Goal: Task Accomplishment & Management: Use online tool/utility

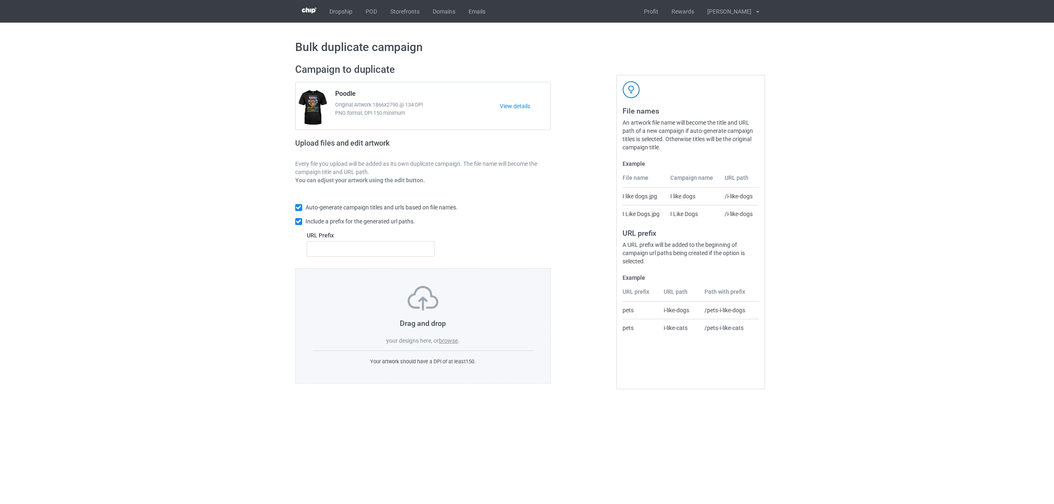
click at [450, 345] on div "Drag and drop your designs here, or browse ." at bounding box center [423, 315] width 221 height 59
click at [448, 341] on label "browse" at bounding box center [448, 341] width 19 height 7
click at [0, 0] on input "browse" at bounding box center [0, 0] width 0 height 0
click at [445, 341] on label "browse" at bounding box center [448, 341] width 19 height 7
click at [0, 0] on input "browse" at bounding box center [0, 0] width 0 height 0
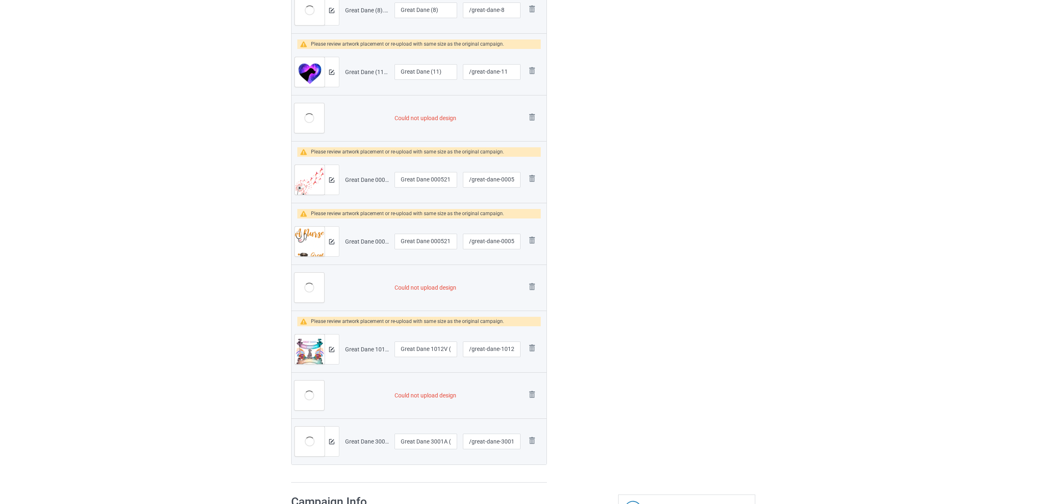
scroll to position [329, 0]
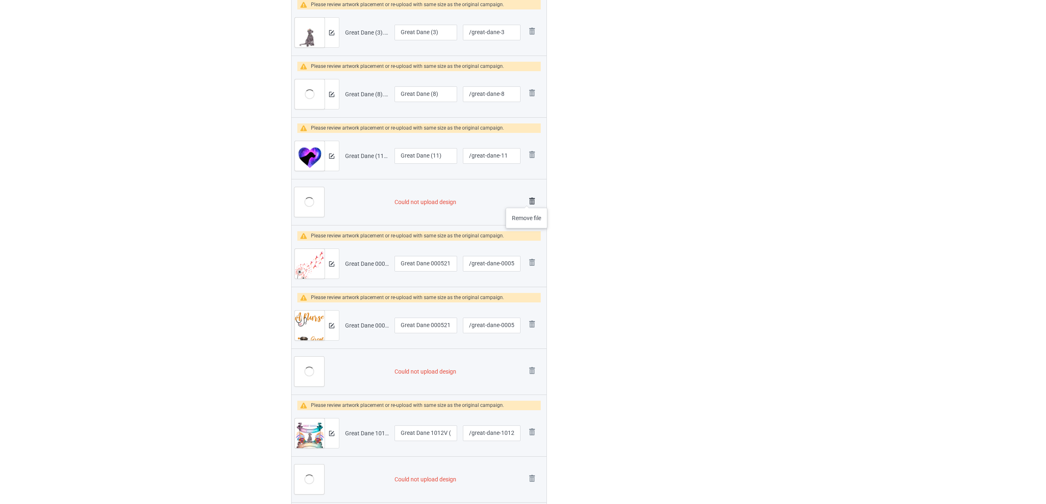
click at [527, 200] on img at bounding box center [532, 202] width 12 height 12
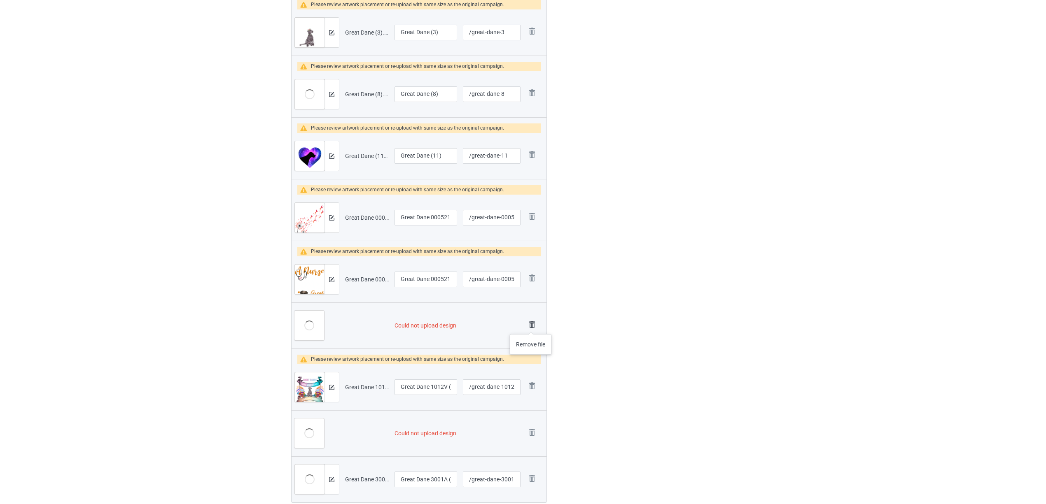
click at [531, 326] on img at bounding box center [532, 325] width 12 height 12
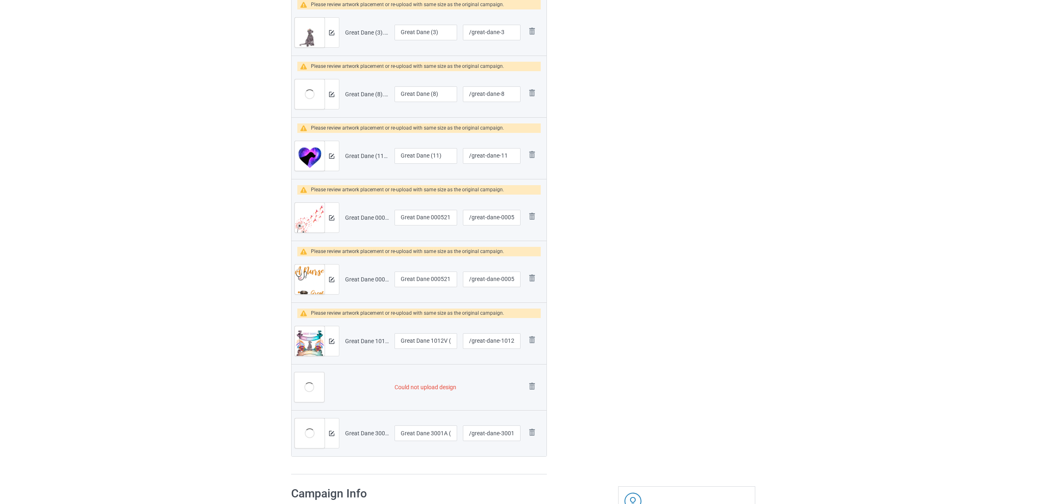
scroll to position [478, 0]
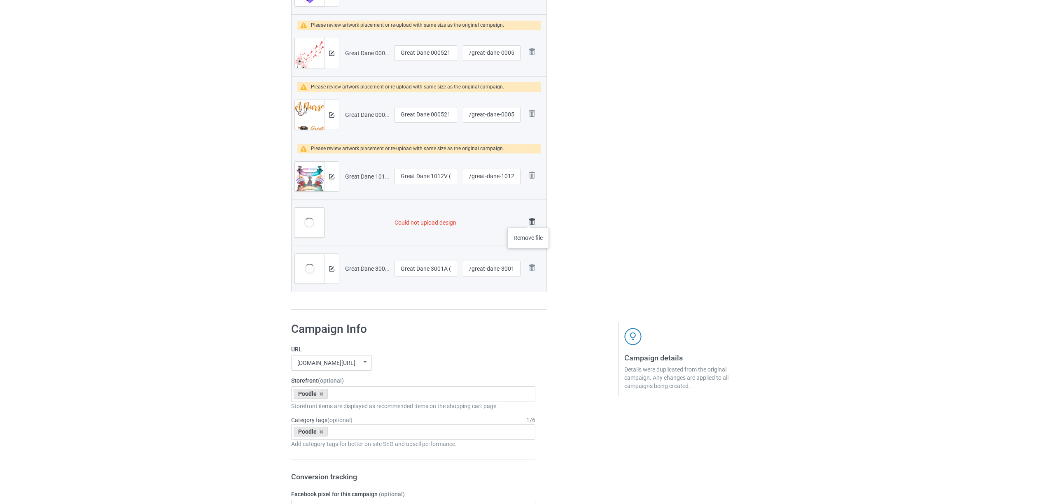
click at [529, 219] on img at bounding box center [532, 222] width 12 height 12
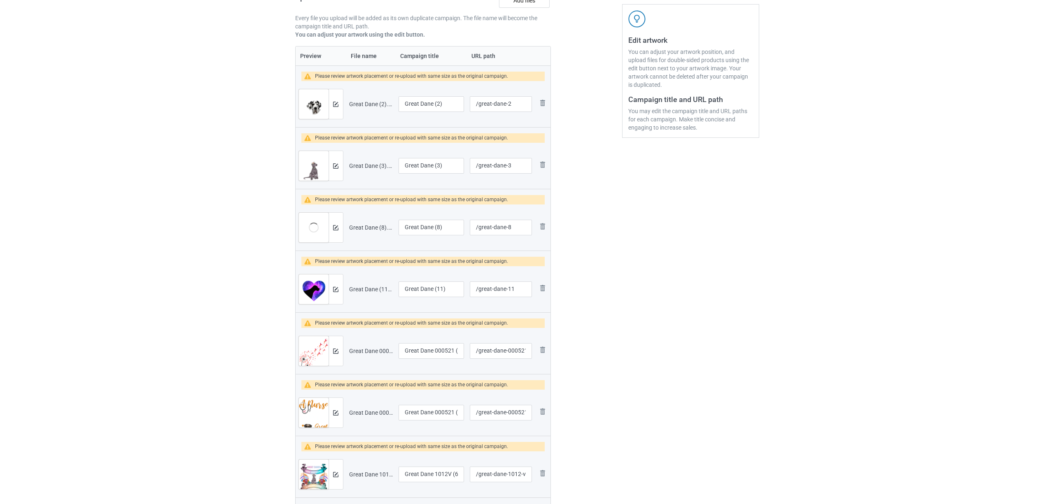
scroll to position [55, 0]
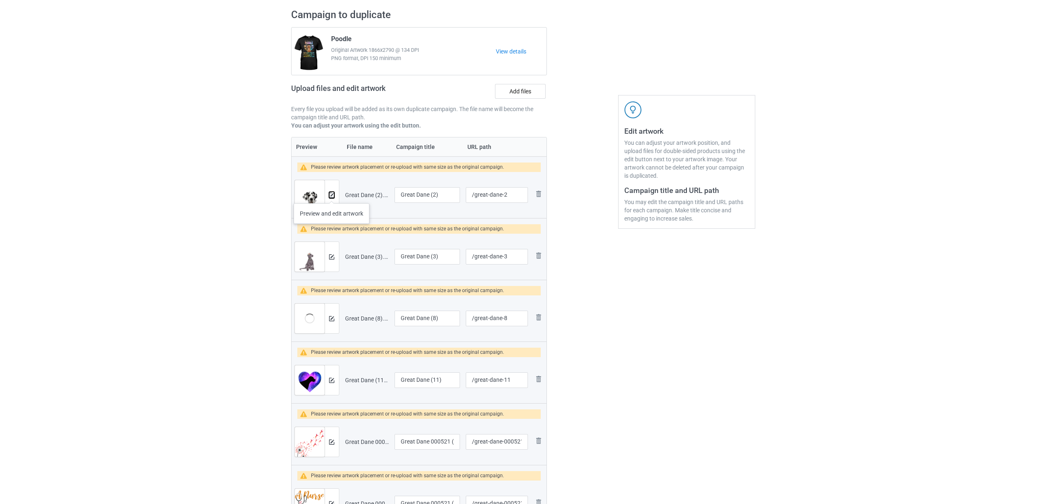
click at [331, 195] on img at bounding box center [331, 195] width 5 height 5
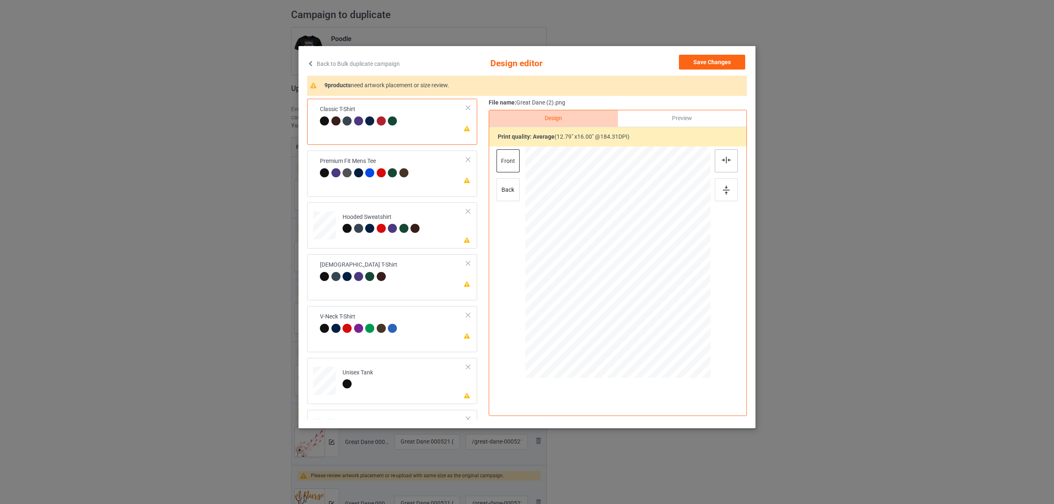
click at [726, 163] on div at bounding box center [726, 160] width 23 height 23
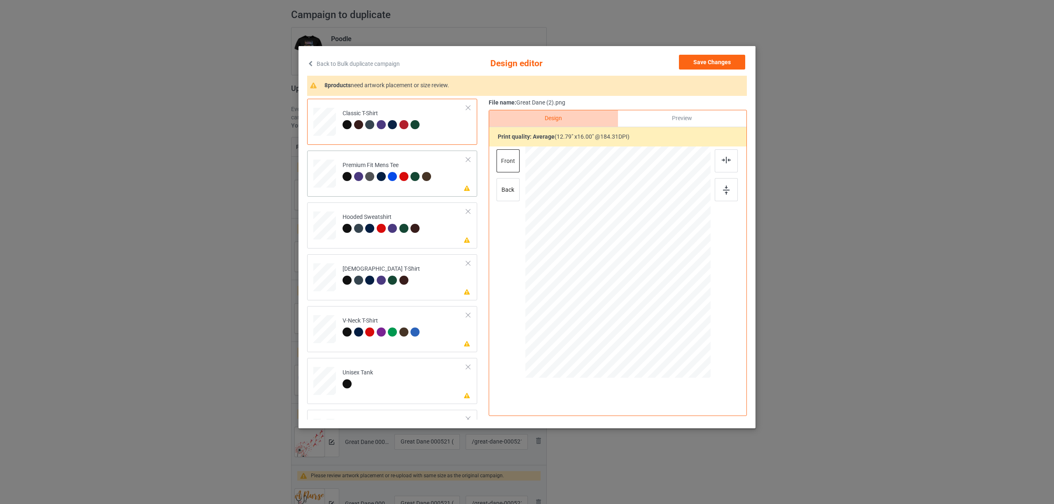
click at [356, 167] on div "Premium Fit Mens Tee" at bounding box center [388, 170] width 91 height 19
click at [718, 156] on div at bounding box center [726, 160] width 23 height 23
click at [388, 229] on div at bounding box center [392, 228] width 9 height 9
click at [727, 154] on div at bounding box center [726, 160] width 23 height 23
click at [389, 278] on div at bounding box center [392, 280] width 9 height 9
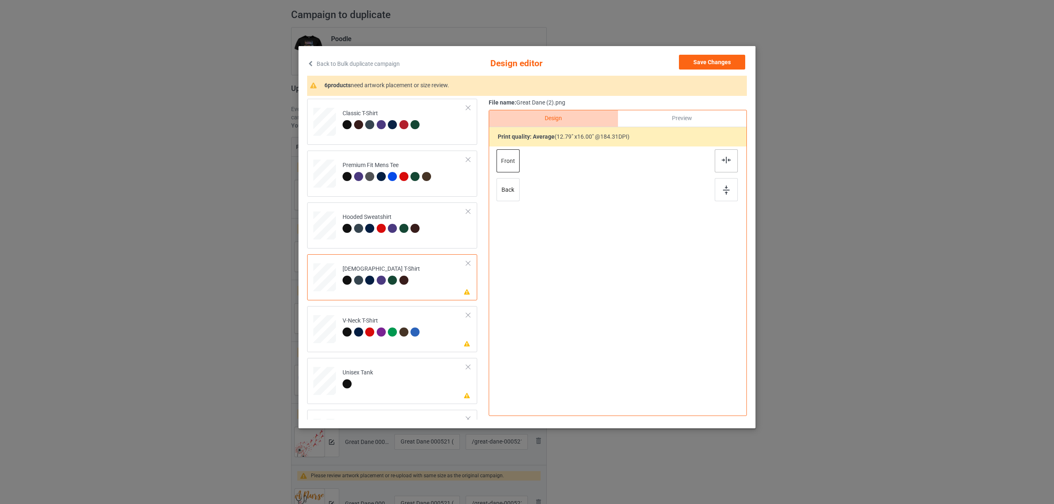
click at [727, 161] on img at bounding box center [726, 160] width 9 height 7
click at [394, 330] on div at bounding box center [392, 332] width 9 height 9
click at [728, 159] on img at bounding box center [726, 160] width 9 height 7
click at [385, 371] on td "Please review artwork placement Unisex Tank" at bounding box center [404, 379] width 133 height 36
click at [734, 161] on div at bounding box center [726, 160] width 23 height 23
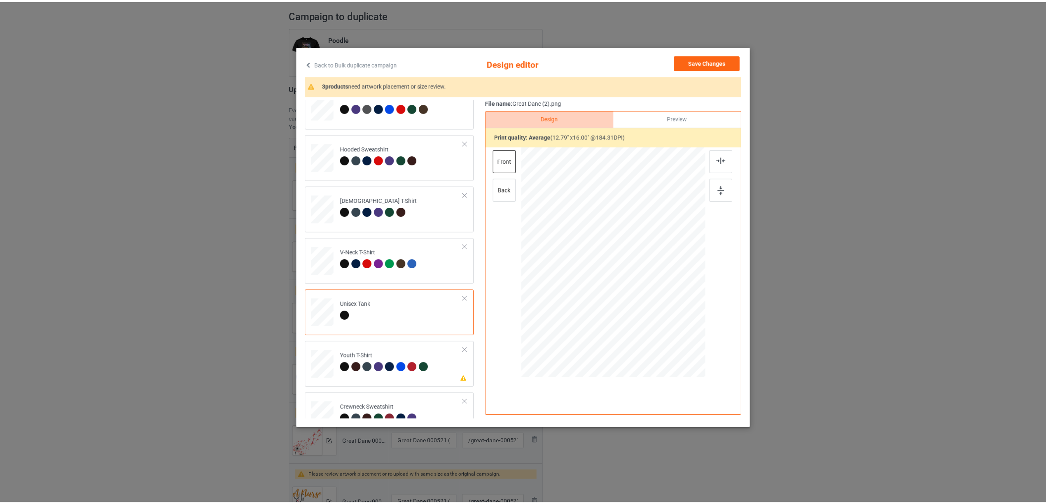
scroll to position [140, 0]
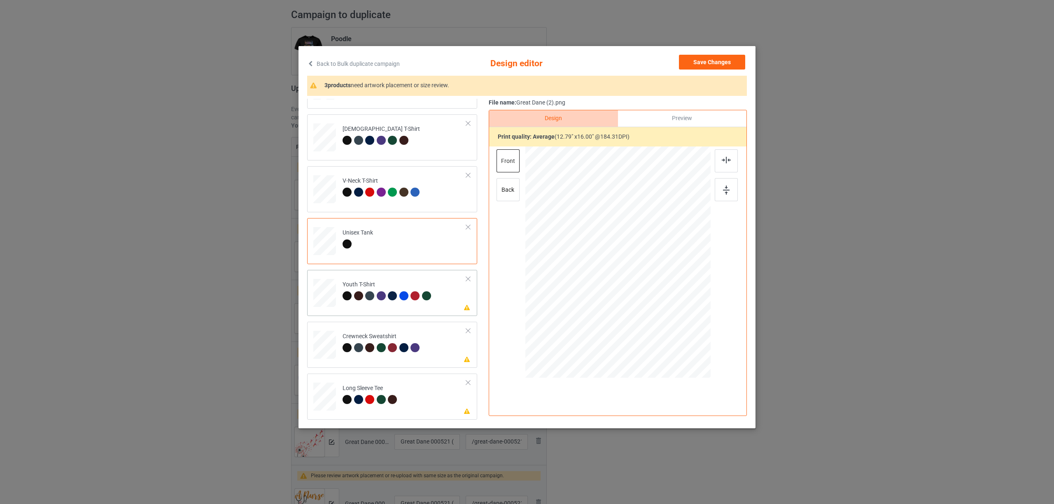
click at [367, 282] on div "Youth T-Shirt" at bounding box center [388, 290] width 91 height 19
click at [730, 158] on img at bounding box center [726, 160] width 9 height 7
click at [369, 346] on div at bounding box center [369, 347] width 9 height 9
click at [728, 160] on img at bounding box center [726, 160] width 9 height 7
click at [394, 399] on div at bounding box center [392, 399] width 9 height 9
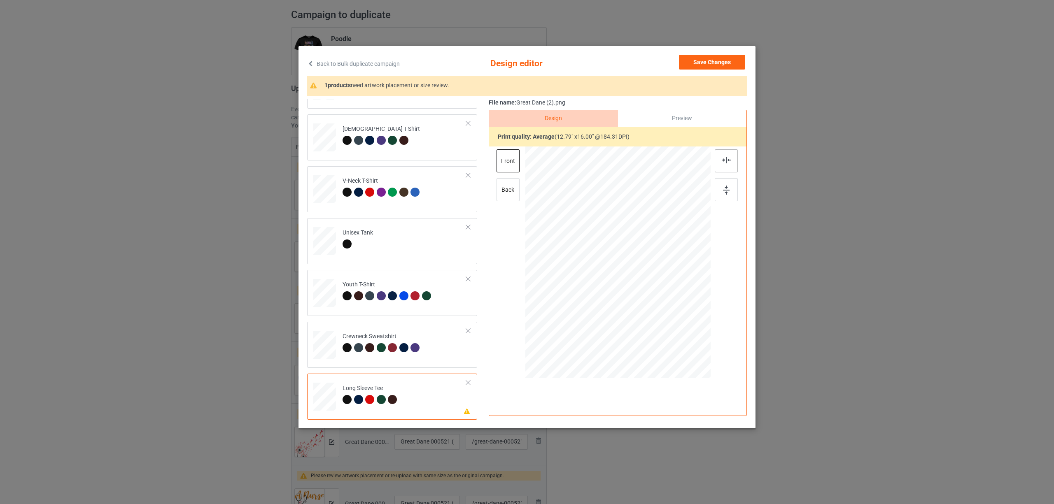
click at [722, 162] on img at bounding box center [726, 160] width 9 height 7
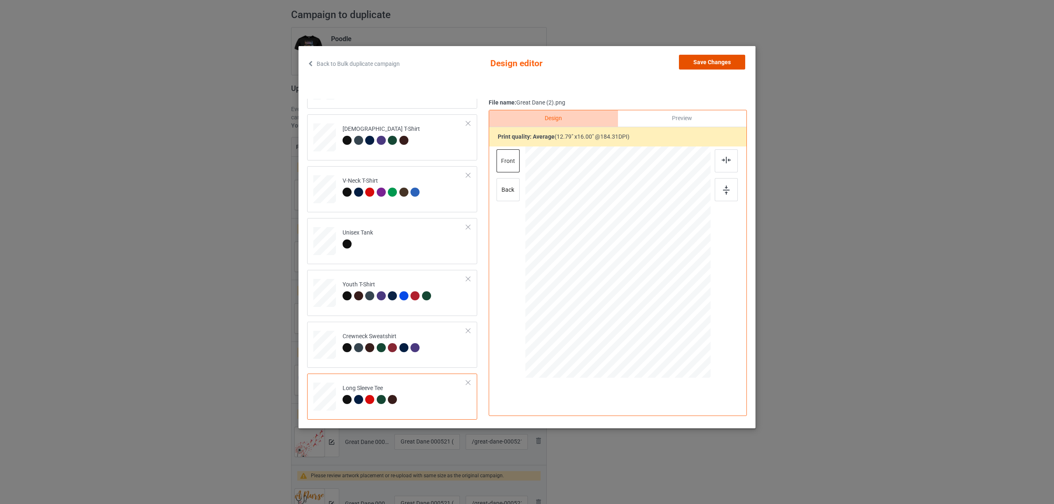
click at [725, 61] on button "Save Changes" at bounding box center [712, 62] width 66 height 15
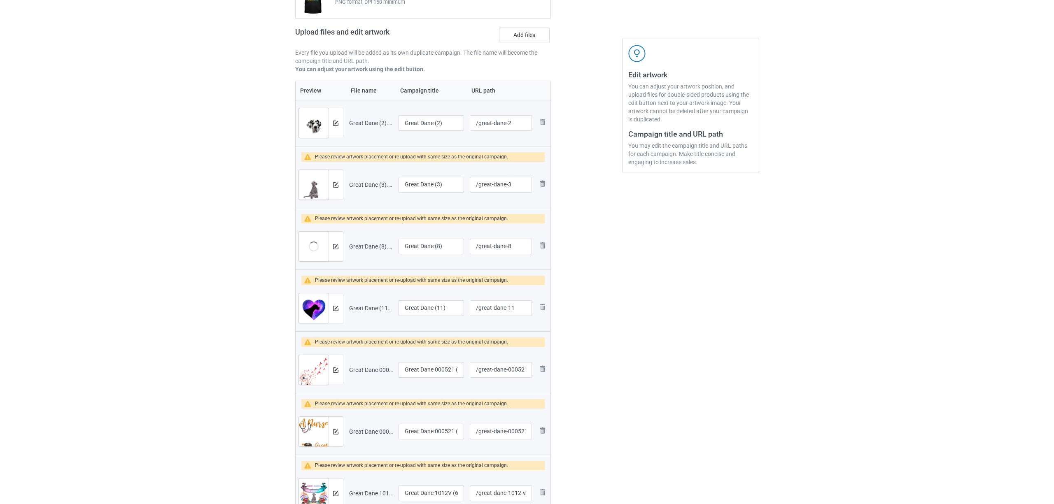
scroll to position [165, 0]
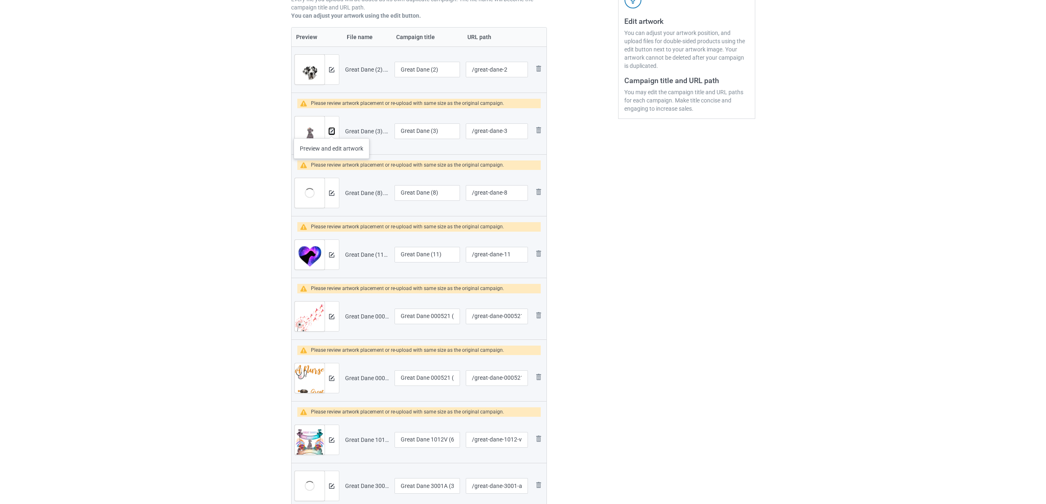
click at [331, 130] on img at bounding box center [331, 131] width 5 height 5
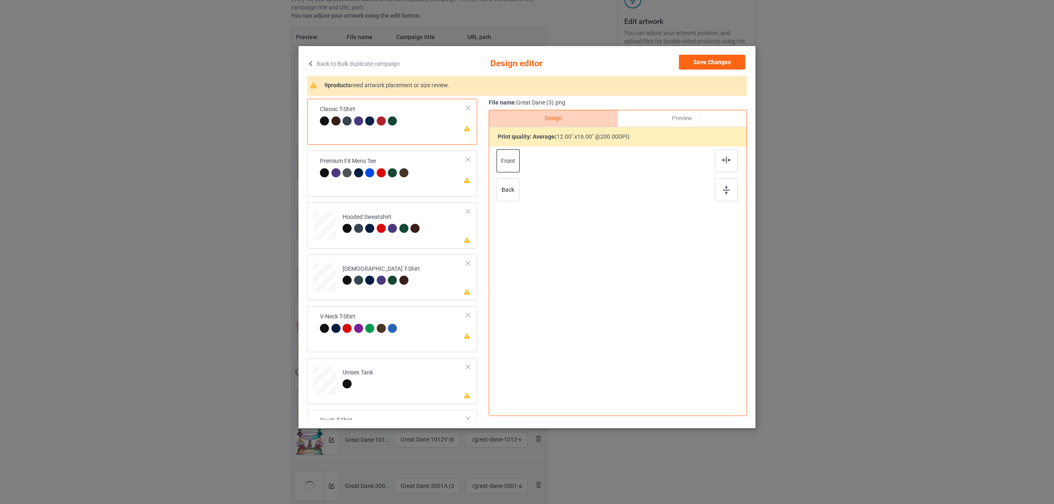
click at [726, 161] on img at bounding box center [726, 160] width 9 height 7
click at [402, 190] on div "Please review artwork placement Premium Fit Mens Tee" at bounding box center [392, 174] width 170 height 46
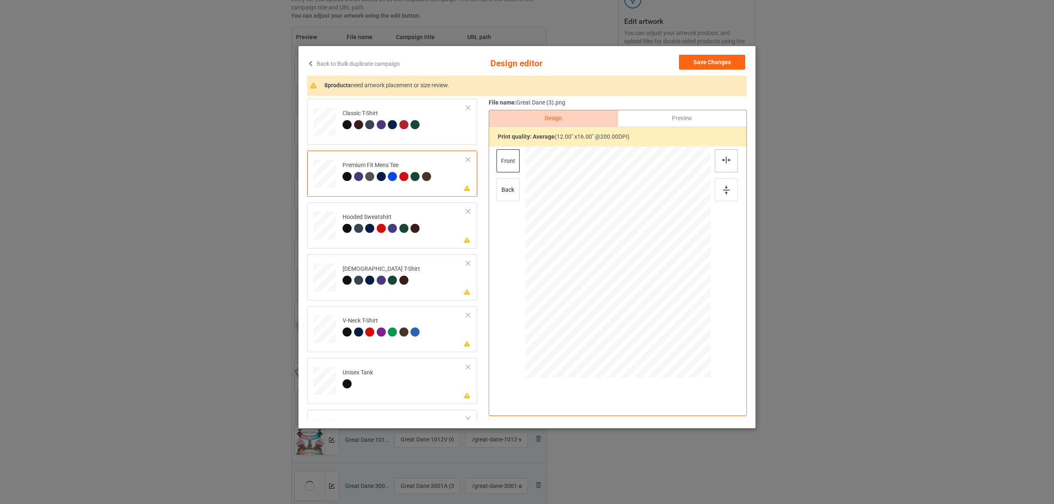
click at [734, 158] on div at bounding box center [726, 160] width 23 height 23
click at [397, 225] on div at bounding box center [394, 230] width 12 height 12
click at [724, 163] on img at bounding box center [726, 160] width 9 height 7
click at [377, 267] on div "Ladies T-Shirt" at bounding box center [381, 274] width 77 height 19
click at [724, 165] on div at bounding box center [726, 160] width 23 height 23
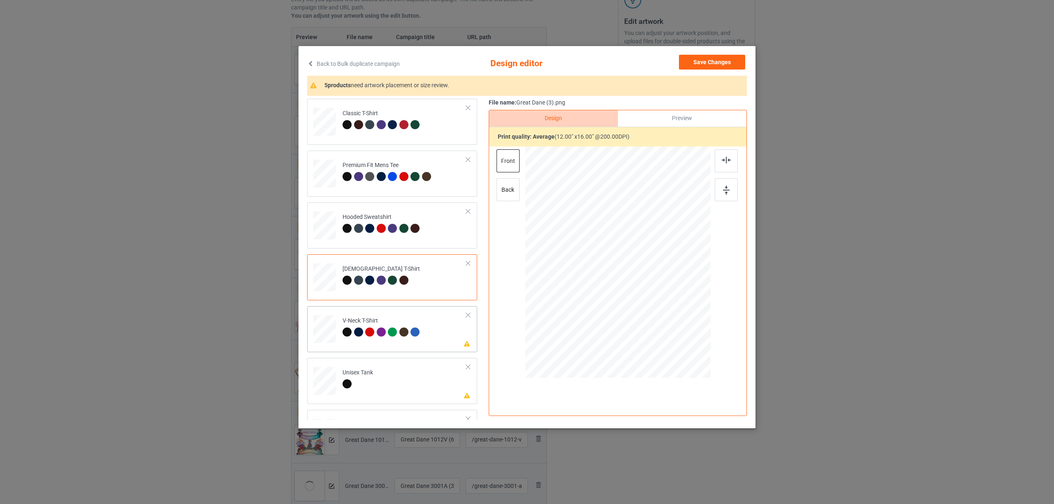
click at [405, 310] on td "Please review artwork placement V-Neck T-Shirt" at bounding box center [404, 328] width 133 height 36
click at [727, 157] on img at bounding box center [726, 160] width 9 height 7
click at [389, 379] on td "Please review artwork placement Unisex Tank" at bounding box center [404, 379] width 133 height 36
click at [725, 161] on img at bounding box center [726, 160] width 9 height 7
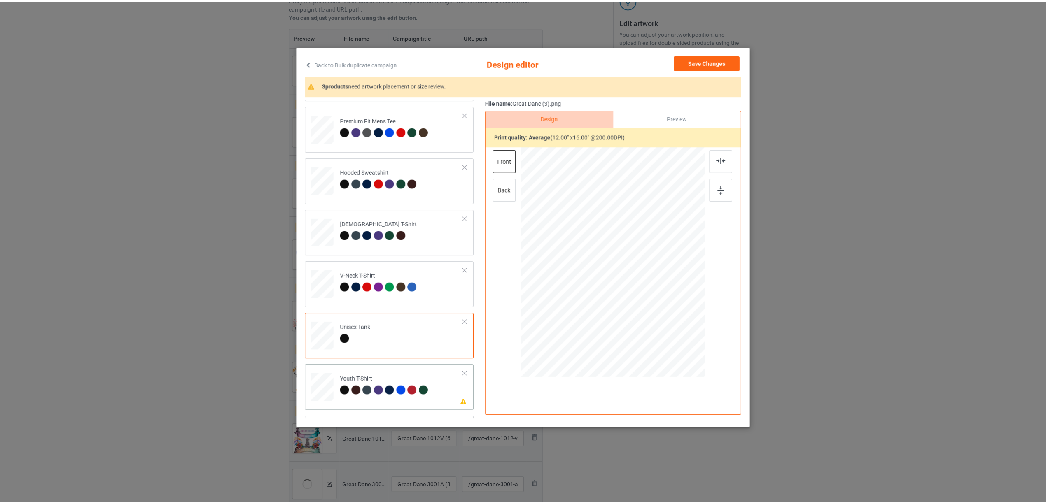
scroll to position [140, 0]
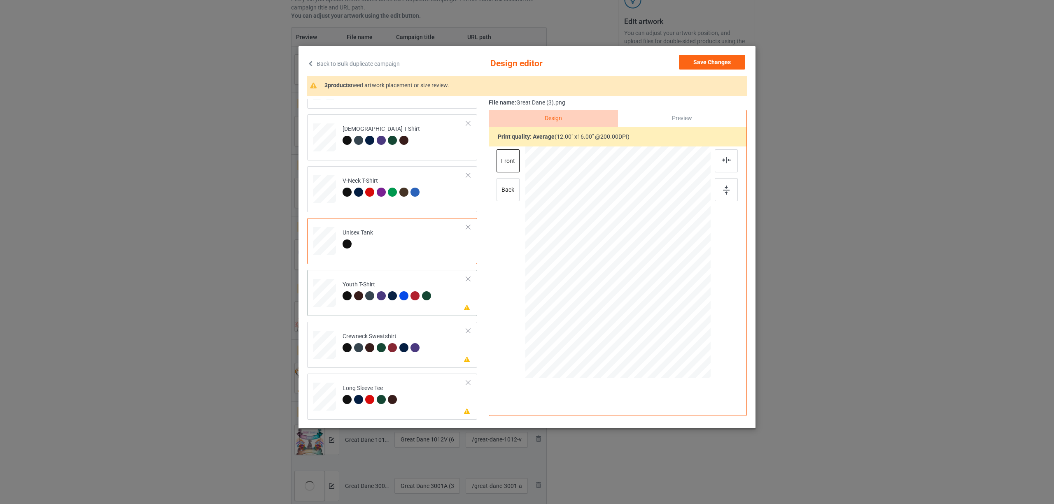
click at [357, 295] on div at bounding box center [358, 295] width 9 height 9
click at [722, 162] on img at bounding box center [726, 160] width 9 height 7
click at [386, 347] on div at bounding box center [383, 349] width 12 height 12
click at [726, 166] on div at bounding box center [726, 160] width 23 height 23
click at [360, 399] on div at bounding box center [358, 399] width 9 height 9
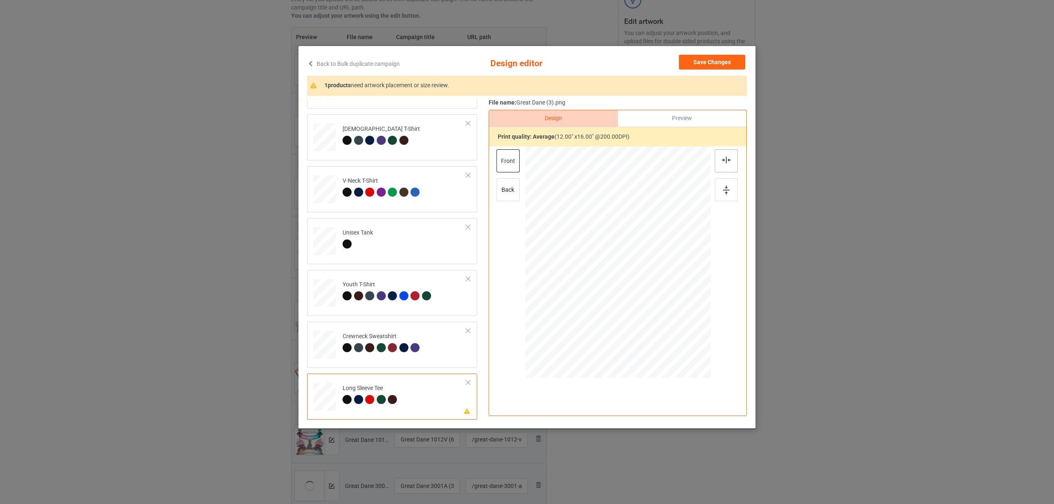
click at [735, 168] on div at bounding box center [726, 160] width 23 height 23
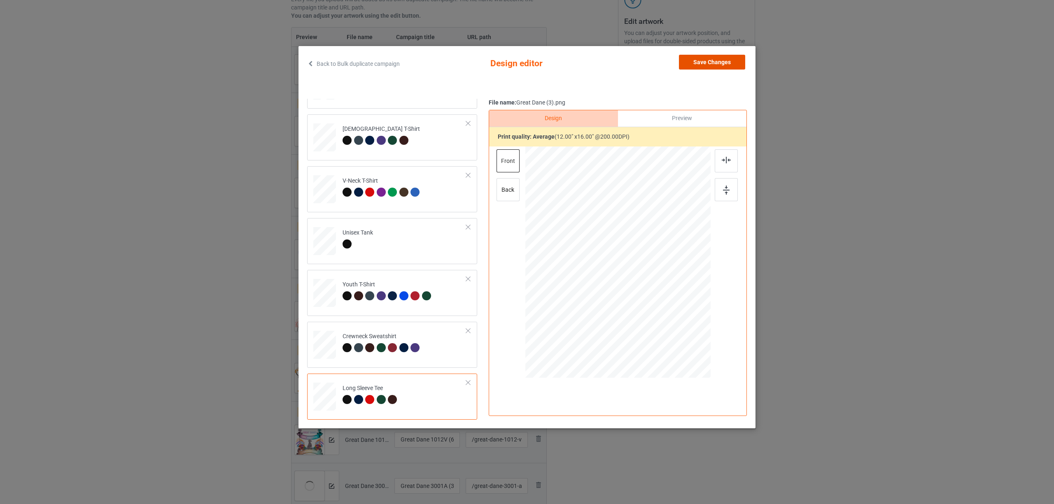
click at [708, 66] on button "Save Changes" at bounding box center [712, 62] width 66 height 15
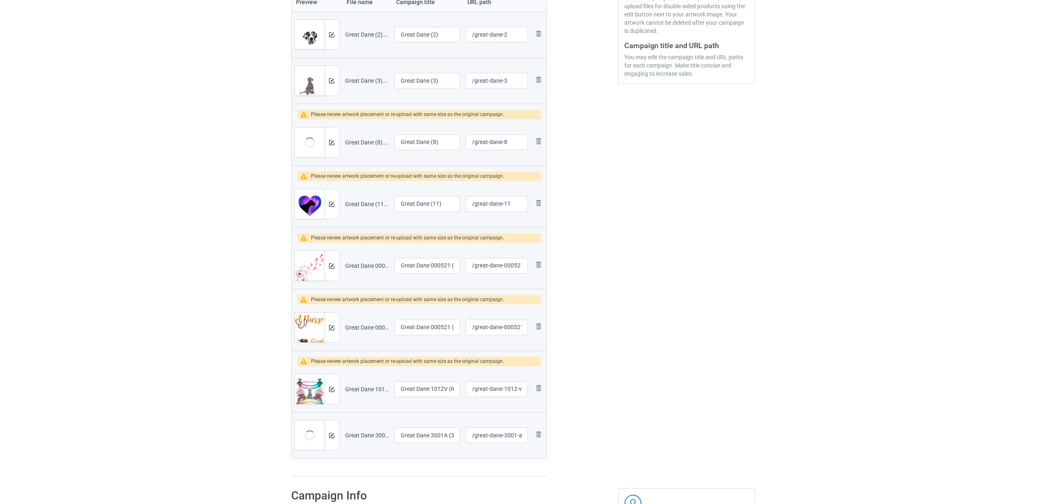
scroll to position [219, 0]
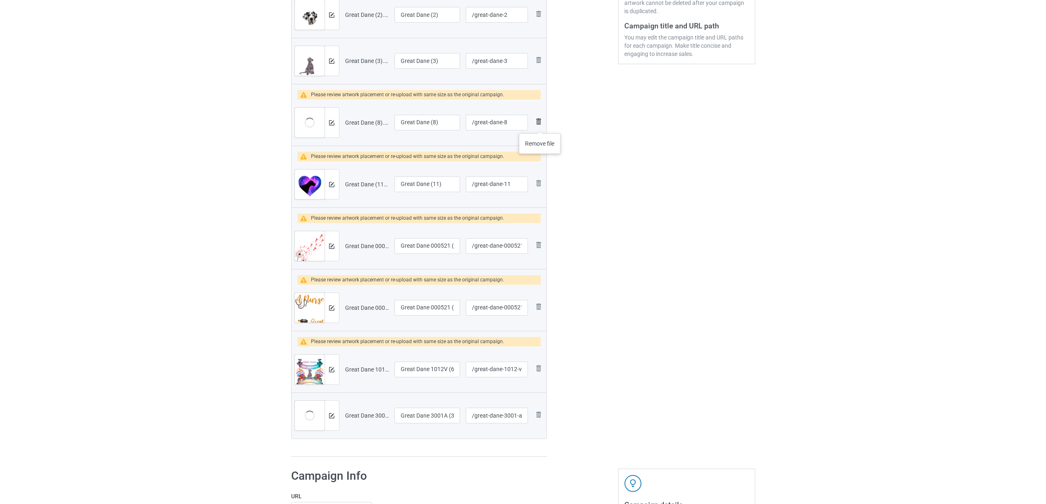
click at [540, 124] on img at bounding box center [539, 122] width 10 height 10
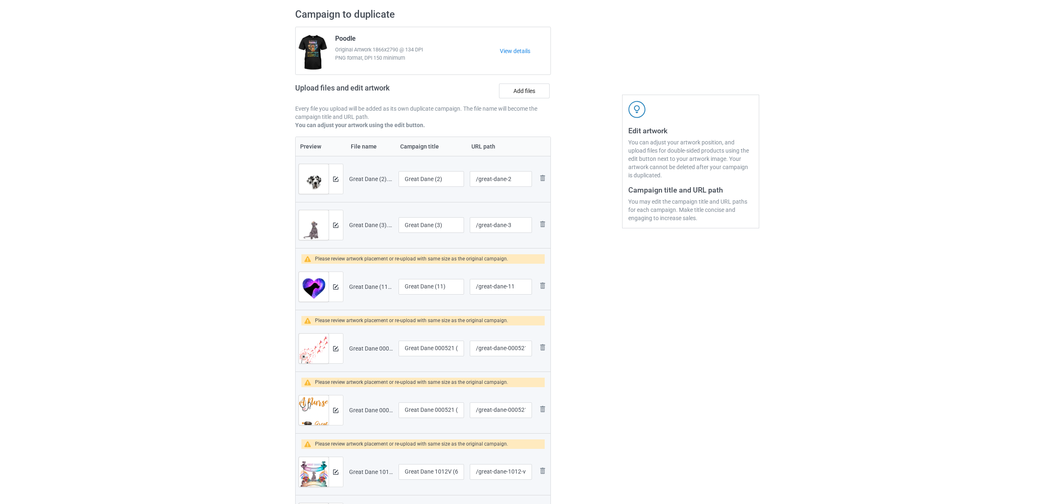
scroll to position [55, 0]
click at [330, 287] on img at bounding box center [331, 287] width 5 height 5
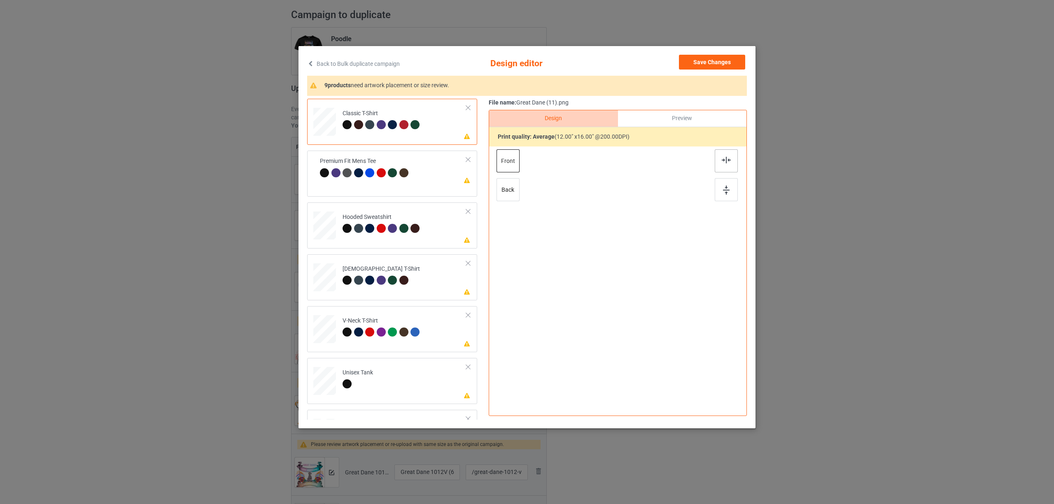
click at [724, 162] on img at bounding box center [726, 160] width 9 height 7
click at [722, 163] on img at bounding box center [726, 160] width 9 height 7
click at [381, 225] on div at bounding box center [381, 228] width 9 height 9
click at [725, 159] on img at bounding box center [726, 160] width 9 height 7
click at [339, 270] on td "Please review artwork placement [DEMOGRAPHIC_DATA] T-Shirt" at bounding box center [404, 276] width 133 height 36
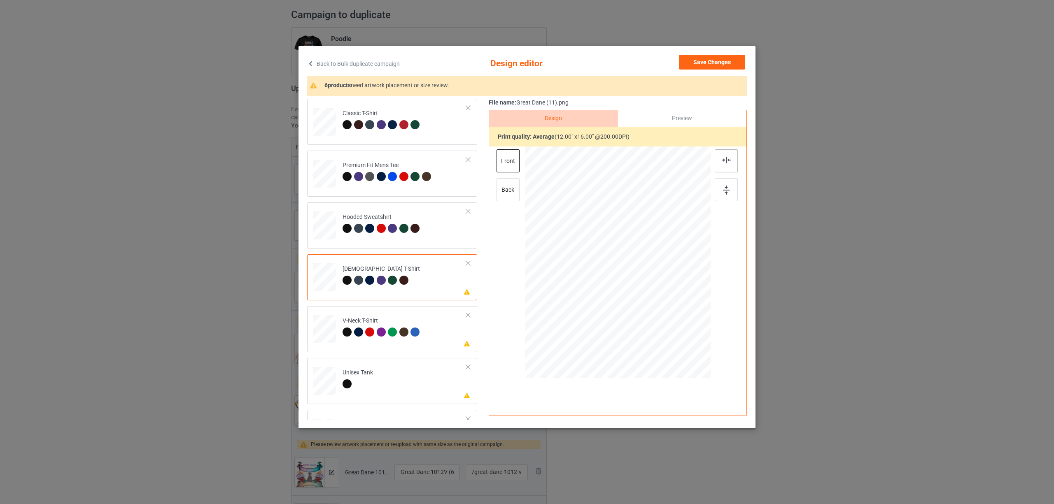
click at [717, 160] on div at bounding box center [726, 160] width 23 height 23
click at [373, 317] on div "V-Neck T-Shirt" at bounding box center [382, 326] width 79 height 19
click at [720, 162] on div at bounding box center [726, 160] width 23 height 23
click at [365, 392] on td "Please review artwork placement Unisex Tank" at bounding box center [404, 379] width 133 height 36
click at [728, 163] on div at bounding box center [726, 160] width 23 height 23
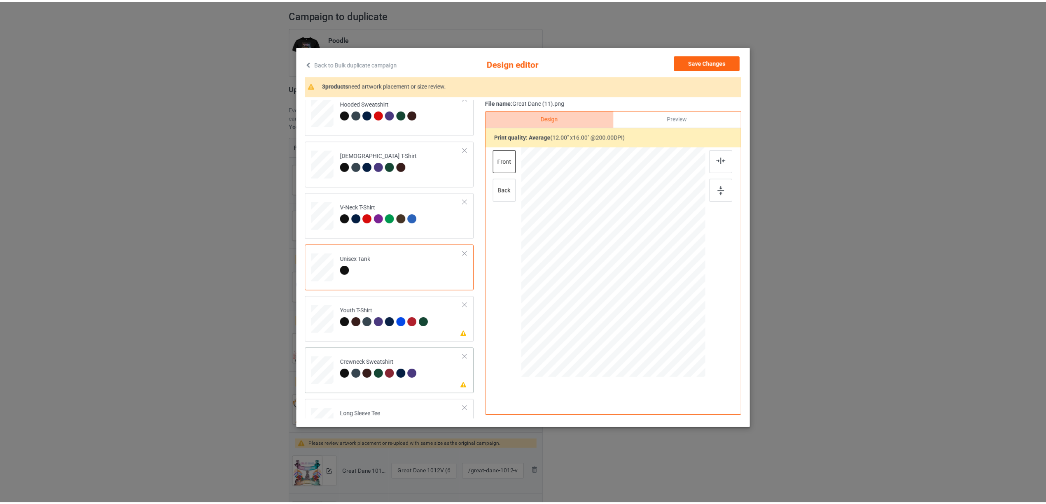
scroll to position [140, 0]
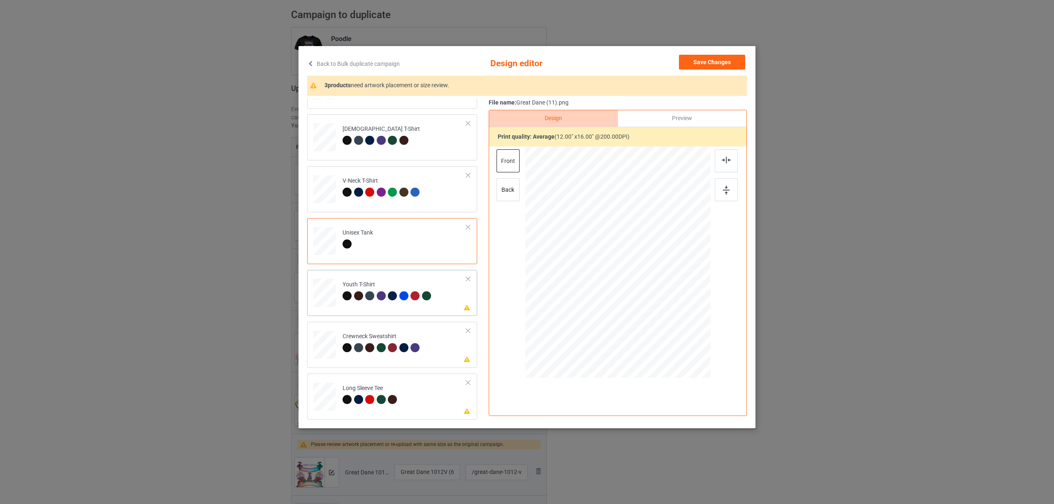
click at [396, 296] on div at bounding box center [392, 295] width 9 height 9
click at [730, 167] on div at bounding box center [726, 160] width 23 height 23
click at [408, 337] on div "Crewneck Sweatshirt" at bounding box center [382, 342] width 79 height 19
click at [727, 163] on img at bounding box center [726, 160] width 9 height 7
click at [403, 381] on td "Please review artwork placement Long Sleeve Tee" at bounding box center [404, 395] width 133 height 36
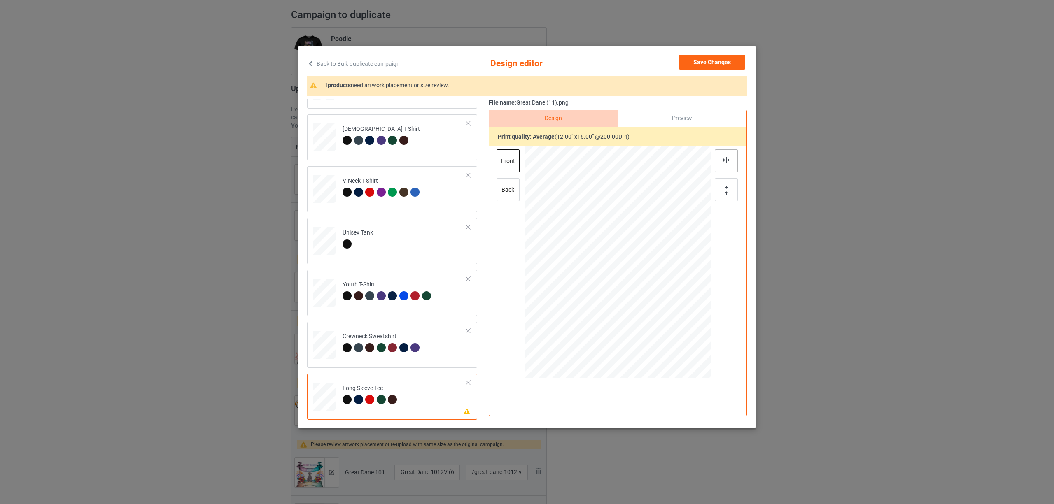
click at [718, 162] on div at bounding box center [726, 160] width 23 height 23
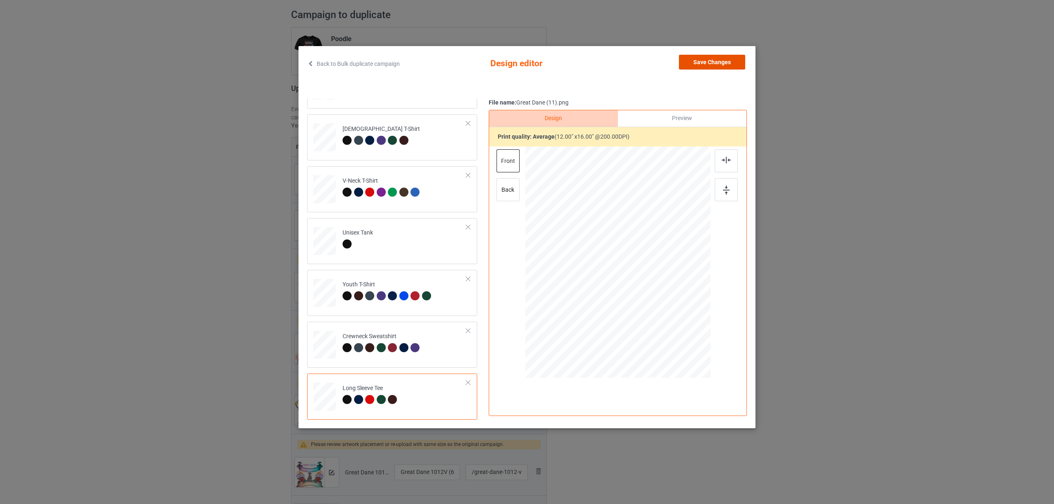
click at [728, 60] on button "Save Changes" at bounding box center [712, 62] width 66 height 15
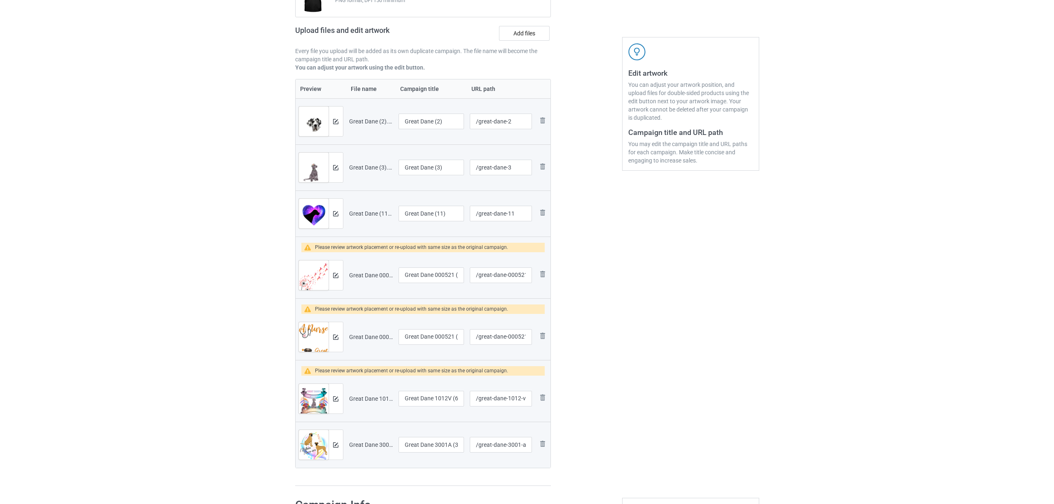
scroll to position [165, 0]
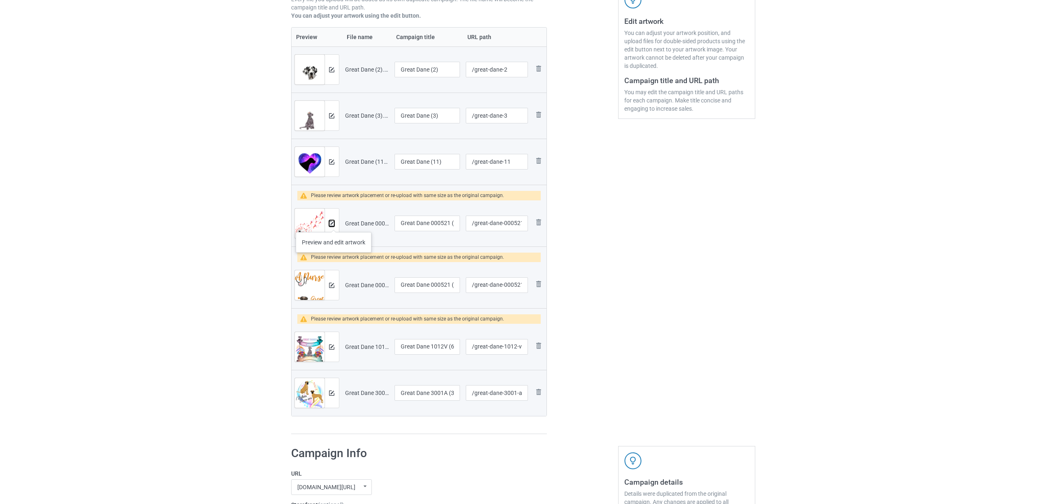
click at [333, 224] on img at bounding box center [331, 223] width 5 height 5
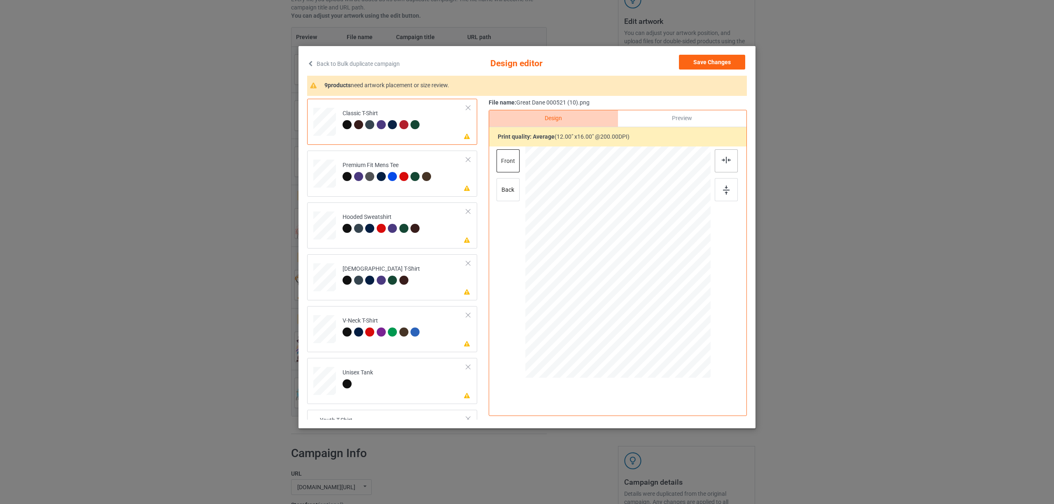
click at [726, 163] on img at bounding box center [726, 160] width 9 height 7
click at [368, 178] on div at bounding box center [369, 176] width 9 height 9
click at [725, 157] on img at bounding box center [726, 160] width 9 height 7
click at [338, 224] on td "Please review artwork placement Hooded Sweatshirt" at bounding box center [404, 224] width 133 height 36
click at [732, 166] on div at bounding box center [726, 160] width 23 height 23
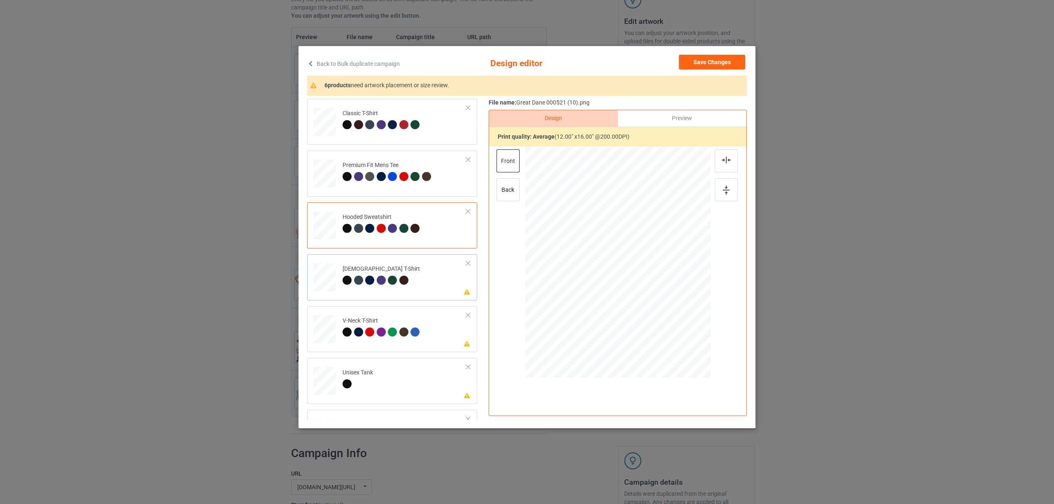
click at [420, 282] on td "Please review artwork placement Ladies T-Shirt" at bounding box center [404, 276] width 133 height 36
click at [723, 159] on img at bounding box center [726, 160] width 9 height 7
click at [410, 315] on td "Please review artwork placement V-Neck T-Shirt" at bounding box center [404, 328] width 133 height 36
click at [725, 158] on img at bounding box center [726, 160] width 9 height 7
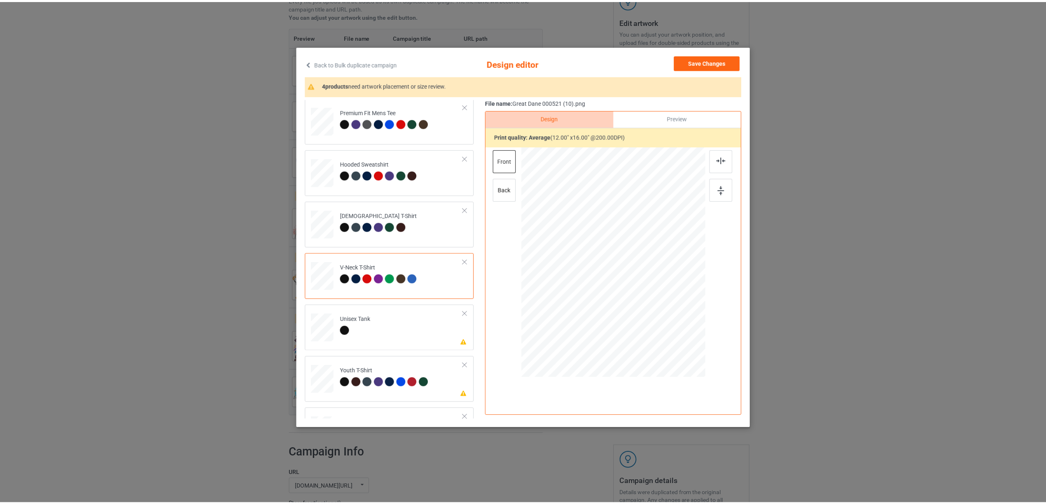
scroll to position [140, 0]
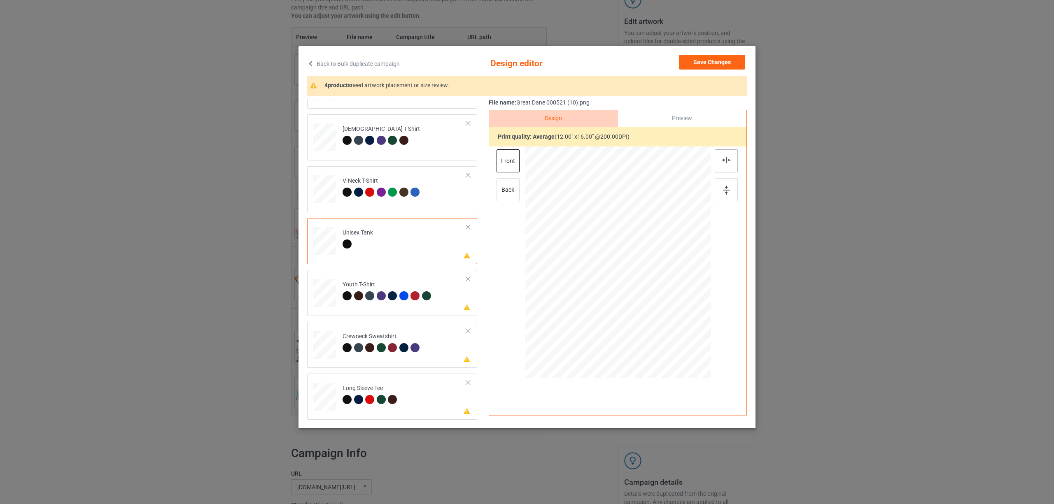
click at [730, 159] on img at bounding box center [726, 160] width 9 height 7
click at [348, 286] on div "Youth T-Shirt" at bounding box center [388, 290] width 91 height 19
click at [720, 158] on div at bounding box center [726, 160] width 23 height 23
click at [343, 329] on td "Please review artwork placement Crewneck Sweatshirt" at bounding box center [404, 343] width 133 height 36
click at [722, 162] on img at bounding box center [726, 160] width 9 height 7
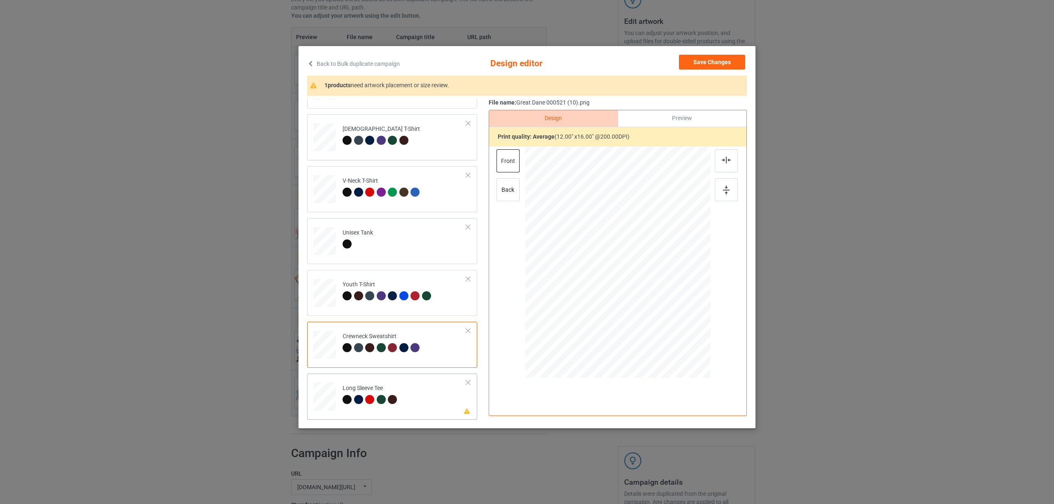
click at [371, 389] on div "Long Sleeve Tee" at bounding box center [371, 394] width 57 height 19
click at [727, 163] on img at bounding box center [726, 160] width 9 height 7
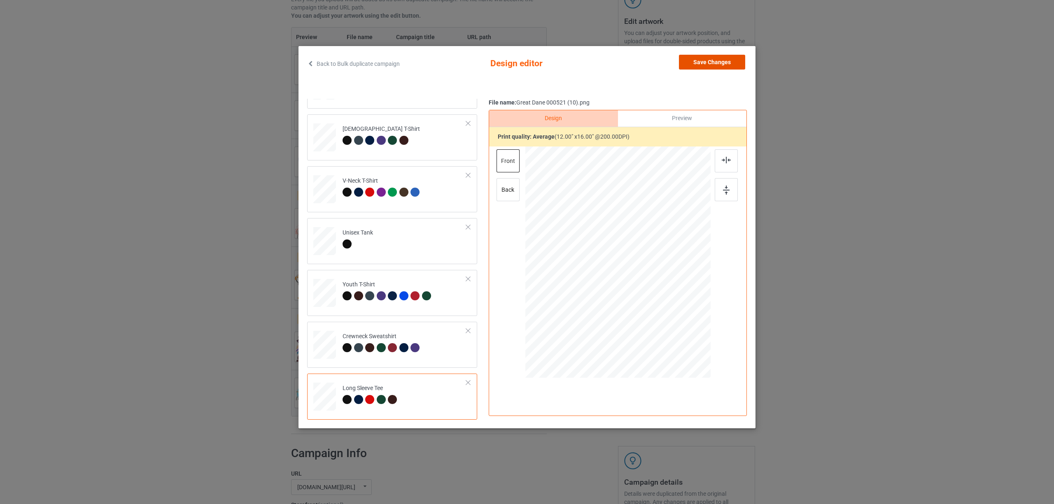
click at [699, 61] on button "Save Changes" at bounding box center [712, 62] width 66 height 15
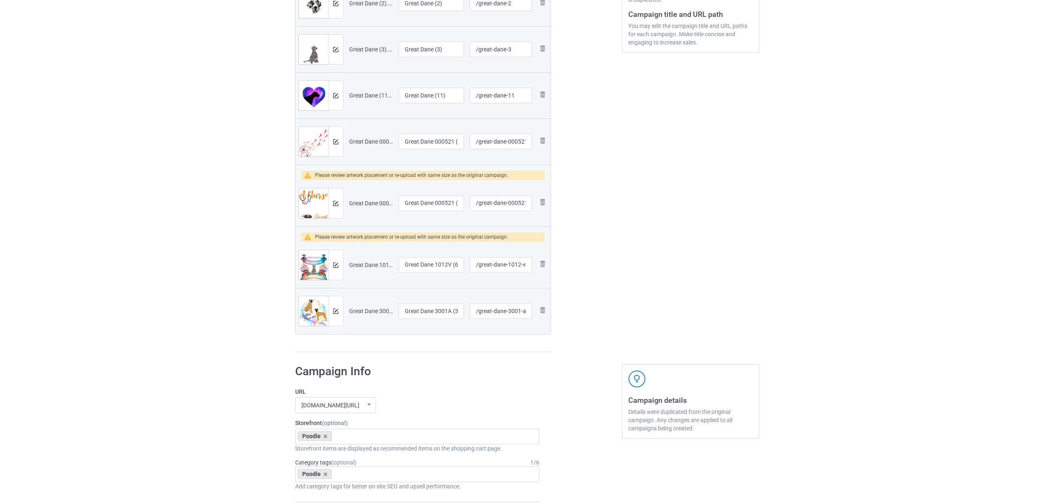
scroll to position [274, 0]
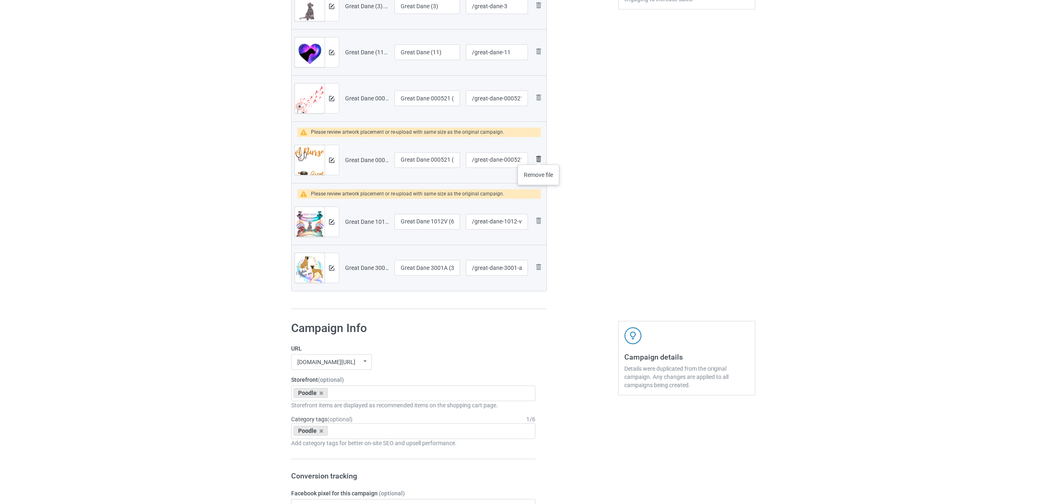
click at [539, 156] on img at bounding box center [539, 159] width 10 height 10
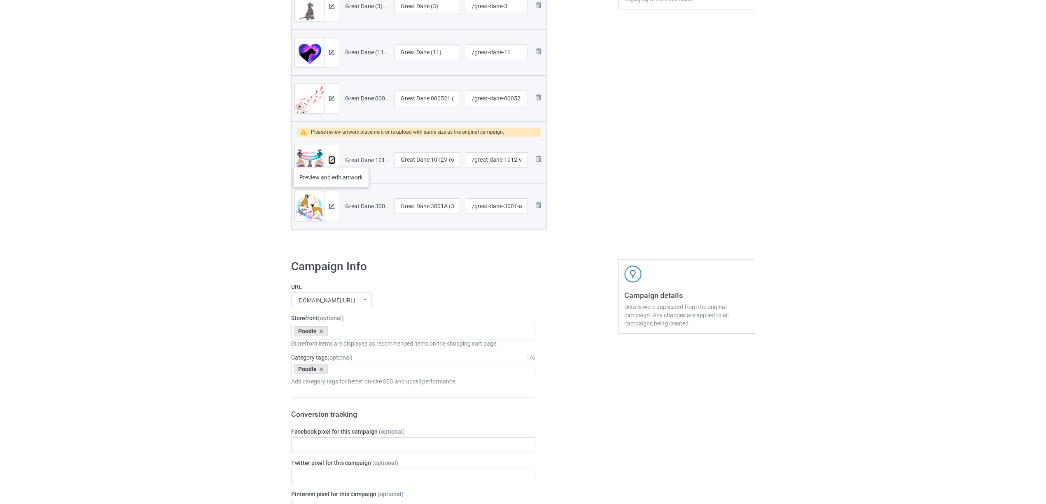
click at [331, 159] on img at bounding box center [331, 160] width 5 height 5
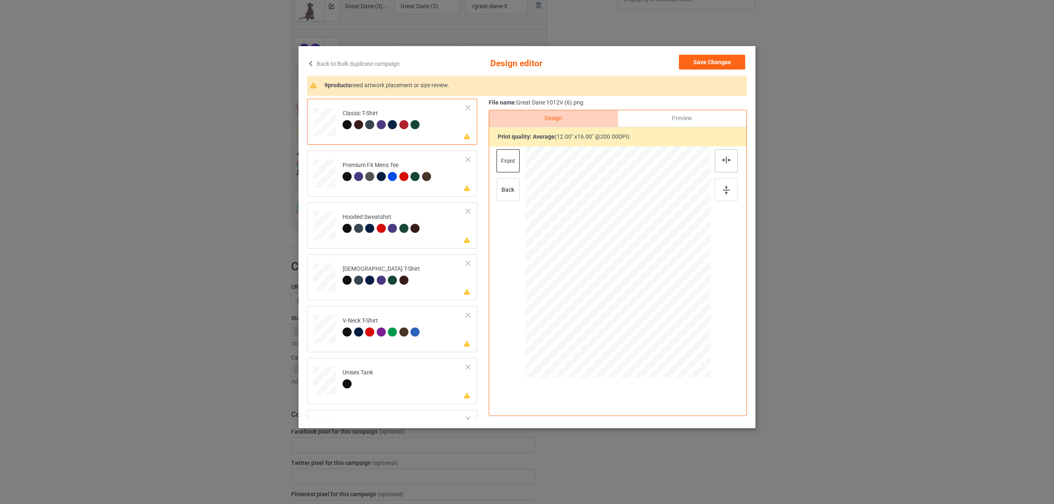
click at [721, 160] on div at bounding box center [726, 160] width 23 height 23
click at [417, 166] on div "Premium Fit Mens Tee" at bounding box center [388, 170] width 91 height 19
click at [726, 164] on div at bounding box center [726, 160] width 23 height 23
click at [396, 201] on div "Classic T-Shirt Premium Fit Mens Tee Please review artwork placement Hooded Swe…" at bounding box center [395, 329] width 176 height 461
click at [381, 214] on div "Hooded Sweatshirt" at bounding box center [382, 222] width 79 height 19
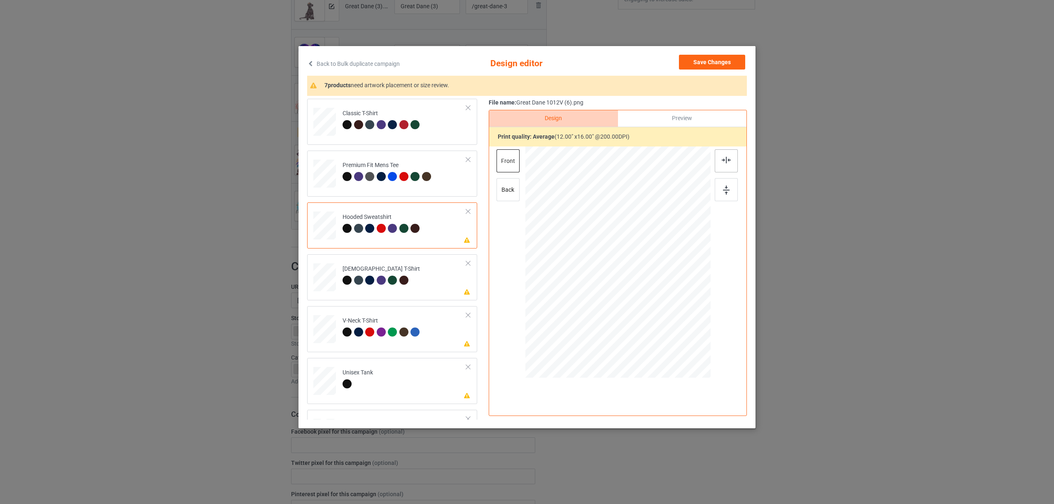
click at [716, 161] on div at bounding box center [726, 160] width 23 height 23
click at [431, 270] on td "Please review artwork placement Ladies T-Shirt" at bounding box center [404, 276] width 133 height 36
click at [726, 159] on img at bounding box center [726, 160] width 9 height 7
click at [426, 328] on td "Please review artwork placement V-Neck T-Shirt" at bounding box center [404, 328] width 133 height 36
click at [728, 159] on img at bounding box center [726, 160] width 9 height 7
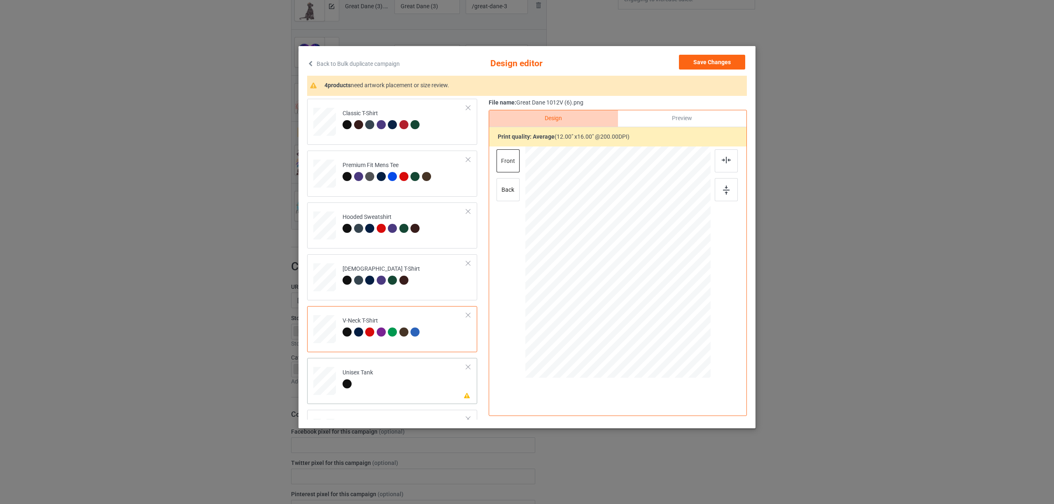
click at [378, 379] on td "Please review artwork placement Unisex Tank" at bounding box center [404, 379] width 133 height 36
click at [721, 162] on div at bounding box center [726, 160] width 23 height 23
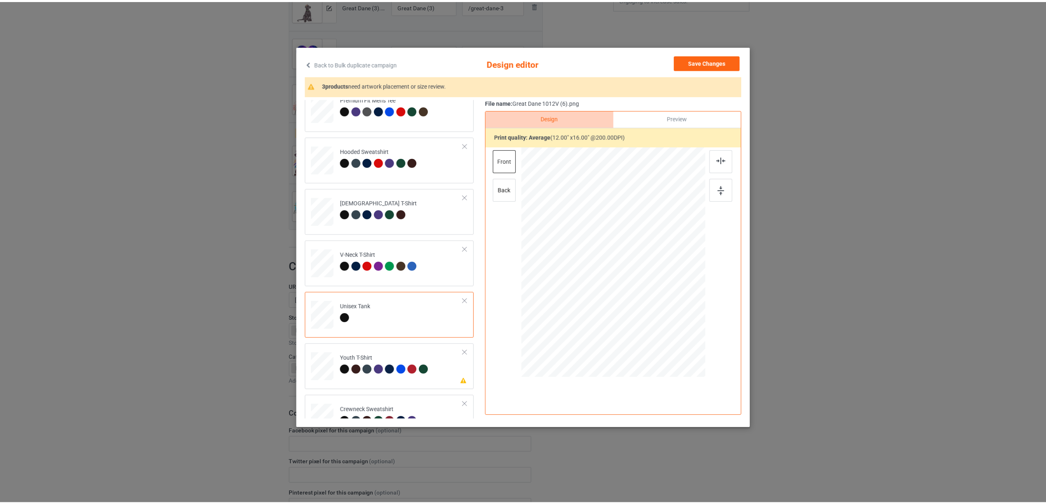
scroll to position [140, 0]
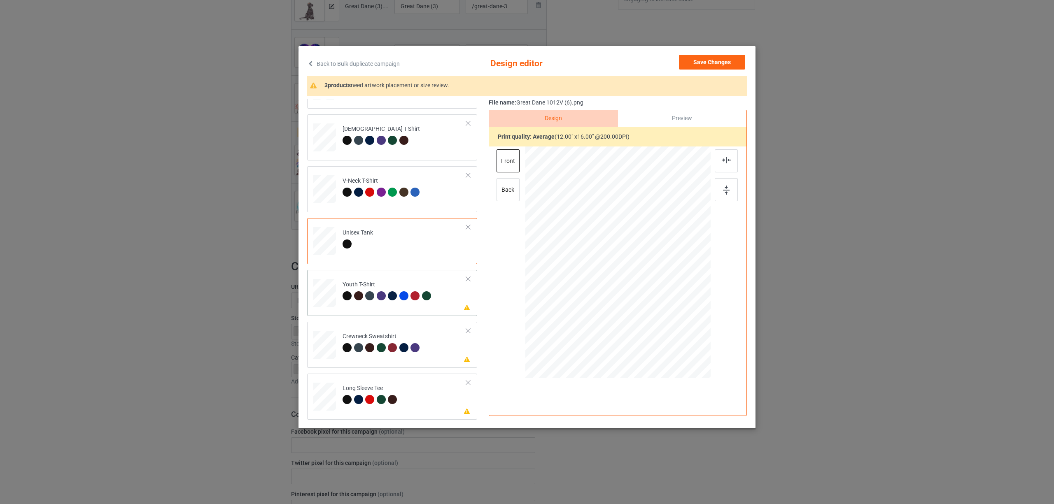
click at [370, 296] on div at bounding box center [369, 295] width 9 height 9
click at [720, 159] on div at bounding box center [726, 160] width 23 height 23
click at [366, 339] on div "Crewneck Sweatshirt" at bounding box center [382, 342] width 79 height 19
click at [720, 156] on div at bounding box center [726, 160] width 23 height 23
click at [385, 390] on div "Long Sleeve Tee" at bounding box center [371, 394] width 57 height 19
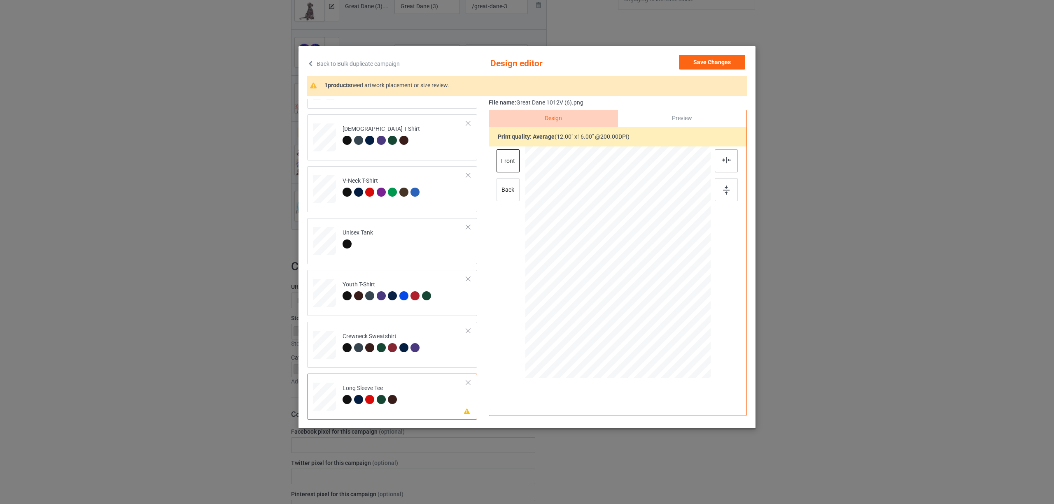
click at [725, 159] on img at bounding box center [726, 160] width 9 height 7
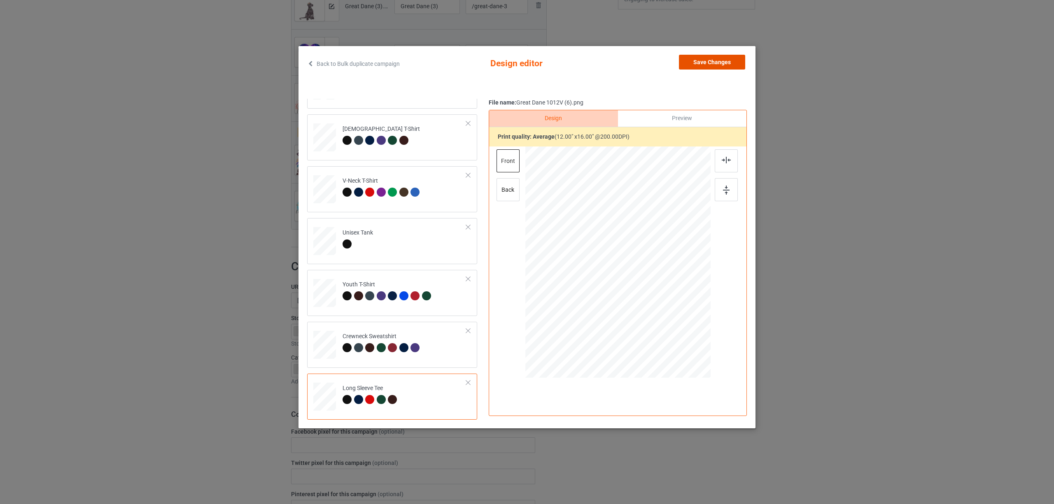
click at [697, 63] on button "Save Changes" at bounding box center [712, 62] width 66 height 15
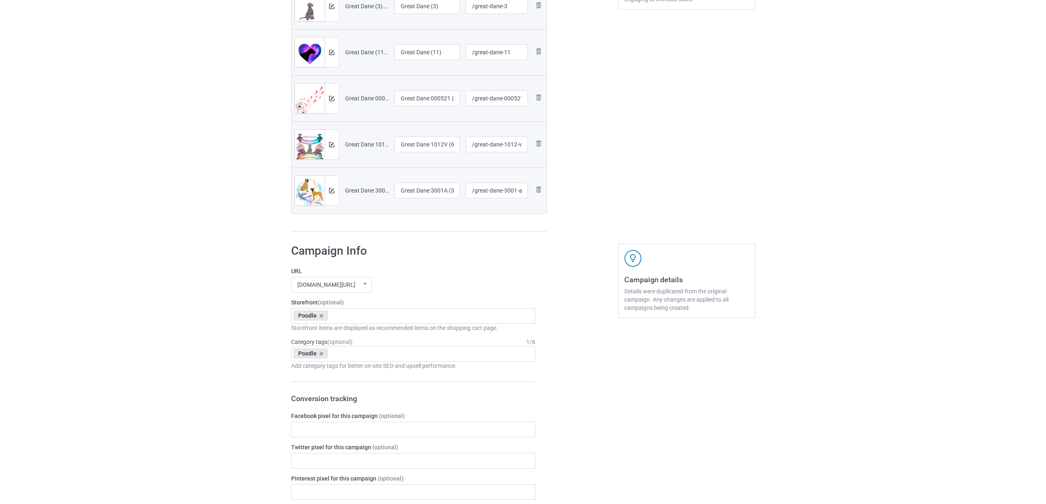
scroll to position [110, 0]
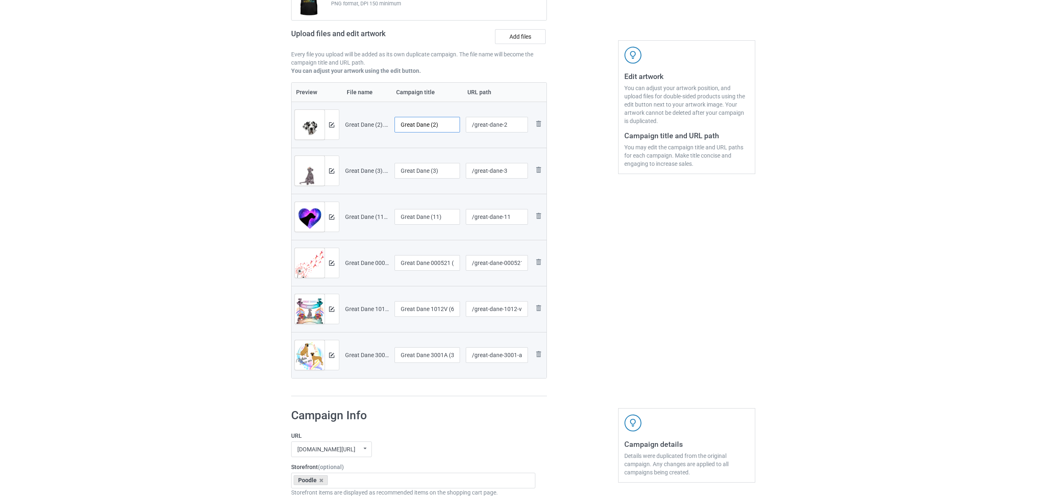
drag, startPoint x: 431, startPoint y: 124, endPoint x: 466, endPoint y: 121, distance: 36.0
click at [466, 121] on tr "Preview and edit artwork Great Dane (2).png Great Dane (2) /great-dane-2 Remove…" at bounding box center [418, 125] width 255 height 46
drag, startPoint x: 437, startPoint y: 122, endPoint x: 296, endPoint y: 98, distance: 142.8
click at [295, 98] on table "Preview File name Campaign title URL path Preview and edit artwork Great Dane (…" at bounding box center [419, 230] width 256 height 296
type input "Great Dane"
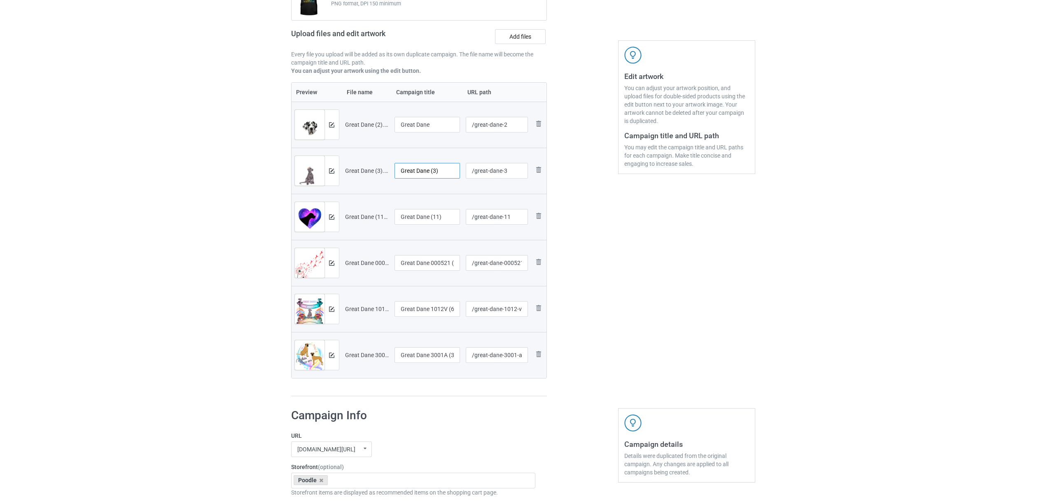
click at [443, 172] on input "Great Dane (3)" at bounding box center [427, 171] width 66 height 16
paste input "text"
type input "Great Dane"
click at [445, 218] on input "Great Dane (11)" at bounding box center [427, 217] width 66 height 16
paste input "text"
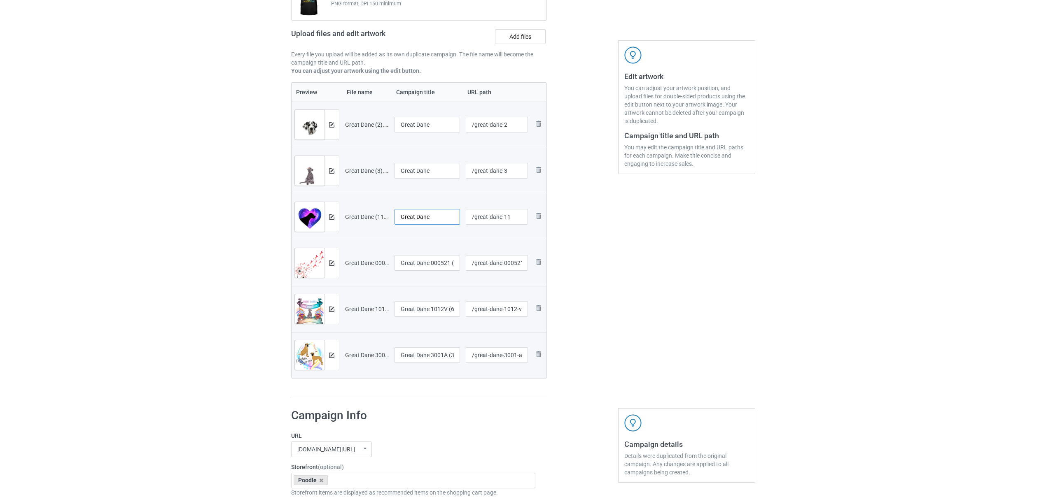
type input "Great Dane"
click at [436, 257] on input "Great Dane 000521 (10)" at bounding box center [427, 263] width 66 height 16
paste input "text"
type input "Great Dane"
click at [427, 304] on input "Great Dane 1012V (6)" at bounding box center [427, 309] width 66 height 16
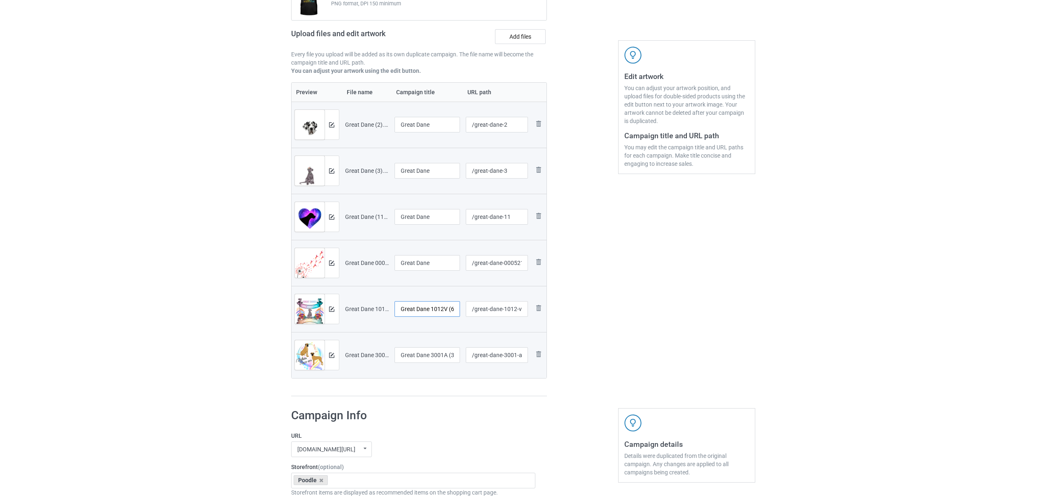
paste input "text"
type input "Great Dane"
click at [431, 359] on input "Great Dane 3001A (3)" at bounding box center [427, 355] width 66 height 16
paste input "text"
type input "Great Dane"
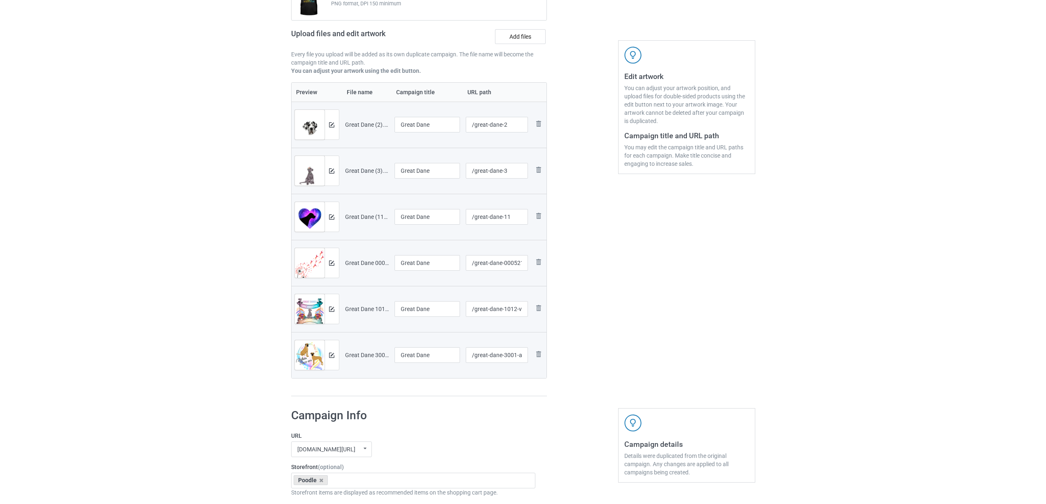
click at [432, 396] on div "Preview File name Campaign title URL path Preview and edit artwork Great Dane (…" at bounding box center [419, 239] width 256 height 315
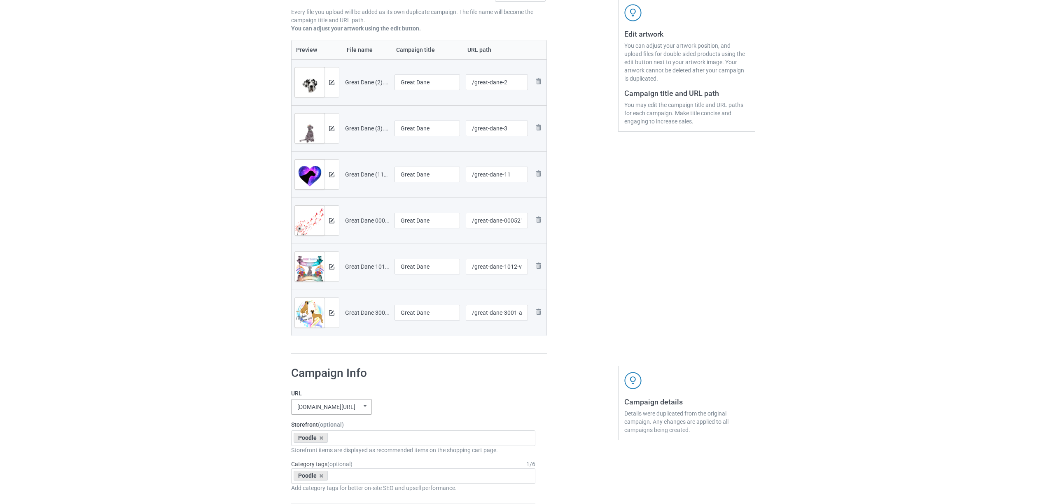
scroll to position [219, 0]
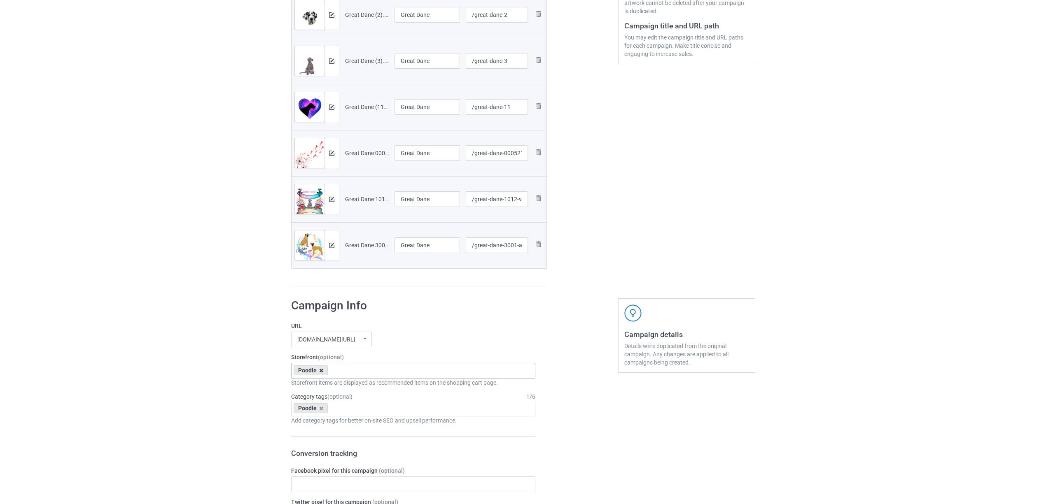
click at [322, 373] on icon at bounding box center [321, 370] width 4 height 5
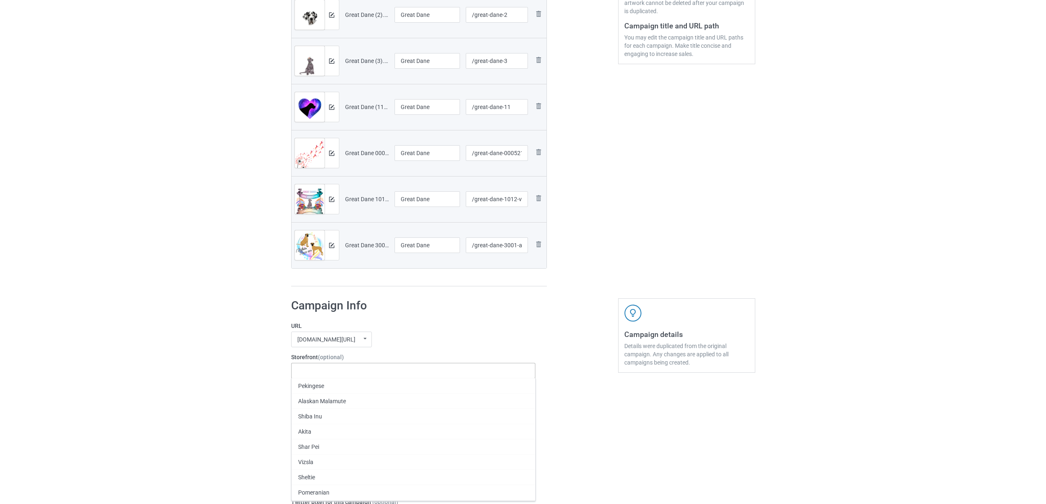
paste input "Great Dane"
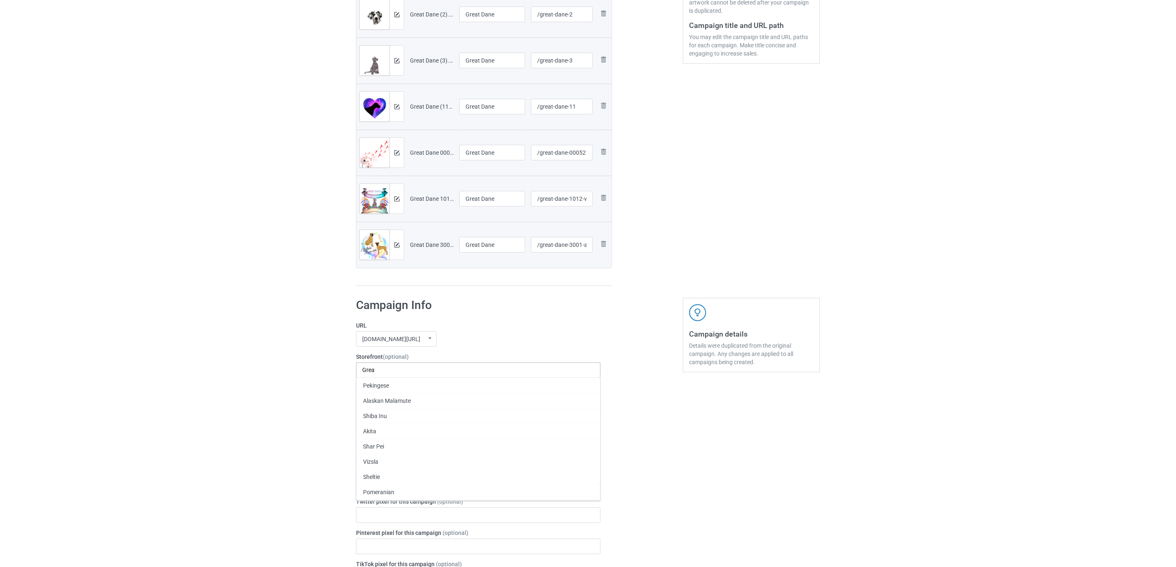
scroll to position [0, 0]
type input "Great Dane"
click at [383, 389] on div "Great Dane" at bounding box center [479, 385] width 244 height 15
click at [387, 410] on icon at bounding box center [387, 408] width 4 height 5
paste input "Great Dane"
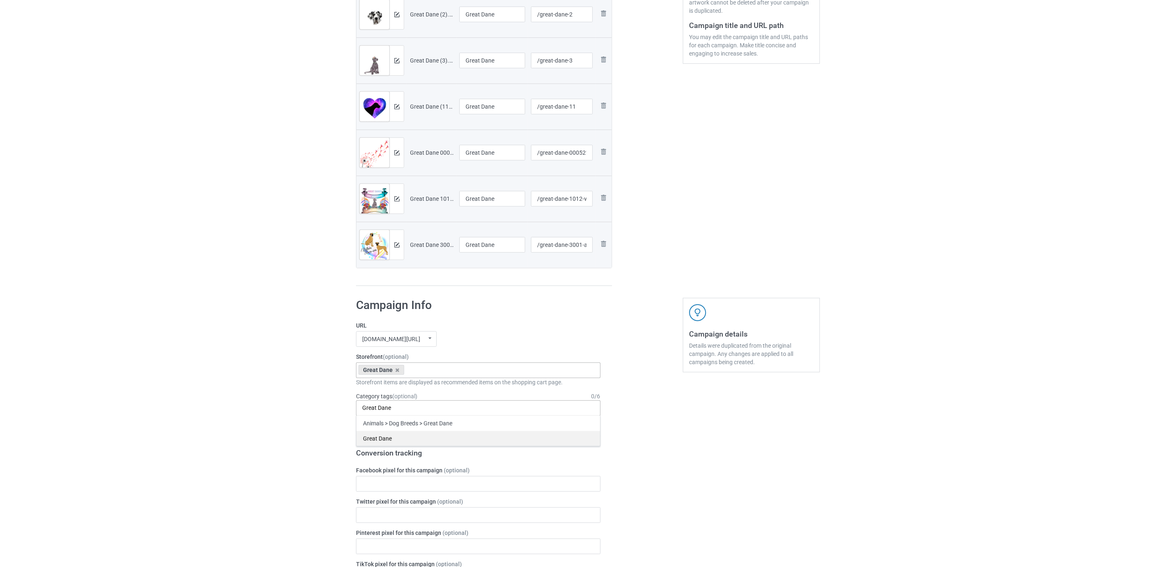
type input "Great Dane"
click at [383, 441] on div "Great Dane" at bounding box center [479, 438] width 244 height 15
click at [231, 387] on div "Bulk duplicate campaign Campaign to duplicate Poodle Original Artwork 1866x2790…" at bounding box center [588, 431] width 1176 height 1256
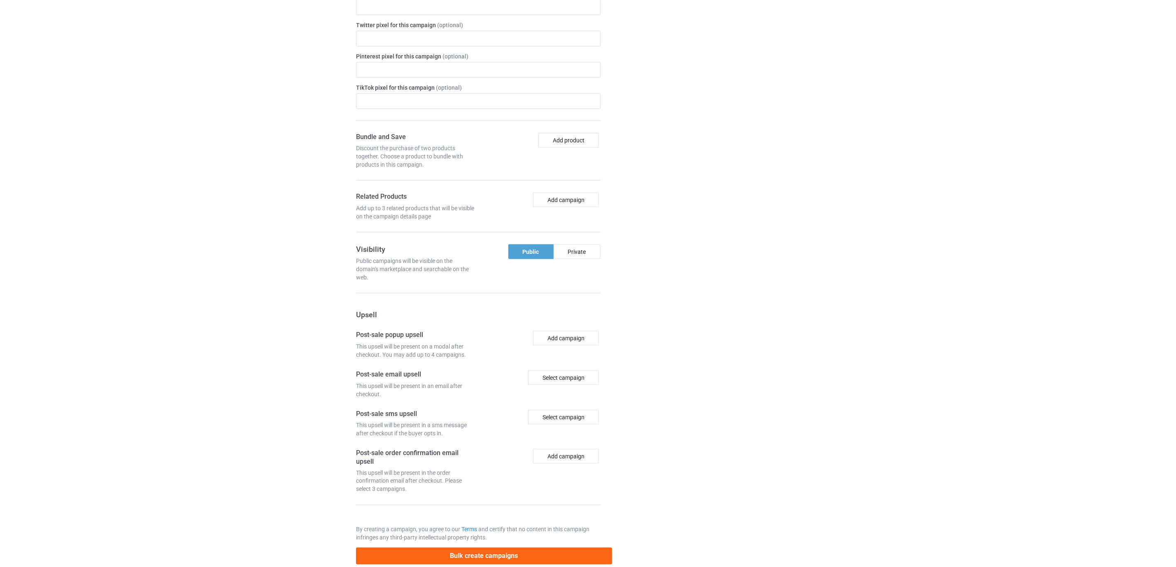
scroll to position [718, 0]
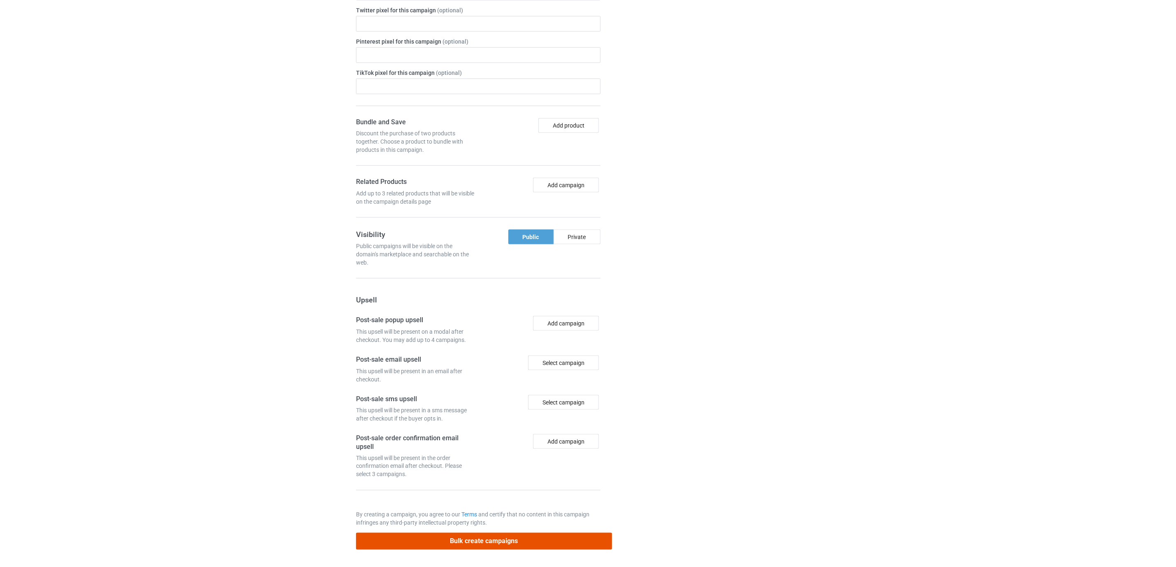
click at [496, 504] on button "Bulk create campaigns" at bounding box center [484, 541] width 256 height 17
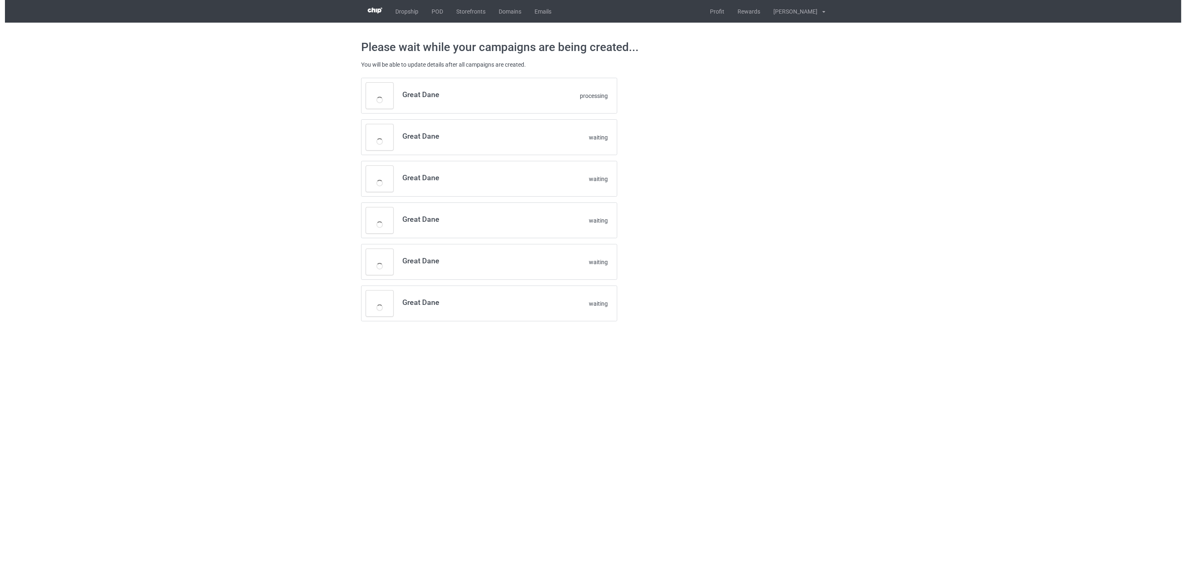
scroll to position [0, 0]
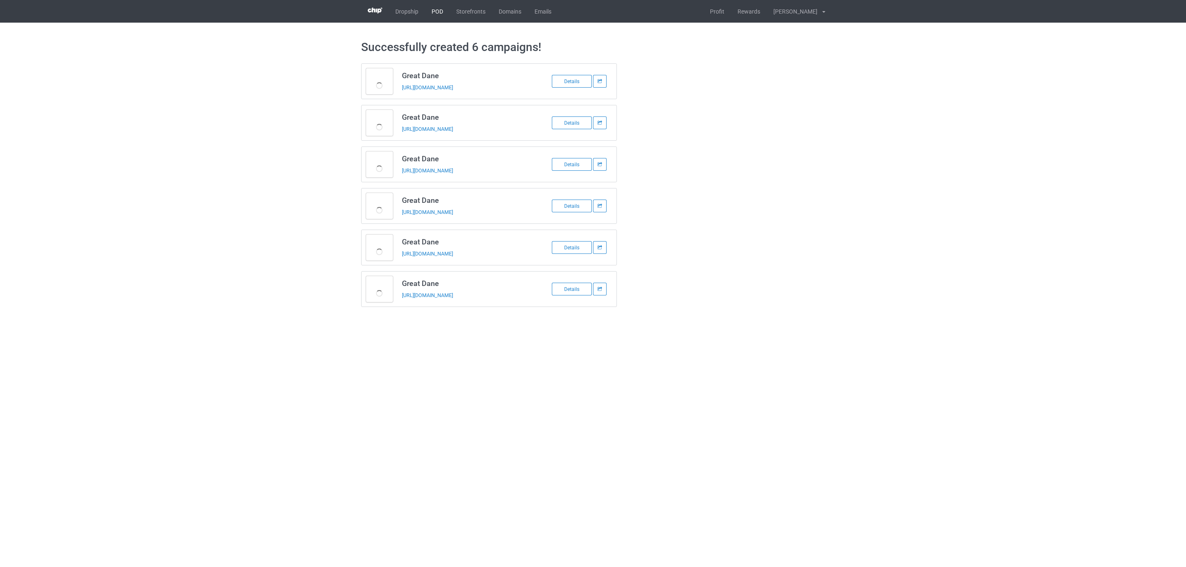
click at [434, 7] on link "POD" at bounding box center [437, 11] width 25 height 23
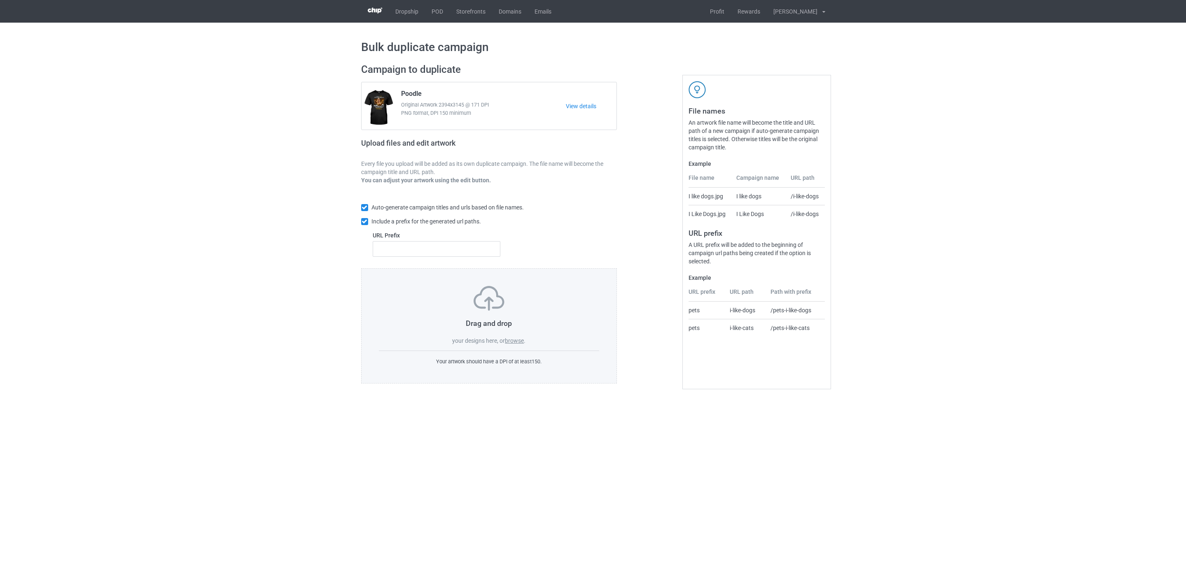
click at [513, 340] on label "browse" at bounding box center [514, 341] width 19 height 7
click at [0, 0] on input "browse" at bounding box center [0, 0] width 0 height 0
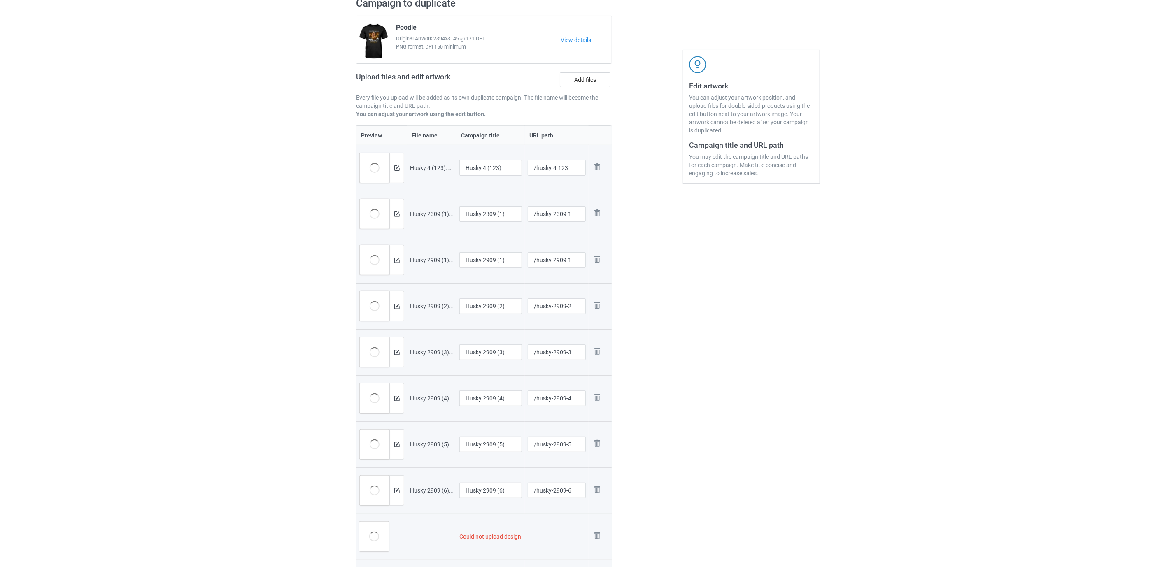
scroll to position [185, 0]
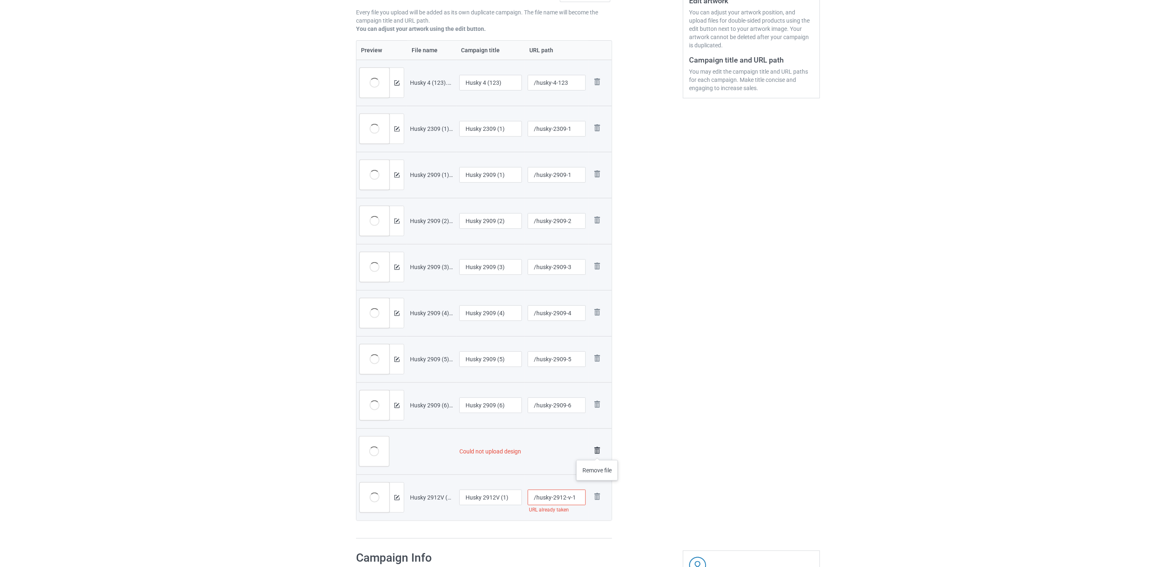
click at [598, 452] on img at bounding box center [598, 451] width 12 height 12
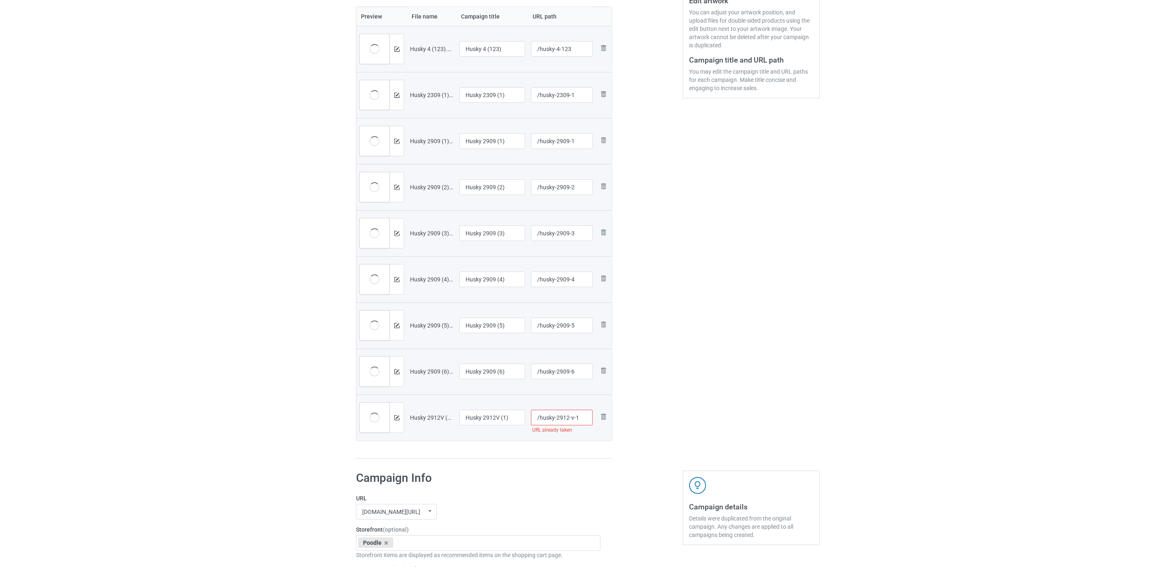
scroll to position [152, 0]
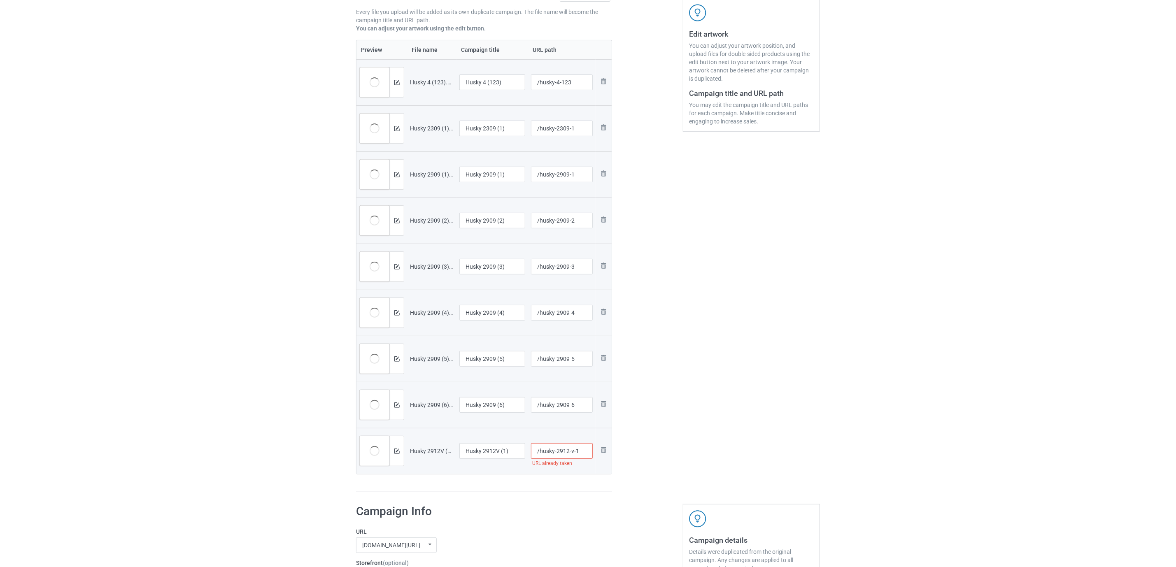
click at [563, 453] on input "/husky-2912-v-1" at bounding box center [562, 451] width 62 height 16
type input "/husky-29a12-v-1"
click at [681, 371] on div "Edit artwork You can adjust your artwork position, and upload files for double-…" at bounding box center [751, 202] width 149 height 593
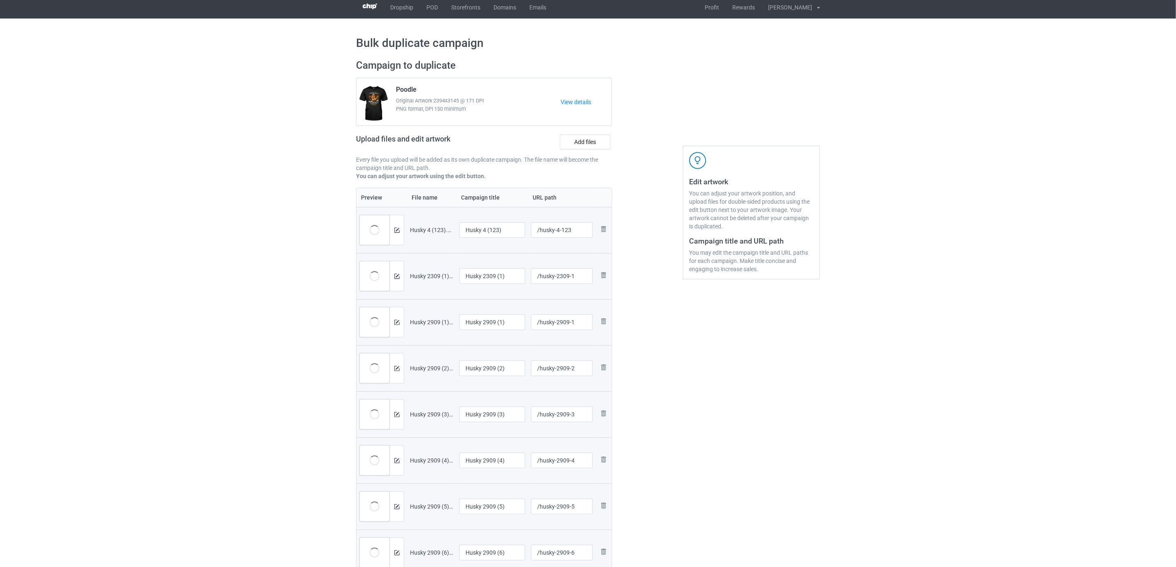
scroll to position [0, 0]
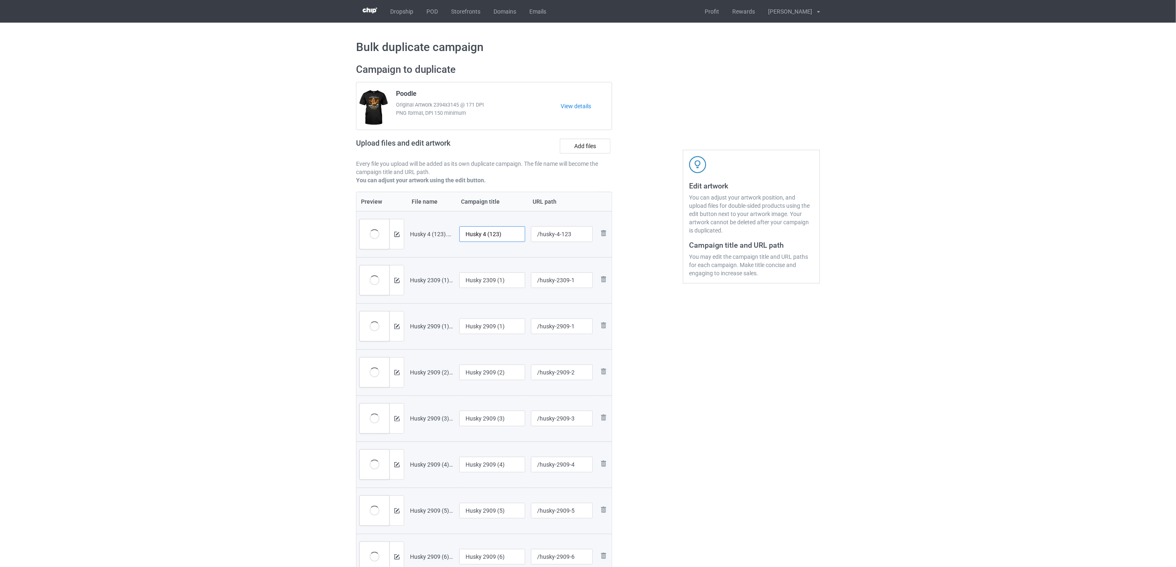
drag, startPoint x: 480, startPoint y: 231, endPoint x: 525, endPoint y: 232, distance: 44.5
click at [525, 232] on input "Husky 4 (123)" at bounding box center [492, 234] width 66 height 16
click at [506, 234] on input "Husky 4 (123)" at bounding box center [492, 234] width 66 height 16
drag, startPoint x: 483, startPoint y: 232, endPoint x: 532, endPoint y: 232, distance: 49.4
click at [532, 232] on tr "Preview and edit artwork Husky 4 (123).png Husky 4 (123) /husky-4-123 Remove fi…" at bounding box center [484, 234] width 255 height 46
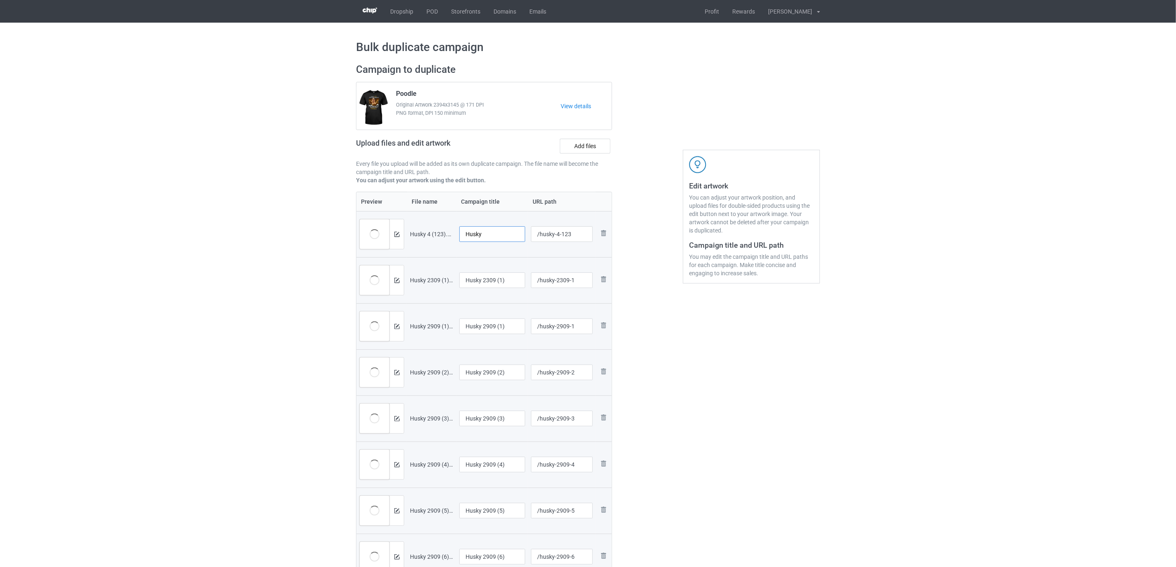
click at [473, 236] on input "Husky" at bounding box center [492, 234] width 66 height 16
type input "Husky"
click at [496, 280] on input "Husky 2309 (1)" at bounding box center [492, 281] width 66 height 16
paste input "text"
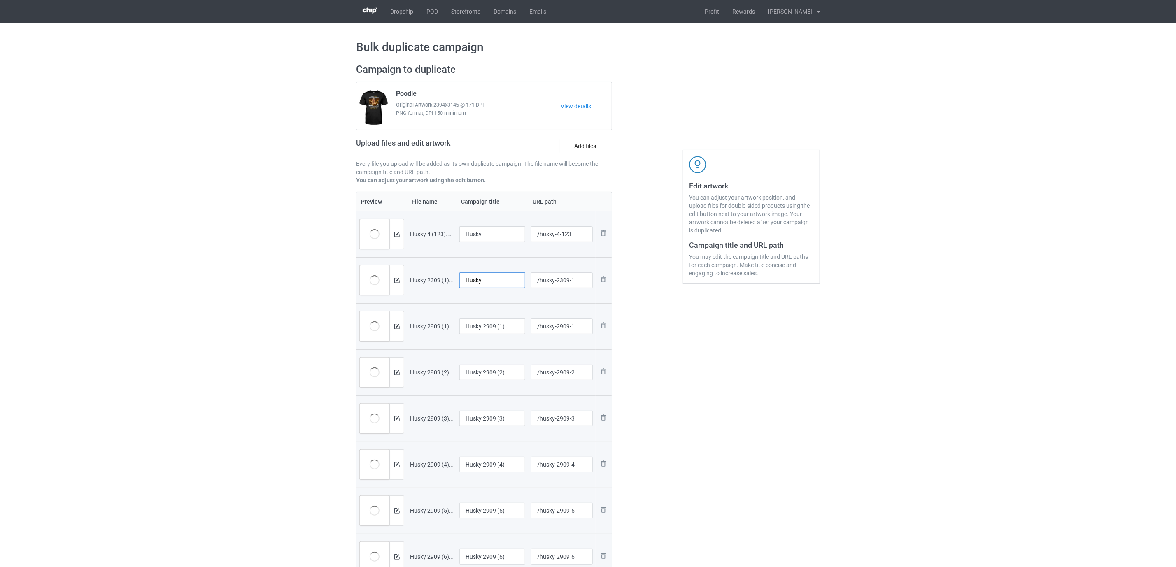
type input "Husky"
click at [493, 330] on input "Husky 2909 (1)" at bounding box center [492, 327] width 66 height 16
paste input "text"
type input "Husky"
click at [490, 372] on input "Husky 2909 (2)" at bounding box center [492, 373] width 66 height 16
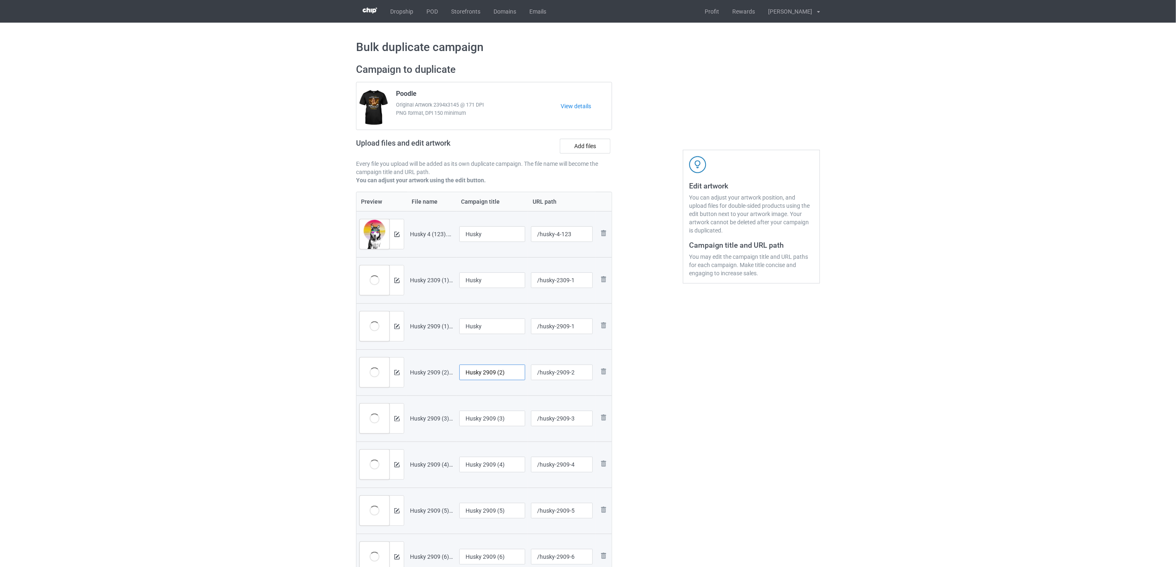
paste input "text"
type input "Husky"
click at [493, 416] on input "Husky 2909 (3)" at bounding box center [492, 419] width 66 height 16
paste input "text"
type input "Husky"
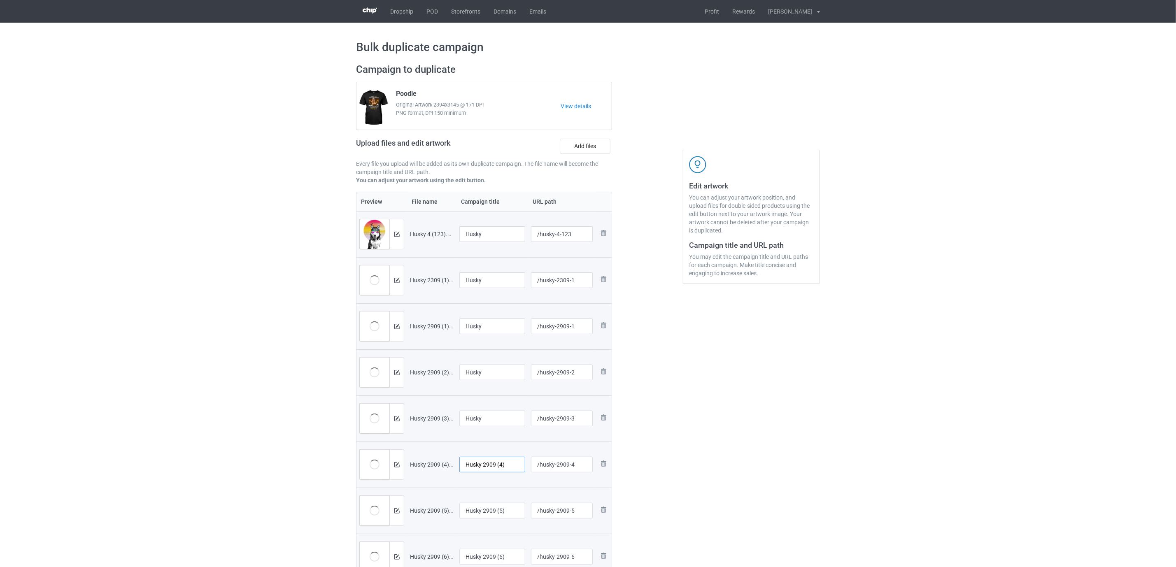
click at [497, 468] on input "Husky 2909 (4)" at bounding box center [492, 465] width 66 height 16
paste input "text"
type input "Husky"
click at [702, 490] on div "Edit artwork You can adjust your artwork position, and upload files for double-…" at bounding box center [751, 354] width 149 height 593
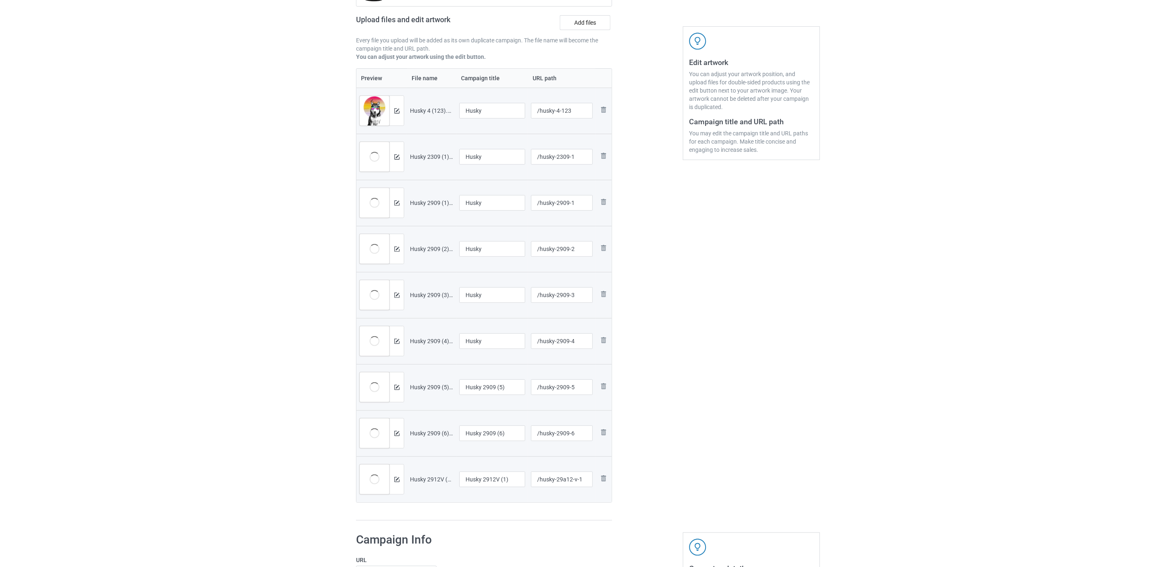
scroll to position [185, 0]
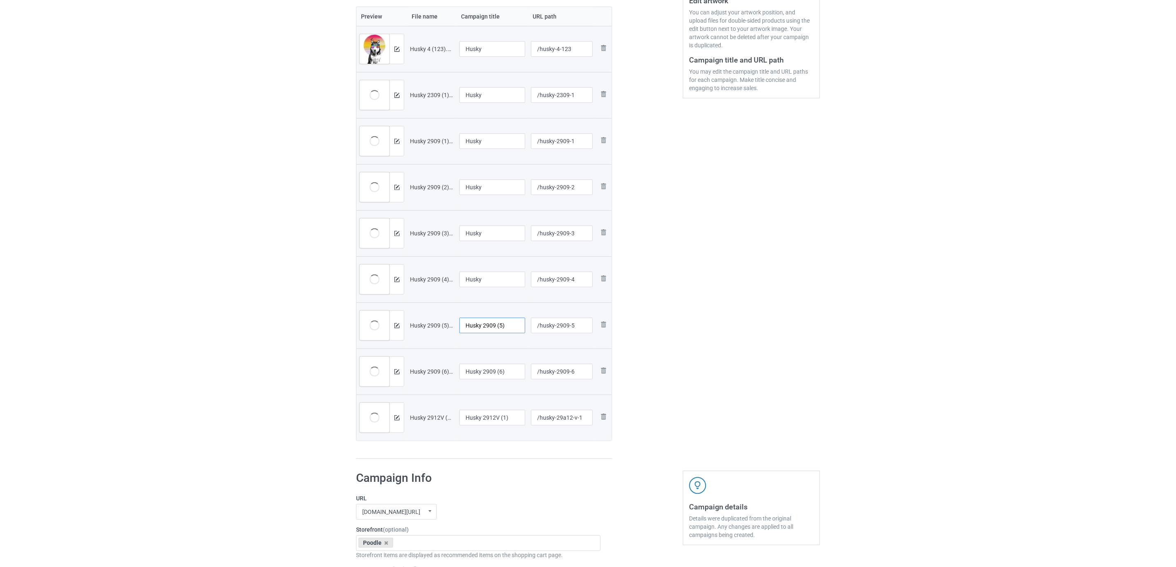
click at [494, 333] on input "Husky 2909 (5)" at bounding box center [492, 326] width 66 height 16
paste input "text"
type input "Husky"
click at [478, 375] on input "Husky 2909 (6)" at bounding box center [492, 372] width 66 height 16
paste input "text"
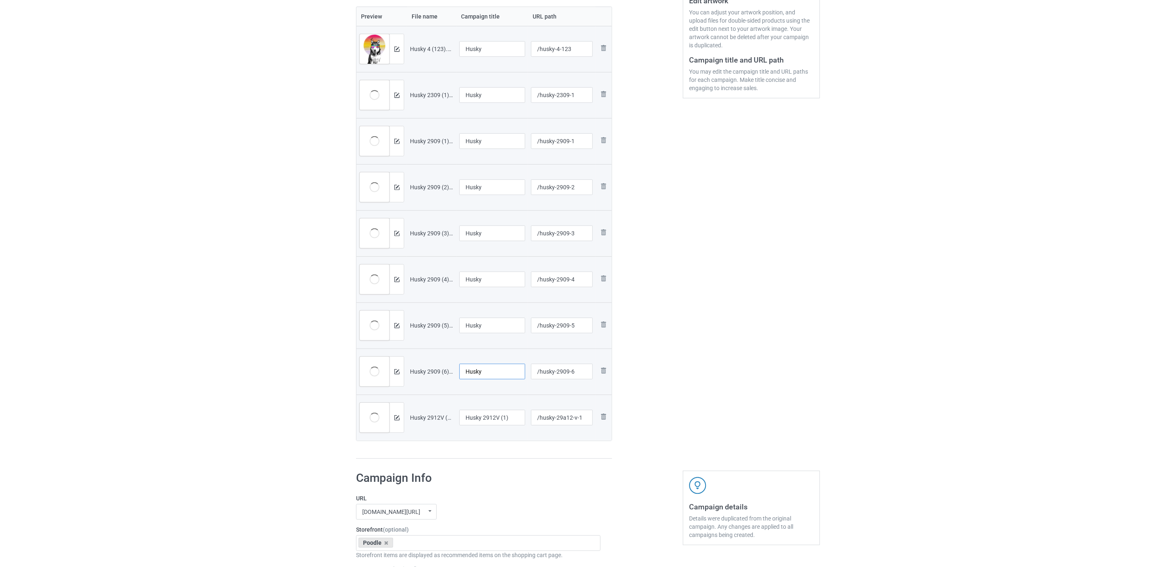
type input "Husky"
click at [482, 413] on input "Husky 2912V (1)" at bounding box center [492, 418] width 66 height 16
paste input "text"
type input "Husky"
click at [491, 459] on div at bounding box center [484, 459] width 256 height 1
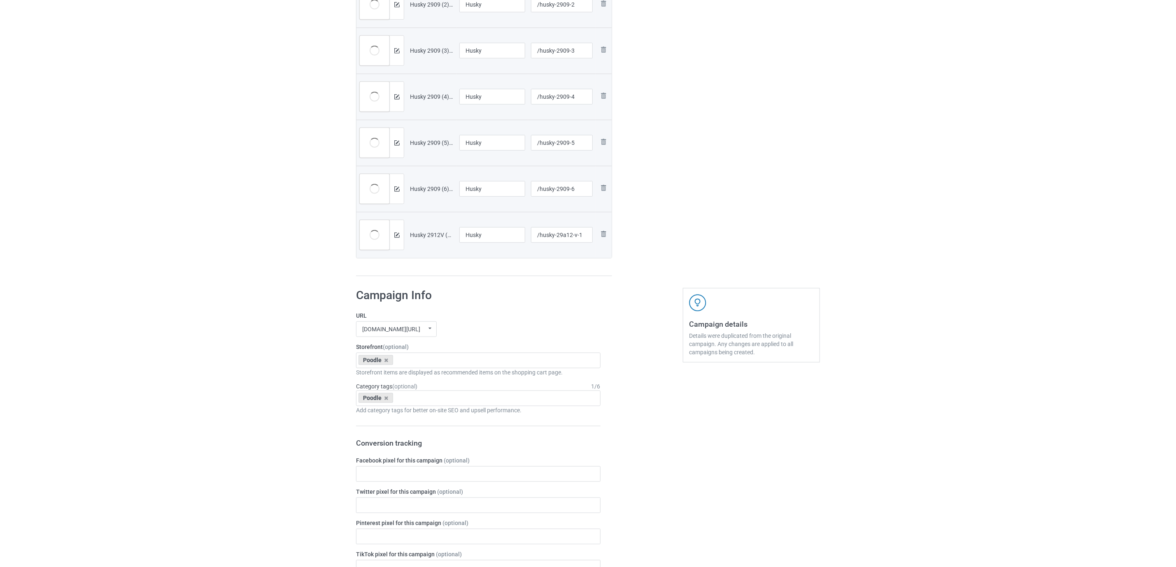
scroll to position [371, 0]
click at [386, 361] on icon at bounding box center [387, 357] width 4 height 5
paste input "Husky"
type input "Husky"
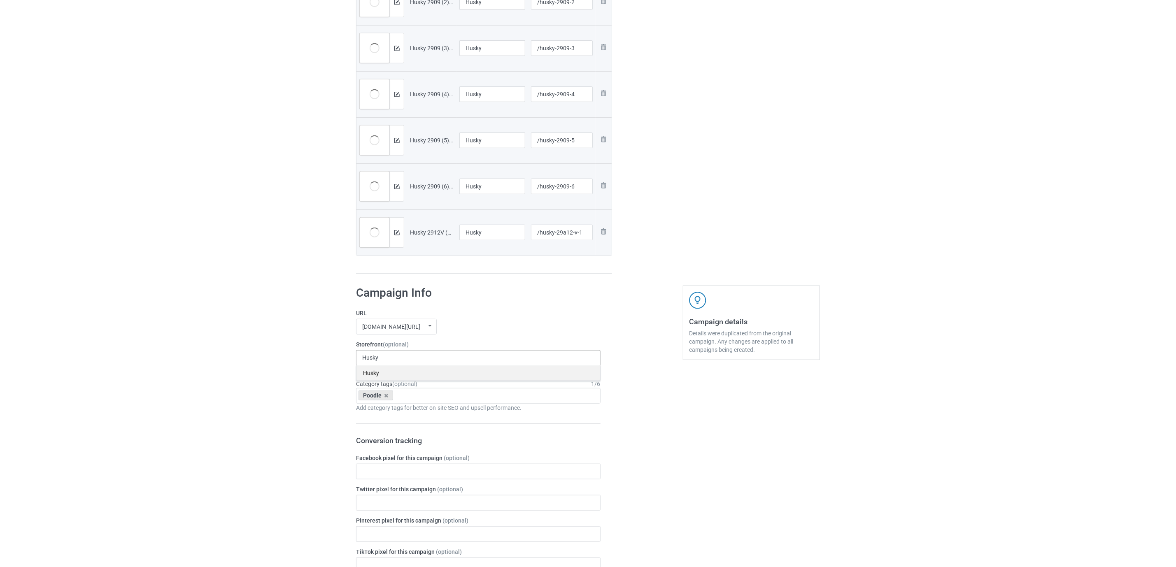
click at [380, 373] on div "Husky" at bounding box center [479, 373] width 244 height 15
click at [387, 396] on icon at bounding box center [387, 395] width 4 height 5
paste input "Husky"
type input "Husky"
click at [380, 423] on div "Husky" at bounding box center [479, 426] width 244 height 15
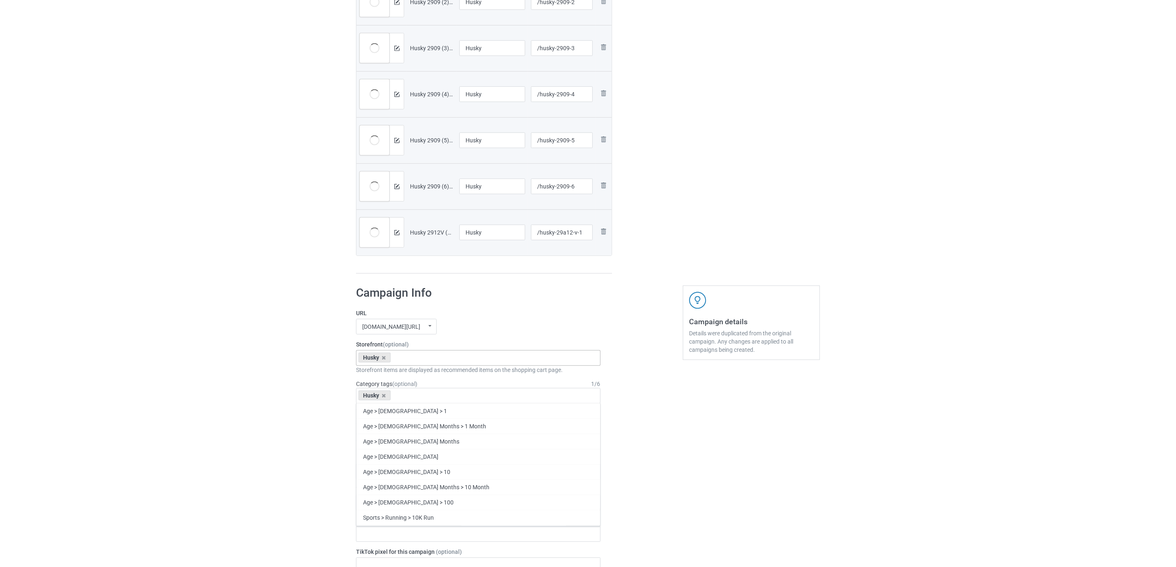
click at [226, 386] on div "Bulk duplicate campaign Campaign to duplicate Poodle Original Artwork 2394x3145…" at bounding box center [588, 349] width 1176 height 1394
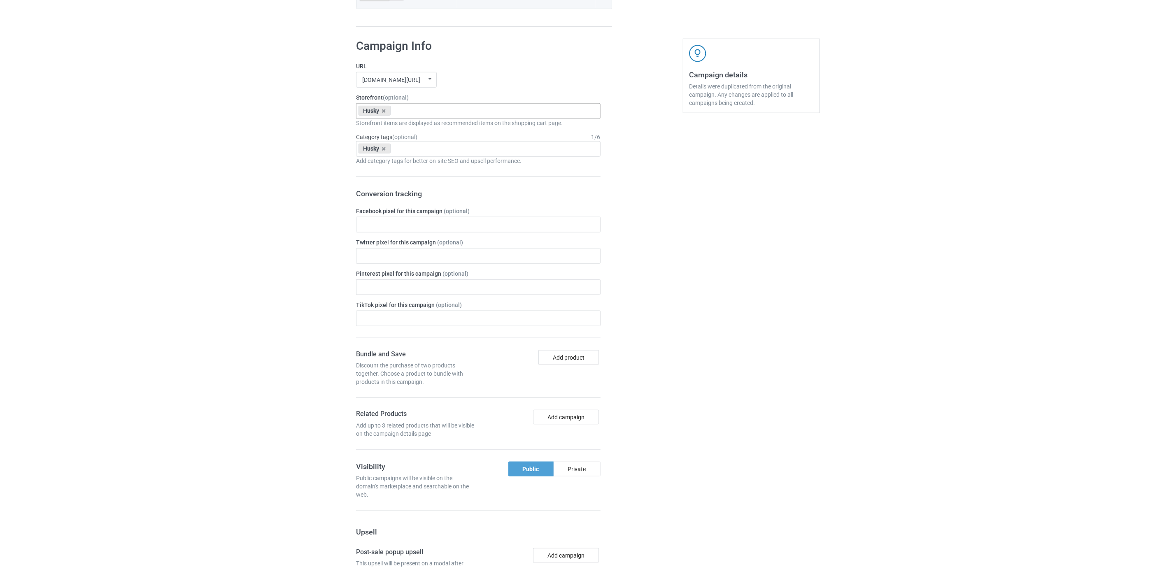
scroll to position [856, 0]
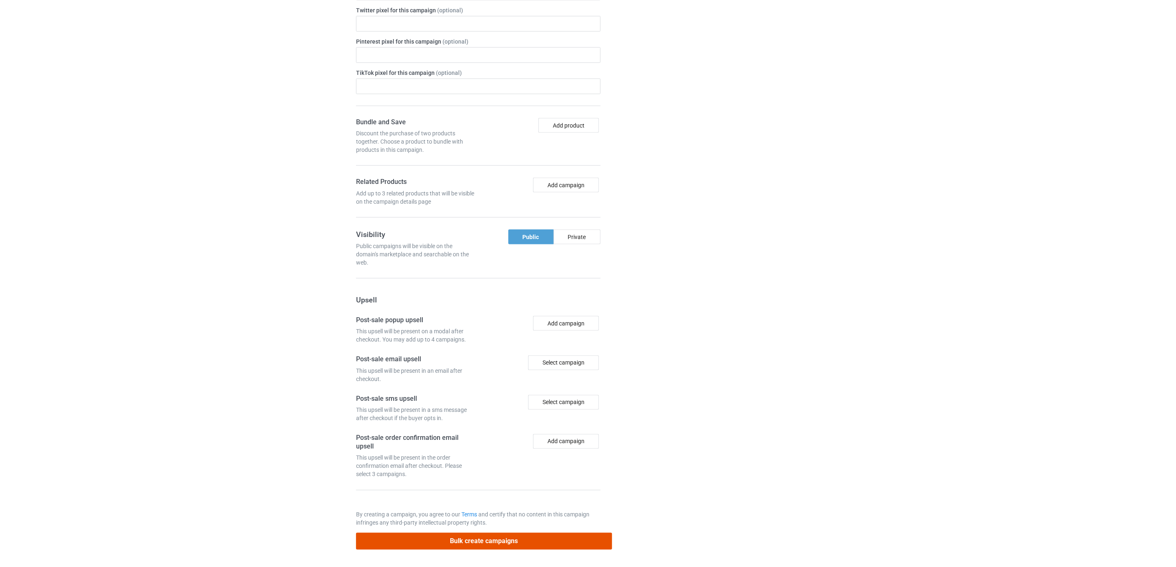
click at [490, 542] on button "Bulk create campaigns" at bounding box center [484, 541] width 256 height 17
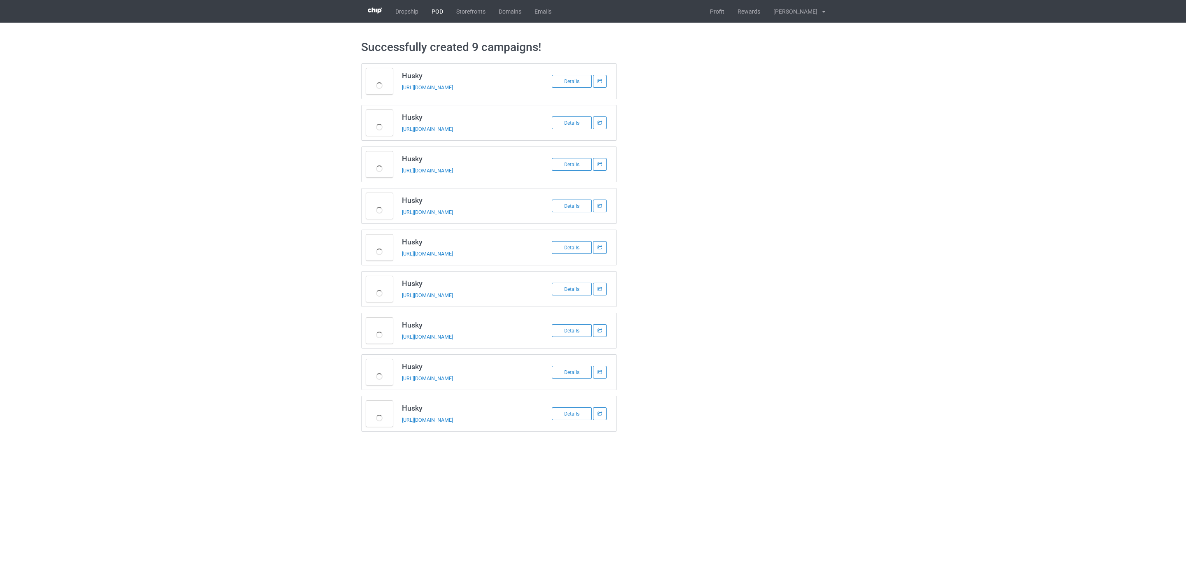
click at [434, 9] on link "POD" at bounding box center [437, 11] width 25 height 23
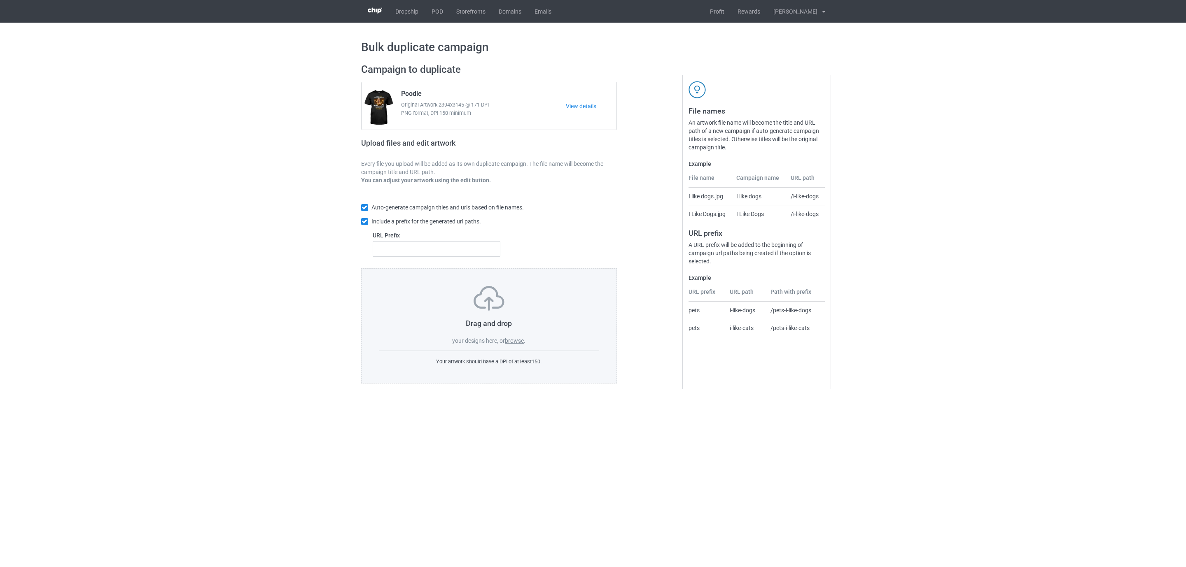
click at [518, 340] on label "browse" at bounding box center [514, 341] width 19 height 7
click at [0, 0] on input "browse" at bounding box center [0, 0] width 0 height 0
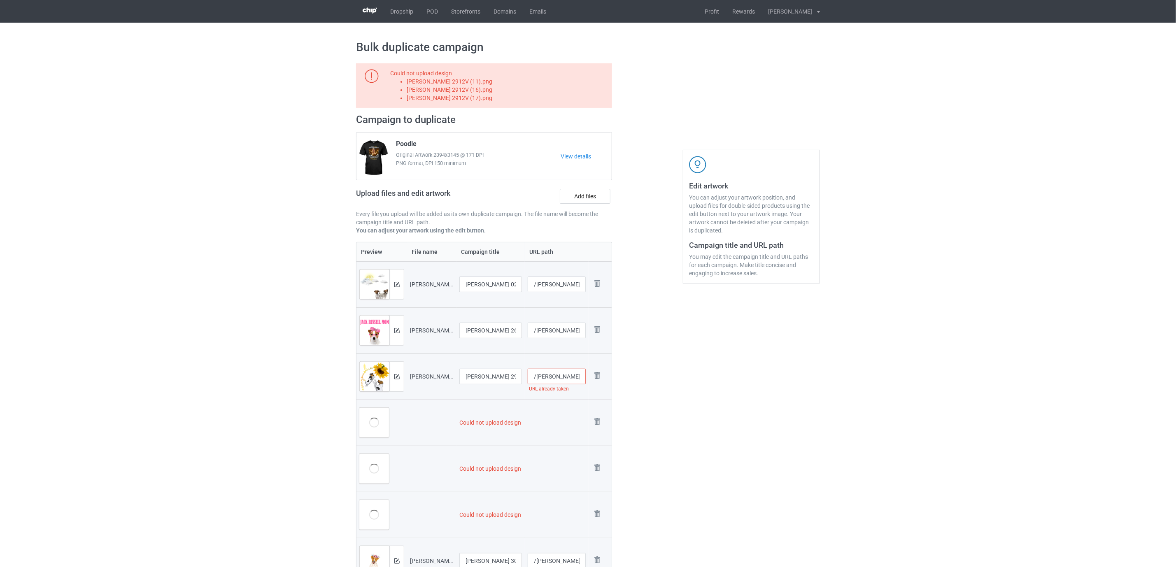
scroll to position [185, 0]
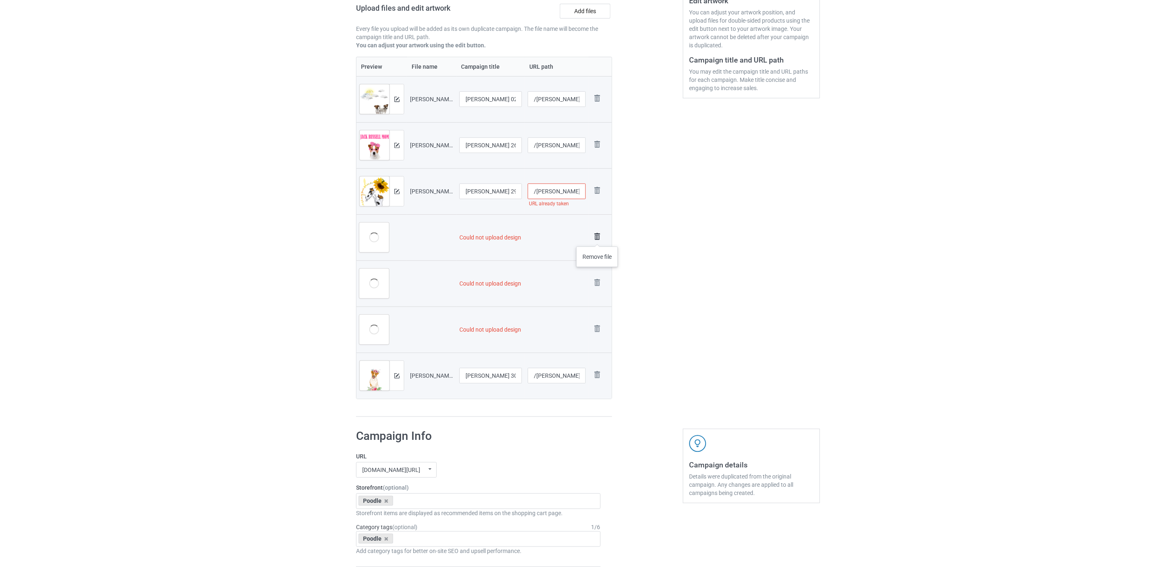
click at [598, 238] on img at bounding box center [598, 237] width 12 height 12
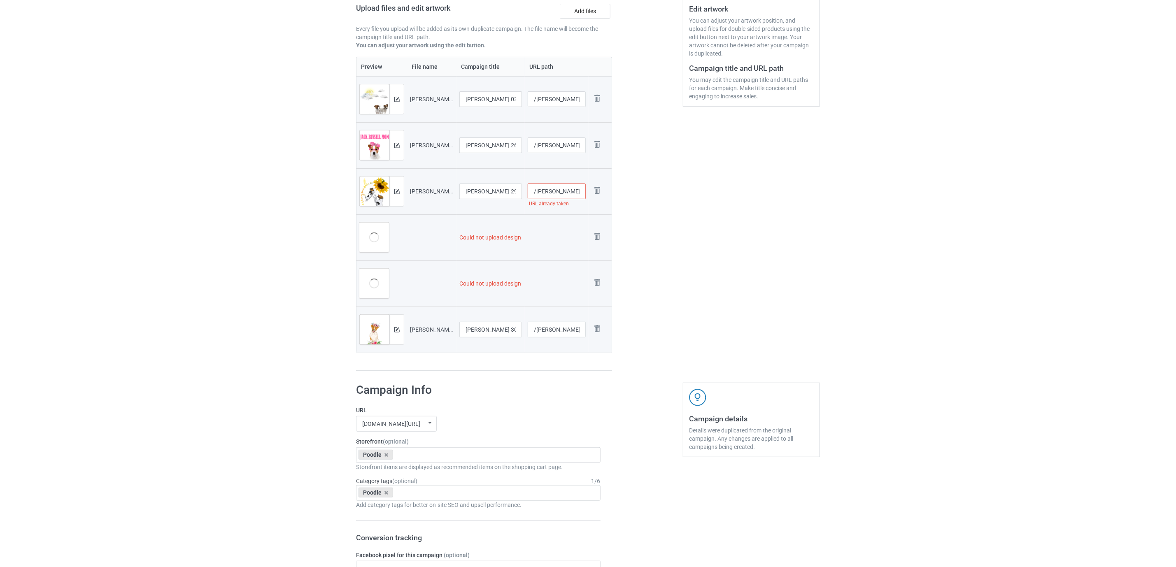
click at [0, 0] on img at bounding box center [0, 0] width 0 height 0
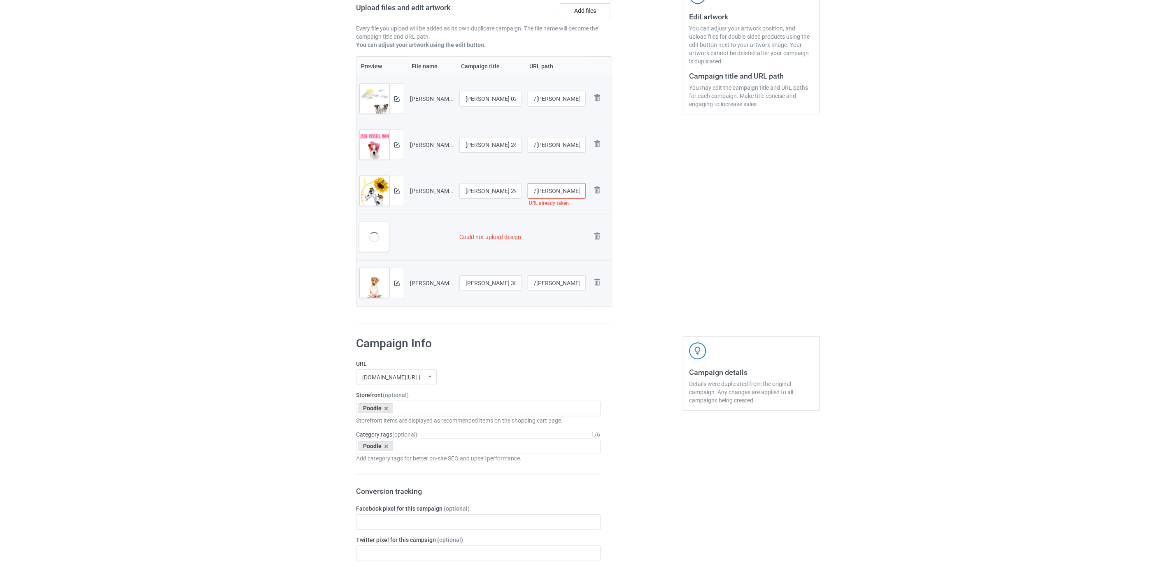
click at [0, 0] on img at bounding box center [0, 0] width 0 height 0
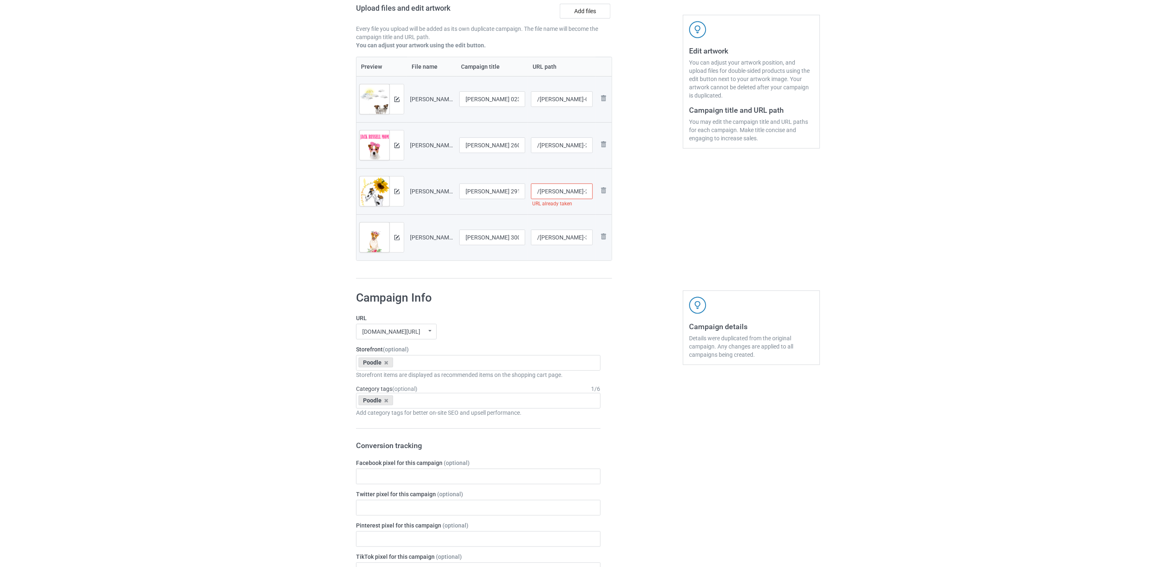
click at [582, 190] on input "/[PERSON_NAME]-2912-v-8" at bounding box center [562, 192] width 62 height 16
click at [576, 192] on input "/[PERSON_NAME]-2912-v-8" at bounding box center [562, 192] width 62 height 16
type input "/[PERSON_NAME]-29a12-v-8"
click at [779, 279] on div "Edit artwork You can adjust your artwork position, and upload files for double-…" at bounding box center [751, 104] width 149 height 362
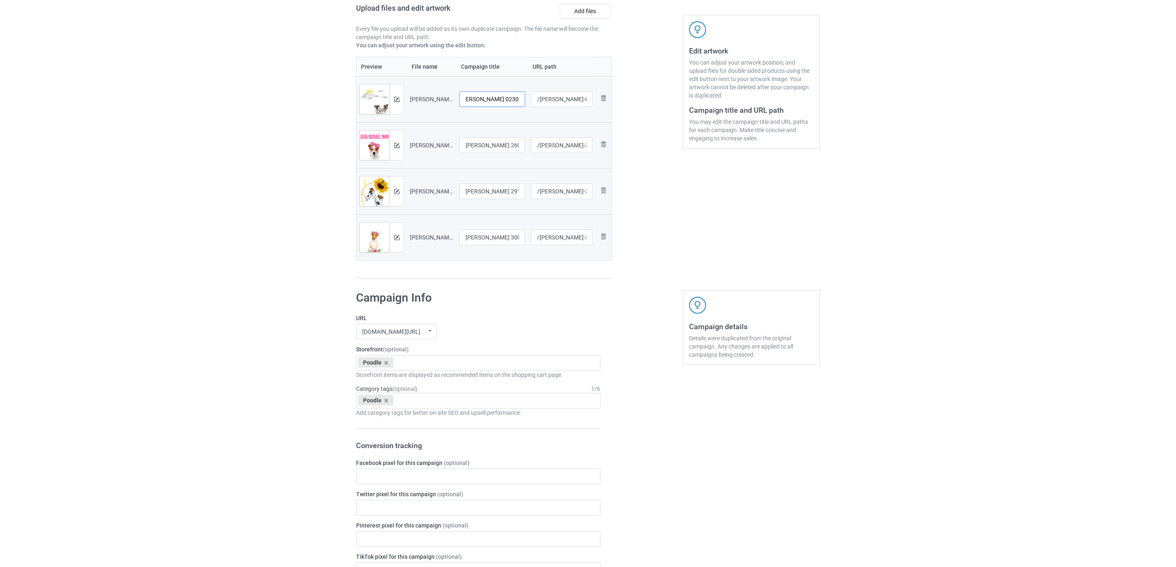
drag, startPoint x: 499, startPoint y: 100, endPoint x: 577, endPoint y: 116, distance: 79.5
click at [577, 116] on tr "Preview and edit artwork [PERSON_NAME] 02309 (2).png [PERSON_NAME] 02309 (2) /[…" at bounding box center [484, 99] width 255 height 46
drag, startPoint x: 506, startPoint y: 100, endPoint x: 322, endPoint y: 81, distance: 184.2
click at [322, 81] on div "Bulk duplicate campaign Campaign to duplicate Poodle Original Artwork 2394x3145…" at bounding box center [588, 470] width 1176 height 1164
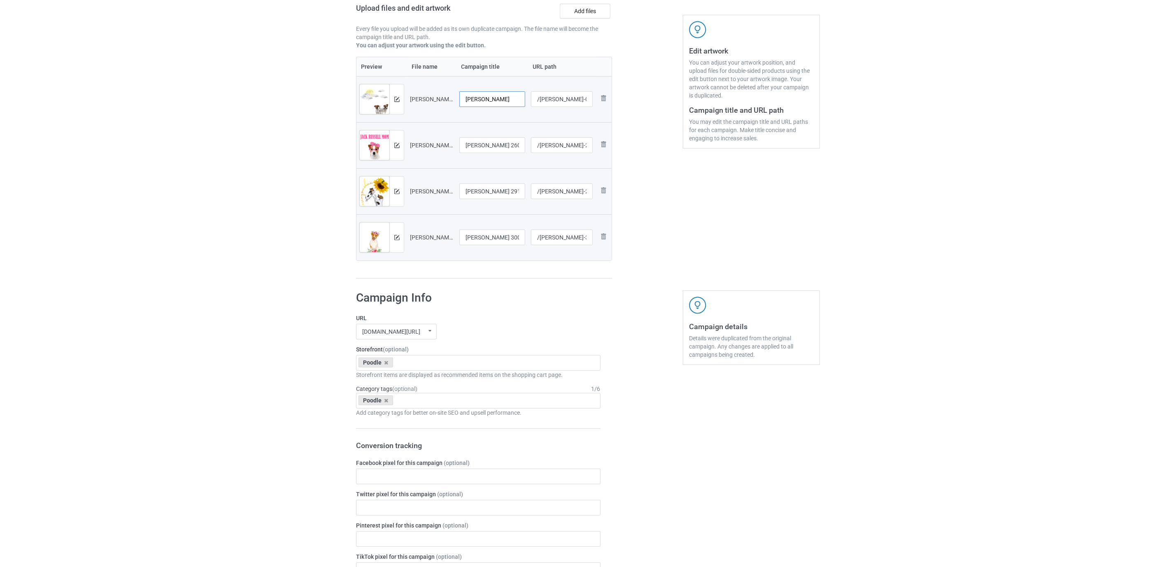
type input "[PERSON_NAME]"
click at [487, 147] on input "[PERSON_NAME] 2601A (3)" at bounding box center [492, 146] width 66 height 16
paste input "text"
type input "[PERSON_NAME]"
click at [498, 194] on input "[PERSON_NAME] 2912V (8)" at bounding box center [492, 192] width 66 height 16
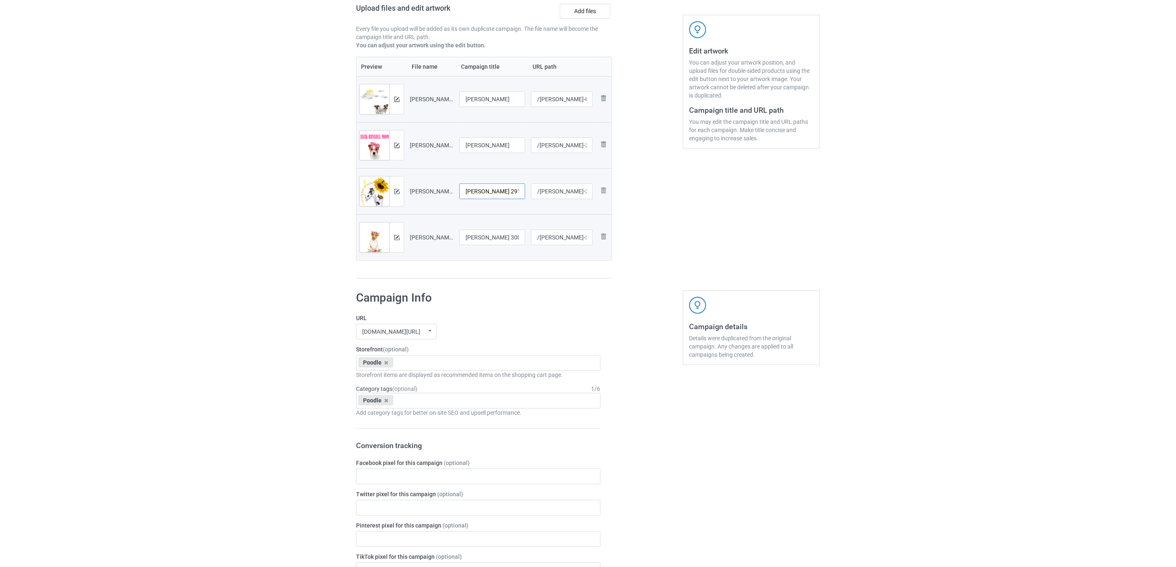
paste input "text"
type input "[PERSON_NAME]"
click at [493, 232] on input "[PERSON_NAME] 3001A (3)" at bounding box center [492, 238] width 66 height 16
paste input "text"
type input "[PERSON_NAME]"
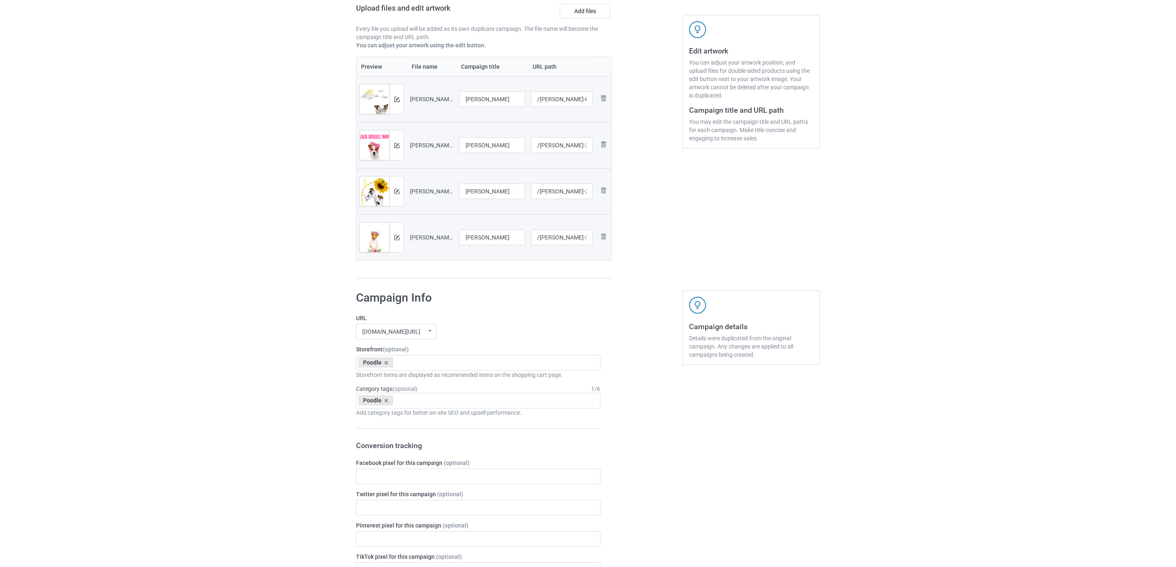
click at [496, 301] on h1 "Campaign Info" at bounding box center [478, 298] width 245 height 15
click at [385, 364] on icon at bounding box center [387, 362] width 4 height 5
paste input "[PERSON_NAME]"
type input "[PERSON_NAME]"
click at [382, 380] on div "[PERSON_NAME]" at bounding box center [479, 378] width 244 height 15
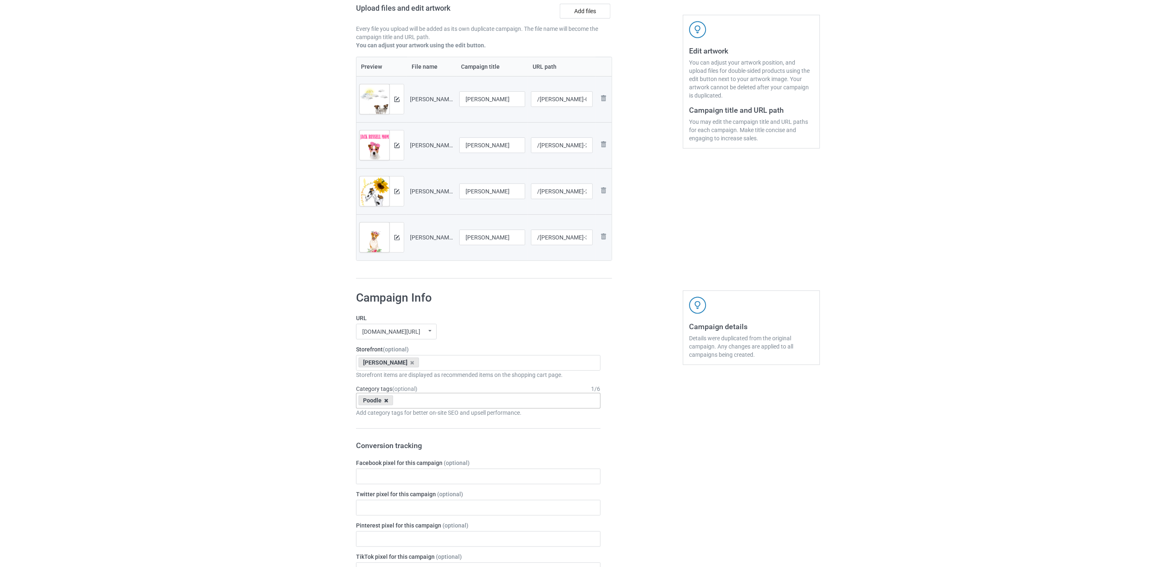
click at [387, 402] on icon at bounding box center [387, 400] width 4 height 5
paste input "[PERSON_NAME]"
type input "[PERSON_NAME]"
click at [382, 420] on div "[PERSON_NAME]" at bounding box center [479, 415] width 244 height 15
click at [238, 385] on div "Bulk duplicate campaign Campaign to duplicate Poodle Original Artwork 2394x3145…" at bounding box center [588, 470] width 1176 height 1164
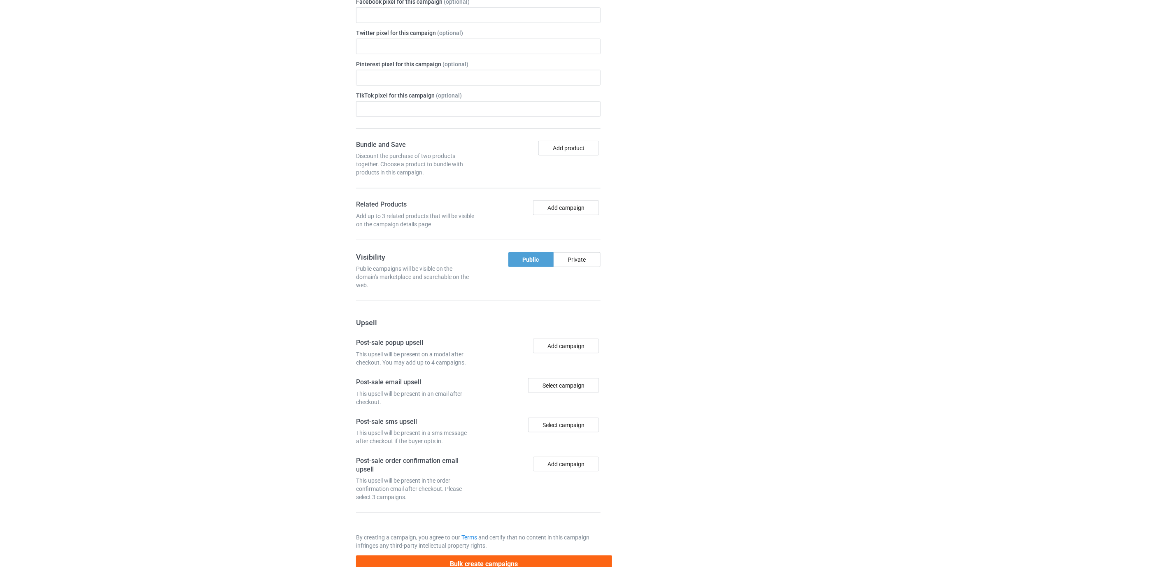
scroll to position [625, 0]
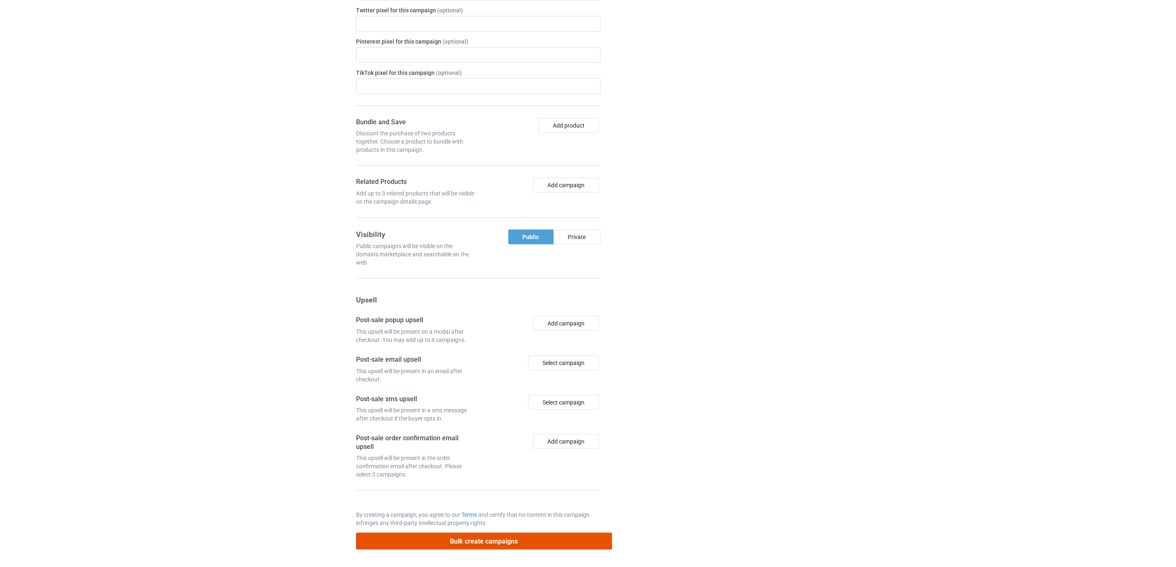
click at [460, 541] on button "Bulk create campaigns" at bounding box center [484, 541] width 256 height 17
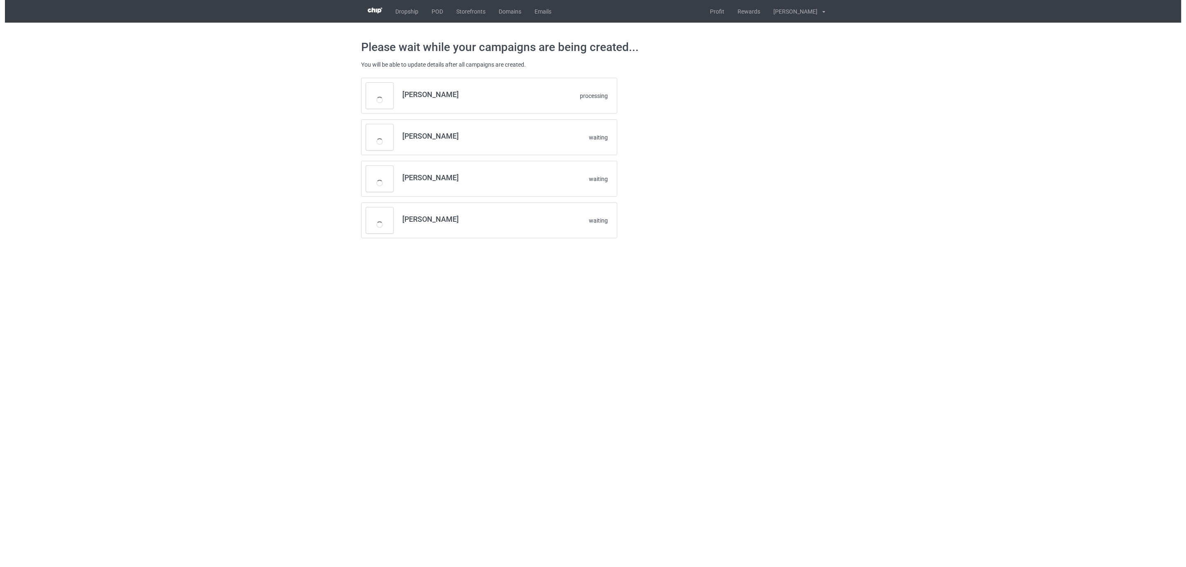
scroll to position [0, 0]
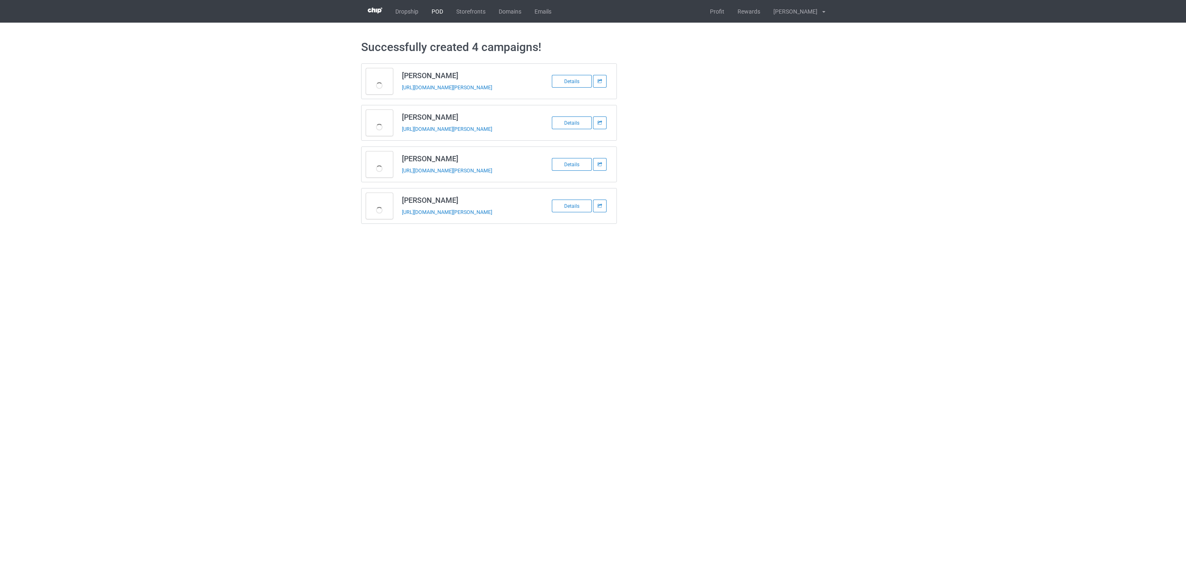
click at [434, 14] on link "POD" at bounding box center [437, 11] width 25 height 23
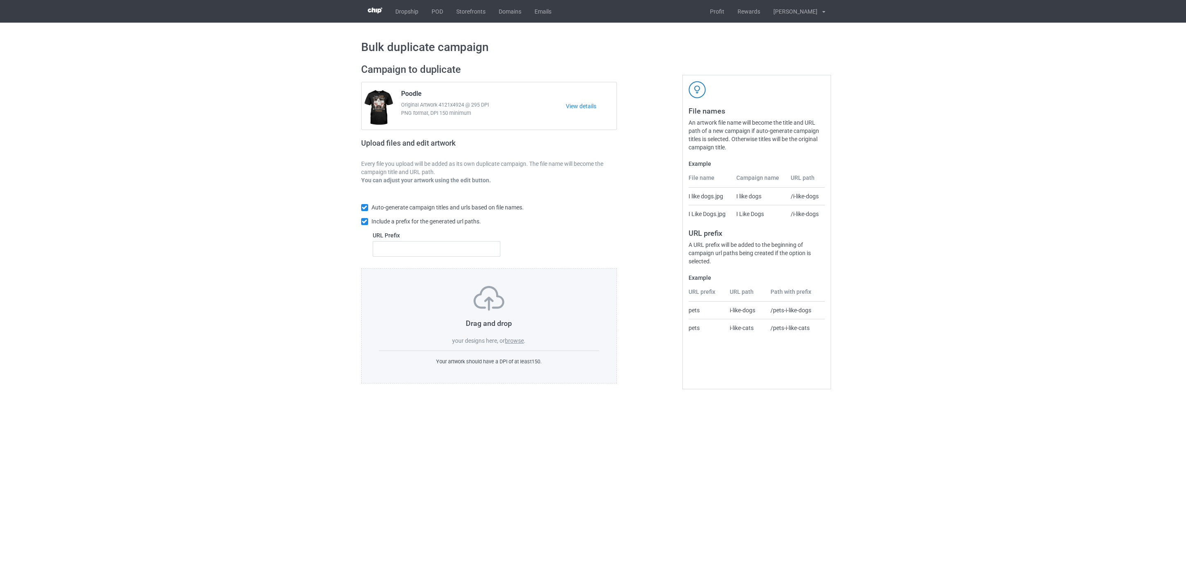
click at [510, 340] on label "browse" at bounding box center [514, 341] width 19 height 7
click at [0, 0] on input "browse" at bounding box center [0, 0] width 0 height 0
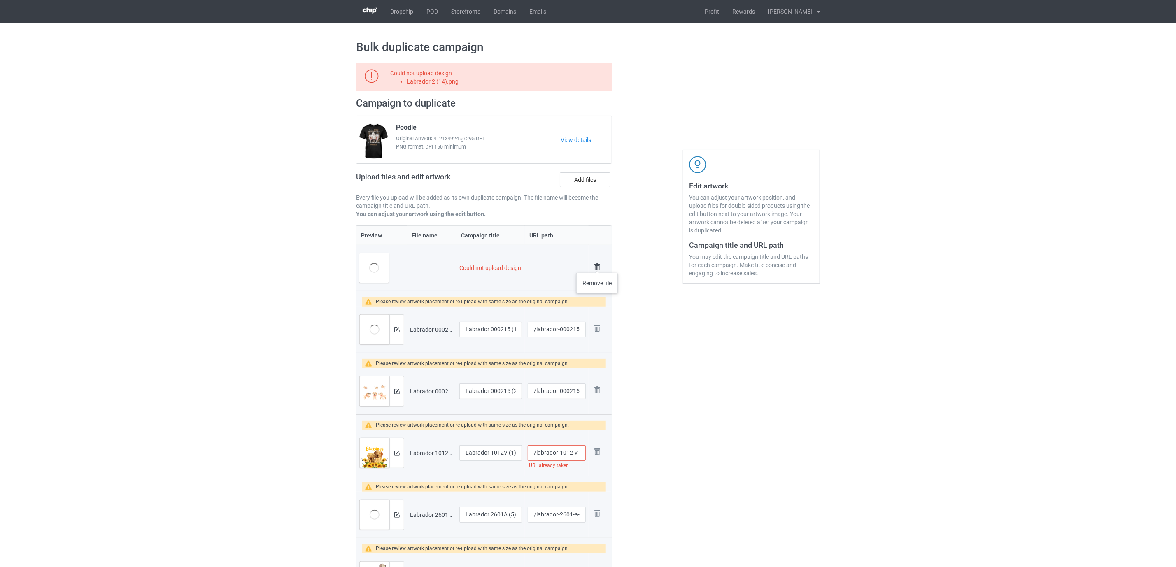
click at [598, 265] on img at bounding box center [598, 267] width 12 height 12
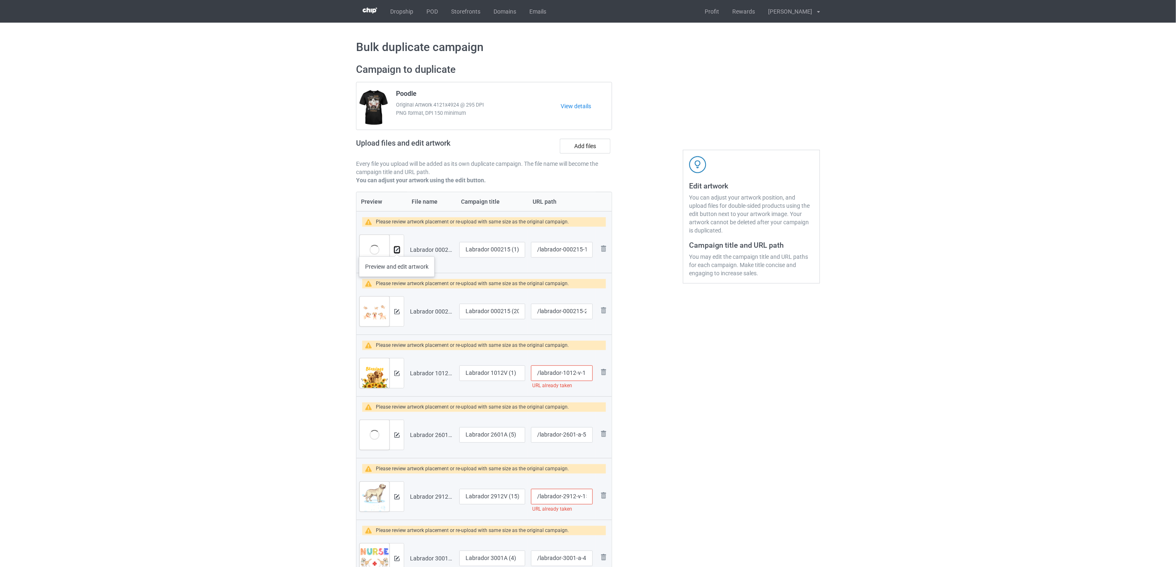
click at [397, 248] on img at bounding box center [396, 249] width 5 height 5
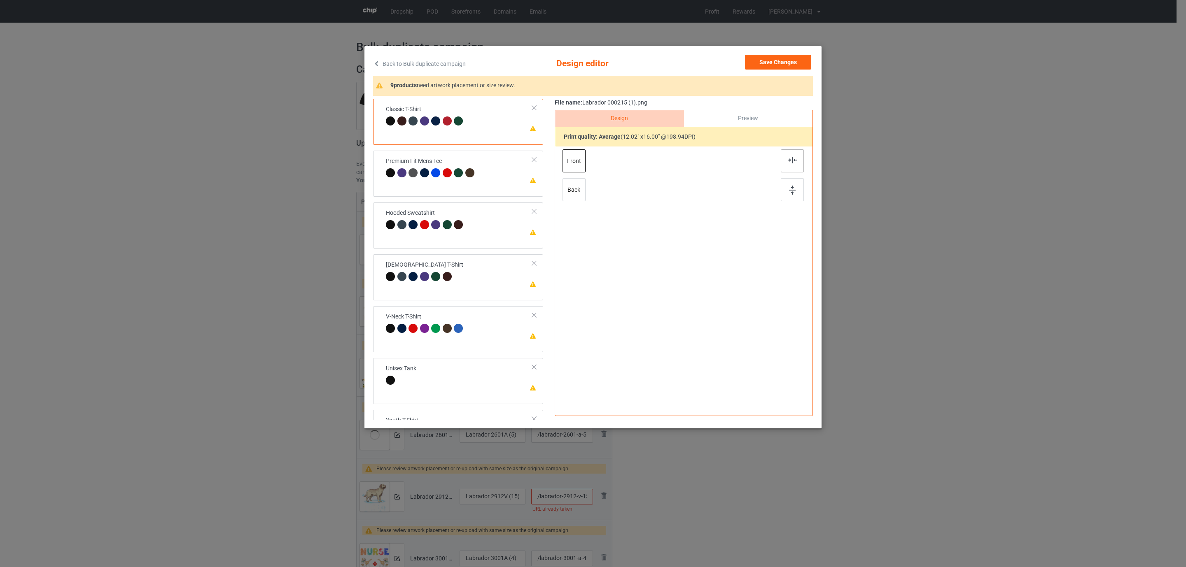
click at [795, 156] on div at bounding box center [792, 160] width 23 height 23
click at [430, 163] on div "Premium Fit Mens Tee" at bounding box center [431, 166] width 91 height 19
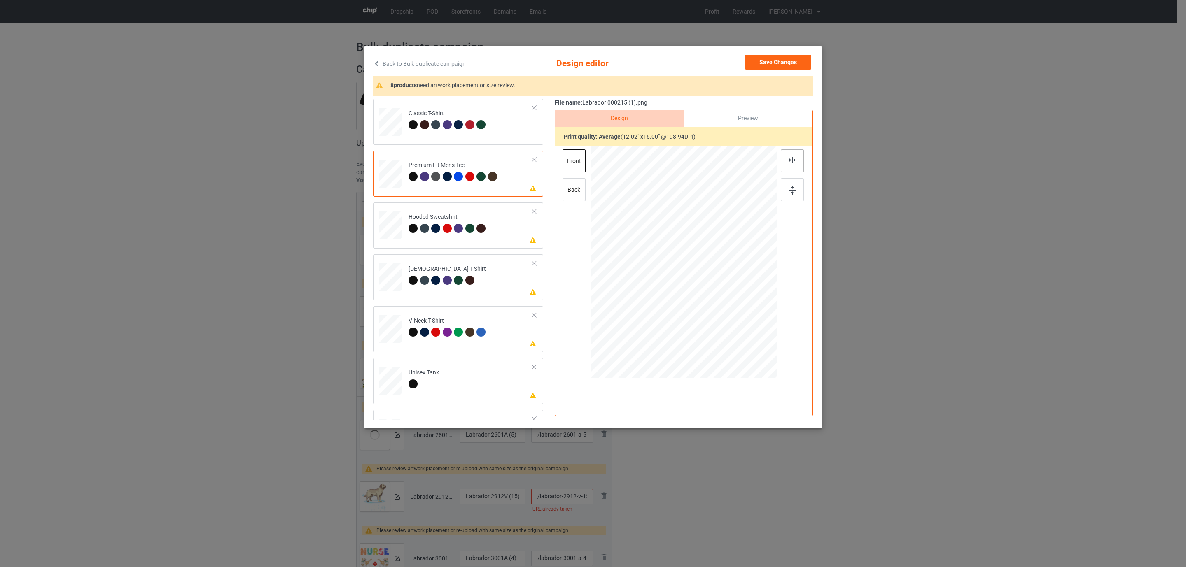
click at [792, 160] on img at bounding box center [792, 160] width 9 height 7
click at [435, 223] on div "Hooded Sweatshirt" at bounding box center [447, 222] width 79 height 19
click at [795, 160] on img at bounding box center [792, 160] width 9 height 7
click at [425, 287] on div at bounding box center [426, 282] width 12 height 12
click at [794, 157] on img at bounding box center [792, 160] width 9 height 7
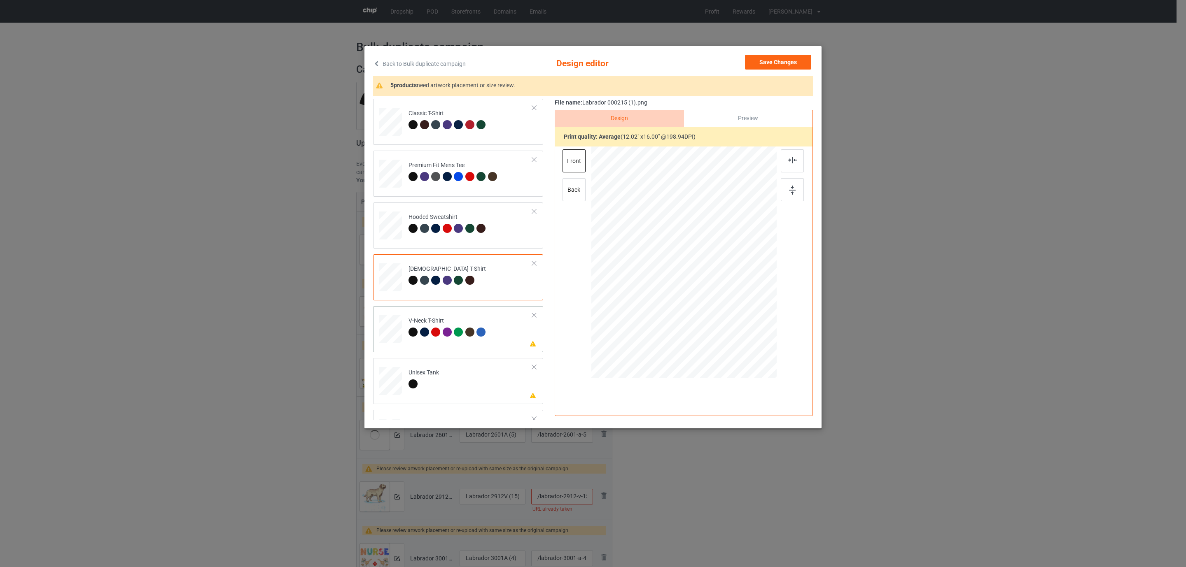
click at [393, 350] on div "Please review artwork placement V-Neck T-Shirt" at bounding box center [458, 329] width 170 height 46
click at [790, 160] on img at bounding box center [792, 160] width 9 height 7
click at [431, 380] on div at bounding box center [423, 386] width 30 height 12
click at [788, 156] on div at bounding box center [792, 160] width 23 height 23
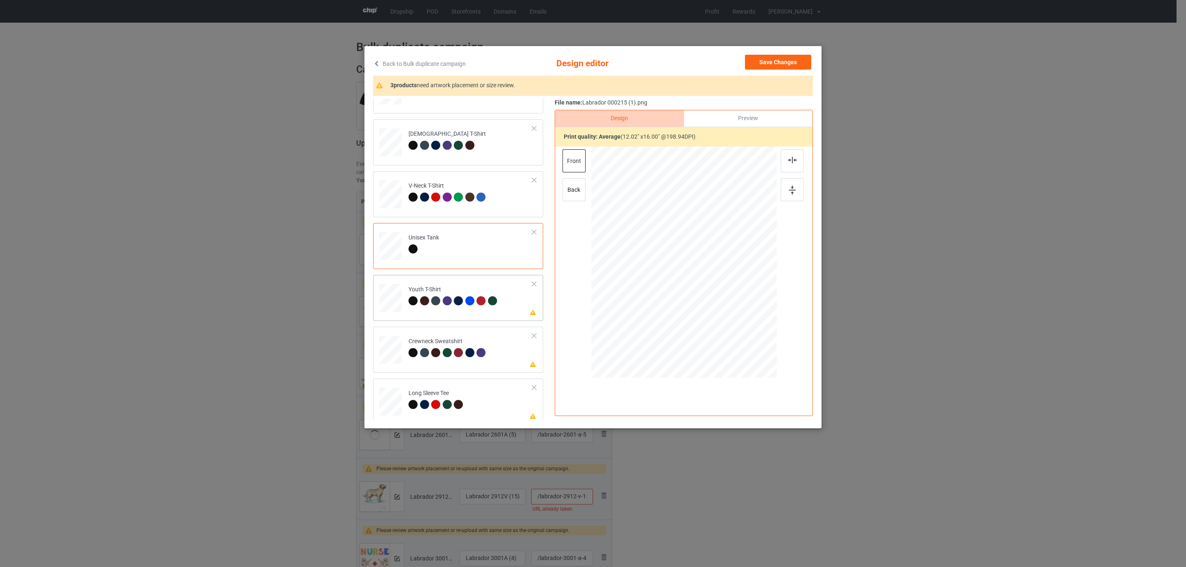
scroll to position [140, 0]
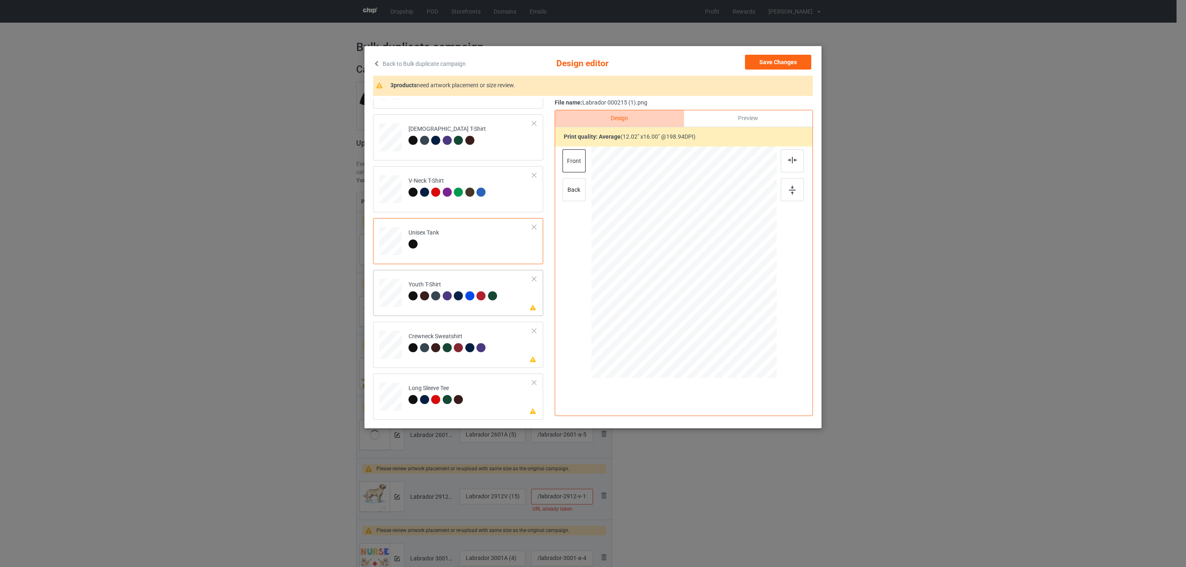
click at [435, 294] on div at bounding box center [435, 295] width 9 height 9
click at [798, 163] on div at bounding box center [792, 160] width 23 height 23
click at [451, 340] on div "Crewneck Sweatshirt" at bounding box center [447, 342] width 79 height 19
click at [797, 159] on img at bounding box center [792, 160] width 9 height 7
click at [424, 397] on div at bounding box center [424, 399] width 9 height 9
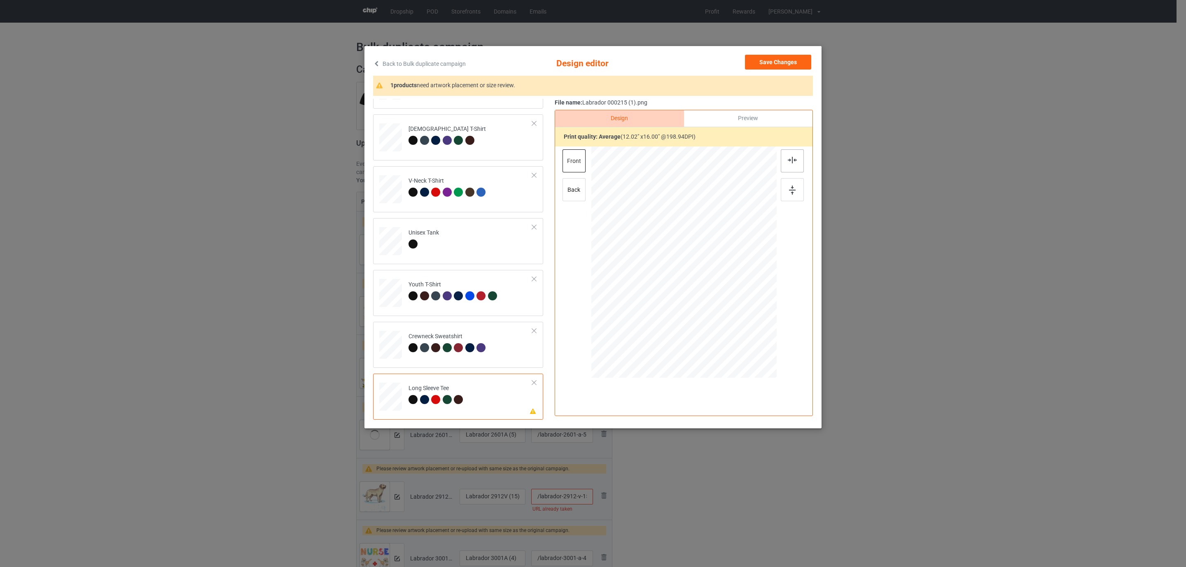
click at [797, 161] on img at bounding box center [792, 160] width 9 height 7
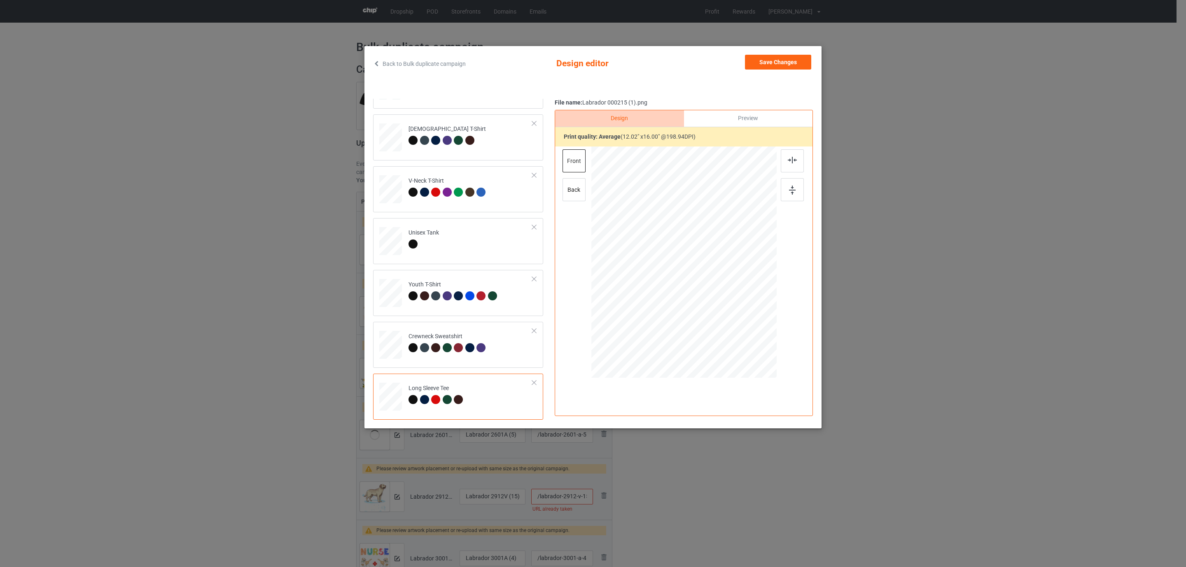
click at [757, 72] on div "Save Changes" at bounding box center [779, 64] width 68 height 18
click at [786, 56] on button "Save Changes" at bounding box center [778, 62] width 66 height 15
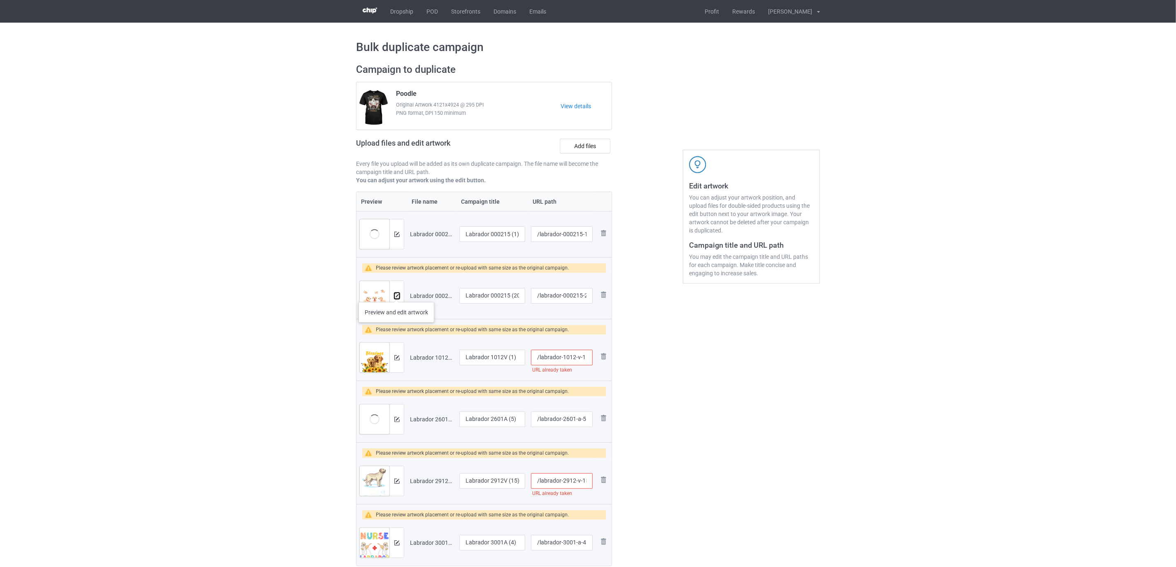
click at [396, 294] on img at bounding box center [396, 296] width 5 height 5
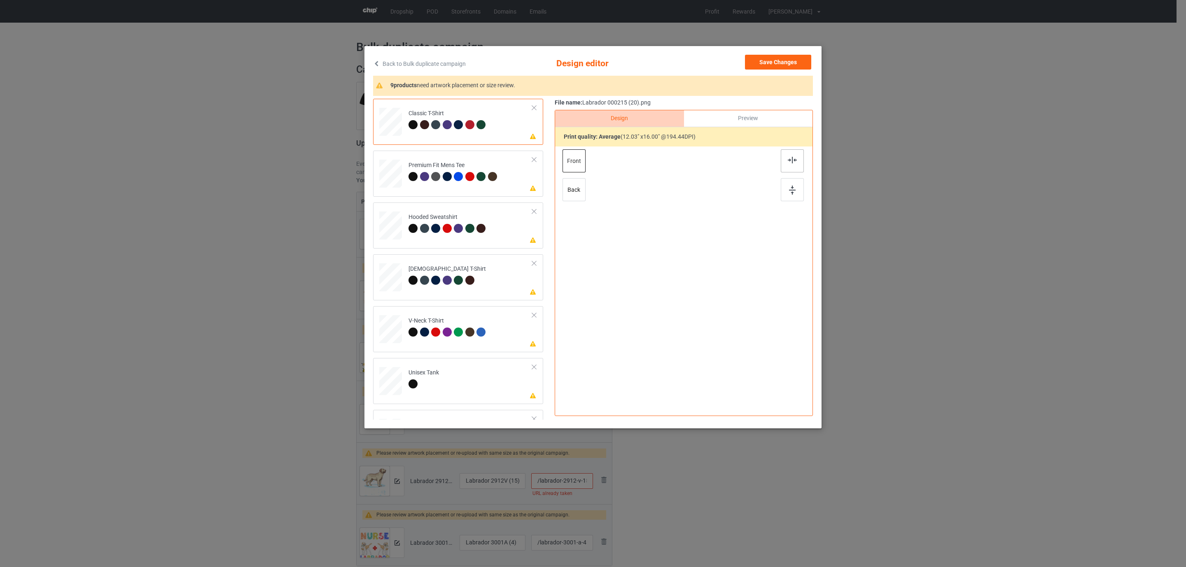
click at [795, 164] on div at bounding box center [792, 160] width 23 height 23
click at [373, 160] on div "Please review artwork placement Premium Fit Mens Tee" at bounding box center [458, 174] width 170 height 46
click at [796, 156] on div at bounding box center [792, 160] width 23 height 23
click at [393, 203] on div "Please review artwork placement Hooded Sweatshirt" at bounding box center [458, 226] width 170 height 46
click at [792, 157] on img at bounding box center [792, 160] width 9 height 7
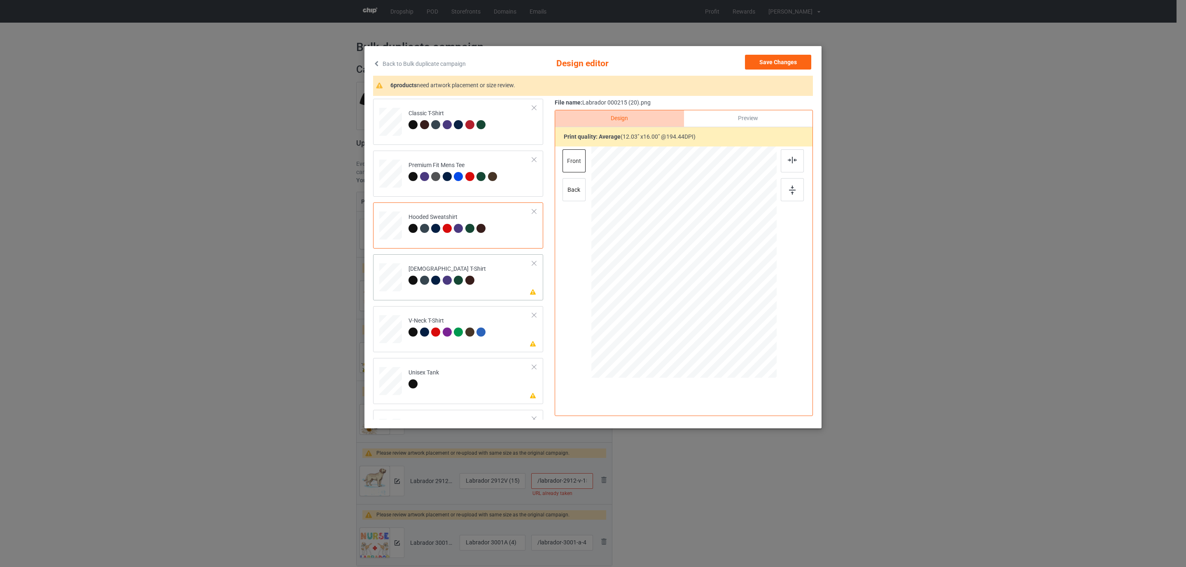
click at [455, 277] on div at bounding box center [458, 280] width 9 height 9
click at [790, 163] on img at bounding box center [792, 160] width 9 height 7
click at [432, 335] on div at bounding box center [435, 332] width 9 height 9
click at [792, 162] on img at bounding box center [792, 160] width 9 height 7
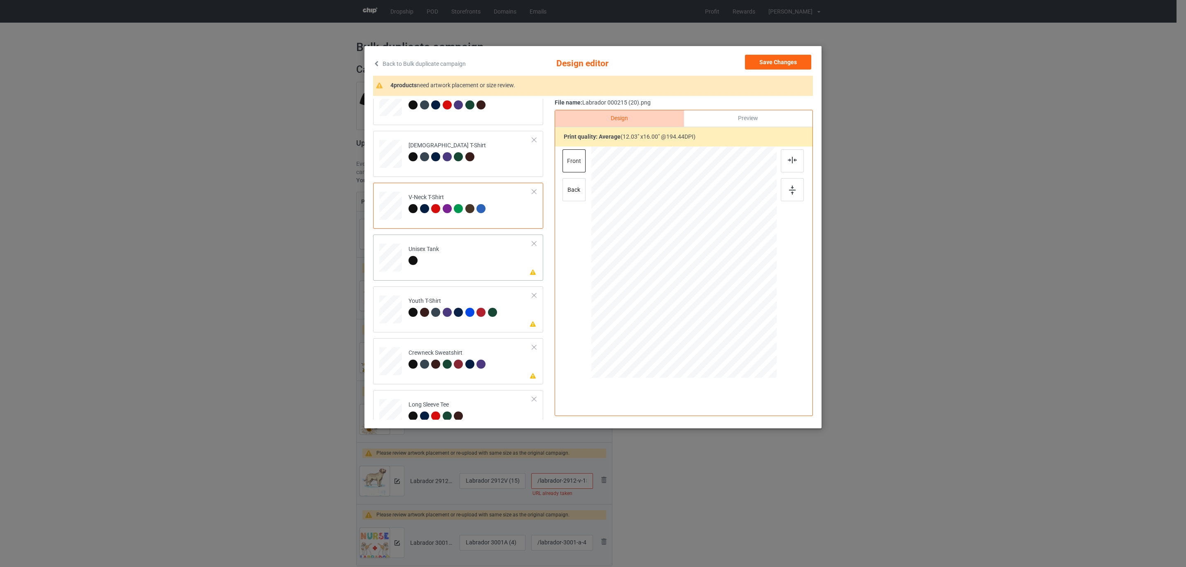
click at [429, 249] on div "Unisex Tank" at bounding box center [423, 254] width 30 height 19
click at [790, 157] on img at bounding box center [792, 160] width 9 height 7
click at [435, 309] on div at bounding box center [435, 312] width 9 height 9
click at [792, 155] on div at bounding box center [792, 160] width 23 height 23
click at [427, 356] on div "Crewneck Sweatshirt" at bounding box center [447, 358] width 79 height 19
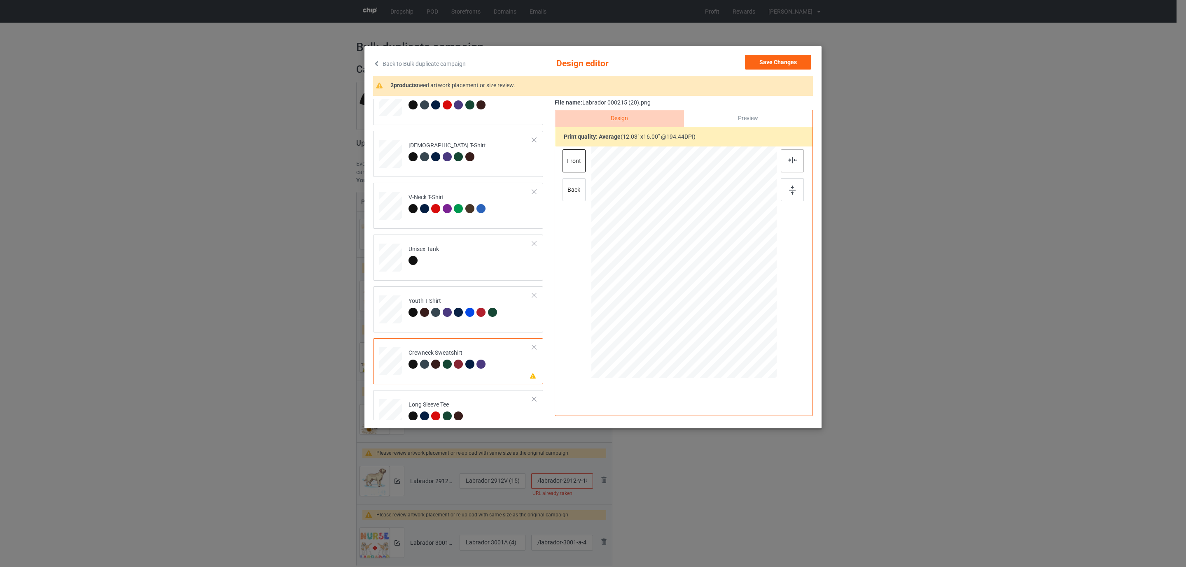
click at [791, 160] on img at bounding box center [792, 160] width 9 height 7
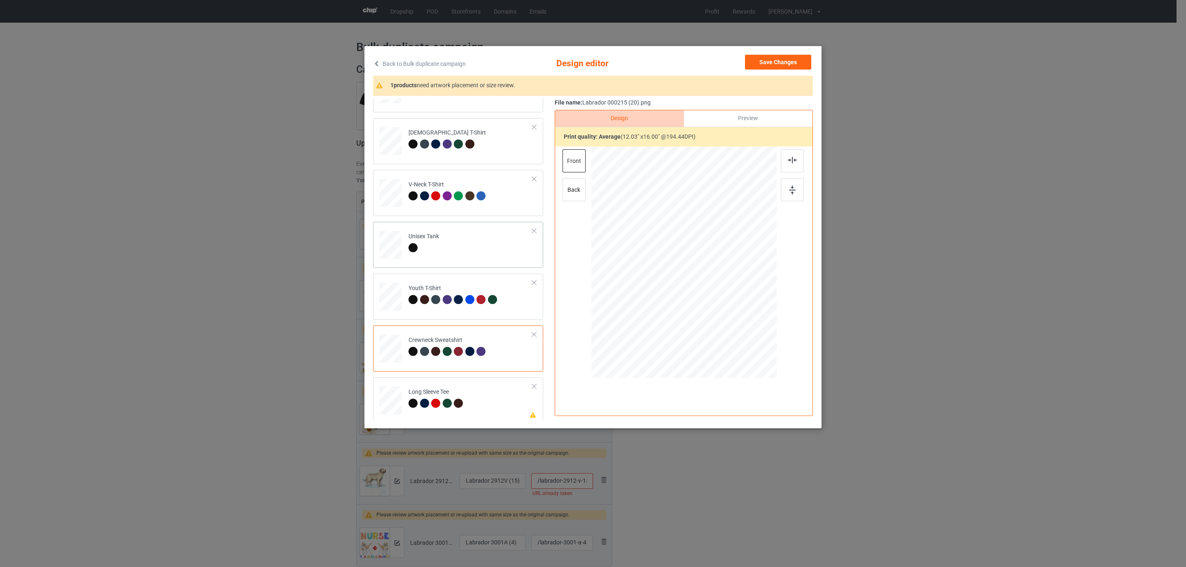
scroll to position [140, 0]
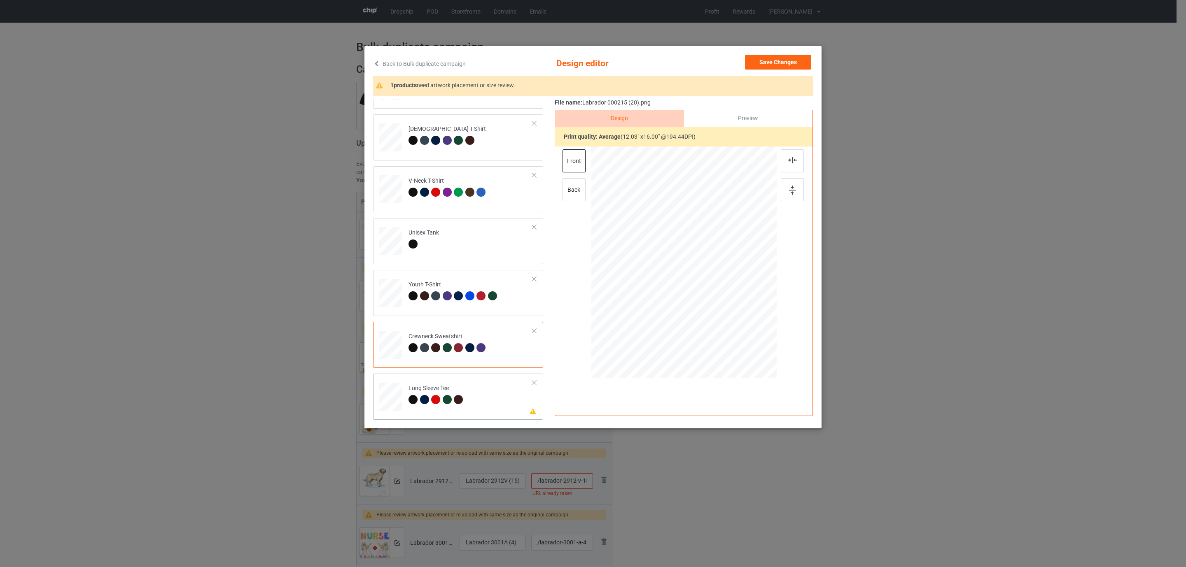
click at [441, 400] on div at bounding box center [437, 401] width 12 height 12
click at [792, 160] on img at bounding box center [792, 160] width 9 height 7
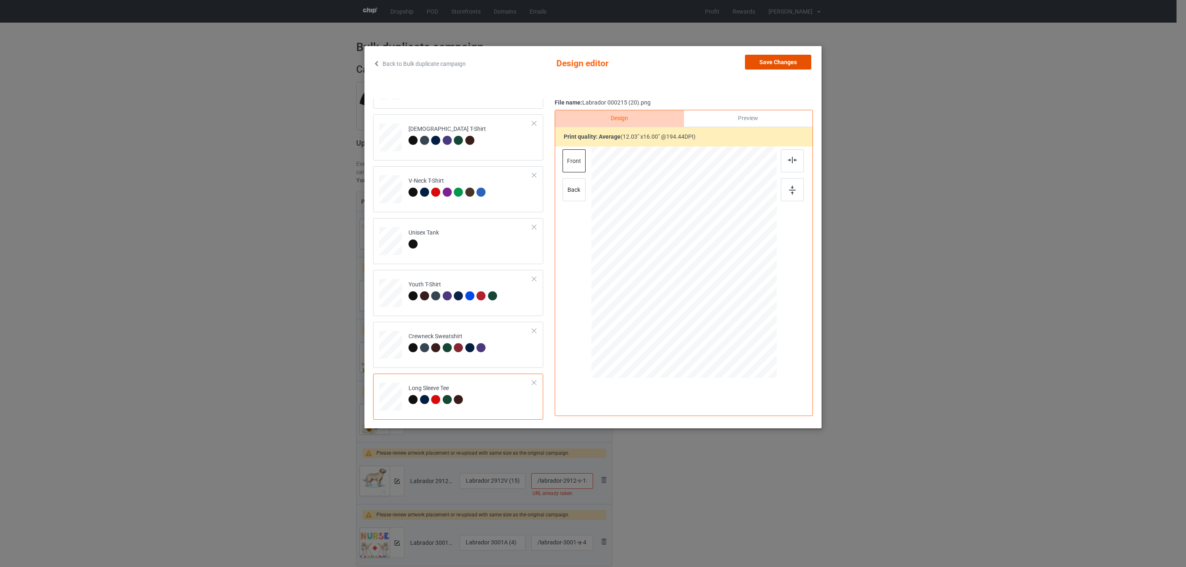
click at [765, 62] on button "Save Changes" at bounding box center [778, 62] width 66 height 15
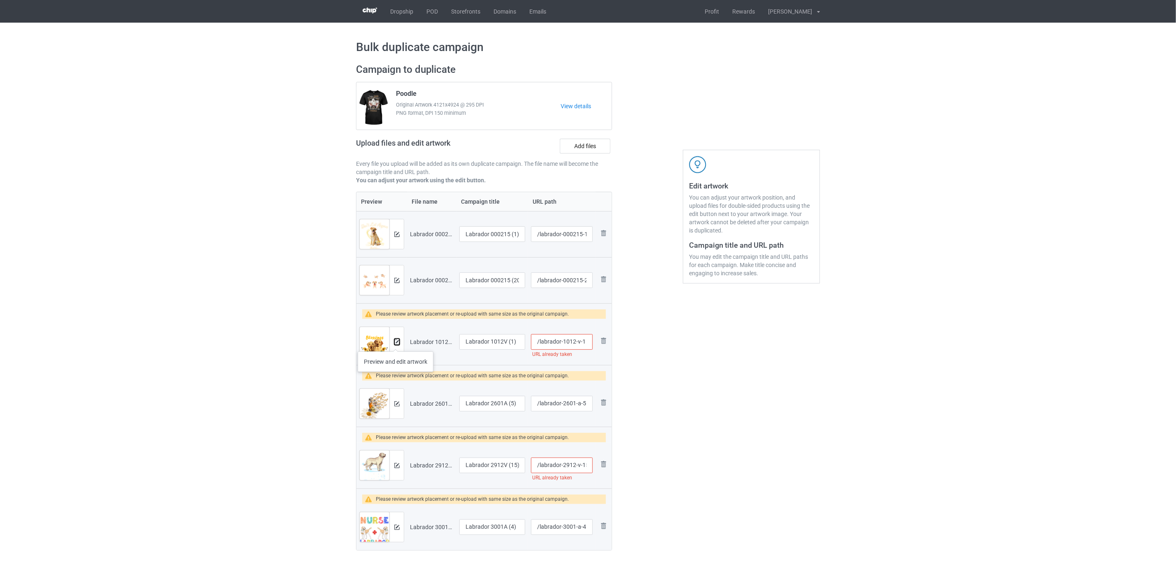
click at [396, 343] on img at bounding box center [396, 342] width 5 height 5
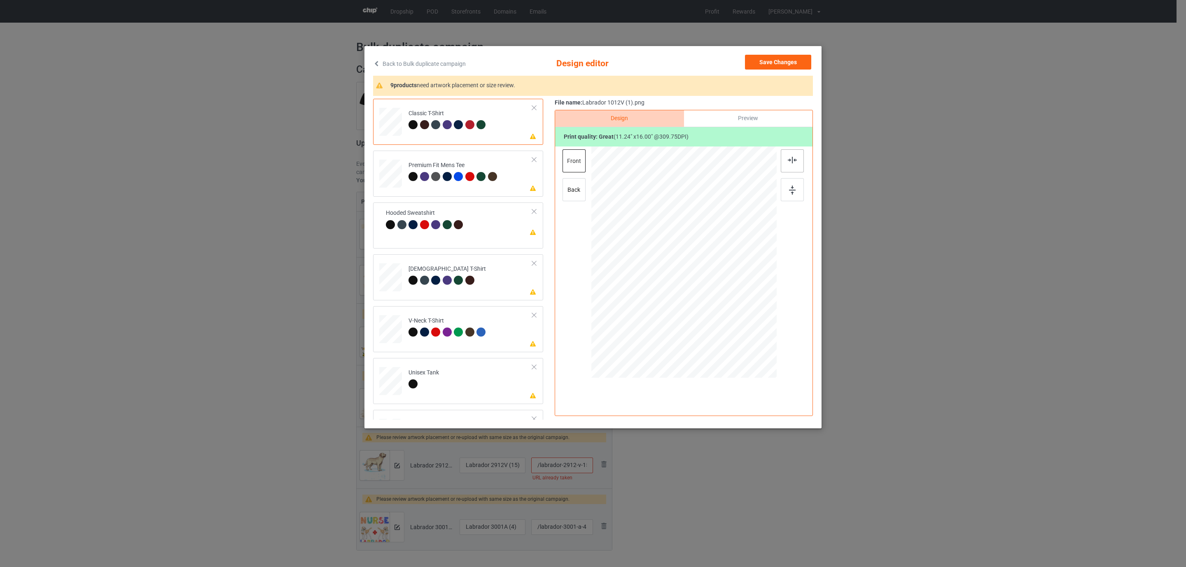
click at [790, 159] on img at bounding box center [792, 160] width 9 height 7
click at [466, 166] on div "Premium Fit Mens Tee" at bounding box center [453, 170] width 91 height 19
click at [786, 162] on div at bounding box center [792, 160] width 23 height 23
click at [454, 216] on div "Hooded Sweatshirt" at bounding box center [447, 222] width 79 height 19
click at [792, 159] on img at bounding box center [792, 160] width 9 height 7
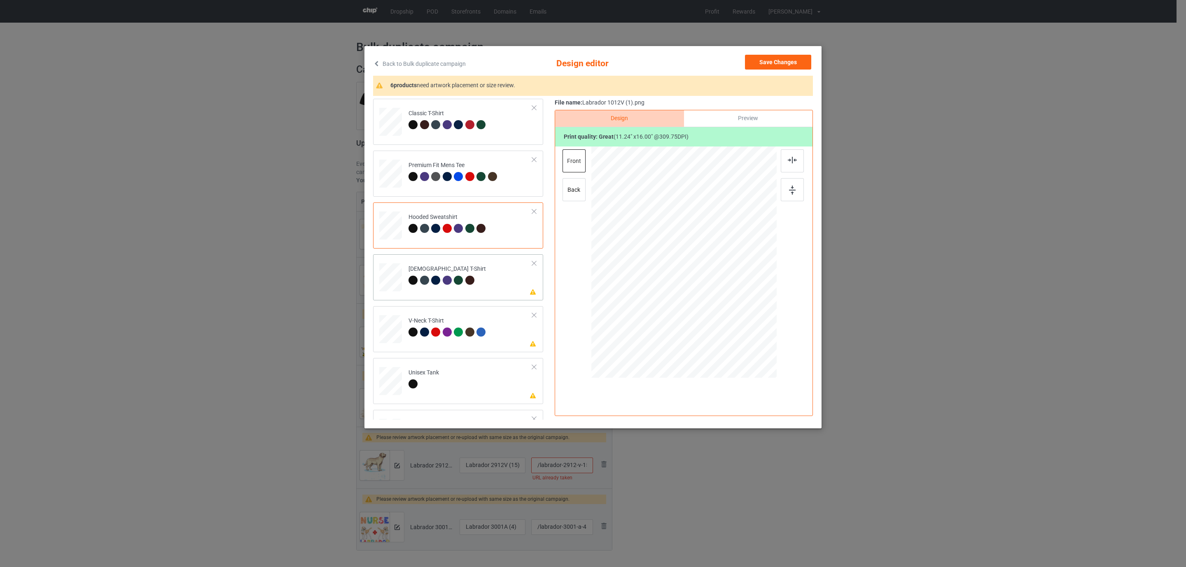
click at [448, 276] on div at bounding box center [447, 280] width 9 height 9
click at [795, 158] on img at bounding box center [792, 160] width 9 height 7
click at [426, 334] on div at bounding box center [424, 332] width 9 height 9
click at [792, 167] on div at bounding box center [792, 160] width 23 height 23
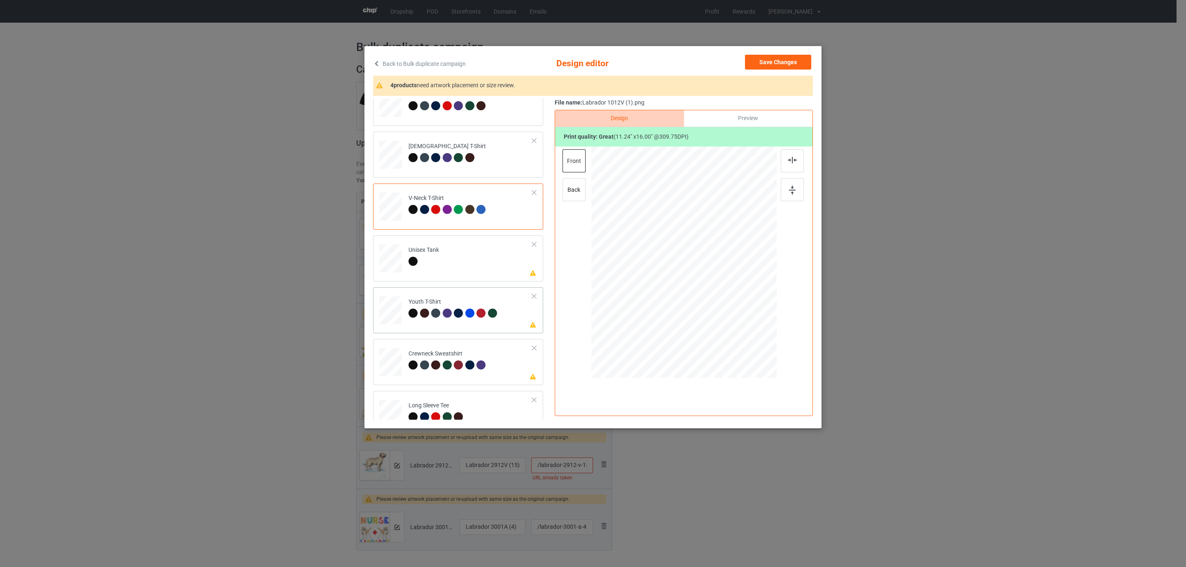
scroll to position [124, 0]
click at [441, 259] on td "Please review artwork placement Unisex Tank" at bounding box center [470, 256] width 133 height 36
click at [792, 161] on img at bounding box center [792, 160] width 9 height 7
click at [443, 340] on div "Please review artwork placement Crewneck Sweatshirt" at bounding box center [458, 361] width 170 height 46
click at [434, 300] on div "Youth T-Shirt" at bounding box center [453, 306] width 91 height 19
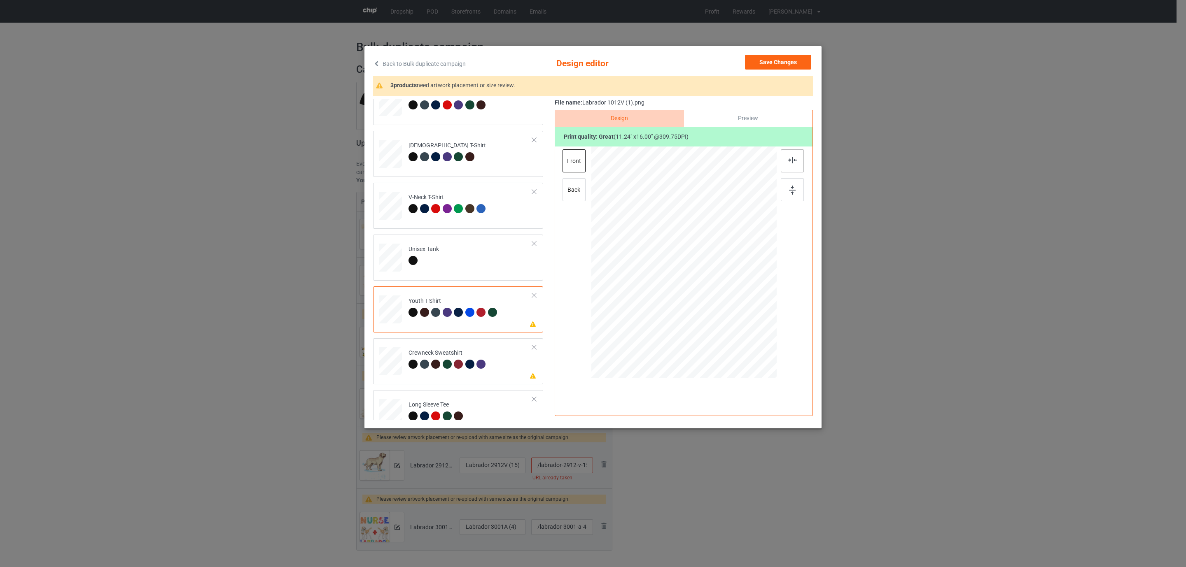
click at [789, 161] on img at bounding box center [792, 160] width 9 height 7
click at [482, 353] on div "Crewneck Sweatshirt" at bounding box center [447, 358] width 79 height 19
click at [793, 157] on img at bounding box center [792, 160] width 9 height 7
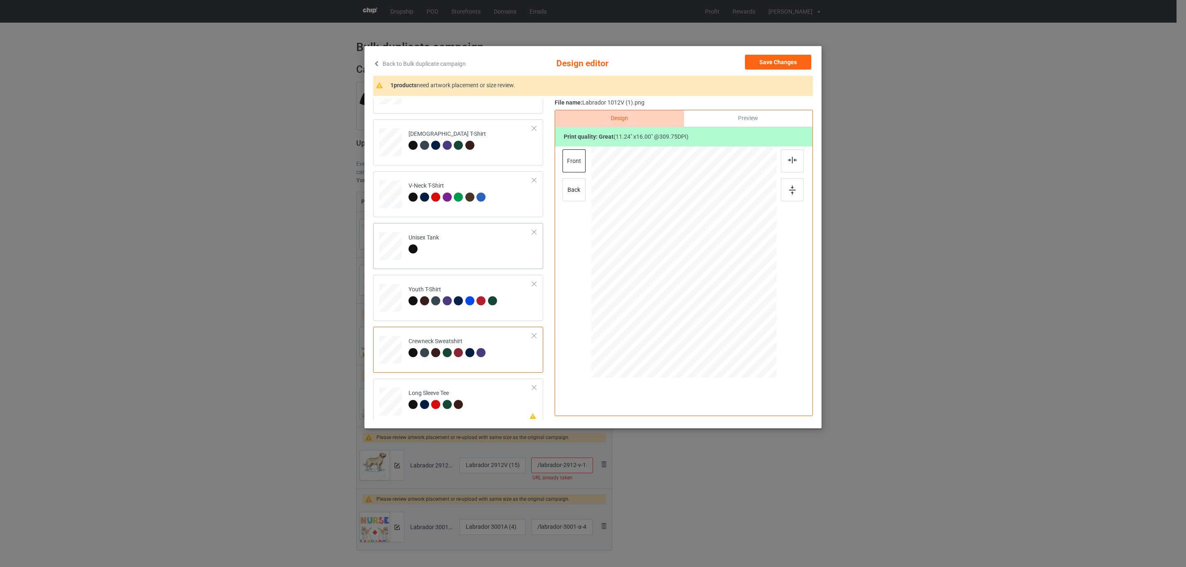
scroll to position [140, 0]
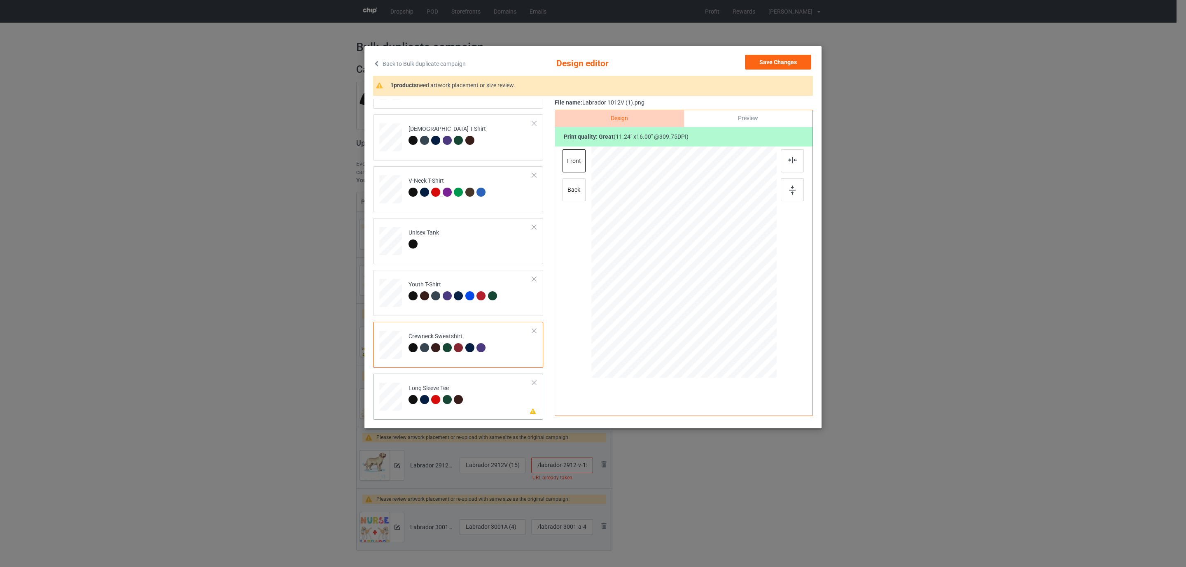
click at [449, 388] on div "Long Sleeve Tee" at bounding box center [436, 394] width 57 height 19
click at [790, 163] on img at bounding box center [792, 160] width 9 height 7
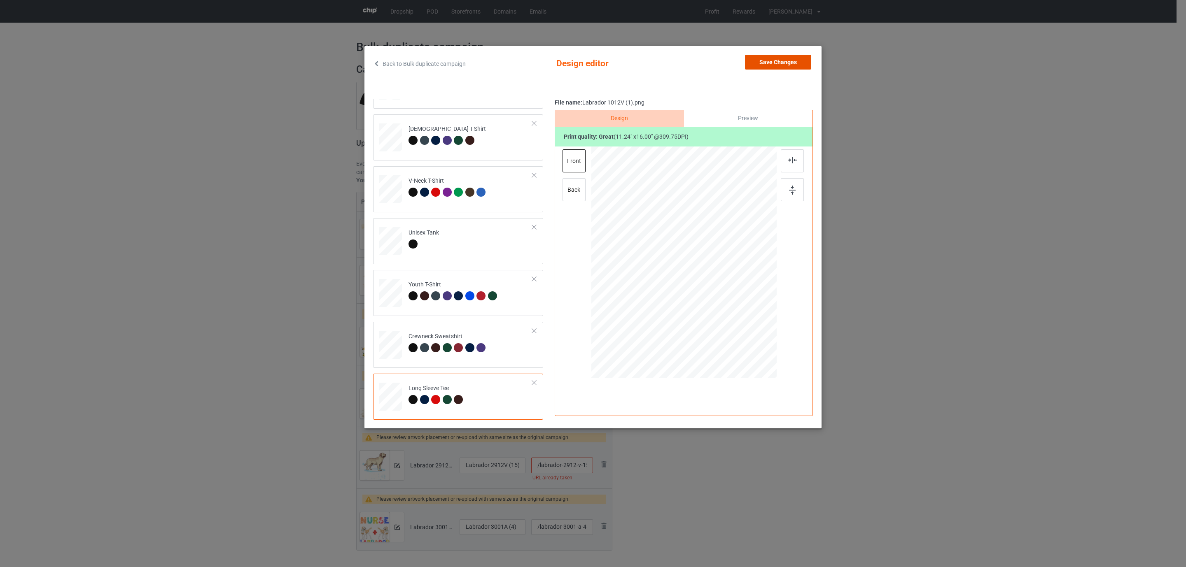
click at [760, 58] on button "Save Changes" at bounding box center [778, 62] width 66 height 15
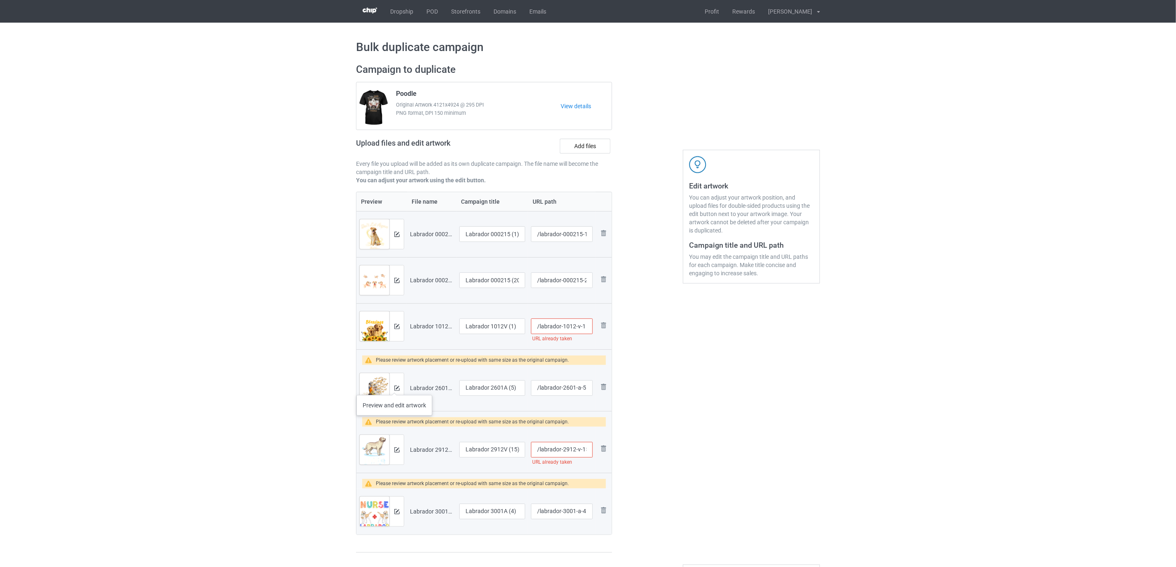
click at [394, 387] on div at bounding box center [396, 388] width 14 height 30
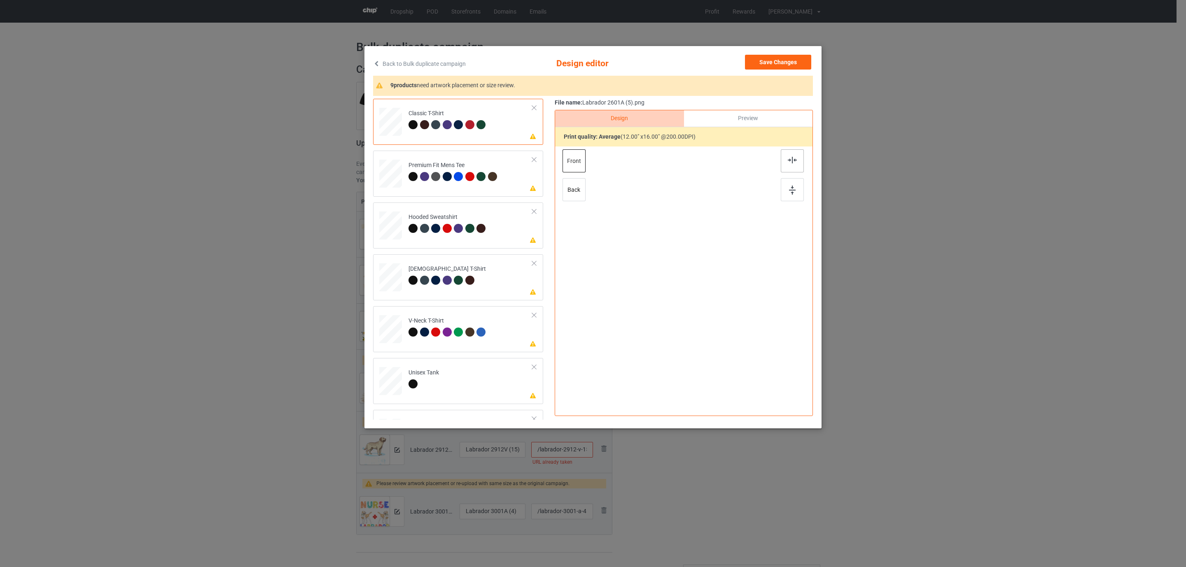
click at [790, 154] on div at bounding box center [792, 160] width 23 height 23
click at [413, 176] on div at bounding box center [412, 176] width 9 height 9
click at [786, 157] on div at bounding box center [792, 160] width 23 height 23
click at [452, 228] on div at bounding box center [449, 230] width 12 height 12
click at [792, 159] on img at bounding box center [792, 160] width 9 height 7
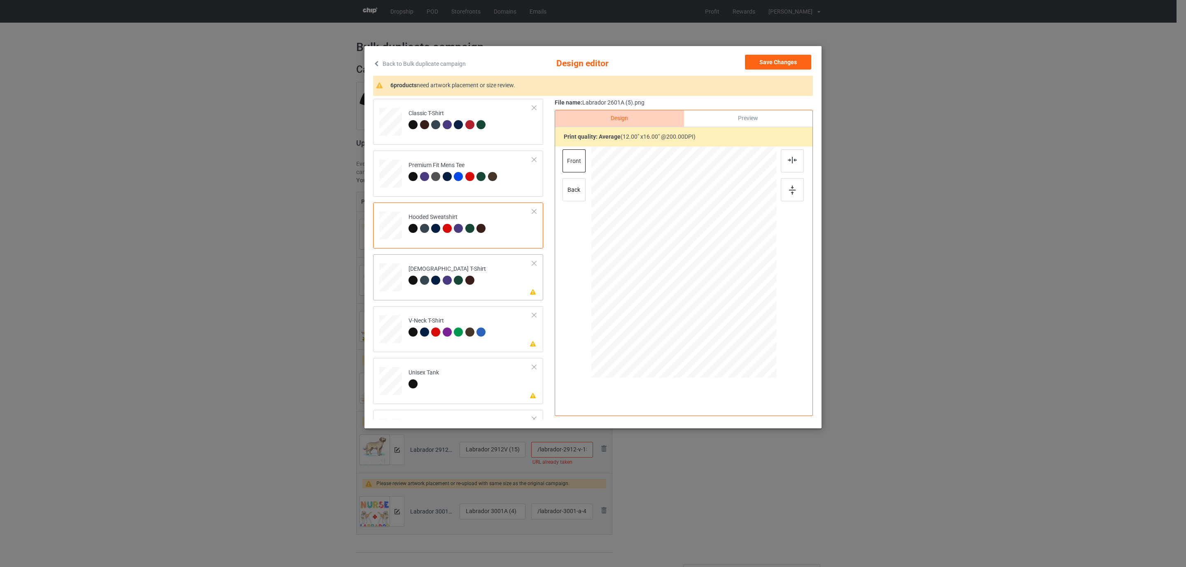
click at [433, 282] on div at bounding box center [435, 280] width 9 height 9
click at [794, 159] on img at bounding box center [792, 160] width 9 height 7
click at [386, 347] on div "Please review artwork placement V-Neck T-Shirt" at bounding box center [458, 329] width 170 height 46
click at [787, 163] on div at bounding box center [792, 160] width 23 height 23
click at [455, 389] on td "Please review artwork placement Unisex Tank" at bounding box center [470, 379] width 133 height 36
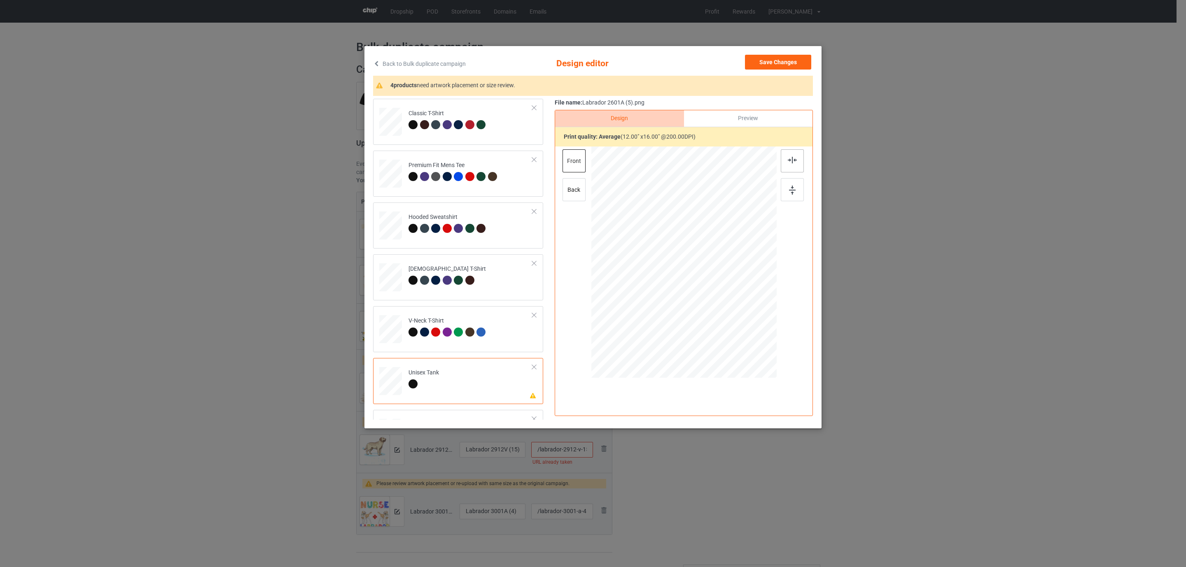
click at [784, 161] on div at bounding box center [792, 160] width 23 height 23
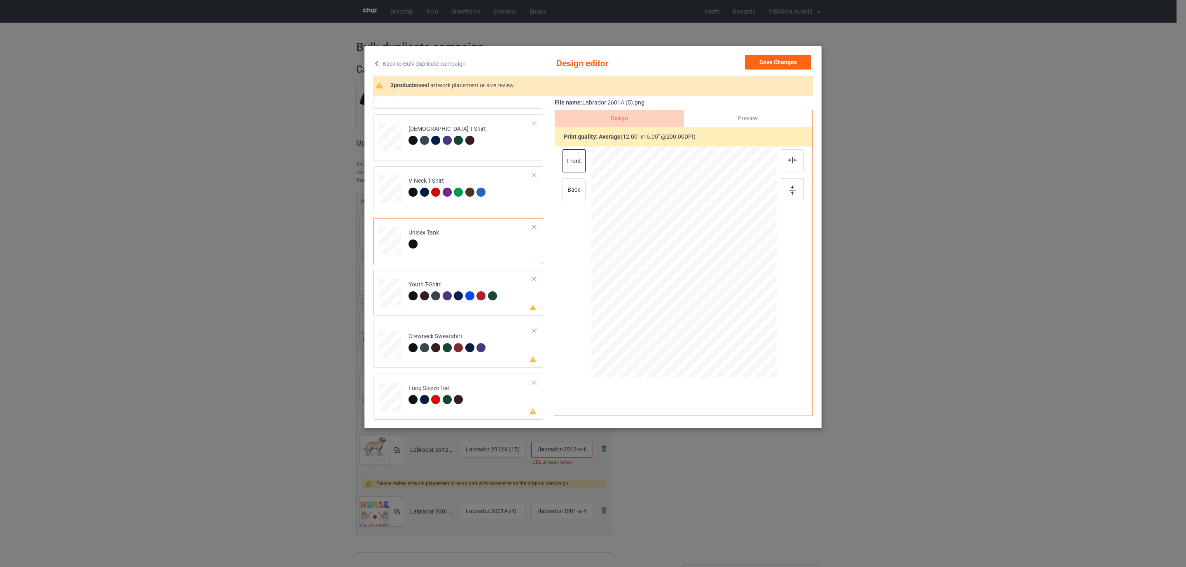
click at [456, 294] on div at bounding box center [458, 295] width 9 height 9
click at [795, 159] on img at bounding box center [792, 160] width 9 height 7
click at [477, 349] on div at bounding box center [480, 347] width 9 height 9
click at [790, 162] on img at bounding box center [792, 160] width 9 height 7
click at [482, 398] on td "Please review artwork placement Long Sleeve Tee" at bounding box center [470, 395] width 133 height 36
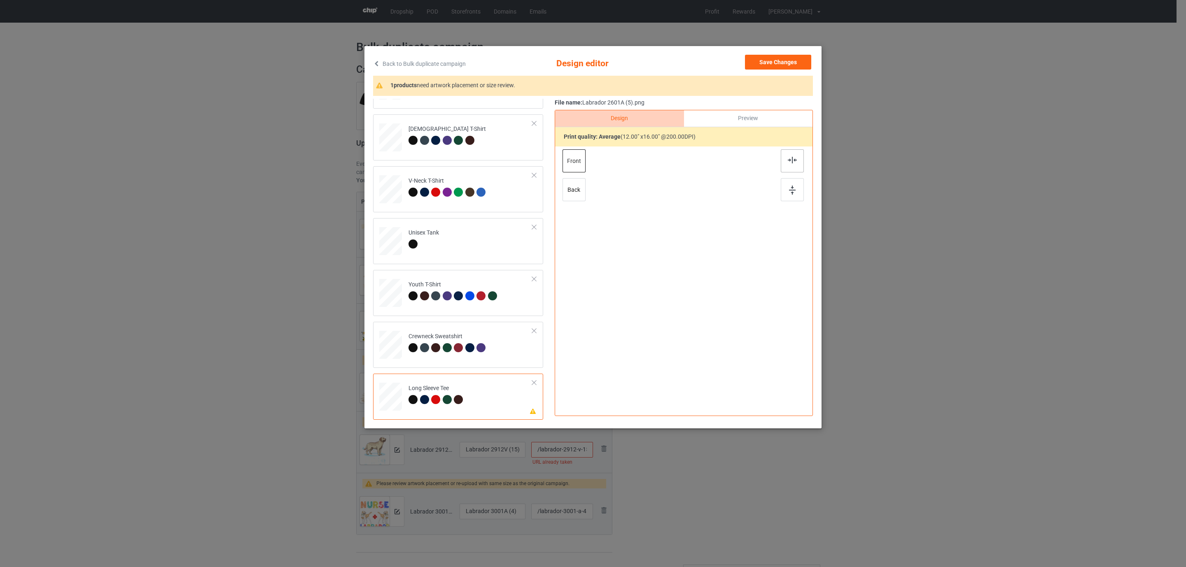
click at [790, 154] on div at bounding box center [792, 160] width 23 height 23
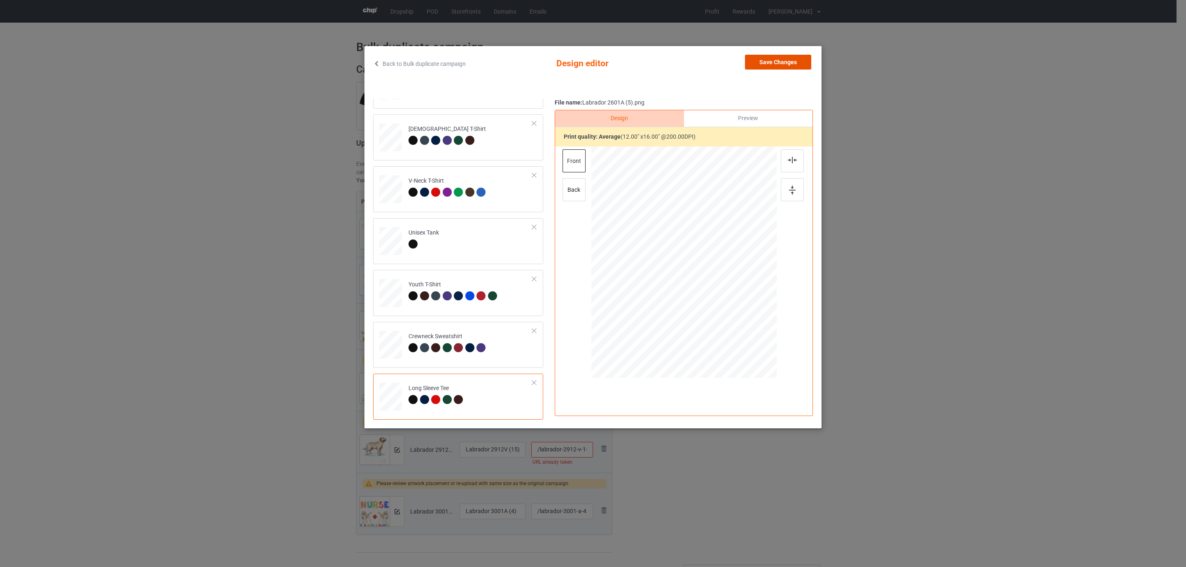
click at [769, 57] on button "Save Changes" at bounding box center [778, 62] width 66 height 15
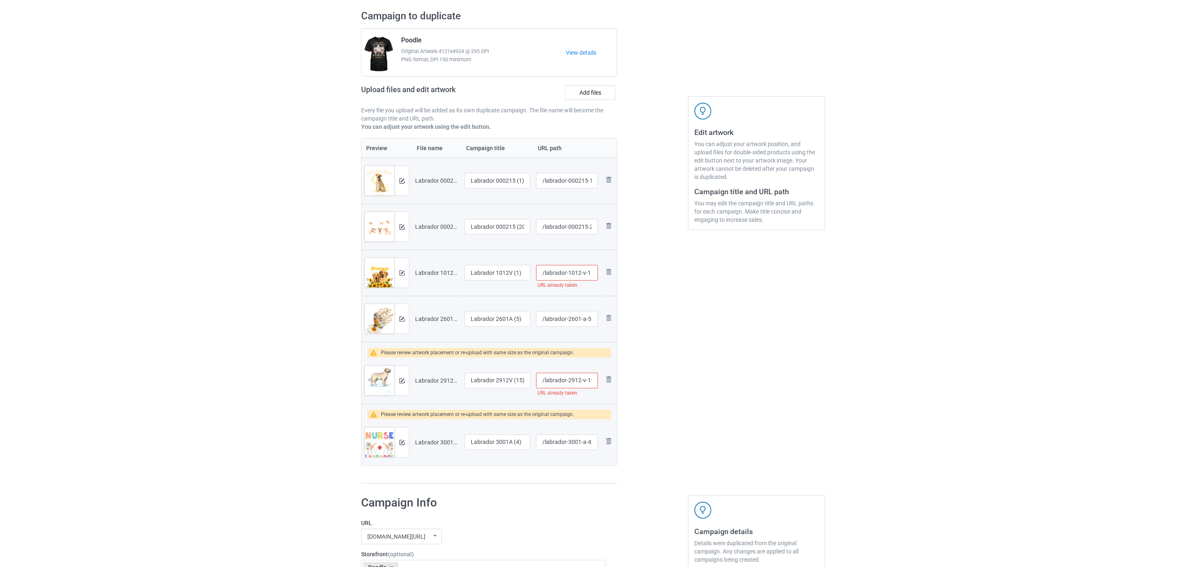
scroll to position [124, 0]
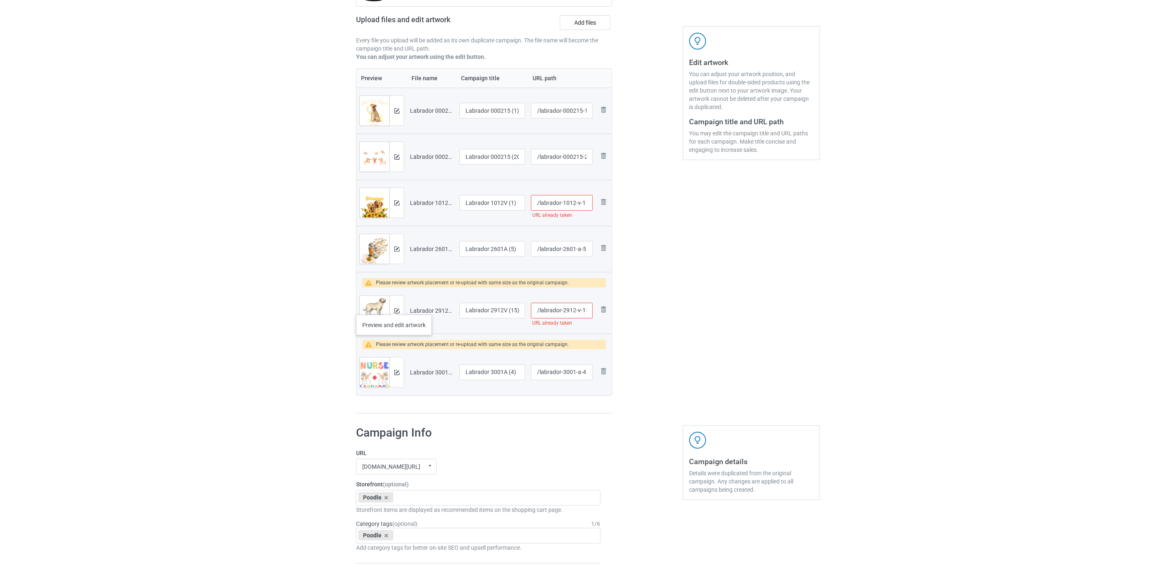
click at [394, 307] on div at bounding box center [396, 311] width 14 height 30
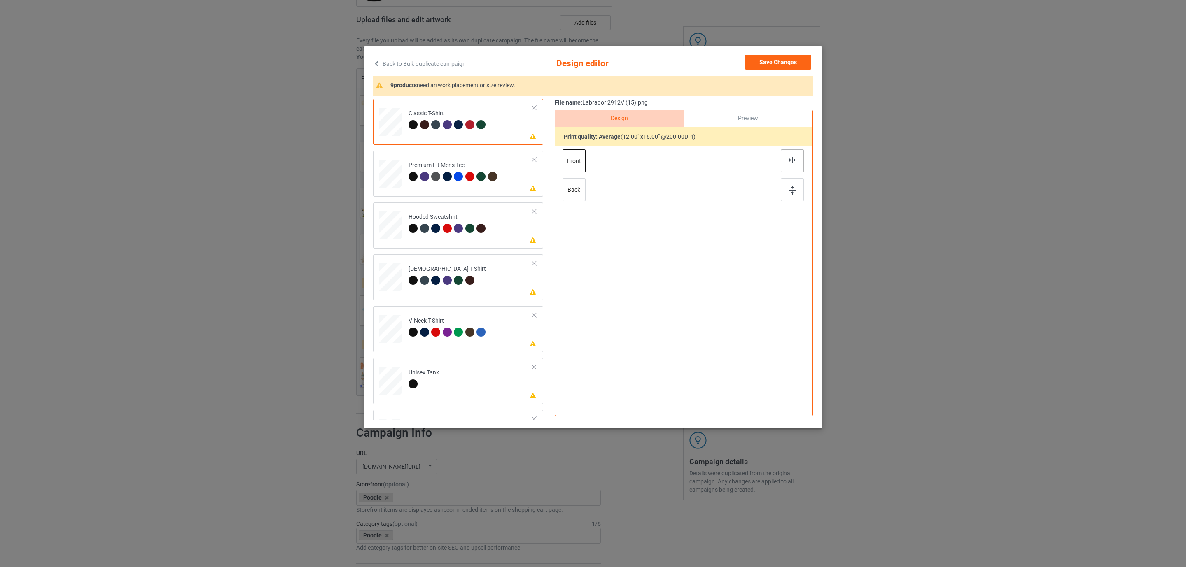
click at [784, 156] on div at bounding box center [792, 160] width 23 height 23
click at [425, 167] on div "Premium Fit Mens Tee" at bounding box center [453, 170] width 91 height 19
click at [790, 166] on div at bounding box center [792, 160] width 23 height 23
click at [429, 228] on div at bounding box center [424, 228] width 9 height 9
click at [788, 163] on img at bounding box center [792, 160] width 9 height 7
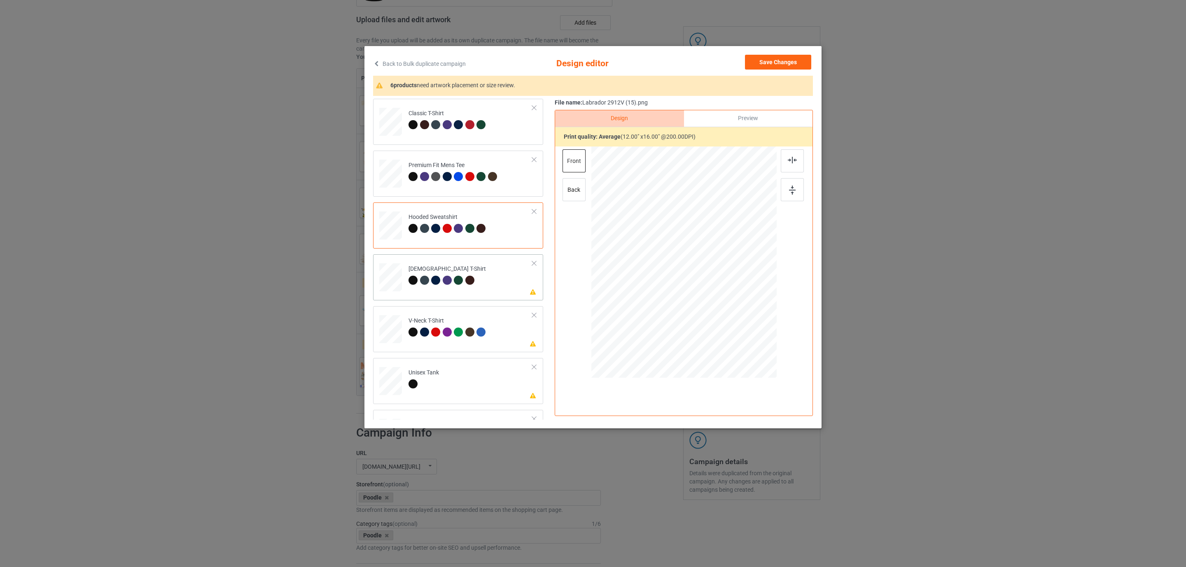
click at [445, 256] on div "Please review artwork placement Ladies T-Shirt" at bounding box center [458, 277] width 170 height 46
click at [788, 161] on img at bounding box center [792, 160] width 9 height 7
click at [415, 314] on td "Please review artwork placement V-Neck T-Shirt" at bounding box center [470, 328] width 133 height 36
click at [793, 162] on img at bounding box center [792, 160] width 9 height 7
click at [458, 385] on td "Please review artwork placement Unisex Tank" at bounding box center [470, 379] width 133 height 36
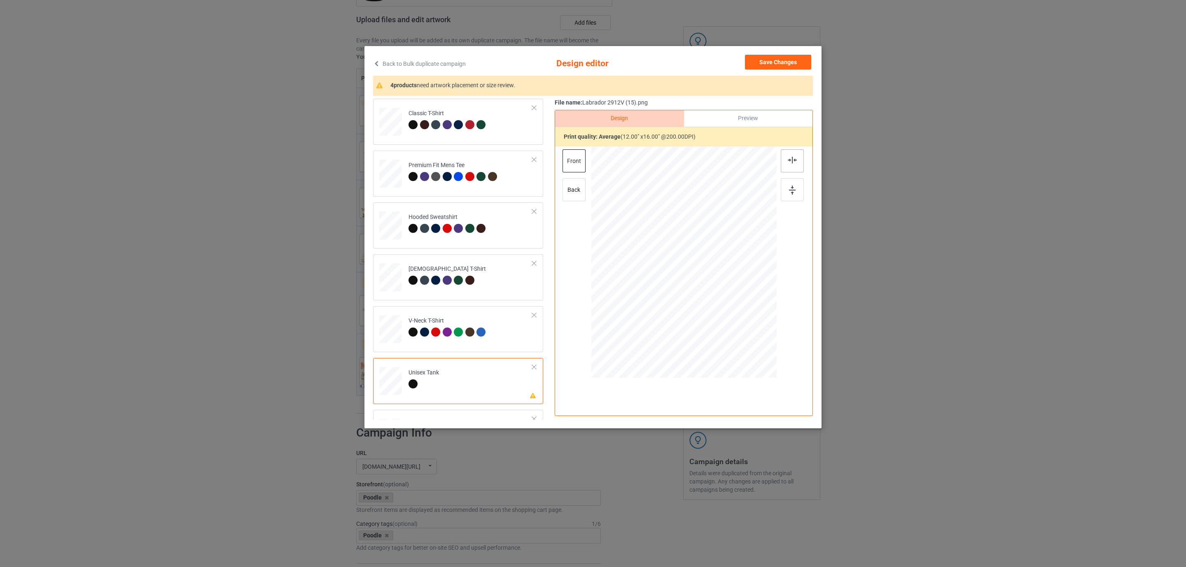
click at [786, 157] on div at bounding box center [792, 160] width 23 height 23
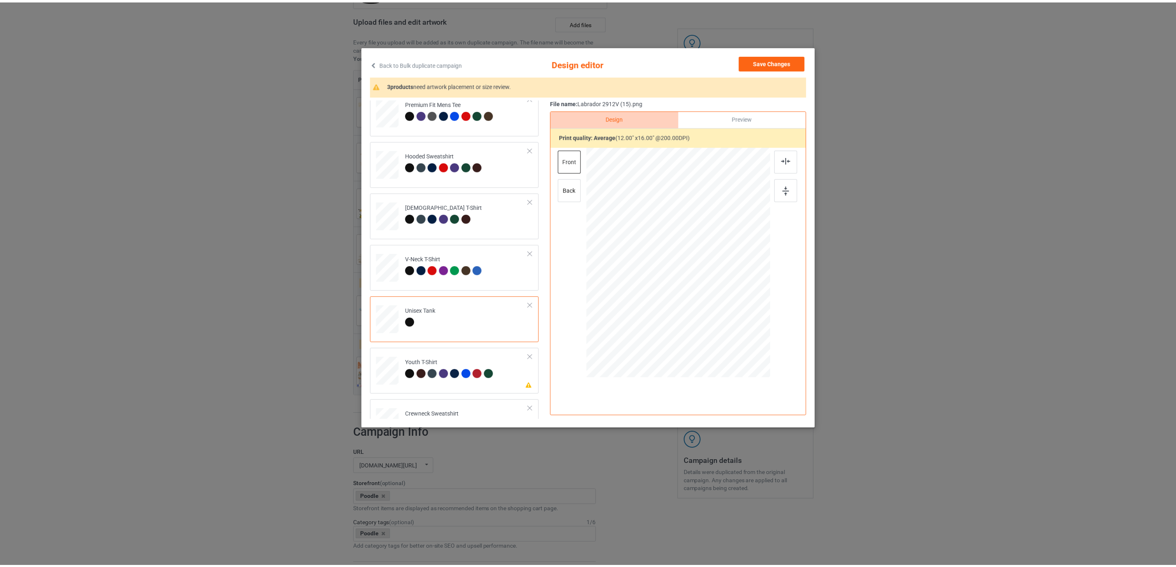
scroll to position [140, 0]
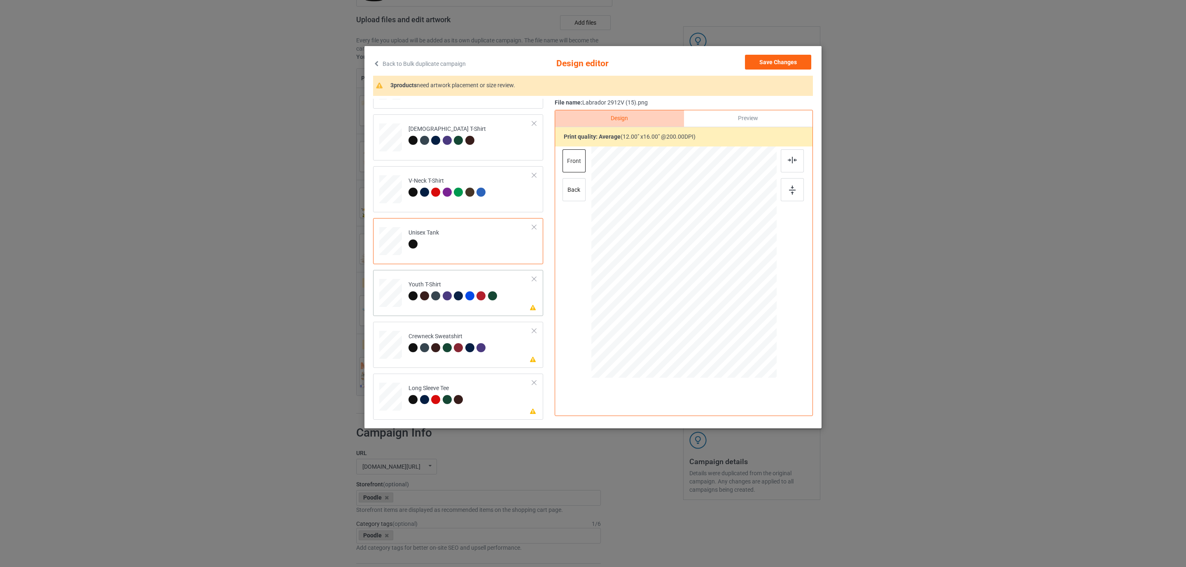
click at [448, 288] on div "Youth T-Shirt" at bounding box center [453, 290] width 91 height 19
click at [787, 166] on div at bounding box center [792, 160] width 23 height 23
click at [437, 343] on div at bounding box center [435, 347] width 9 height 9
click at [797, 161] on img at bounding box center [792, 160] width 9 height 7
click at [460, 380] on td "Please review artwork placement Long Sleeve Tee" at bounding box center [470, 395] width 133 height 36
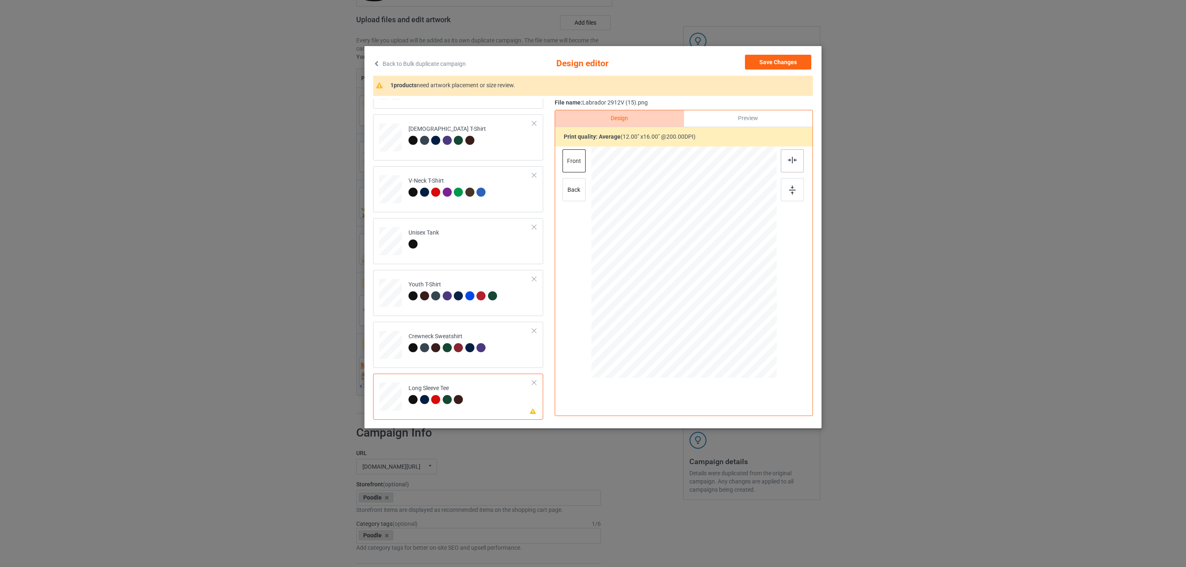
click at [794, 163] on img at bounding box center [792, 160] width 9 height 7
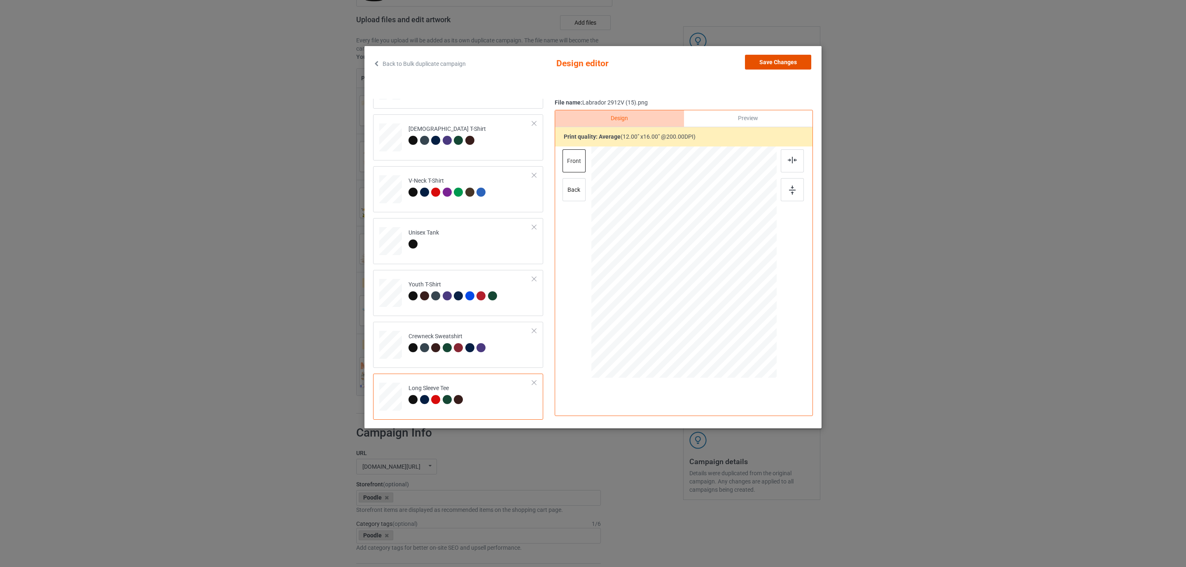
click at [769, 60] on button "Save Changes" at bounding box center [778, 62] width 66 height 15
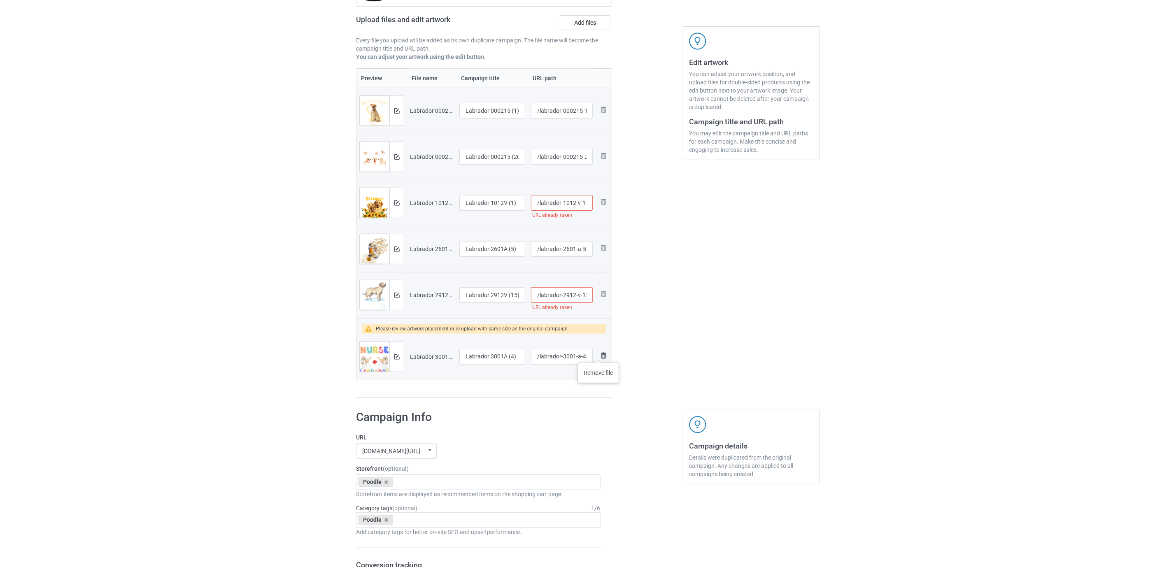
click at [599, 354] on img at bounding box center [604, 356] width 10 height 10
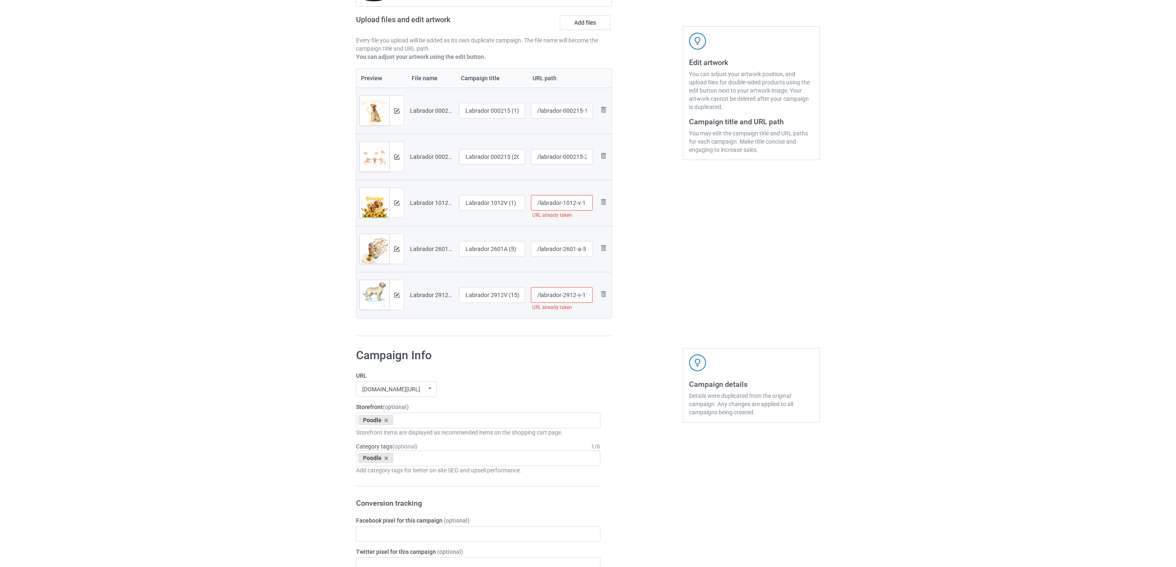
click at [569, 206] on input "/labrador-1012-v-1" at bounding box center [562, 203] width 62 height 16
type input "/labrador-10a12-v-1"
click at [574, 296] on input "/labrador-2912-v-15" at bounding box center [562, 295] width 62 height 16
type input "/labrador-291a2-v-15"
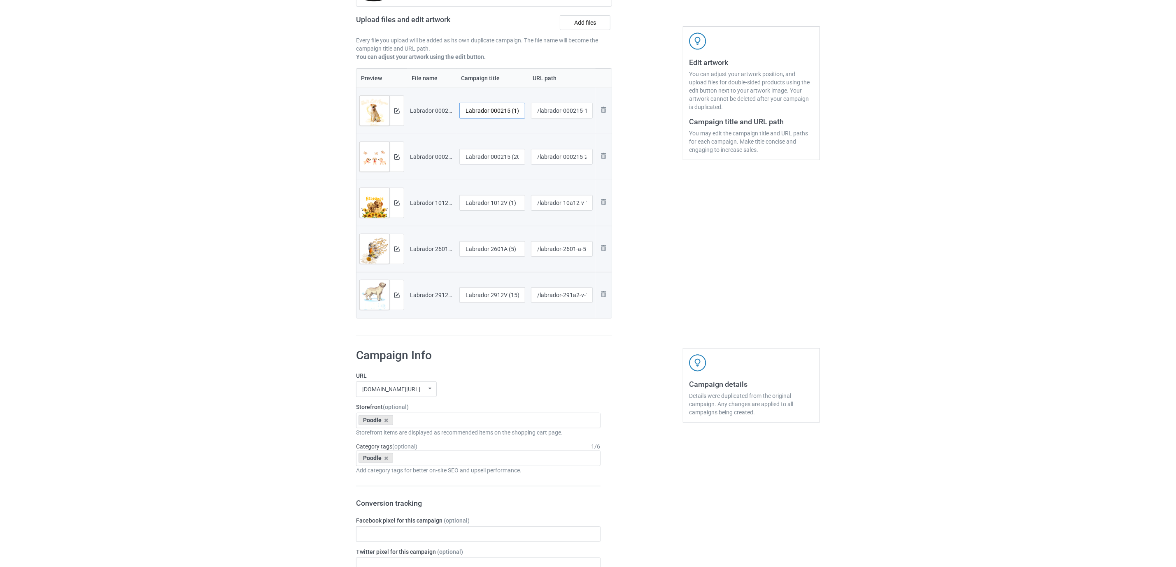
drag, startPoint x: 492, startPoint y: 106, endPoint x: 537, endPoint y: 110, distance: 45.9
click at [537, 110] on tr "Preview and edit artwork Labrador 000215 (1).png Labrador 000215 (1) /labrador-…" at bounding box center [484, 111] width 255 height 46
click at [471, 106] on input "Labrador" at bounding box center [492, 111] width 66 height 16
type input "Labrador"
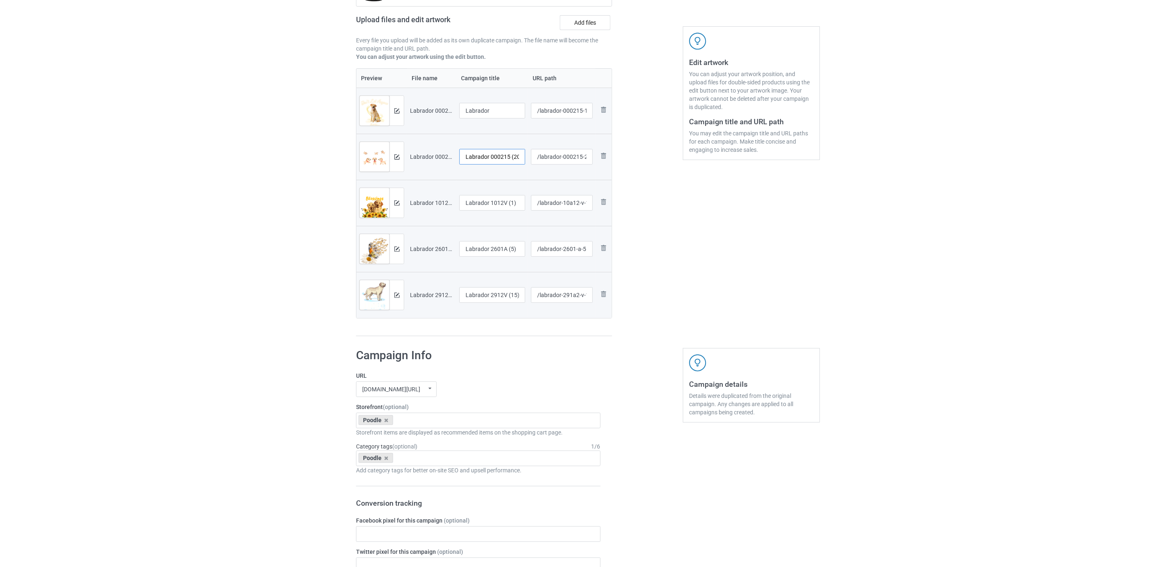
click at [480, 159] on input "Labrador 000215 (20)" at bounding box center [492, 157] width 66 height 16
paste input "text"
type input "Labrador"
click at [492, 199] on input "Labrador 1012V (1)" at bounding box center [492, 203] width 66 height 16
paste input "text"
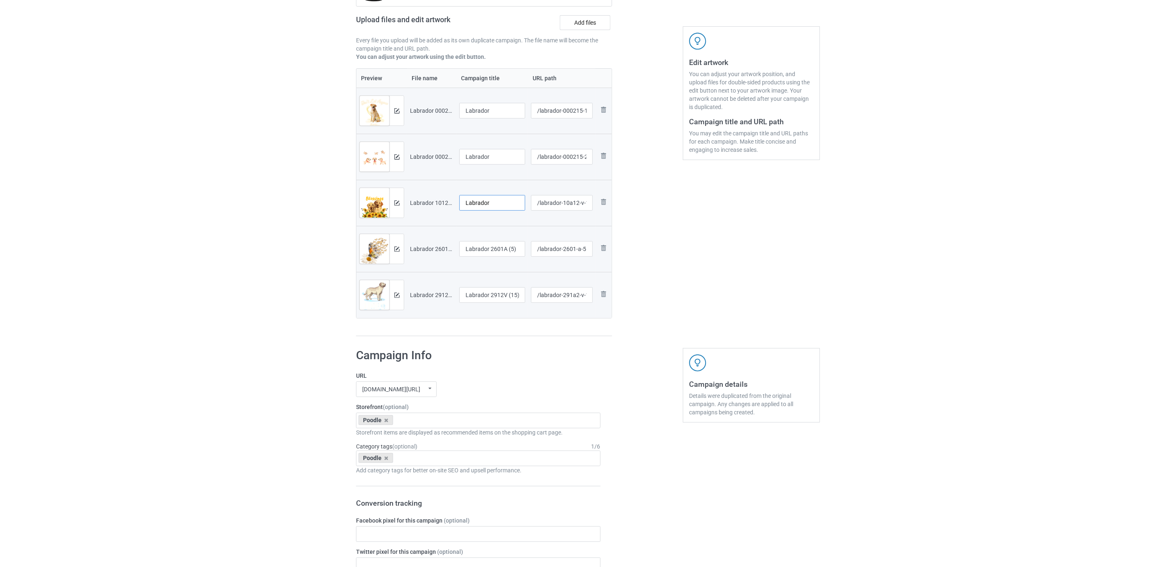
type input "Labrador"
click at [492, 246] on input "Labrador 2601A (5)" at bounding box center [492, 249] width 66 height 16
paste input "text"
type input "Labrador"
click at [492, 293] on input "Labrador 2912V (15)" at bounding box center [492, 295] width 66 height 16
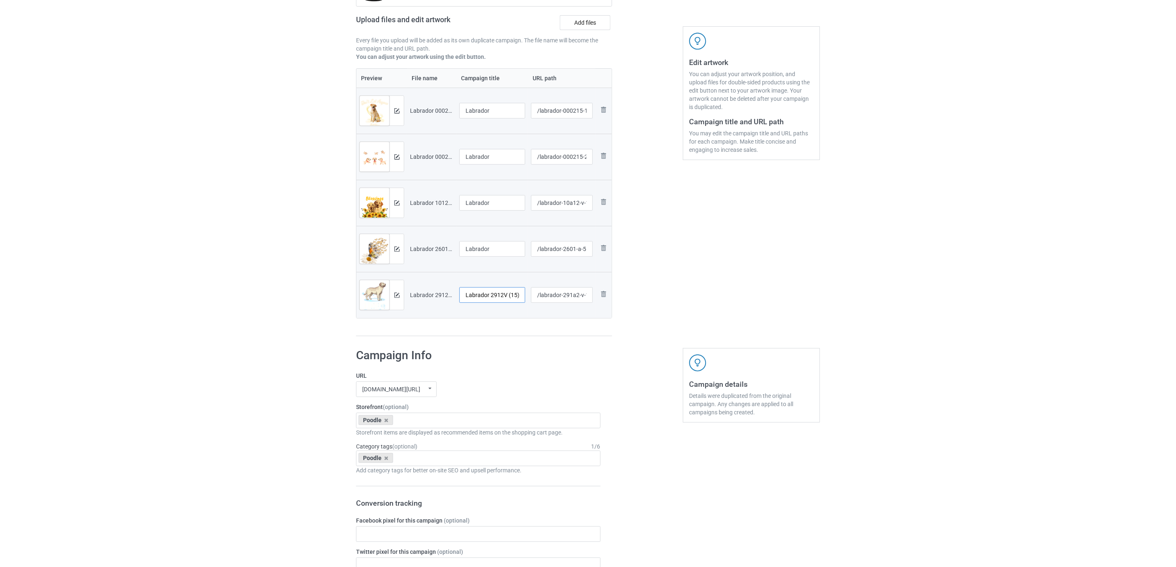
paste input "text"
type input "Labrador"
drag, startPoint x: 503, startPoint y: 361, endPoint x: 431, endPoint y: 419, distance: 92.5
click at [503, 361] on h1 "Campaign Info" at bounding box center [478, 355] width 245 height 15
click at [387, 422] on icon at bounding box center [387, 420] width 4 height 5
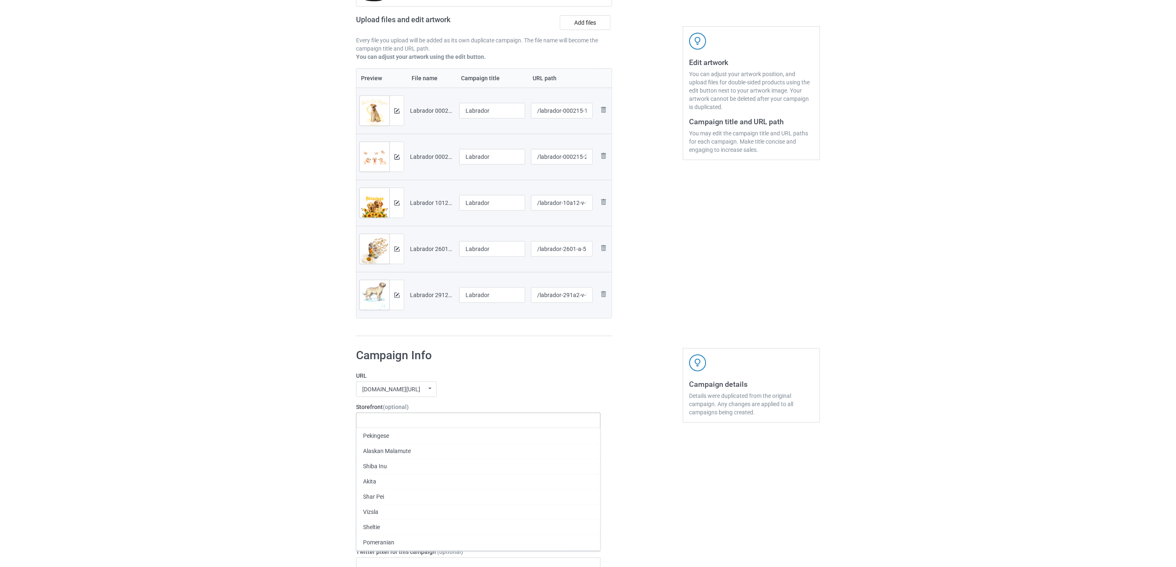
paste input "Labrador"
type input "Labrador"
click at [373, 431] on div "Labrador" at bounding box center [479, 435] width 244 height 15
click at [383, 461] on div "Poodle" at bounding box center [376, 458] width 35 height 10
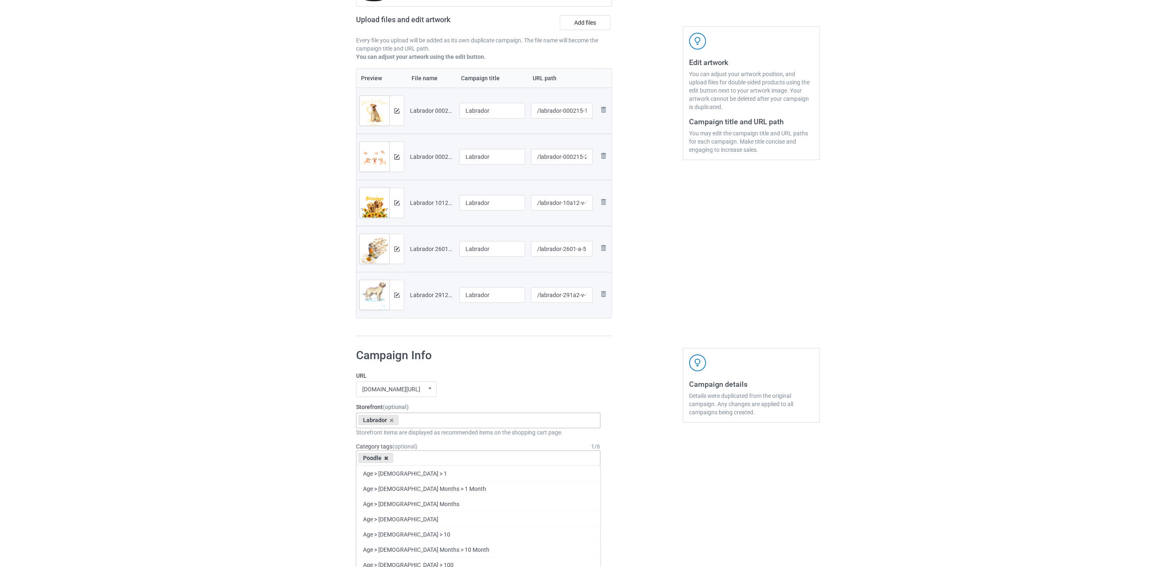
click at [387, 461] on icon at bounding box center [387, 458] width 4 height 5
paste input "Labrador"
type input "Labrador"
click at [379, 494] on div "Labrador" at bounding box center [479, 488] width 244 height 15
click at [305, 478] on div "Bulk duplicate campaign Campaign to duplicate Poodle Original Artwork 4121x4924…" at bounding box center [588, 504] width 1176 height 1210
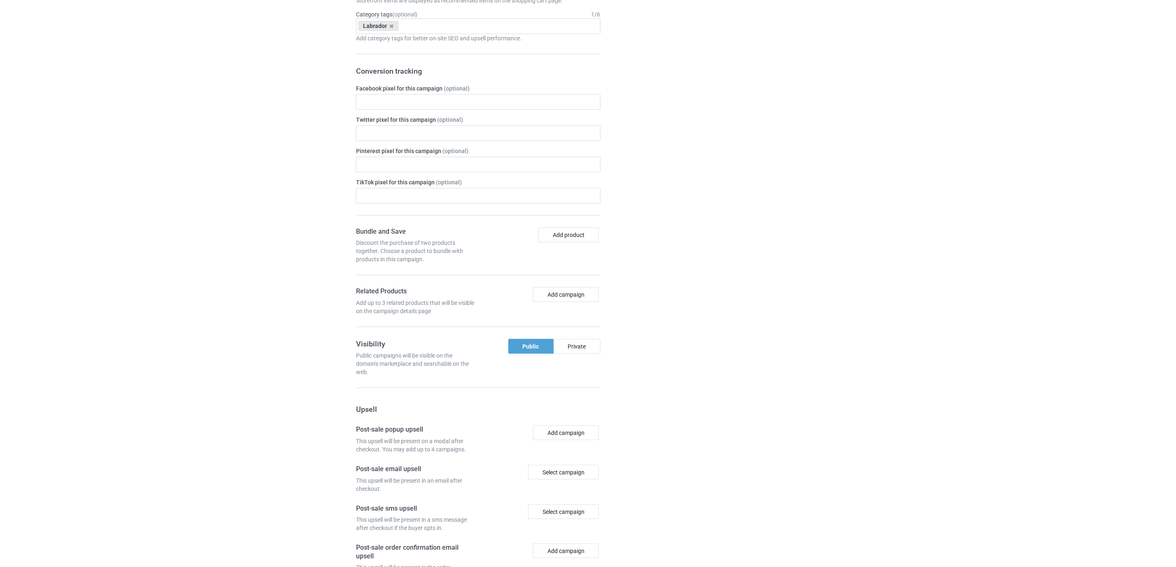
scroll to position [672, 0]
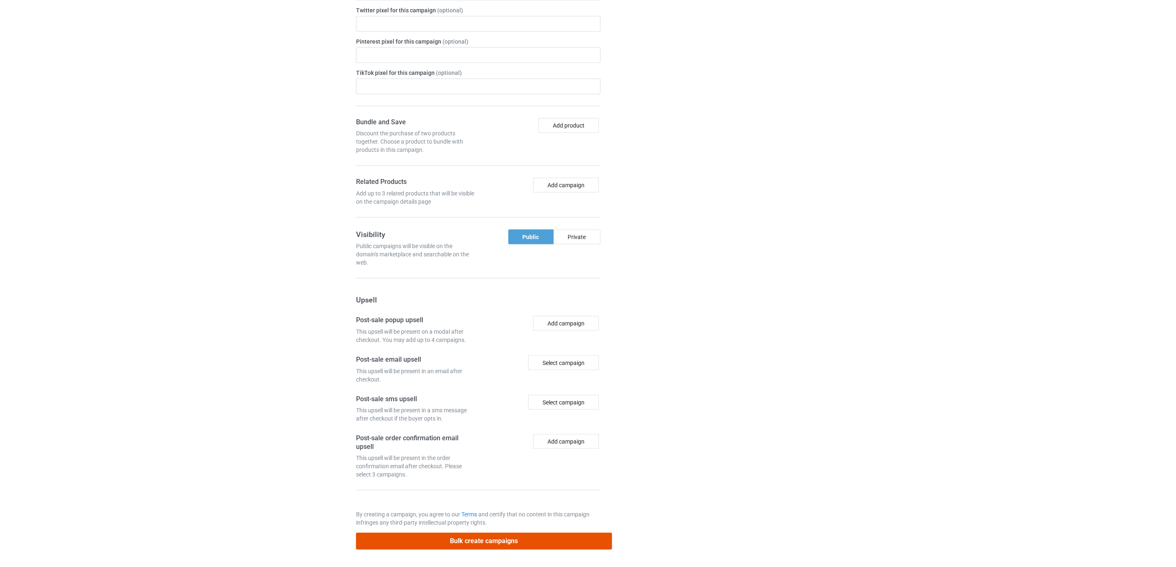
click at [487, 542] on button "Bulk create campaigns" at bounding box center [484, 541] width 256 height 17
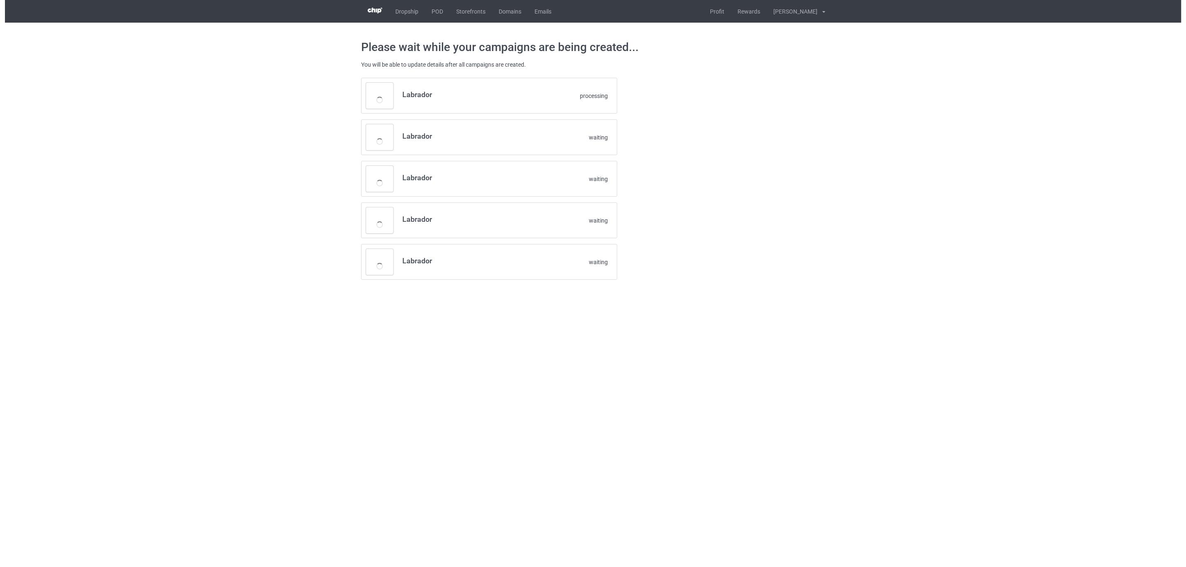
scroll to position [0, 0]
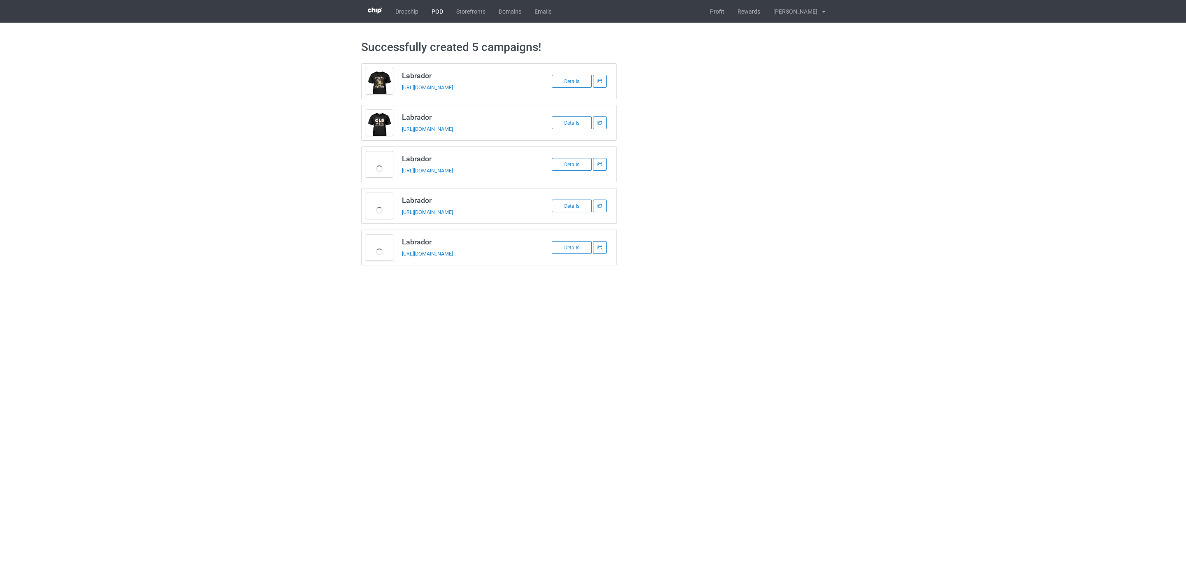
click at [441, 6] on link "POD" at bounding box center [437, 11] width 25 height 23
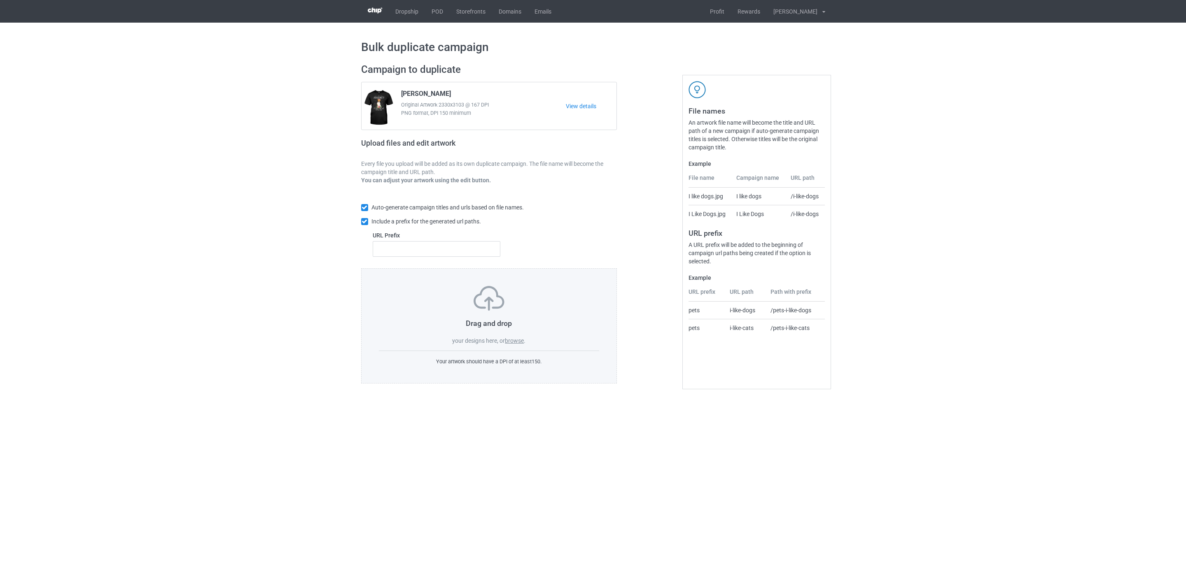
click at [510, 341] on label "browse" at bounding box center [514, 341] width 19 height 7
click at [0, 0] on input "browse" at bounding box center [0, 0] width 0 height 0
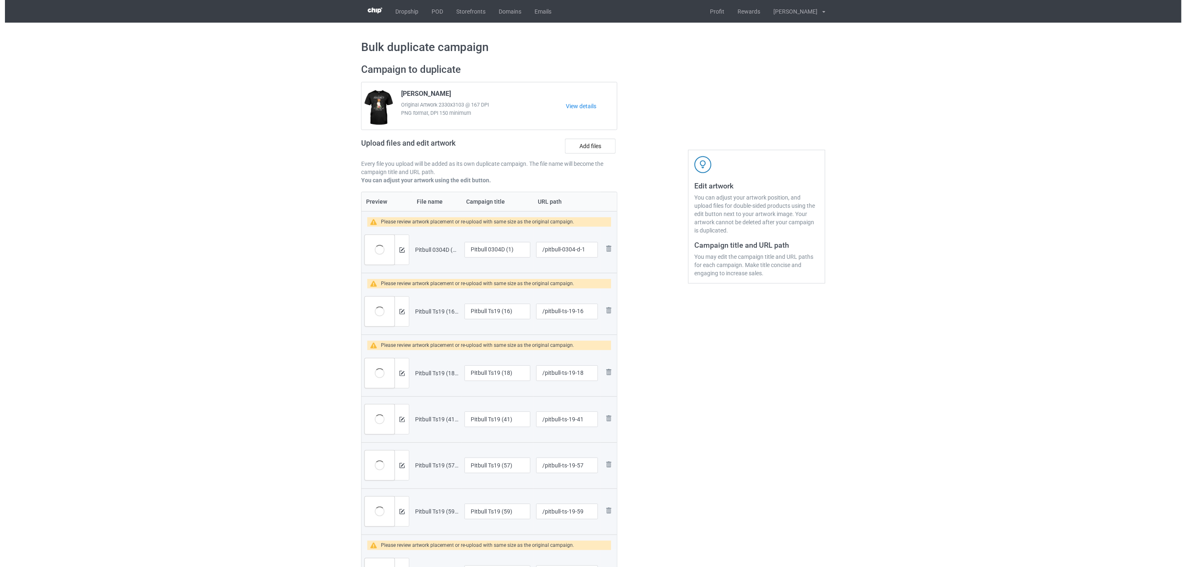
scroll to position [185, 0]
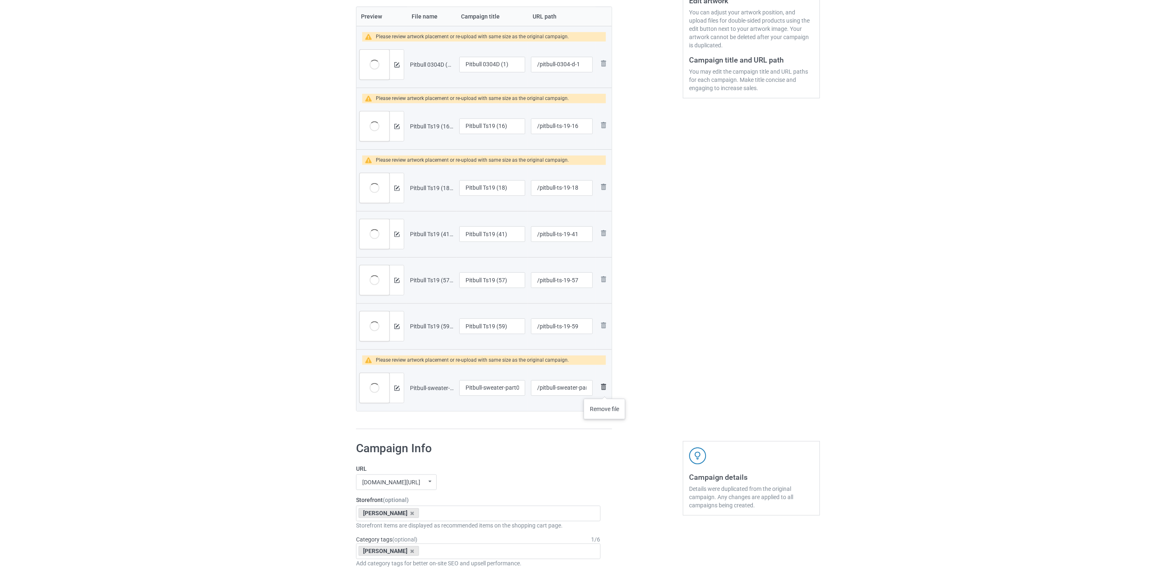
click at [605, 391] on img at bounding box center [604, 387] width 10 height 10
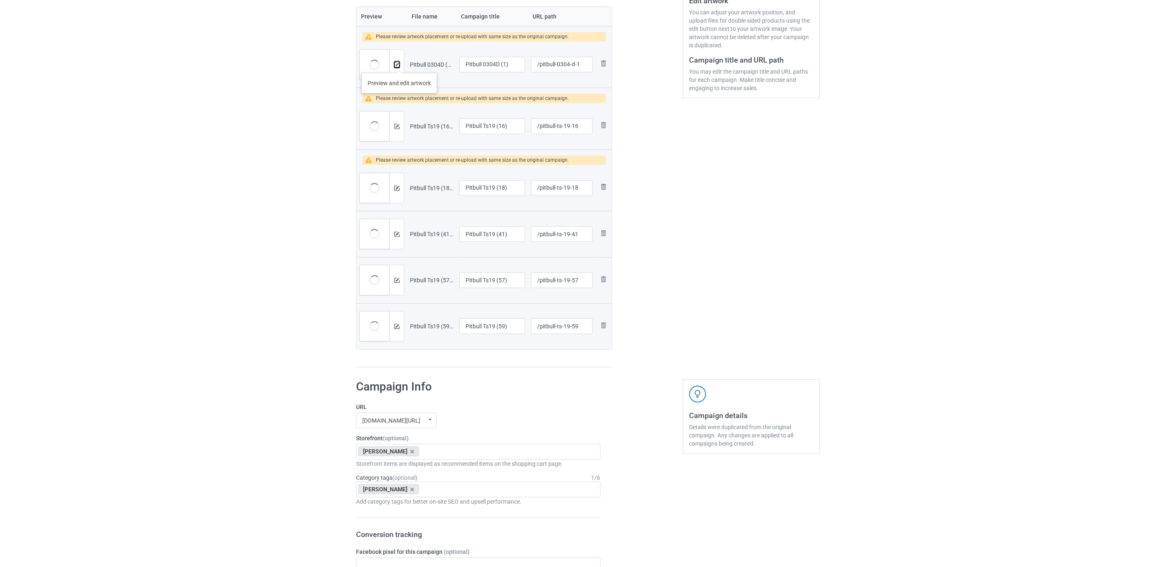
click at [399, 65] on img at bounding box center [396, 64] width 5 height 5
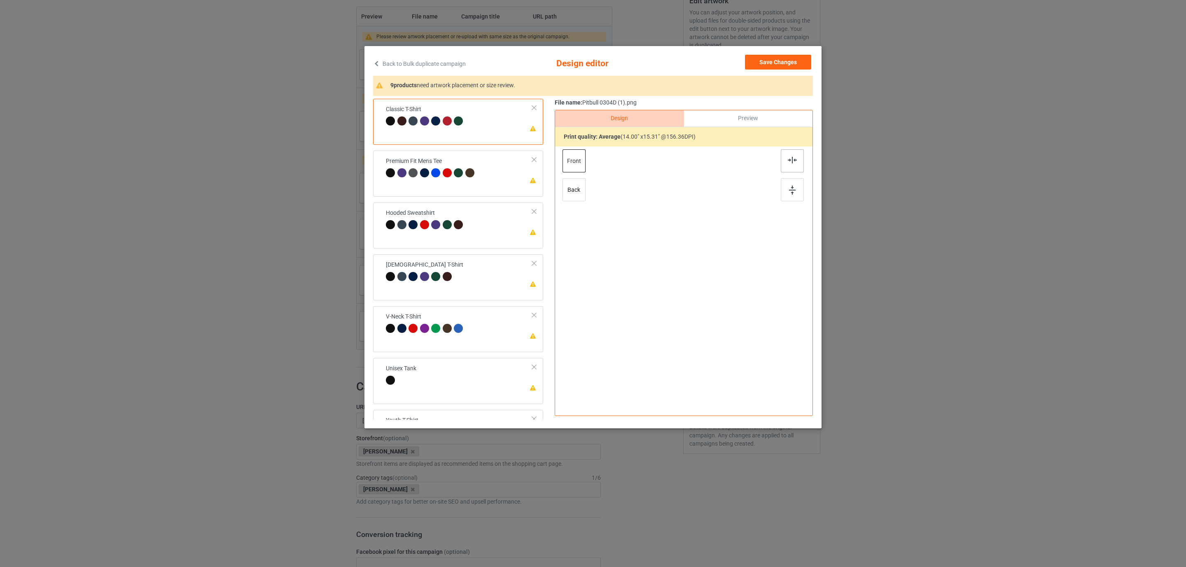
click at [795, 162] on img at bounding box center [792, 160] width 9 height 7
click at [466, 152] on div "Please review artwork placement Premium Fit Mens Tee" at bounding box center [458, 174] width 170 height 46
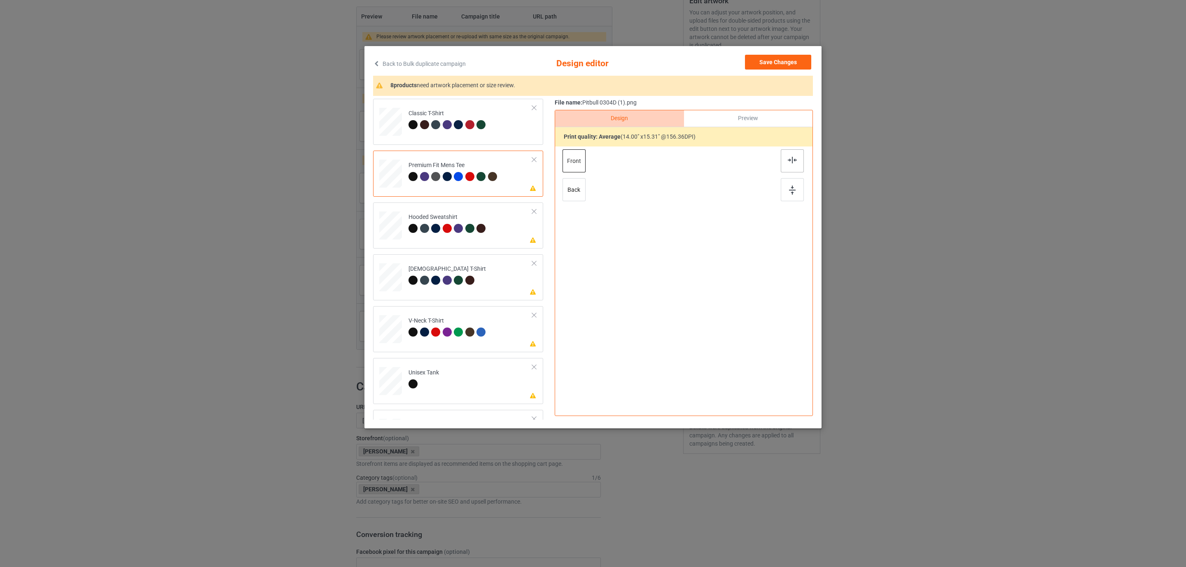
click at [791, 162] on img at bounding box center [792, 160] width 9 height 7
click at [446, 230] on div at bounding box center [447, 228] width 9 height 9
click at [788, 161] on img at bounding box center [792, 160] width 9 height 7
click at [455, 270] on div "Ladies T-Shirt" at bounding box center [446, 274] width 77 height 19
click at [792, 159] on img at bounding box center [792, 160] width 9 height 7
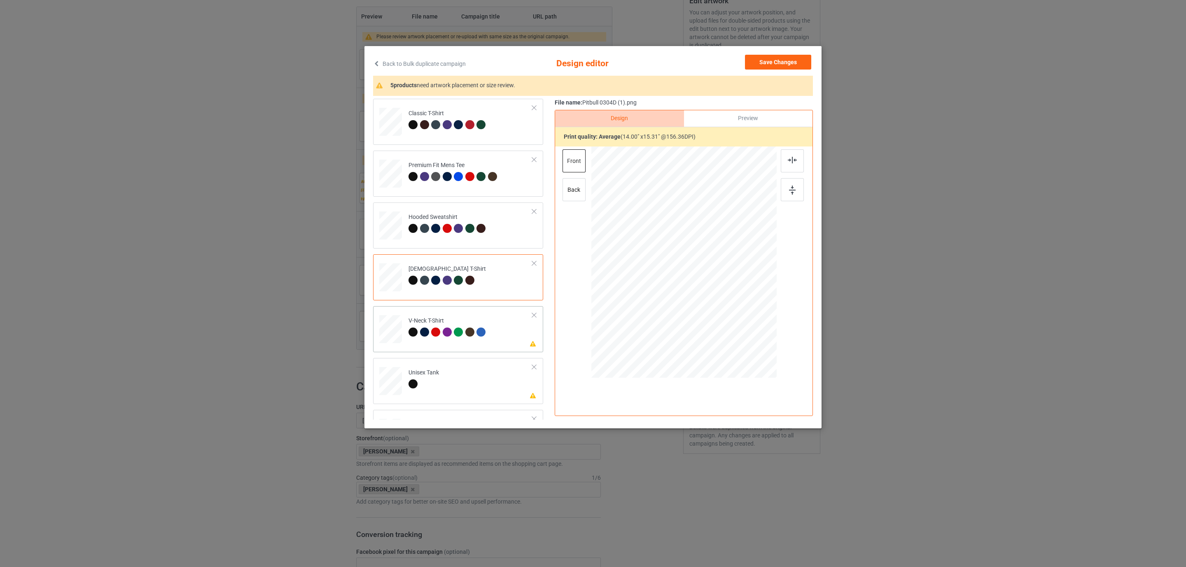
click at [414, 332] on div at bounding box center [412, 332] width 9 height 9
click at [792, 156] on div at bounding box center [792, 160] width 23 height 23
click at [445, 373] on td "Please review artwork placement Unisex Tank" at bounding box center [470, 379] width 133 height 36
click at [788, 157] on img at bounding box center [792, 160] width 9 height 7
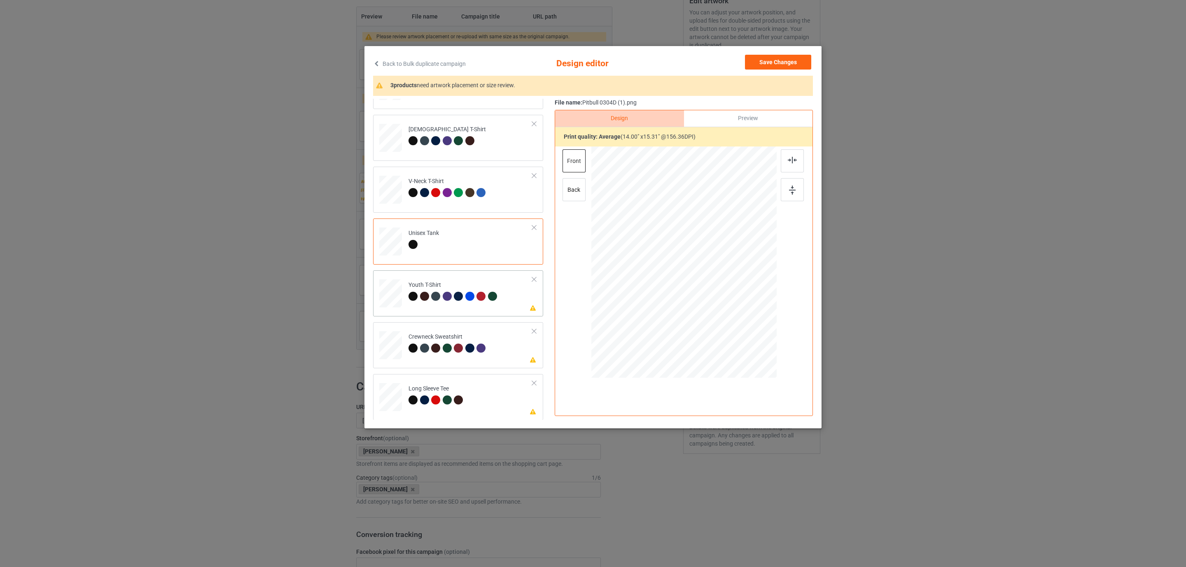
scroll to position [140, 0]
click at [457, 288] on div "Youth T-Shirt" at bounding box center [453, 290] width 91 height 19
click at [793, 159] on img at bounding box center [792, 160] width 9 height 7
click at [440, 335] on div "Crewneck Sweatshirt" at bounding box center [447, 342] width 79 height 19
click at [790, 162] on img at bounding box center [792, 160] width 9 height 7
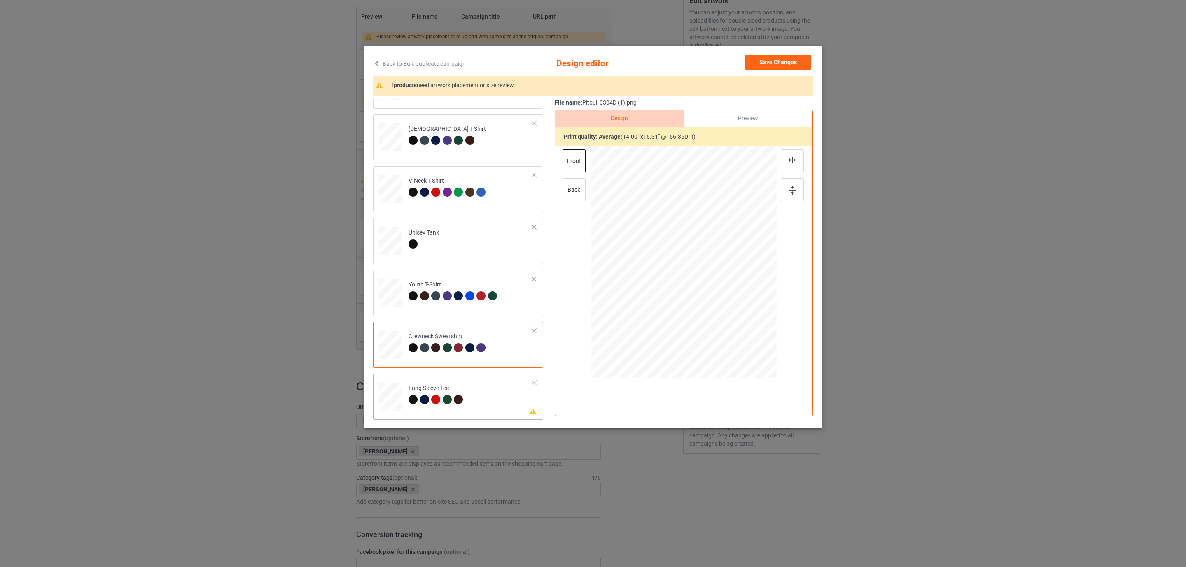
click at [429, 397] on div at bounding box center [426, 401] width 12 height 12
click at [788, 163] on img at bounding box center [792, 160] width 9 height 7
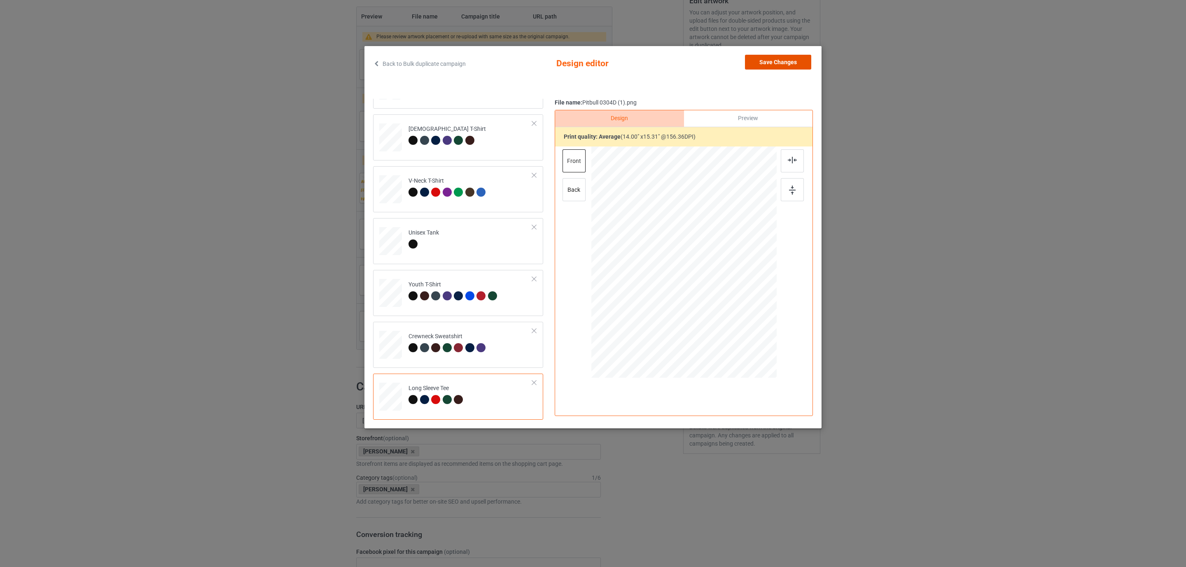
click at [763, 60] on button "Save Changes" at bounding box center [778, 62] width 66 height 15
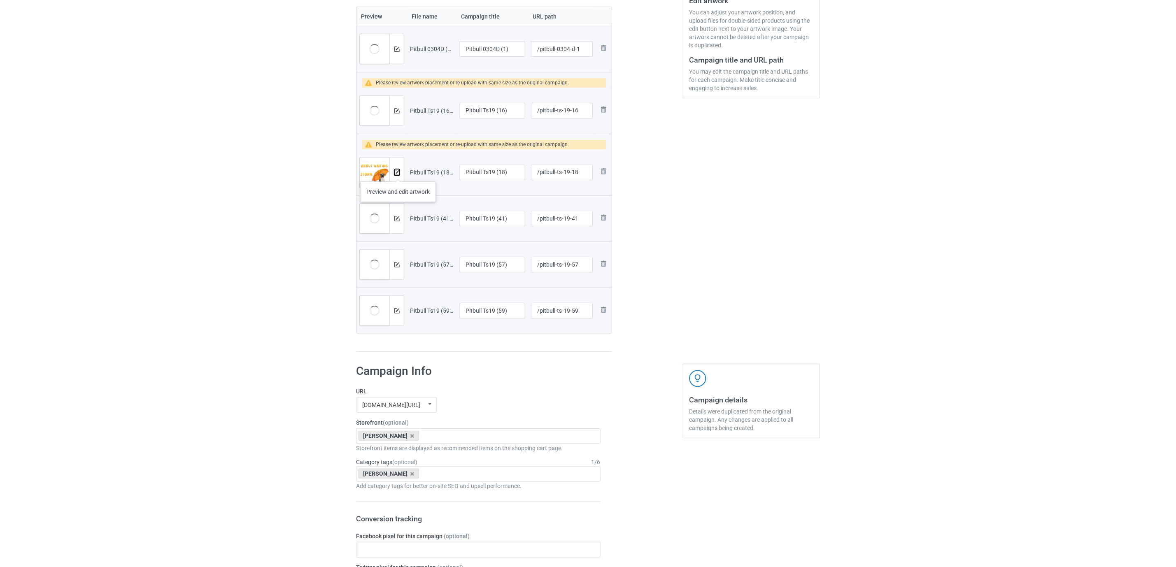
click at [398, 173] on img at bounding box center [396, 172] width 5 height 5
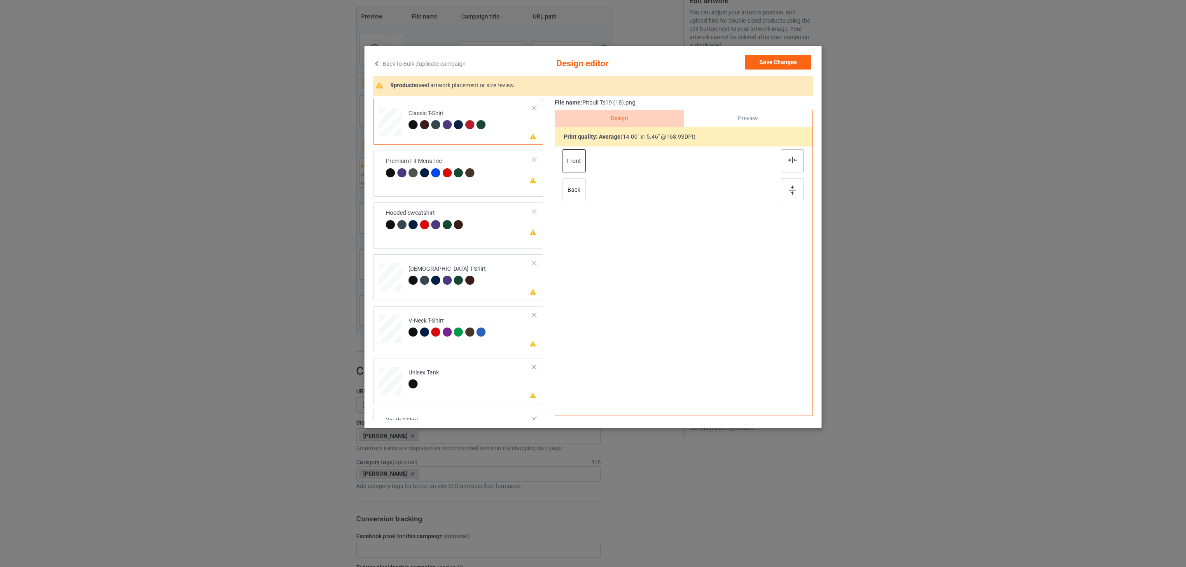
click at [791, 158] on img at bounding box center [792, 160] width 9 height 7
click at [420, 167] on div "Premium Fit Mens Tee" at bounding box center [453, 170] width 91 height 19
click at [790, 164] on div at bounding box center [792, 160] width 23 height 23
click at [443, 232] on div at bounding box center [447, 228] width 9 height 9
click at [798, 157] on div at bounding box center [792, 160] width 23 height 23
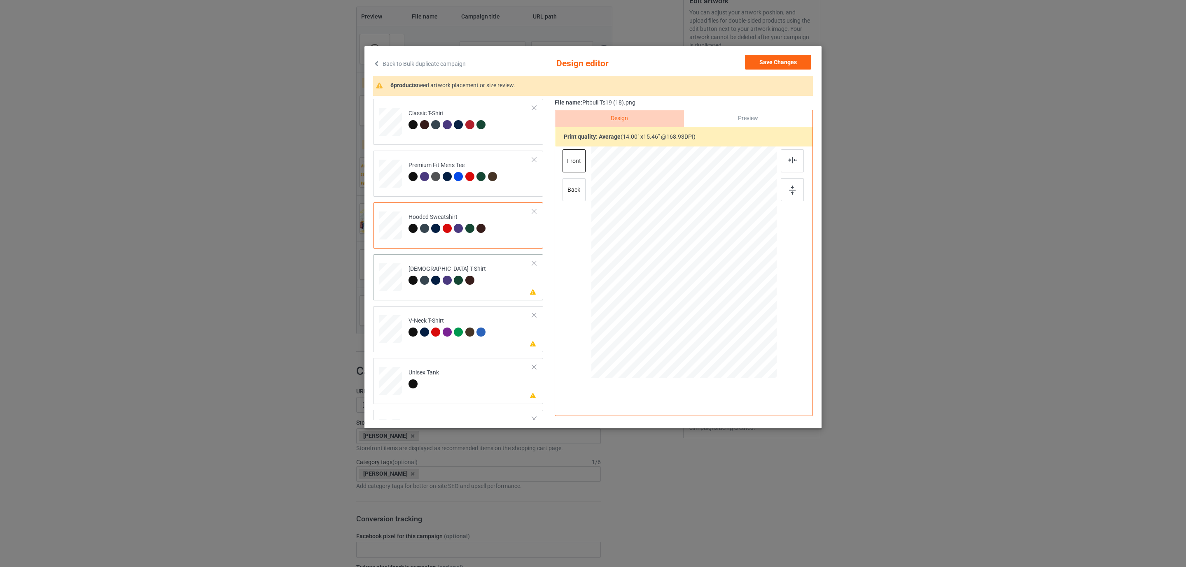
click at [423, 281] on div at bounding box center [424, 280] width 9 height 9
click at [793, 166] on div at bounding box center [792, 160] width 23 height 23
click at [435, 335] on div at bounding box center [435, 332] width 9 height 9
click at [793, 159] on img at bounding box center [792, 160] width 9 height 7
click at [445, 381] on td "Please review artwork placement Unisex Tank" at bounding box center [470, 379] width 133 height 36
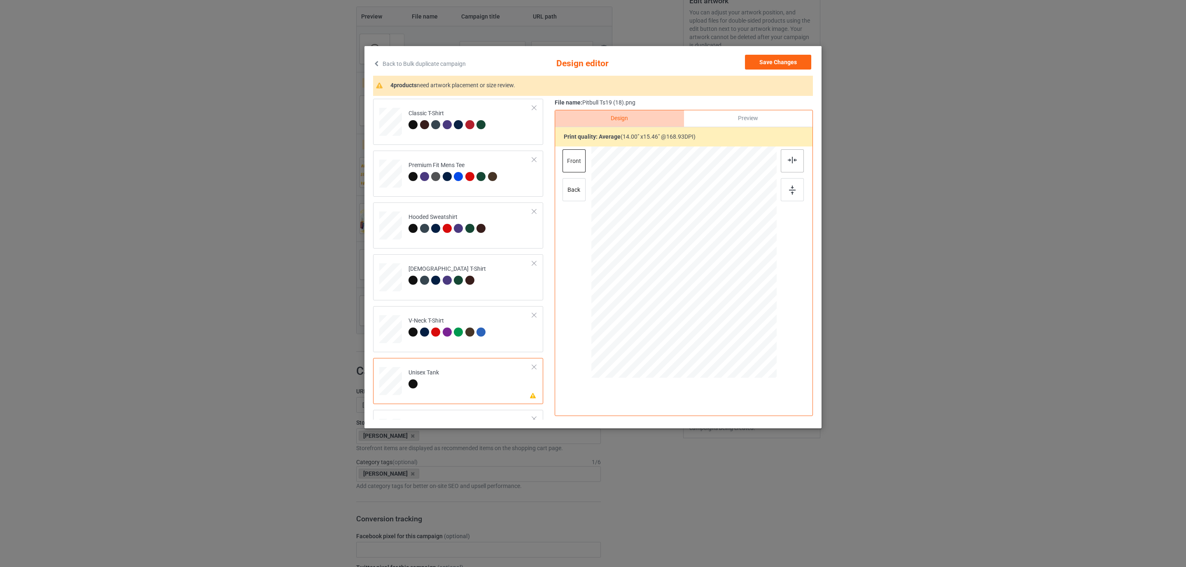
click at [792, 159] on img at bounding box center [792, 160] width 9 height 7
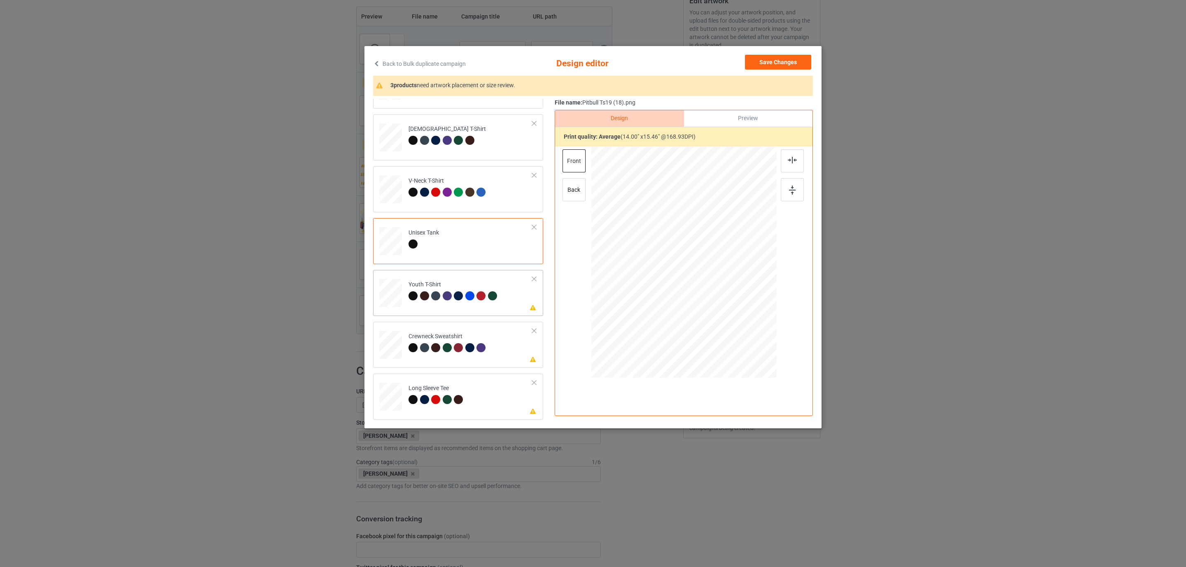
click at [436, 296] on div at bounding box center [435, 295] width 9 height 9
click at [795, 165] on div at bounding box center [792, 160] width 23 height 23
click at [455, 345] on div at bounding box center [458, 347] width 9 height 9
click at [798, 159] on div at bounding box center [792, 160] width 23 height 23
click at [450, 401] on div at bounding box center [447, 399] width 9 height 9
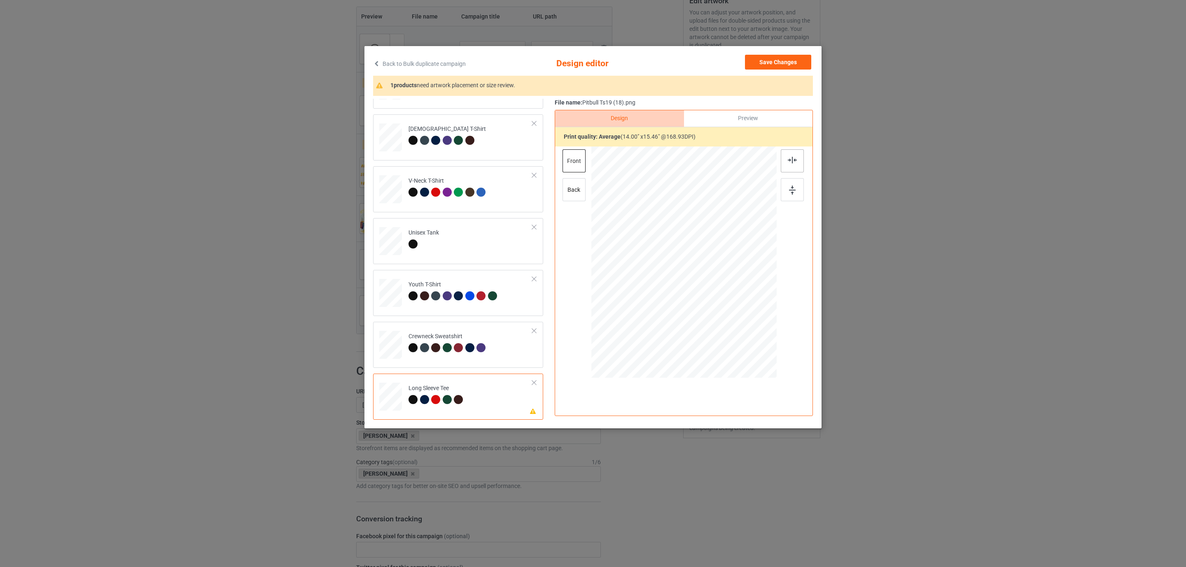
click at [799, 158] on div at bounding box center [792, 160] width 23 height 23
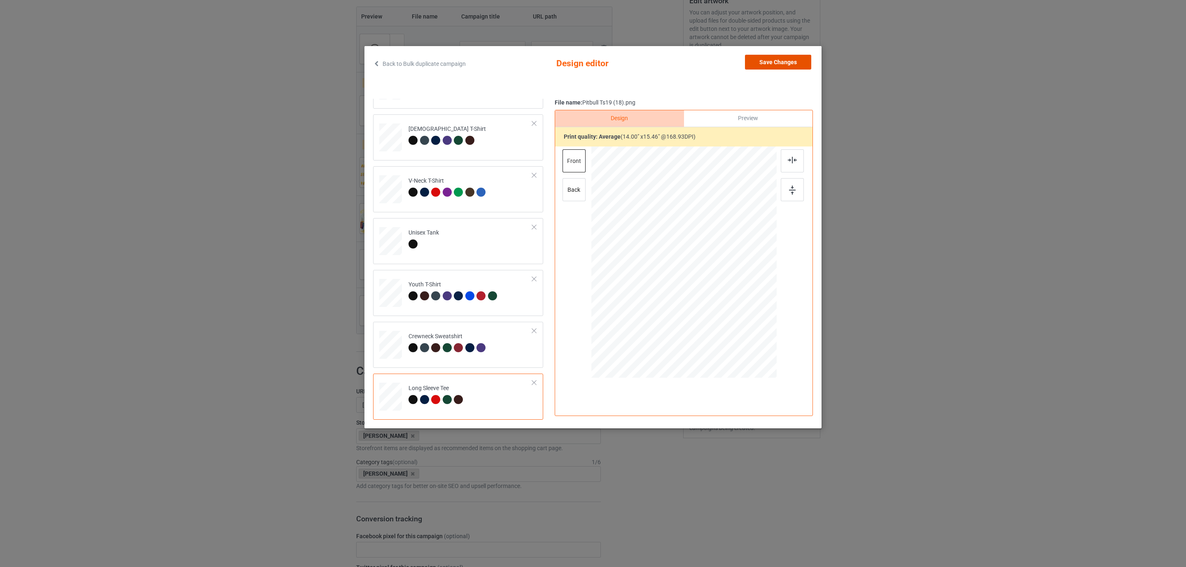
click at [781, 59] on button "Save Changes" at bounding box center [778, 62] width 66 height 15
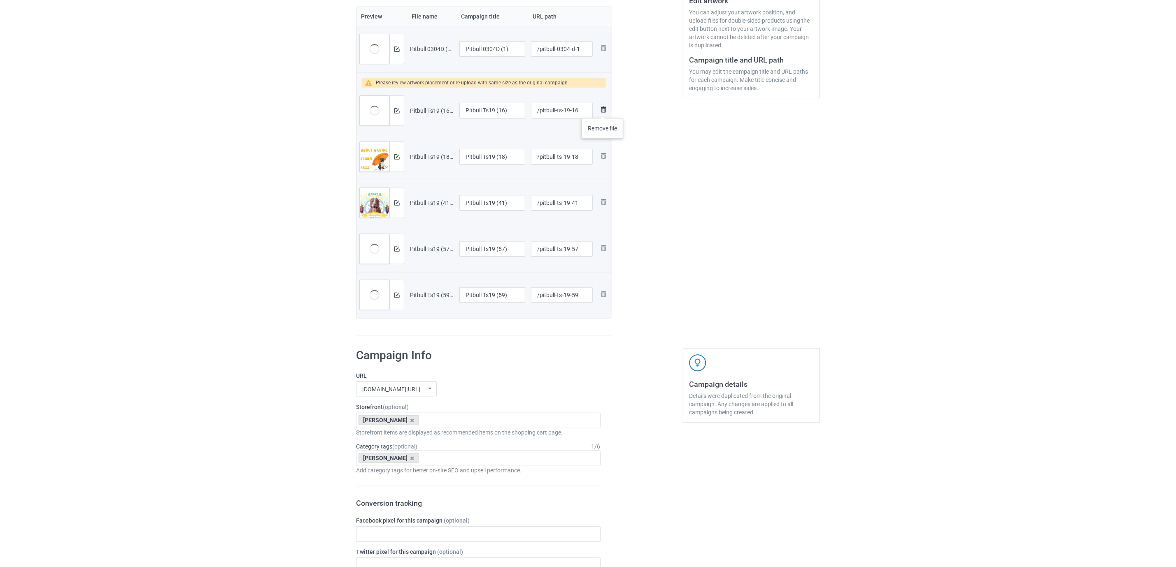
click at [603, 110] on img at bounding box center [604, 110] width 10 height 10
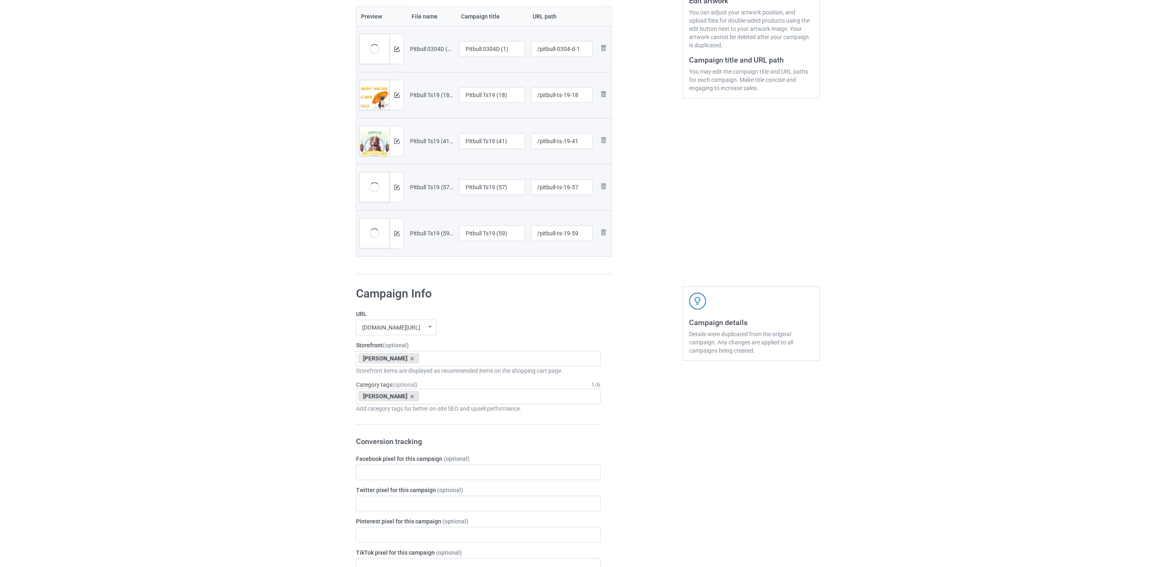
scroll to position [124, 0]
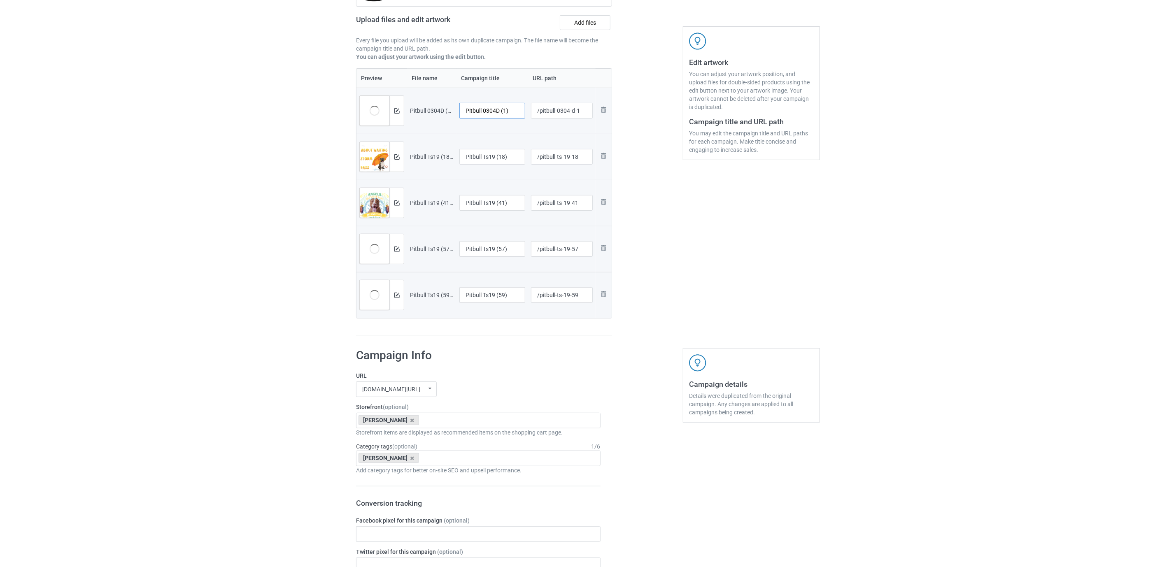
drag, startPoint x: 485, startPoint y: 110, endPoint x: 535, endPoint y: 105, distance: 49.7
click at [535, 105] on tr "Preview and edit artwork Pitbull 0304D (1).png Pitbull 0304D (1) /pitbull-0304-…" at bounding box center [484, 111] width 255 height 46
drag, startPoint x: 484, startPoint y: 110, endPoint x: 390, endPoint y: 104, distance: 94.1
click at [357, 98] on tr "Preview and edit artwork Pitbull 0304D (1).png Pitbull /pitbull-0304-d-1 Remove…" at bounding box center [484, 111] width 255 height 46
type input "Pitbull"
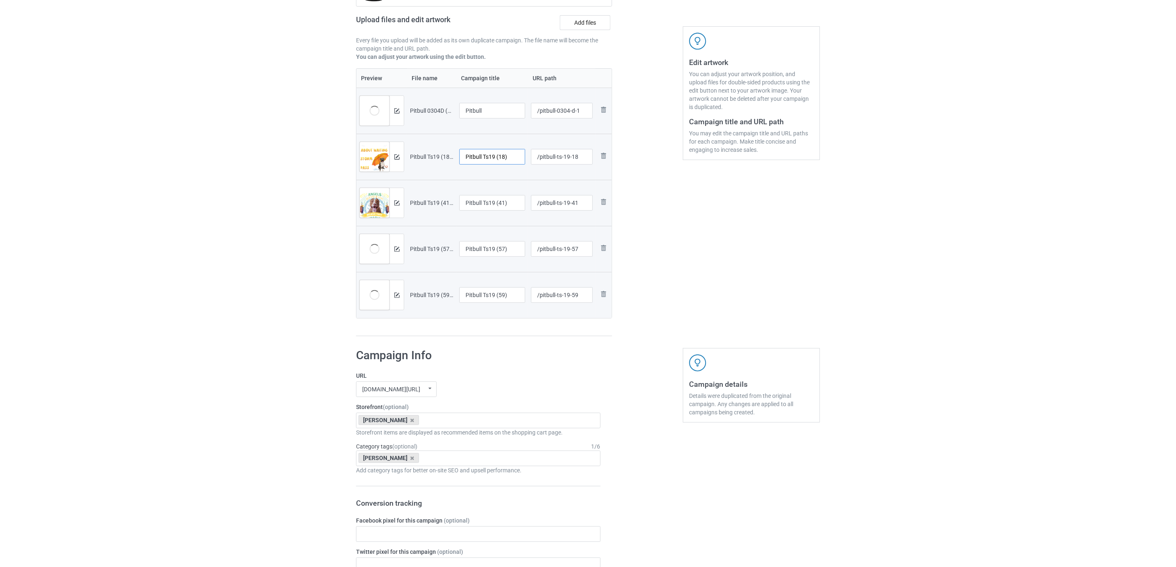
click at [499, 161] on input "Pitbull Ts19 (18)" at bounding box center [492, 157] width 66 height 16
paste input "text"
type input "Pitbull"
click at [503, 208] on input "Pitbull Ts19 (41)" at bounding box center [492, 203] width 66 height 16
paste input "text"
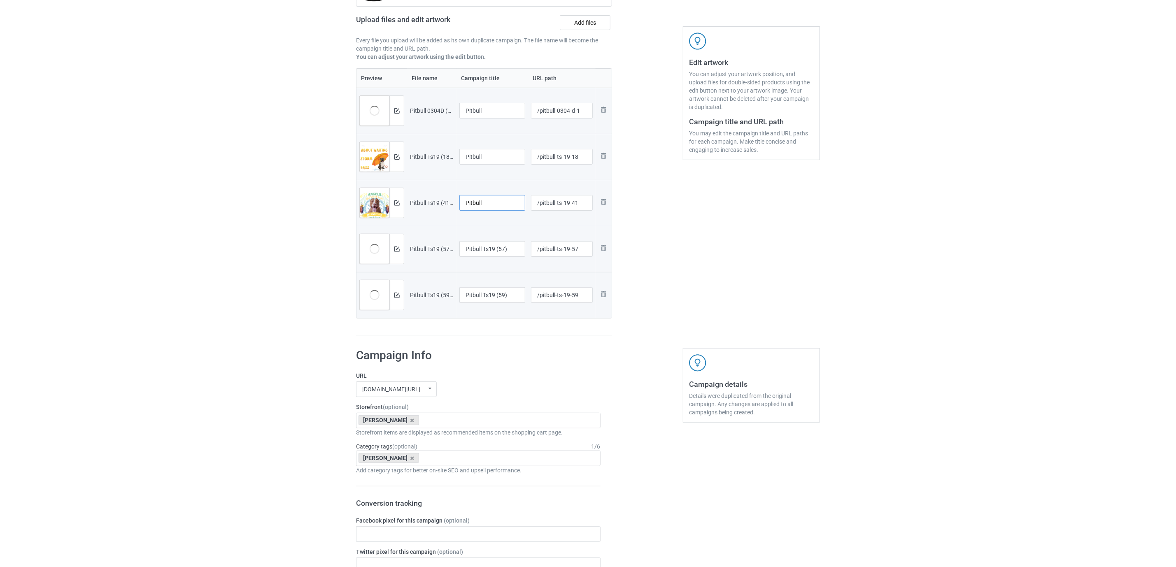
type input "Pitbull"
click at [498, 251] on input "Pitbull Ts19 (57)" at bounding box center [492, 249] width 66 height 16
paste input "text"
type input "Pitbull"
click at [498, 298] on input "Pitbull Ts19 (59)" at bounding box center [492, 295] width 66 height 16
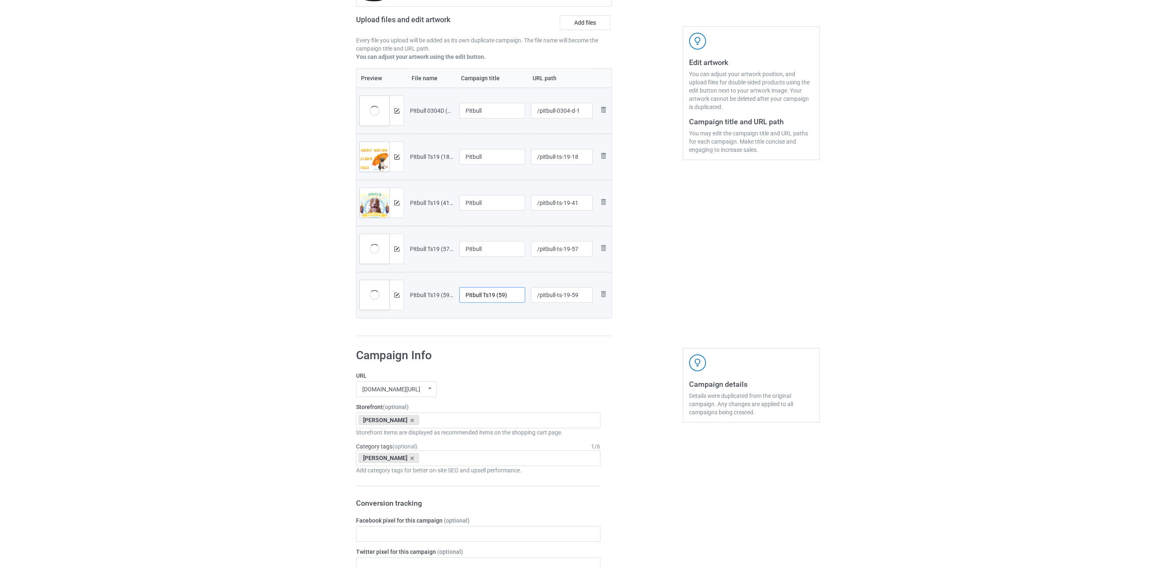
paste input "text"
type input "Pitbull"
click at [498, 363] on h1 "Campaign Info" at bounding box center [478, 355] width 245 height 15
click at [410, 421] on icon at bounding box center [412, 420] width 4 height 5
paste input "Pitbull"
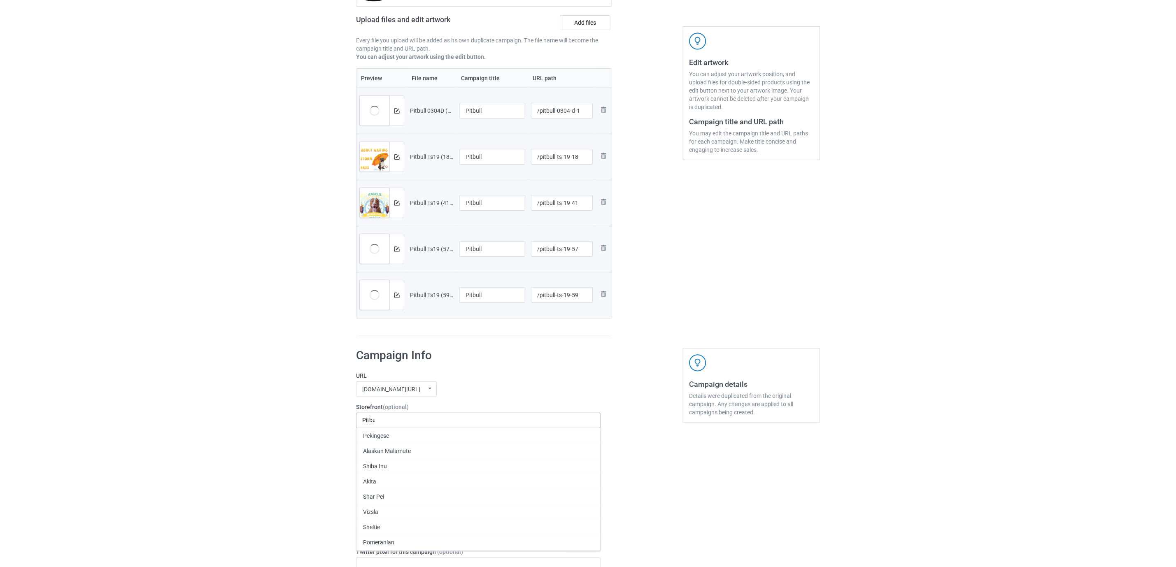
scroll to position [0, 0]
type input "Pitbull"
click at [375, 440] on div "Pitbull" at bounding box center [479, 435] width 244 height 15
click at [410, 458] on icon at bounding box center [412, 458] width 4 height 5
paste input "Pitbull"
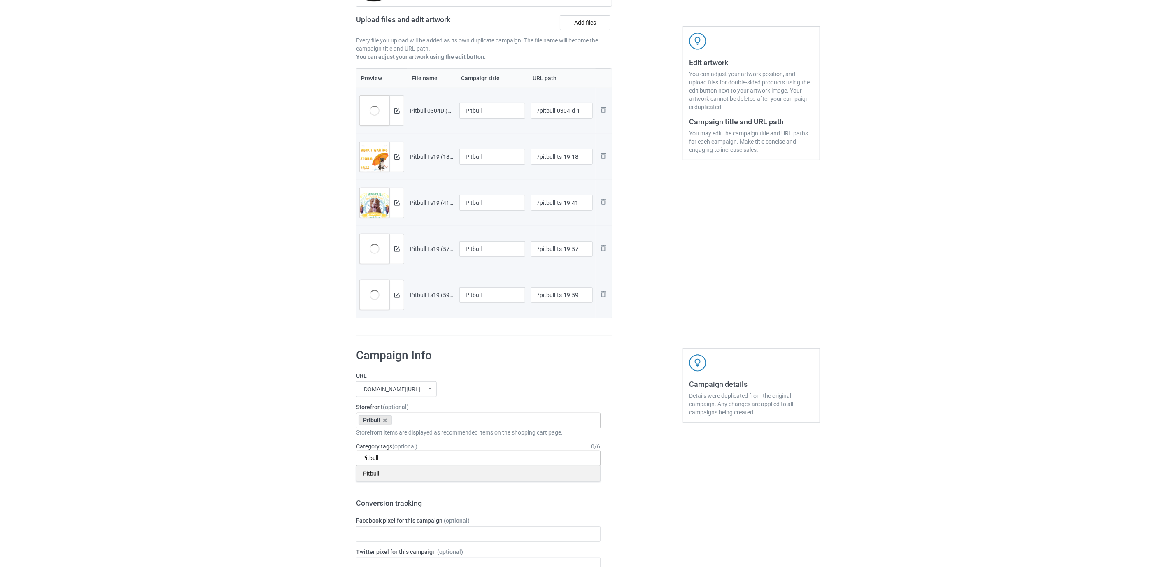
type input "Pitbull"
click at [377, 477] on div "Pitbull" at bounding box center [479, 473] width 244 height 15
click at [270, 448] on div "Bulk duplicate campaign Campaign to duplicate Jack Russell Original Artwork 233…" at bounding box center [588, 504] width 1176 height 1210
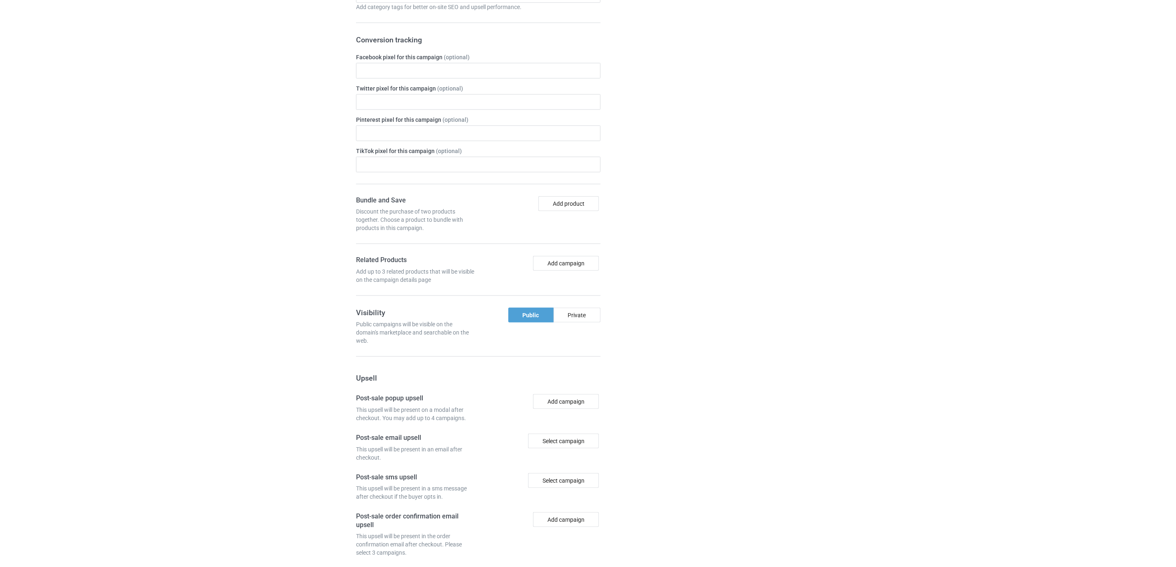
scroll to position [672, 0]
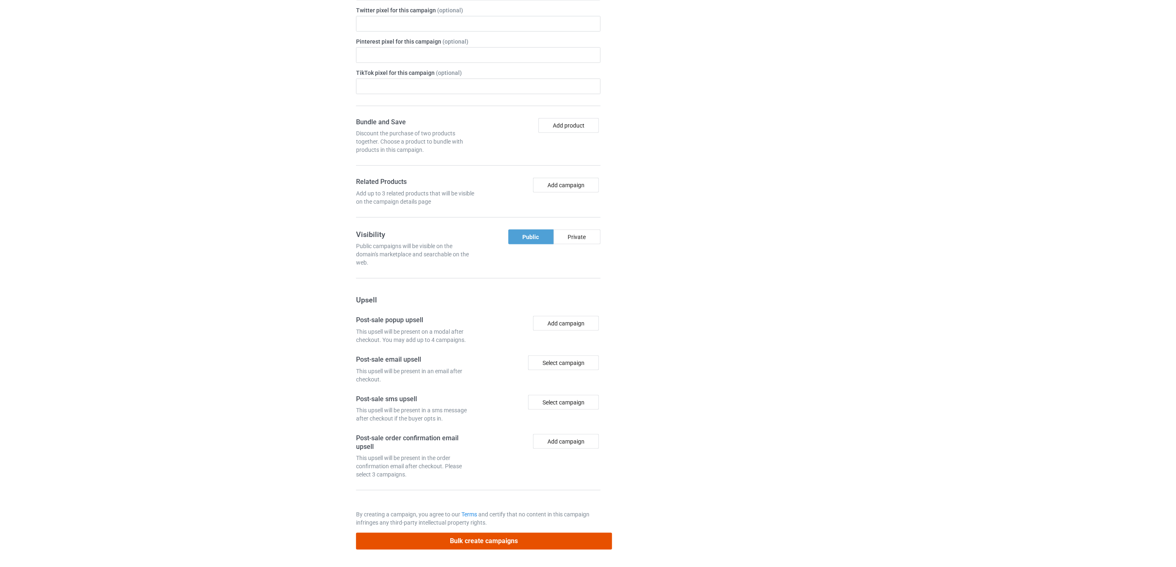
click at [467, 540] on button "Bulk create campaigns" at bounding box center [484, 541] width 256 height 17
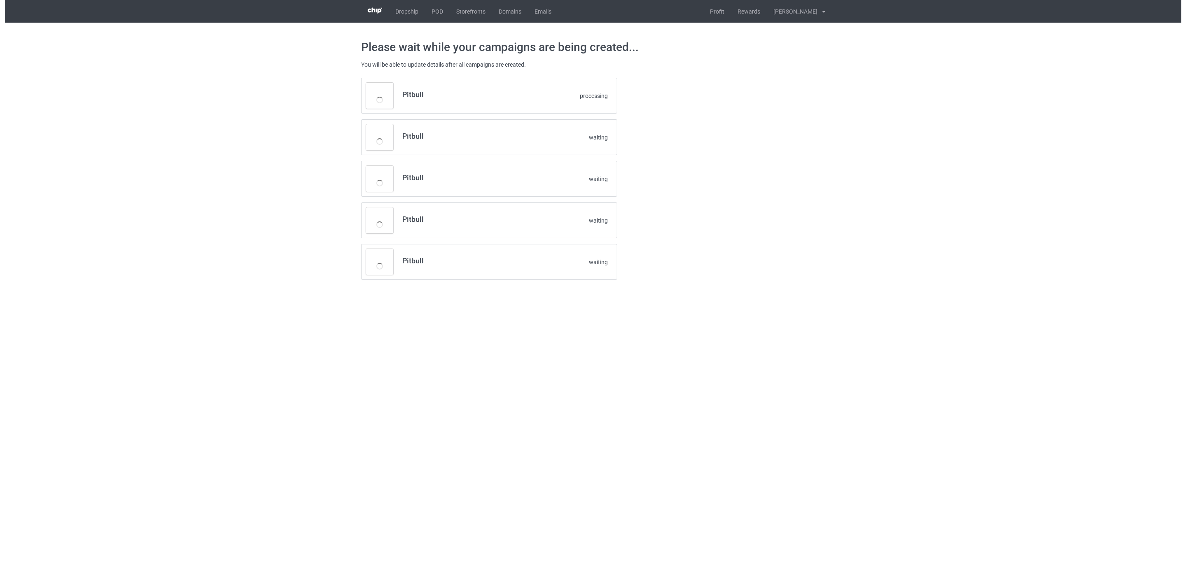
scroll to position [0, 0]
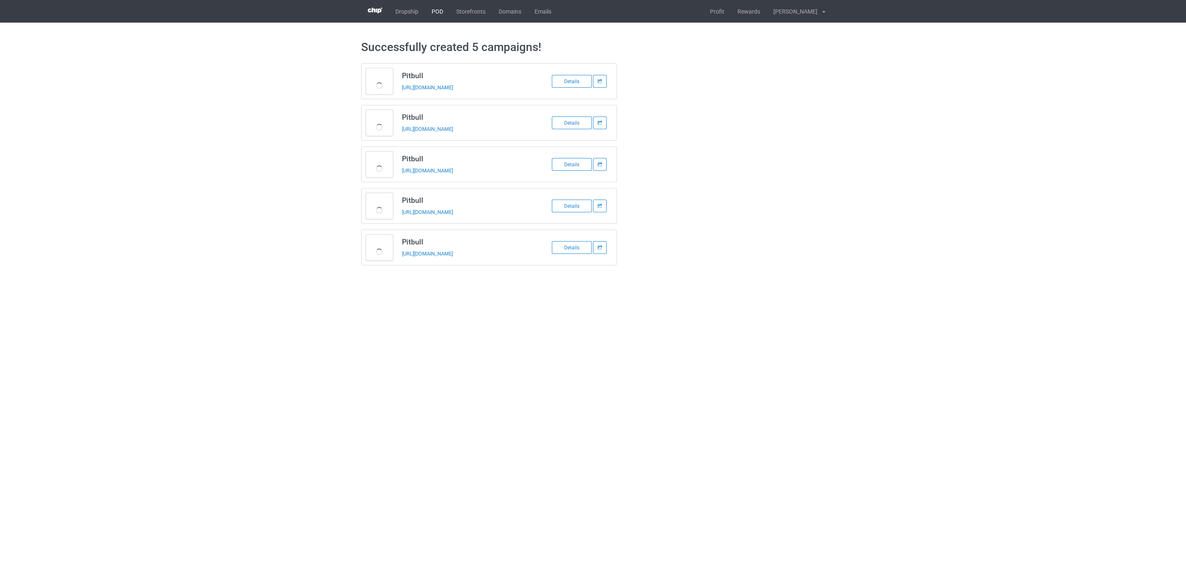
click at [434, 12] on link "POD" at bounding box center [437, 11] width 25 height 23
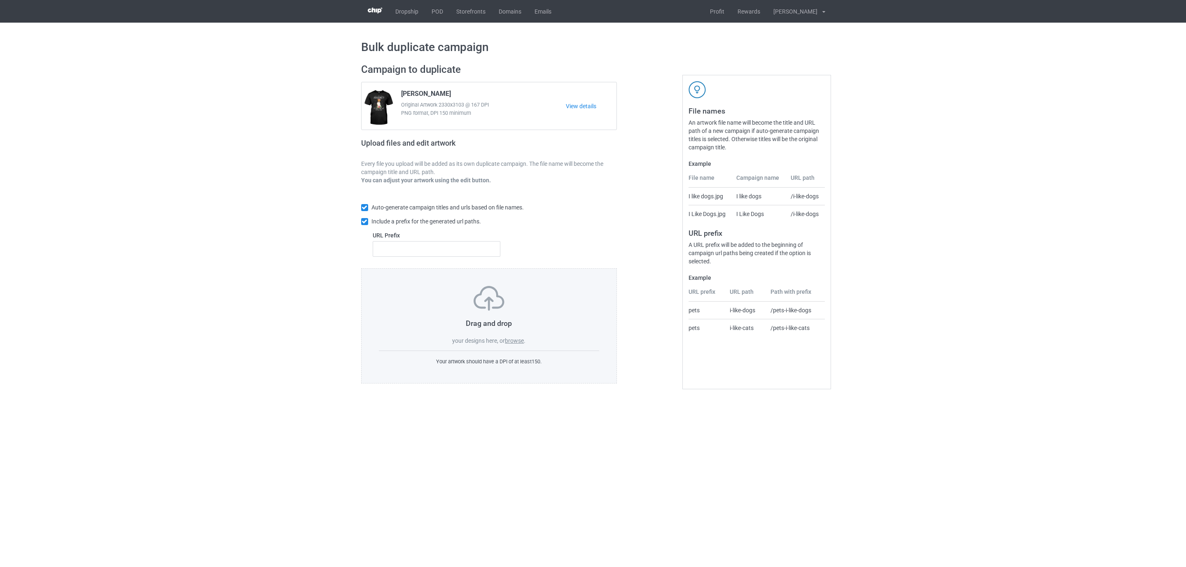
click at [519, 342] on label "browse" at bounding box center [514, 341] width 19 height 7
click at [0, 0] on input "browse" at bounding box center [0, 0] width 0 height 0
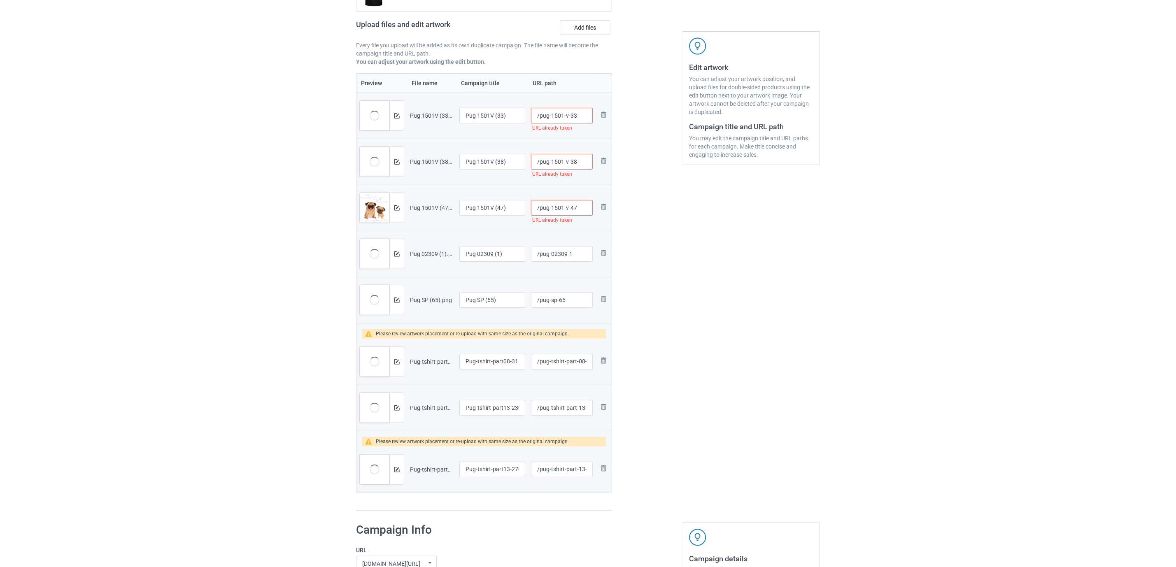
scroll to position [185, 0]
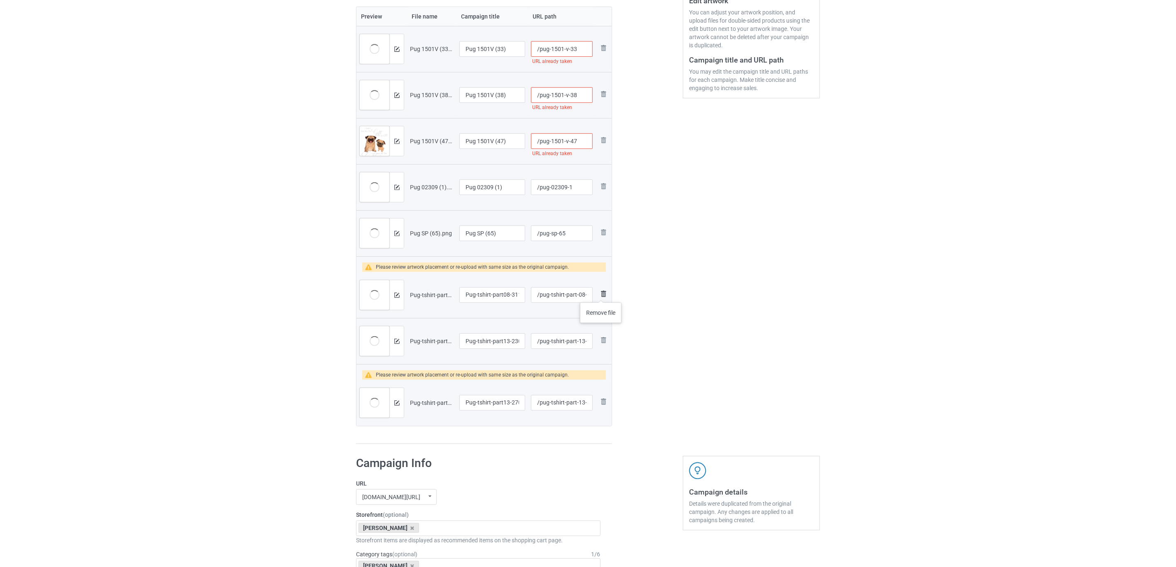
click at [602, 294] on img at bounding box center [604, 294] width 10 height 10
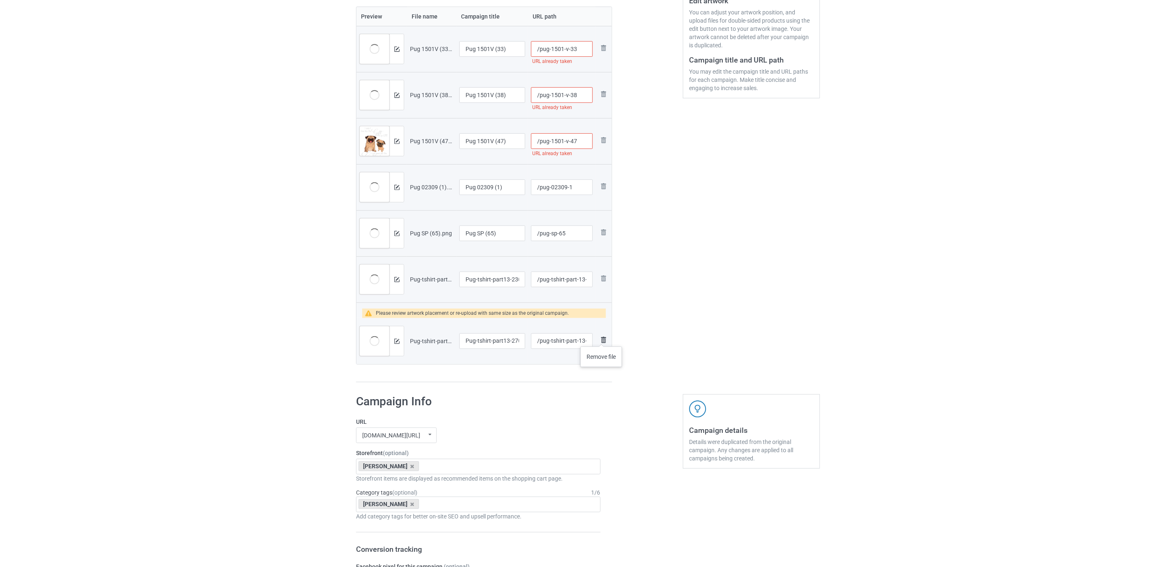
click at [602, 338] on img at bounding box center [604, 340] width 10 height 10
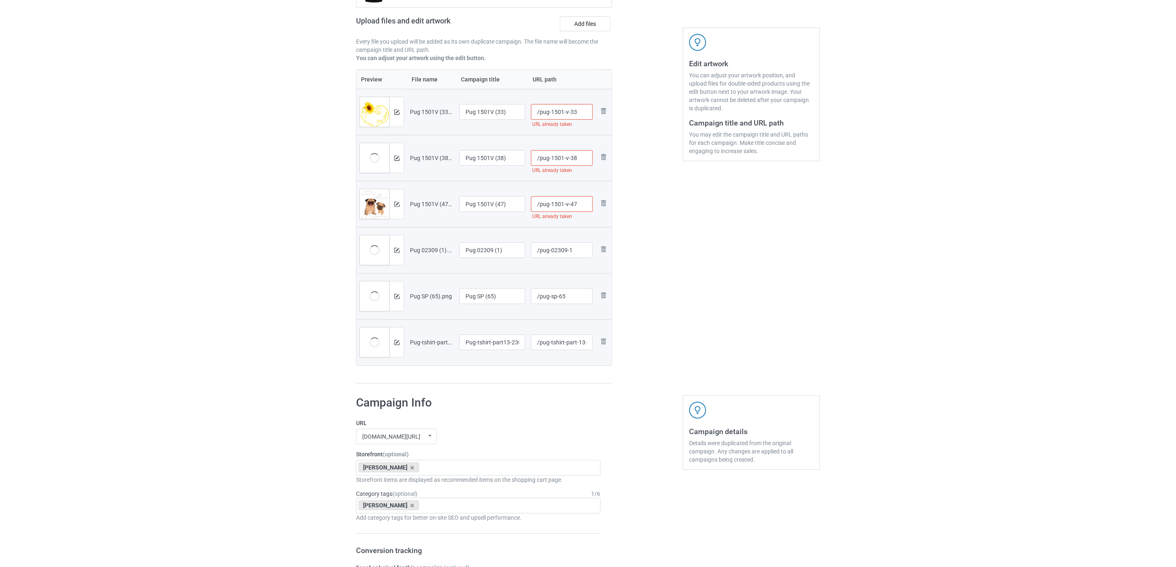
scroll to position [62, 0]
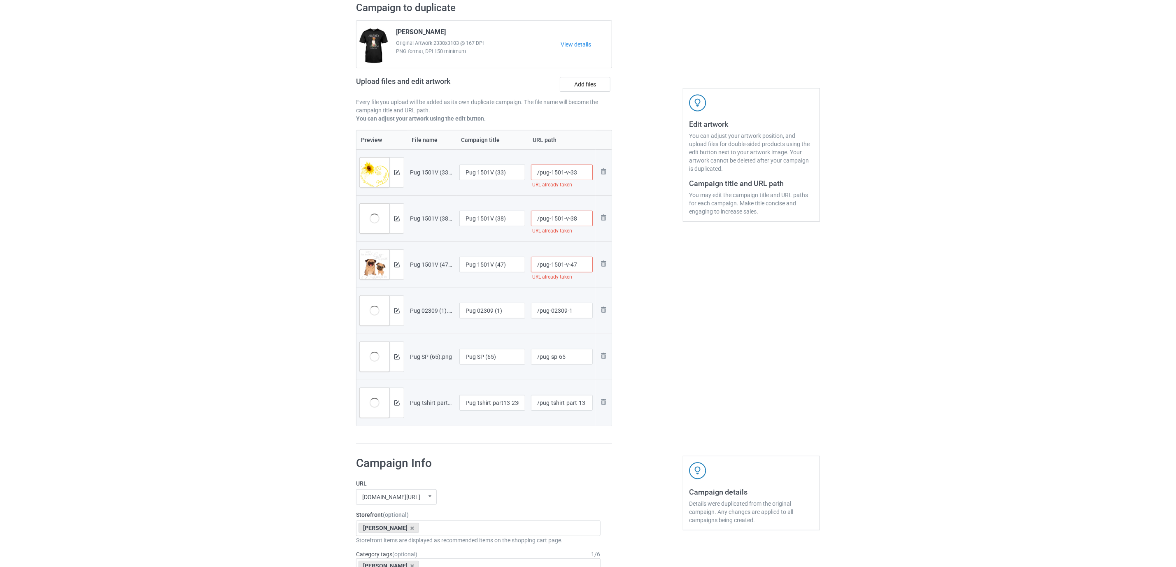
click at [559, 175] on input "/pug-1501-v-33" at bounding box center [562, 173] width 62 height 16
type input "/pug-15a01-v-33"
click at [561, 220] on input "/pug-1501-v-38" at bounding box center [562, 219] width 62 height 16
type input "/pug-150a1-v-38"
click at [688, 273] on div "Edit artwork You can adjust your artwork position, and upload files for double-…" at bounding box center [751, 223] width 149 height 455
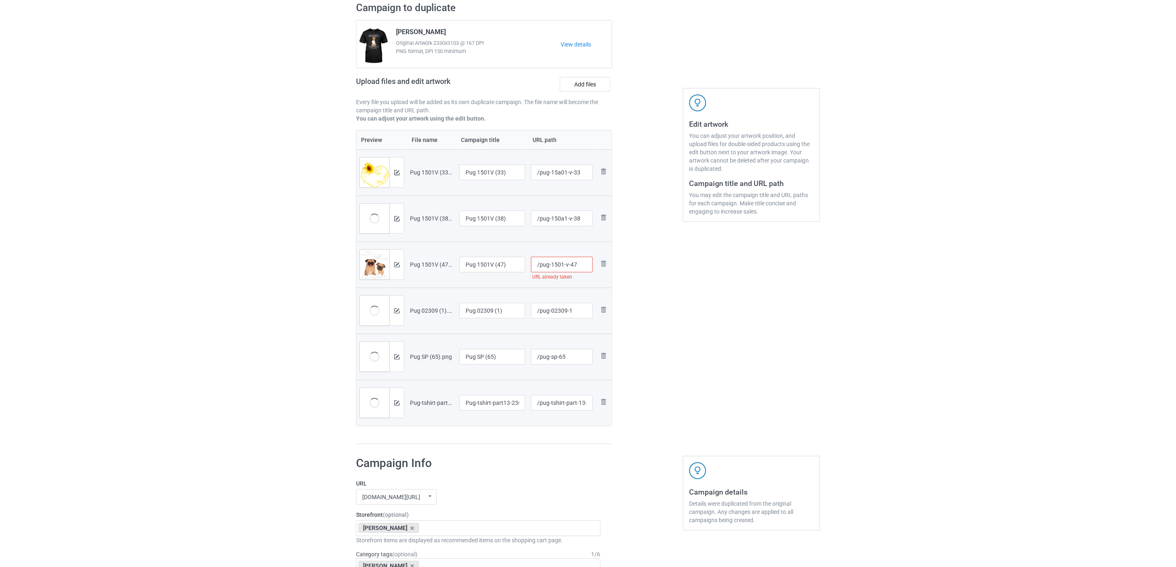
click at [560, 269] on input "/pug-1501-v-47" at bounding box center [562, 265] width 62 height 16
type input "/pug-15a01-v-47"
click at [699, 294] on div "Edit artwork You can adjust your artwork position, and upload files for double-…" at bounding box center [751, 223] width 149 height 455
drag, startPoint x: 478, startPoint y: 173, endPoint x: 532, endPoint y: 172, distance: 54.4
click at [532, 172] on tr "Preview and edit artwork Pug 1501V (33).png Pug 1501V (33) /pug-15a01-v-33 Remo…" at bounding box center [484, 172] width 255 height 46
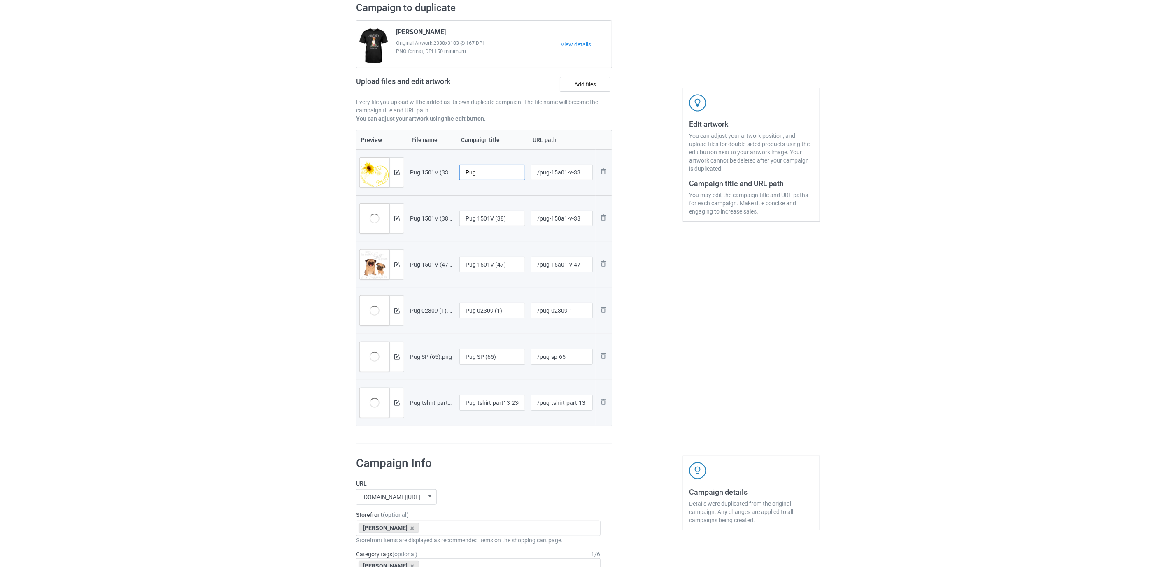
drag, startPoint x: 490, startPoint y: 173, endPoint x: 350, endPoint y: 160, distance: 140.2
type input "Pug"
click at [483, 220] on input "Pug 1501V (38)" at bounding box center [492, 219] width 66 height 16
paste input "text"
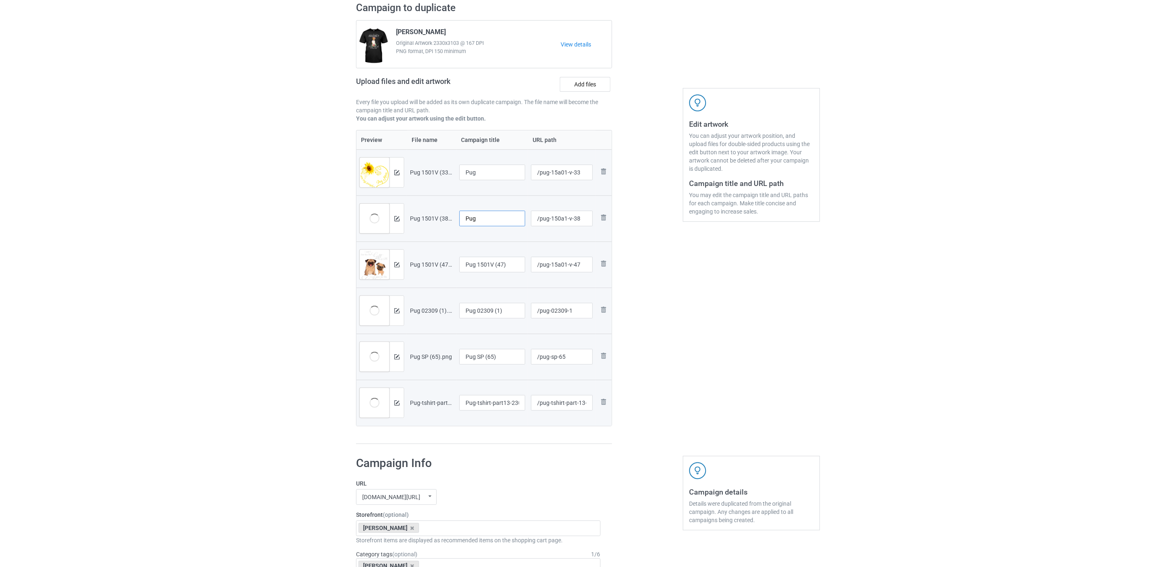
type input "Pug"
click at [494, 259] on input "Pug 1501V (47)" at bounding box center [492, 265] width 66 height 16
paste input "text"
type input "Pug"
click at [504, 311] on input "Pug 02309 (1)" at bounding box center [492, 311] width 66 height 16
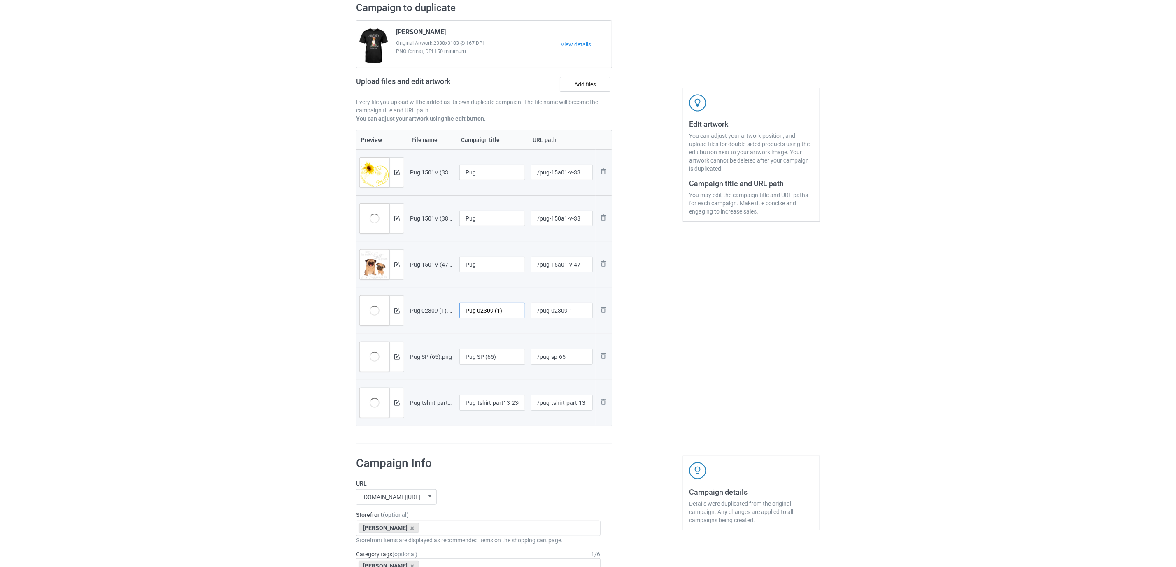
paste input "text"
type input "Pug"
click at [488, 361] on input "Pug SP (65)" at bounding box center [492, 357] width 66 height 16
paste input "text"
type input "Pug"
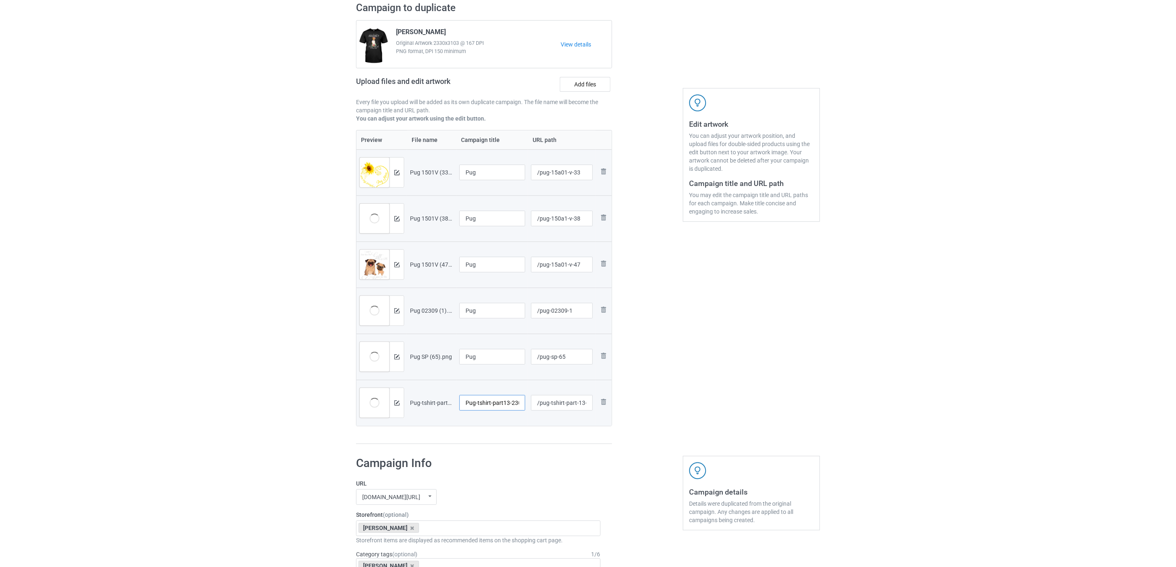
click at [494, 399] on input "Pug-tshirt-part13-23042" at bounding box center [492, 403] width 66 height 16
paste input "text"
type input "Pug"
click at [488, 450] on div "Campaign to duplicate [PERSON_NAME] Original Artwork 2330x3103 @ 167 DPI PNG fo…" at bounding box center [484, 223] width 268 height 455
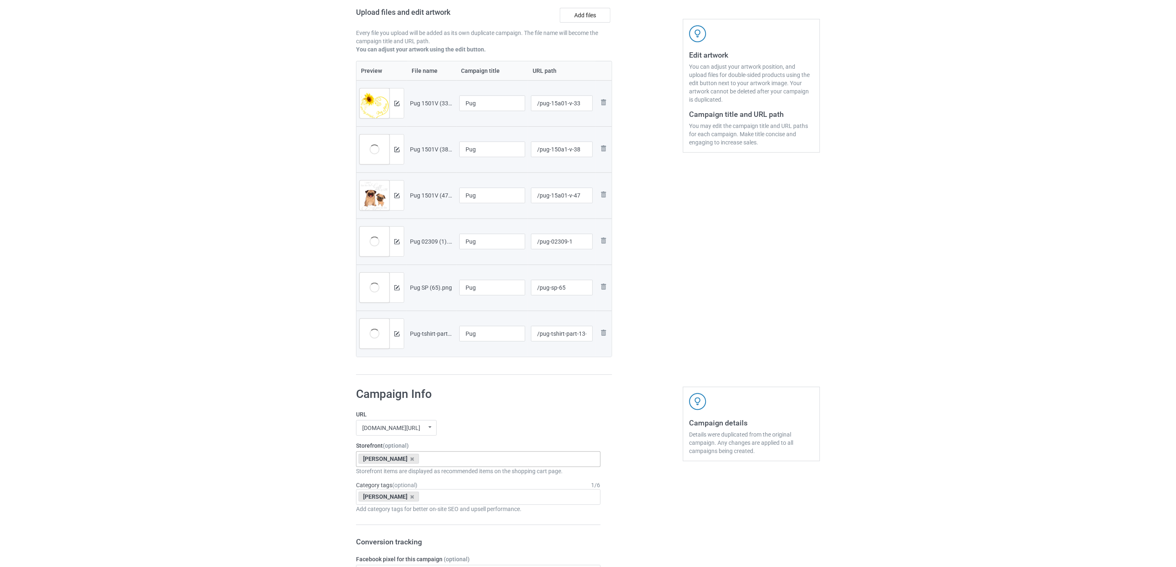
scroll to position [185, 0]
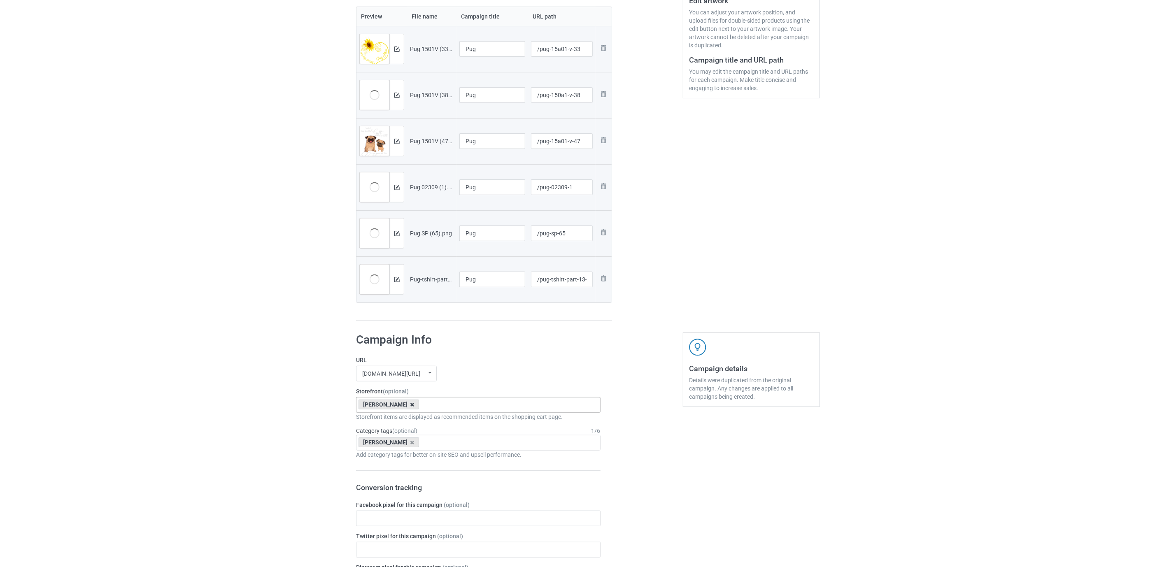
click at [410, 404] on icon at bounding box center [412, 404] width 4 height 5
paste input "Pug"
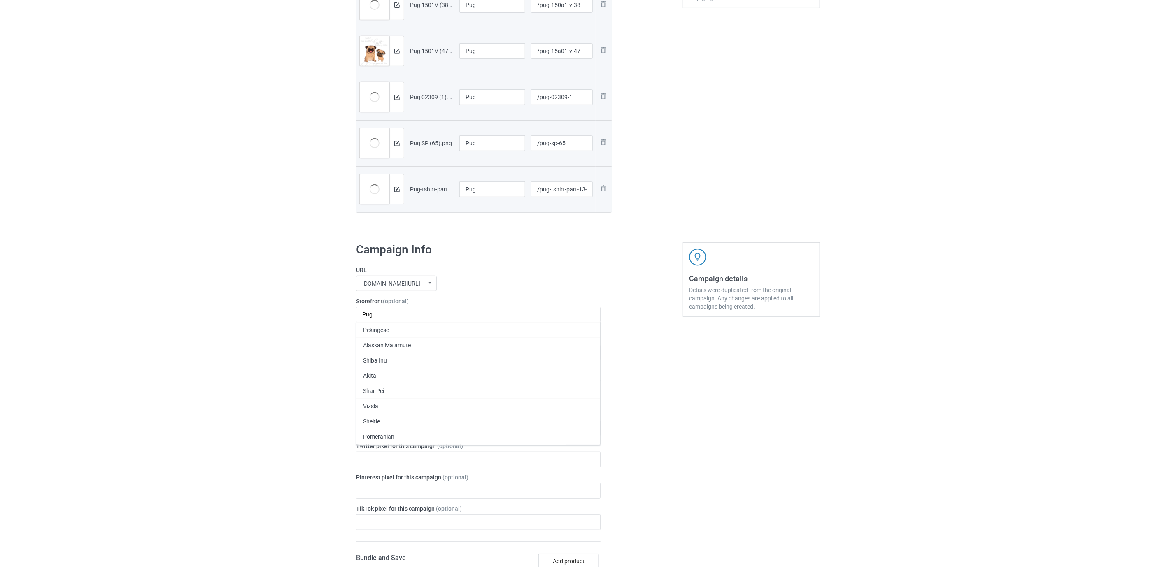
scroll to position [371, 0]
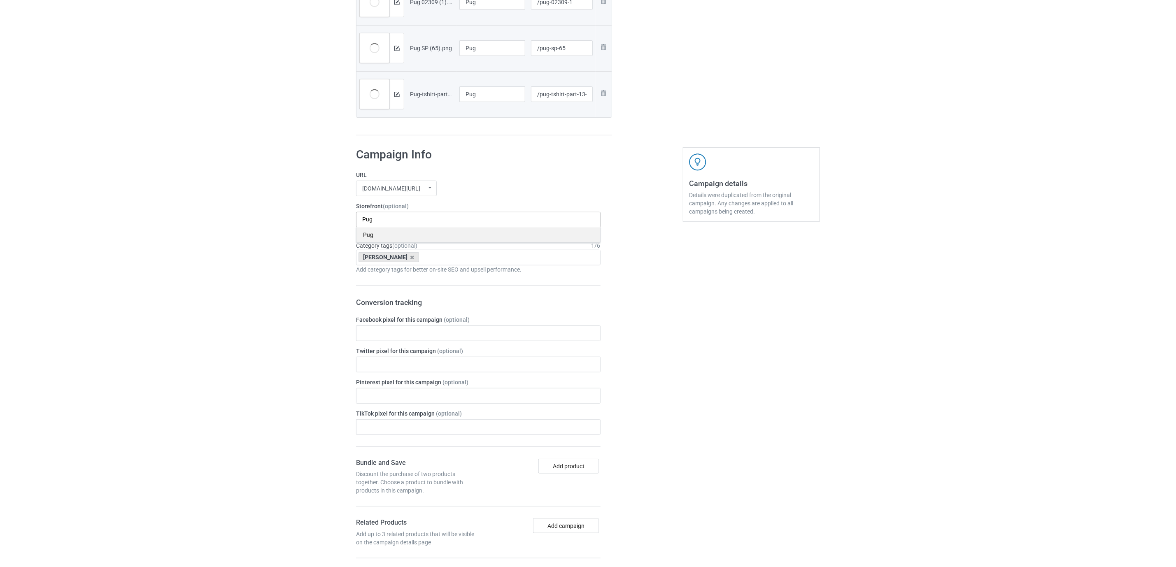
type input "Pug"
click at [379, 239] on div "Pug" at bounding box center [479, 234] width 244 height 15
click at [410, 260] on icon at bounding box center [412, 257] width 4 height 5
paste input "Pug"
type input "Pug"
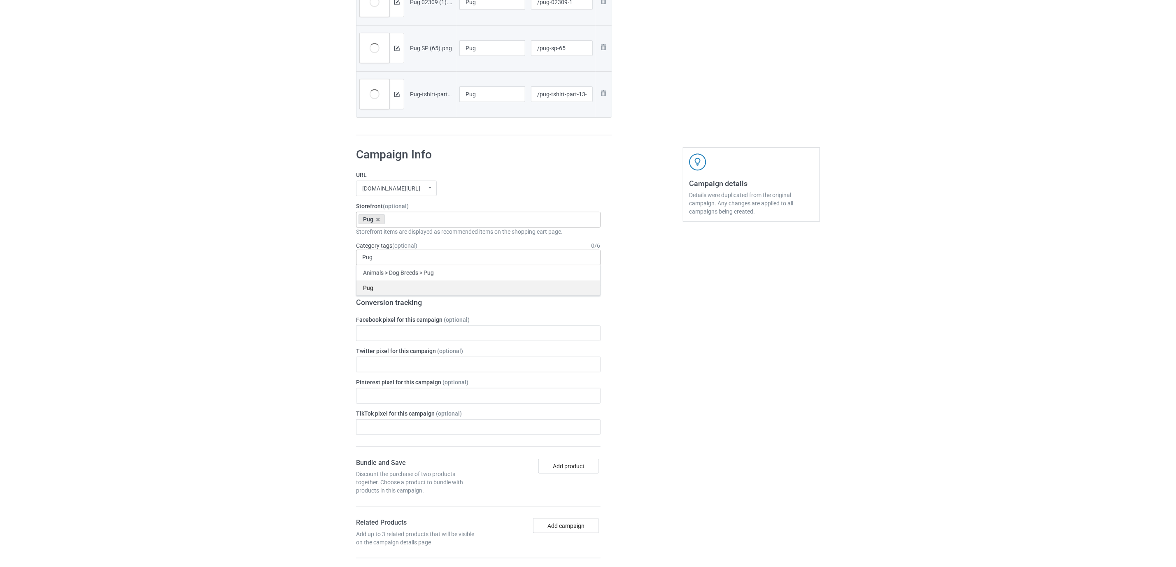
click at [377, 296] on div "Pug" at bounding box center [479, 287] width 244 height 15
click at [301, 291] on div "Bulk duplicate campaign Campaign to duplicate [PERSON_NAME] Original Artwork 23…" at bounding box center [588, 280] width 1176 height 1256
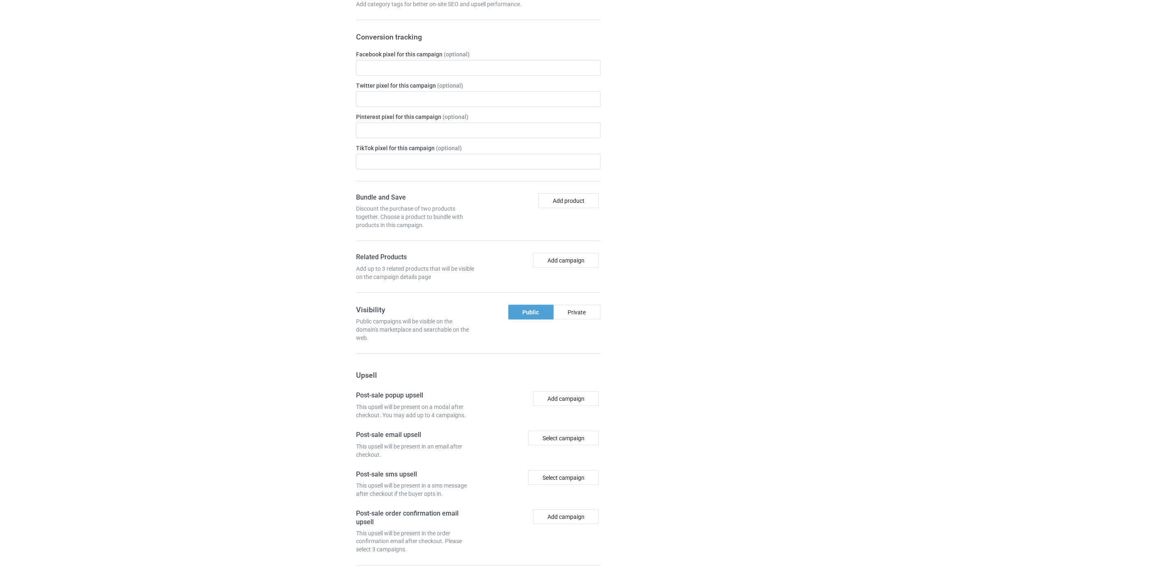
scroll to position [718, 0]
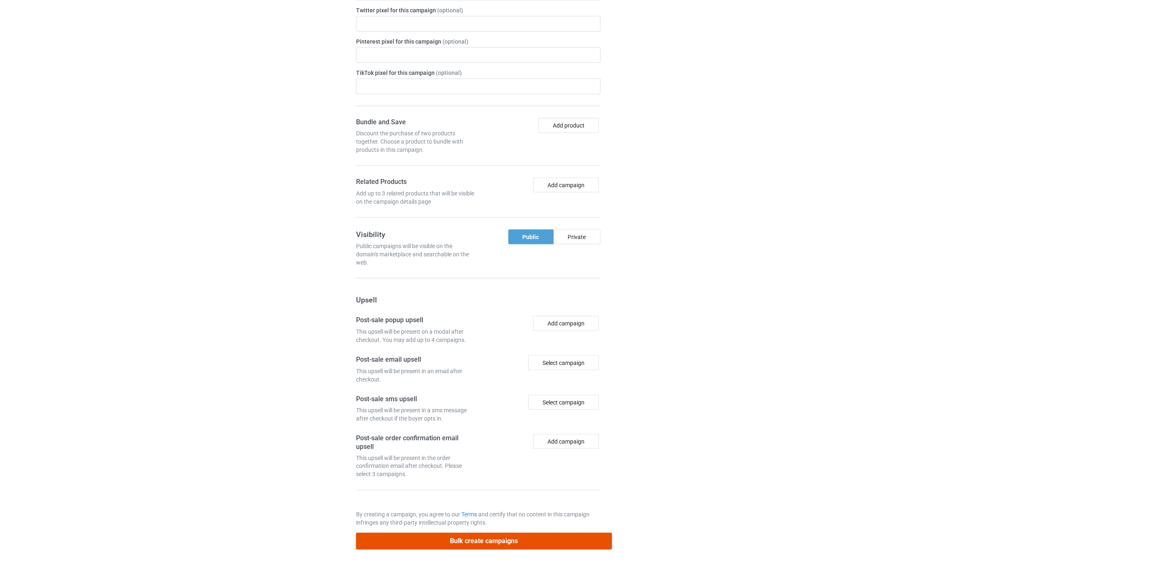
click at [472, 539] on button "Bulk create campaigns" at bounding box center [484, 541] width 256 height 17
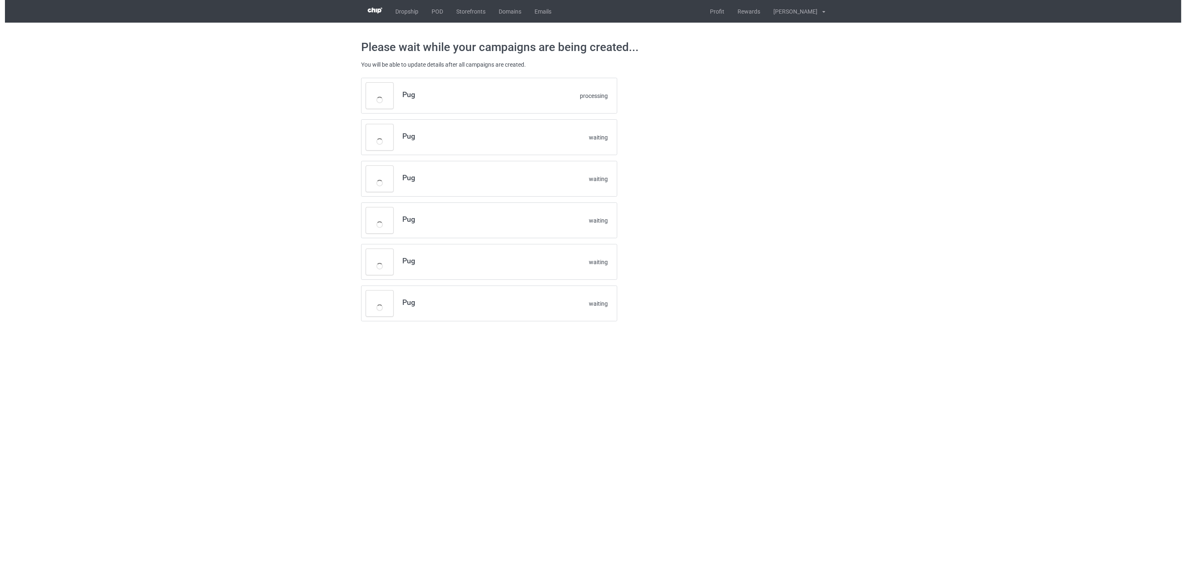
scroll to position [0, 0]
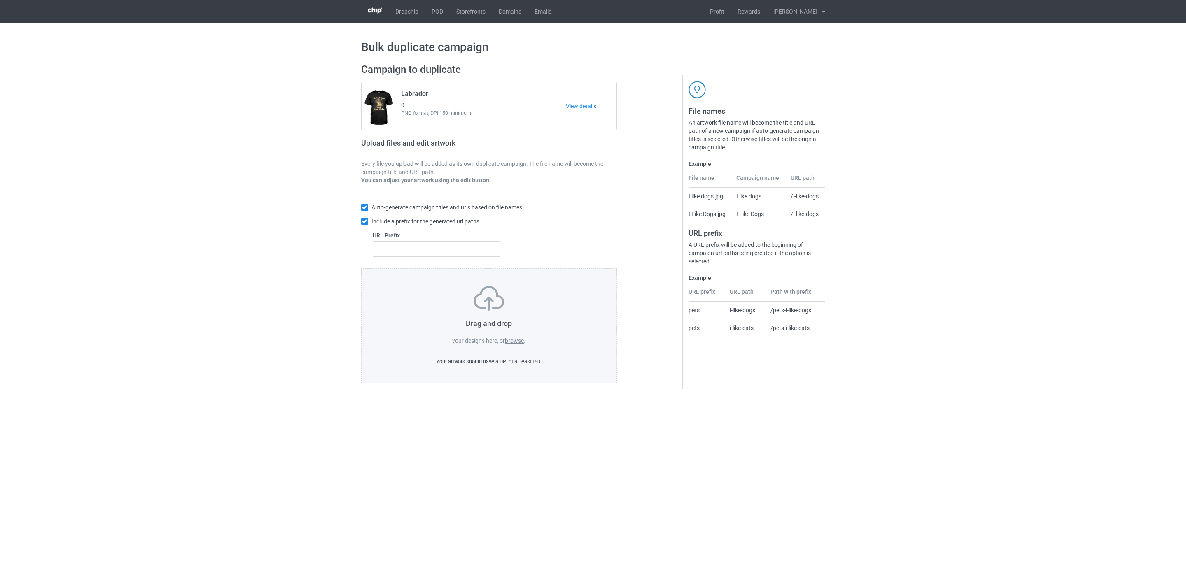
click at [512, 339] on label "browse" at bounding box center [514, 341] width 19 height 7
click at [0, 0] on input "browse" at bounding box center [0, 0] width 0 height 0
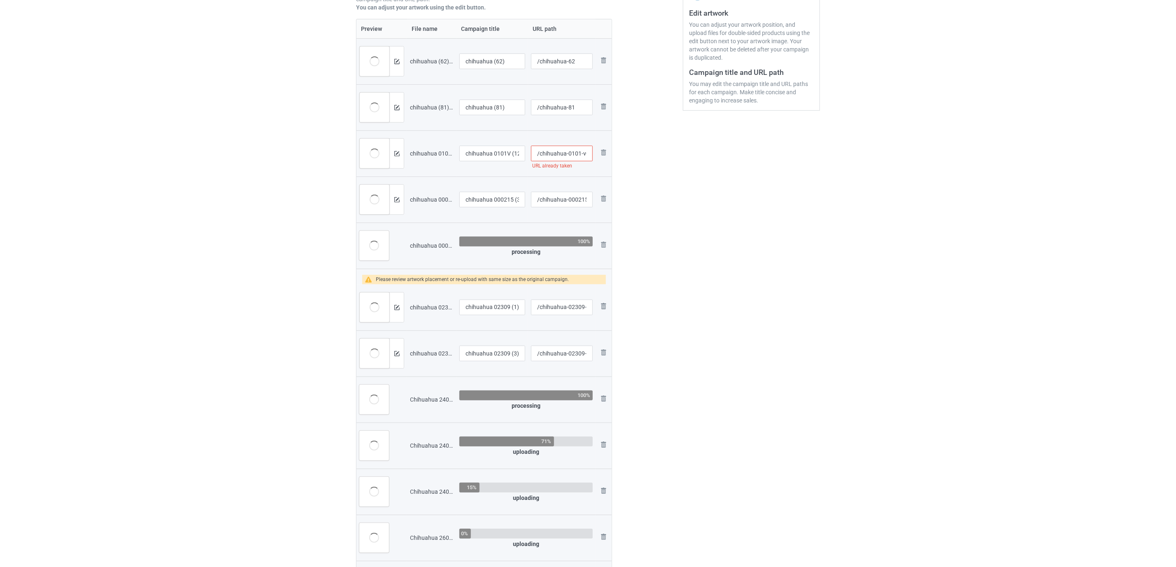
scroll to position [219, 0]
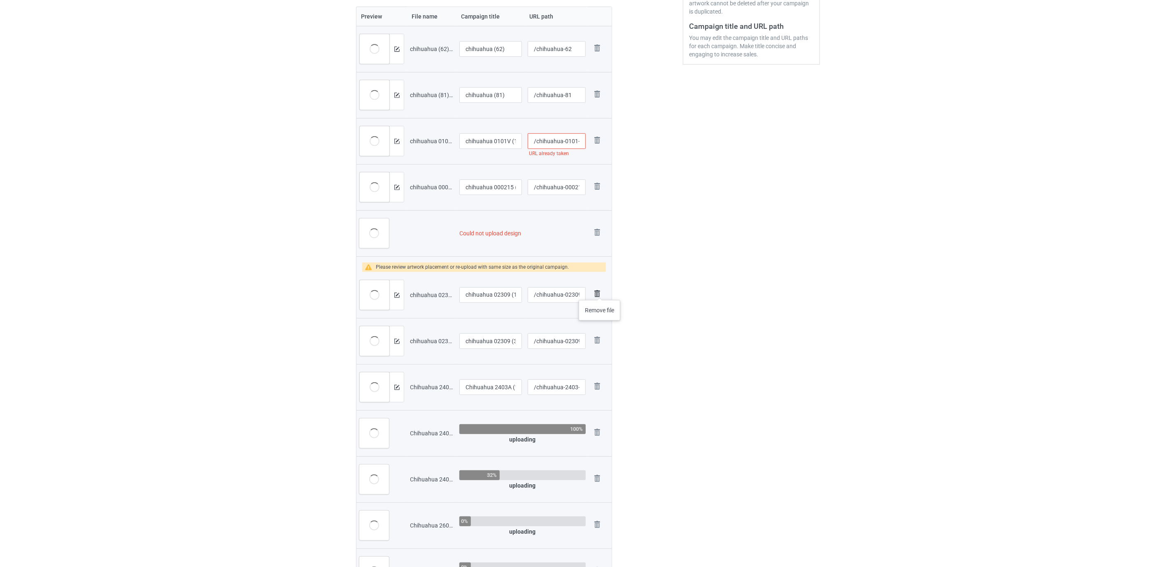
click at [600, 292] on img at bounding box center [598, 294] width 12 height 12
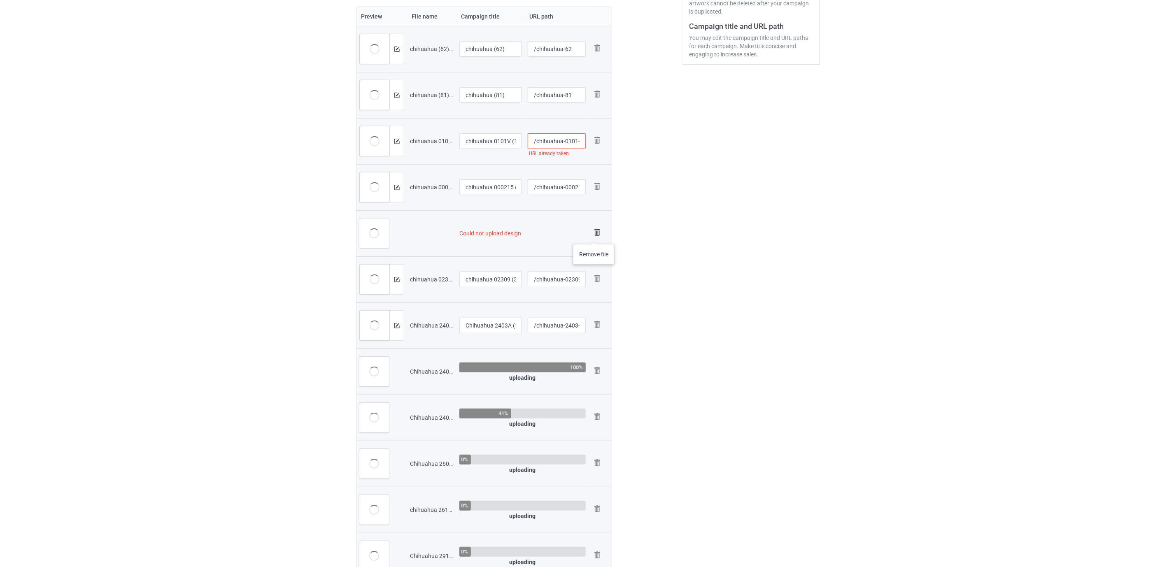
click at [597, 232] on img at bounding box center [598, 233] width 12 height 12
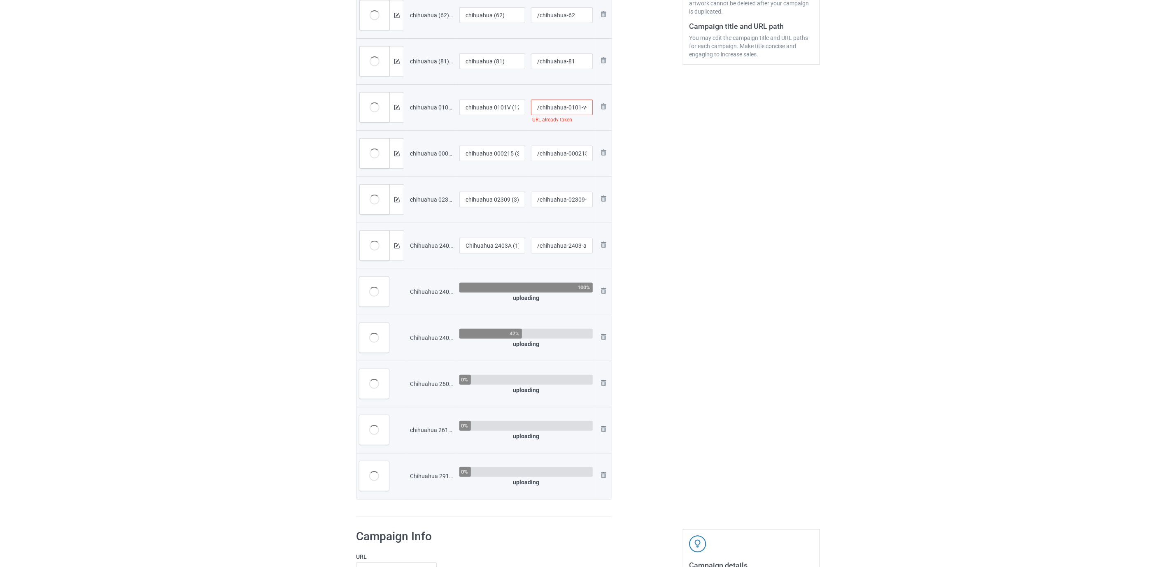
scroll to position [185, 0]
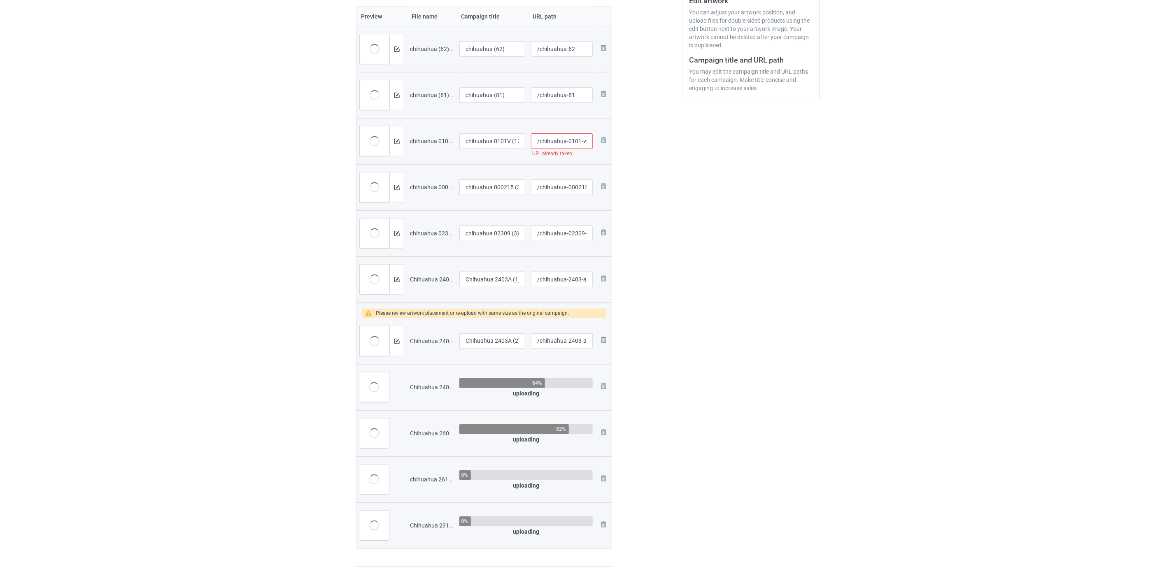
click at [574, 143] on input "/chihuahua-0101-v-12" at bounding box center [562, 141] width 62 height 16
type input "/[GEOGRAPHIC_DATA]-01a01-v-12"
click at [751, 331] on div "Edit artwork You can adjust your artwork position, and upload files for double-…" at bounding box center [751, 222] width 149 height 701
click at [603, 336] on img at bounding box center [604, 340] width 10 height 10
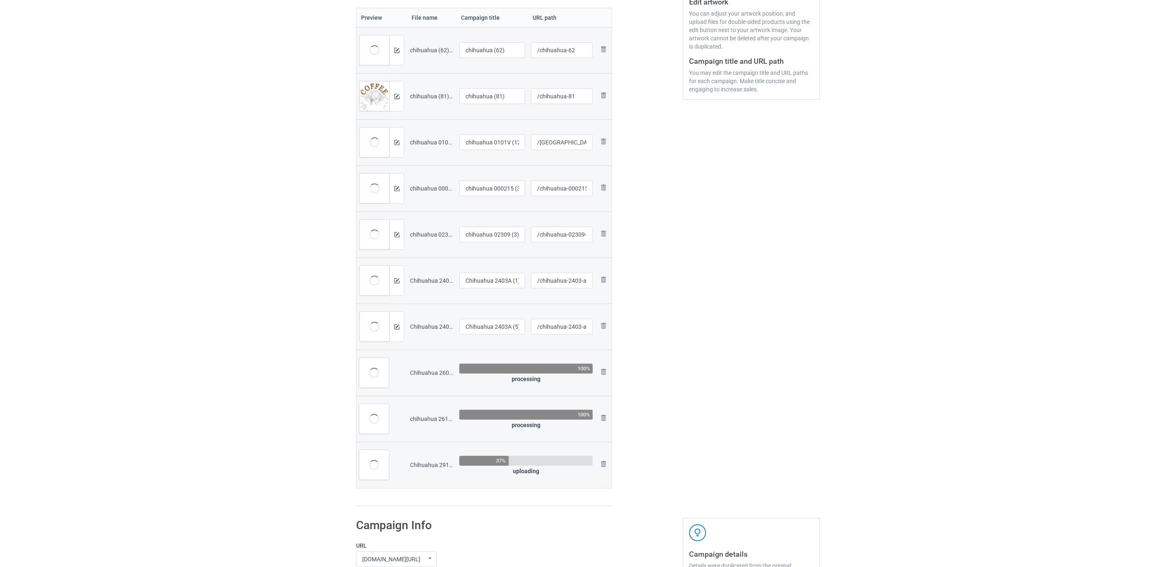
scroll to position [124, 0]
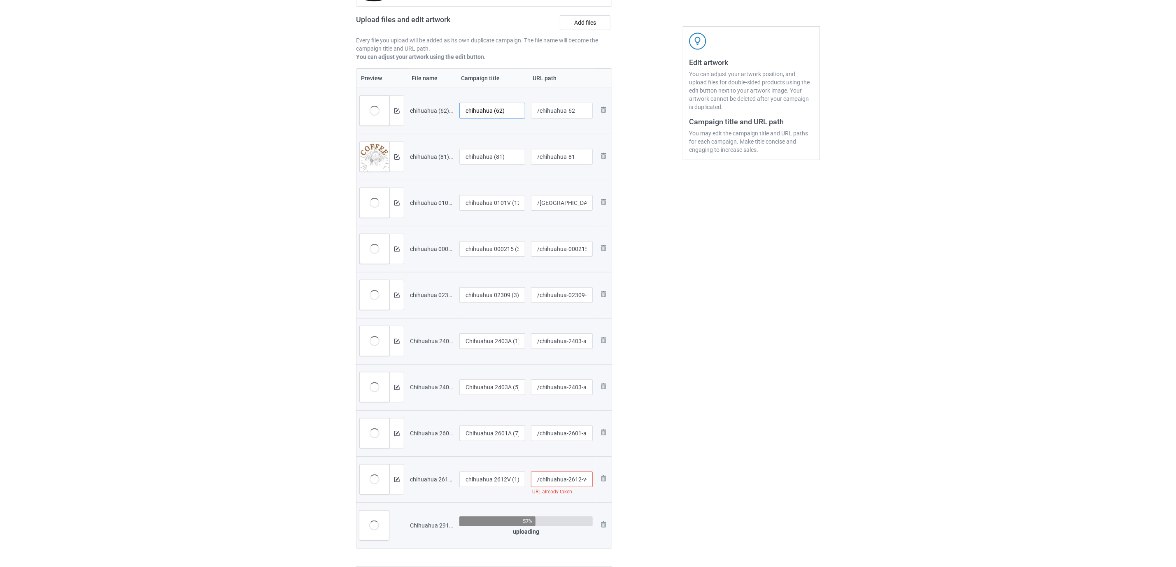
drag, startPoint x: 469, startPoint y: 112, endPoint x: 446, endPoint y: 110, distance: 23.1
click at [446, 110] on tr "Preview and edit artwork chihuahua (62).png chihuahua (62) /[GEOGRAPHIC_DATA]-6…" at bounding box center [484, 111] width 255 height 46
drag, startPoint x: 522, startPoint y: 111, endPoint x: 497, endPoint y: 108, distance: 26.1
click at [497, 108] on input "Chihuahua (62)" at bounding box center [492, 111] width 66 height 16
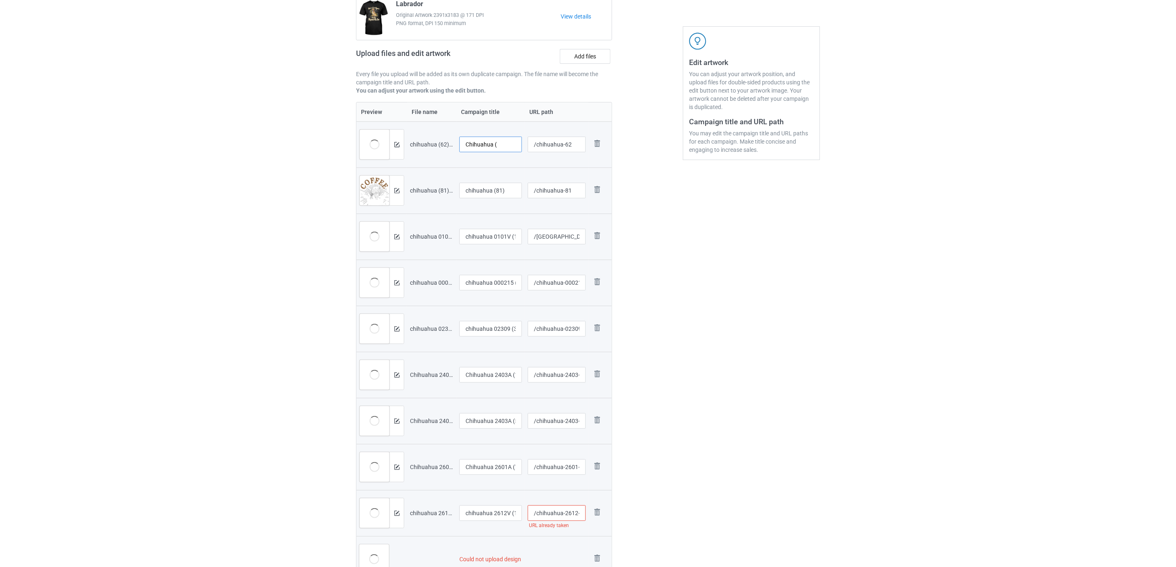
scroll to position [157, 0]
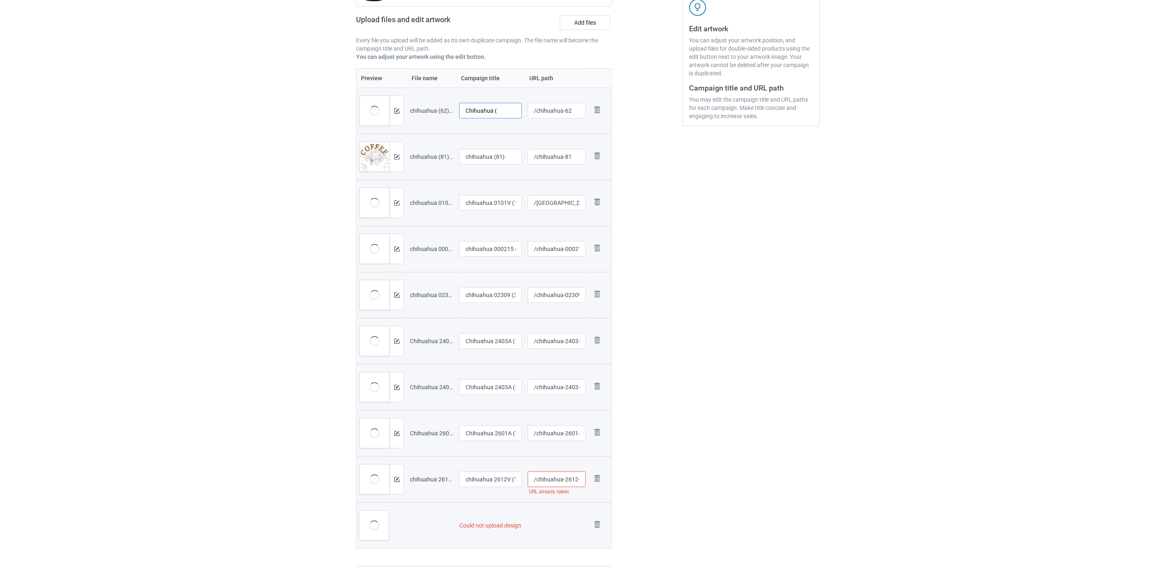
click at [485, 110] on input "Chihuahua (" at bounding box center [490, 111] width 63 height 16
click at [509, 108] on input "Chihuahua (" at bounding box center [490, 111] width 63 height 16
click at [475, 108] on input "[GEOGRAPHIC_DATA]" at bounding box center [490, 111] width 63 height 16
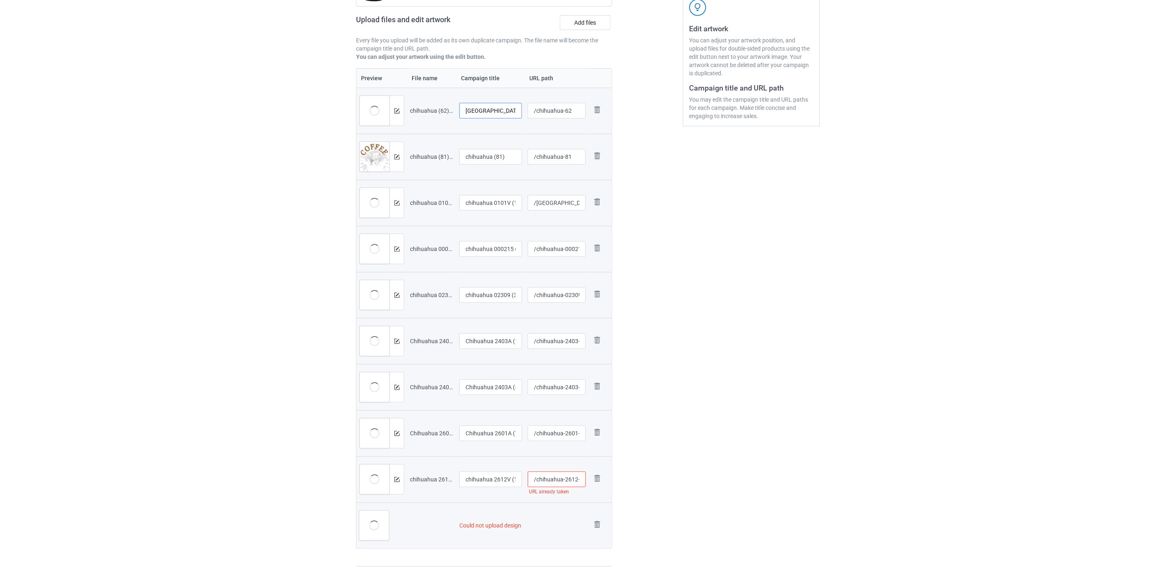
click at [503, 107] on input "[GEOGRAPHIC_DATA]" at bounding box center [490, 111] width 63 height 16
click at [484, 117] on input "[GEOGRAPHIC_DATA]" at bounding box center [490, 111] width 63 height 16
type input "[GEOGRAPHIC_DATA]"
click at [484, 156] on input "chihuahua (81)" at bounding box center [490, 157] width 63 height 16
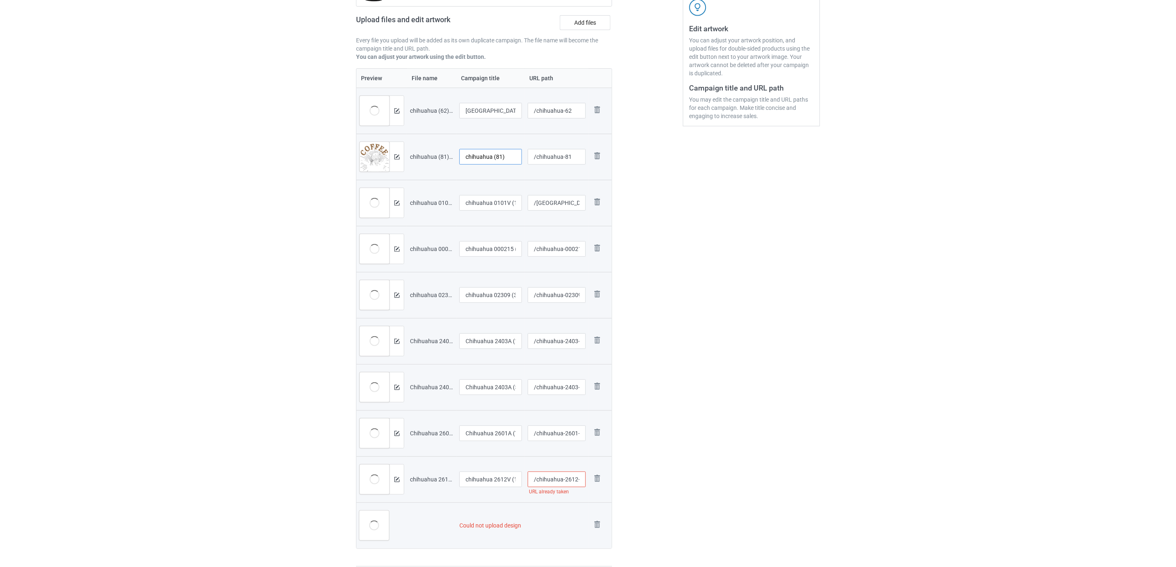
paste input "[GEOGRAPHIC_DATA]"
type input "[GEOGRAPHIC_DATA]"
click at [490, 208] on input "chihuahua 0101V (12)" at bounding box center [490, 203] width 63 height 16
paste input "[GEOGRAPHIC_DATA]"
type input "[GEOGRAPHIC_DATA]"
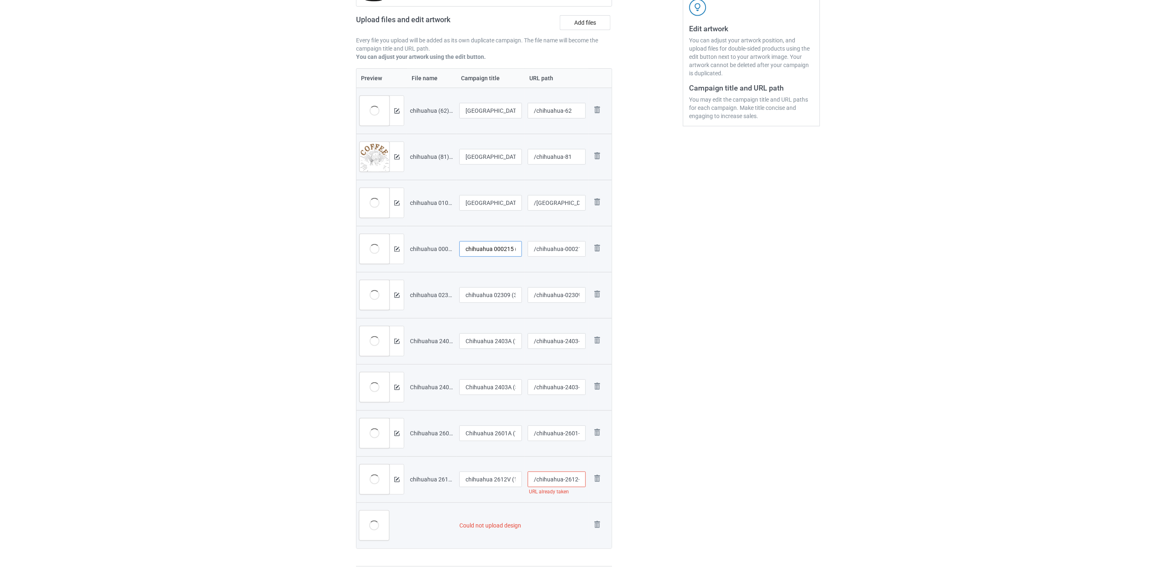
click at [490, 247] on input "chihuahua 000215 (3)" at bounding box center [490, 249] width 63 height 16
paste input "[GEOGRAPHIC_DATA]"
type input "[GEOGRAPHIC_DATA]"
click at [489, 290] on input "chihuahua 02309 (3)" at bounding box center [490, 295] width 63 height 16
paste input "[GEOGRAPHIC_DATA]"
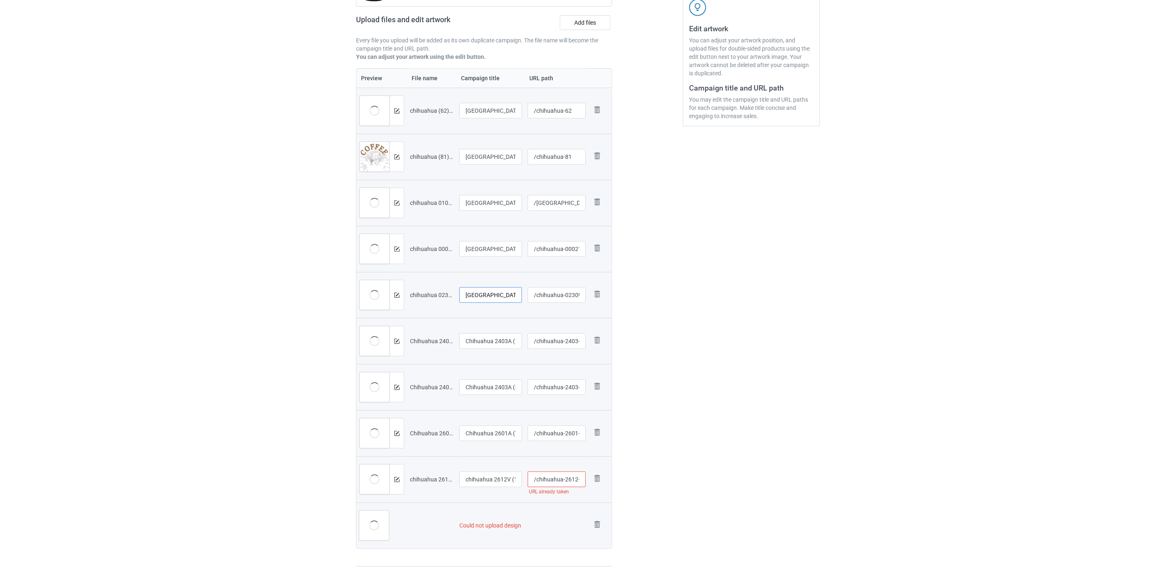
type input "[GEOGRAPHIC_DATA]"
click at [484, 341] on input "Chihuahua 2403A (1)" at bounding box center [490, 341] width 63 height 16
paste input "text"
type input "[GEOGRAPHIC_DATA]"
click at [500, 386] on input "Chihuahua 2403A (5)" at bounding box center [490, 388] width 63 height 16
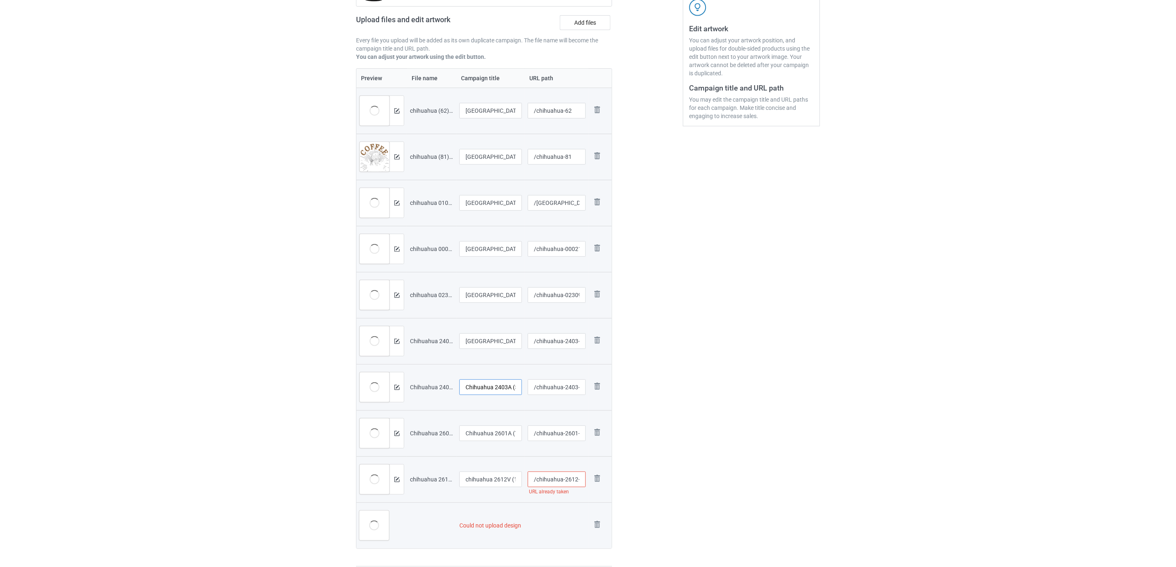
paste input "text"
type input "[GEOGRAPHIC_DATA]"
click at [497, 433] on input "Chihuahua 2601A (7)" at bounding box center [490, 434] width 63 height 16
paste input "text"
type input "[GEOGRAPHIC_DATA]"
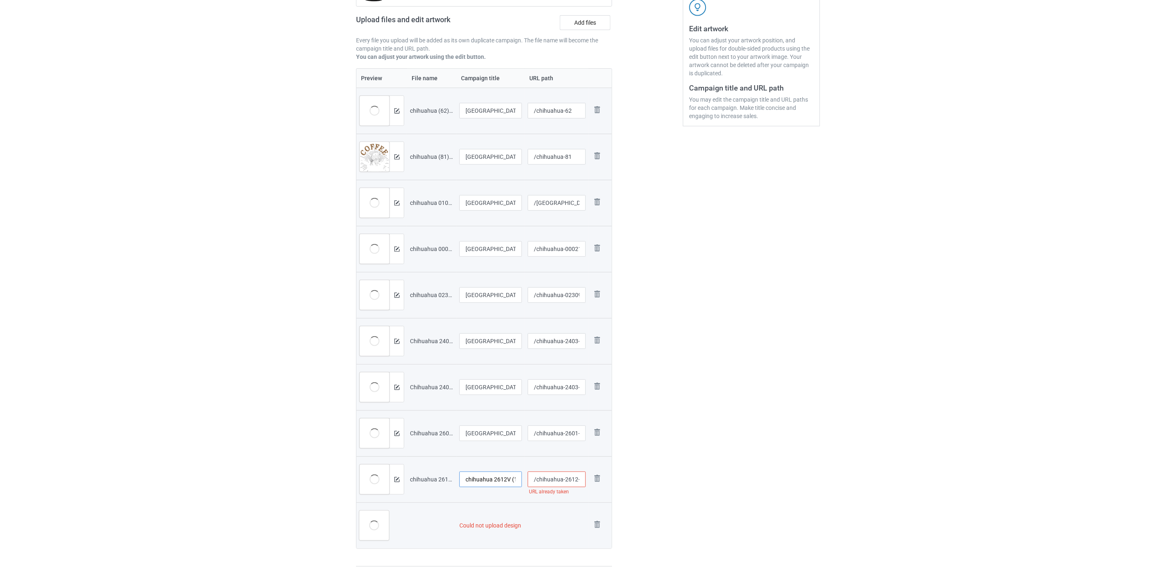
click at [483, 476] on input "chihuahua 2612V (1)" at bounding box center [490, 480] width 63 height 16
paste input "[GEOGRAPHIC_DATA]"
type input "[GEOGRAPHIC_DATA]"
click at [601, 524] on img at bounding box center [598, 525] width 12 height 12
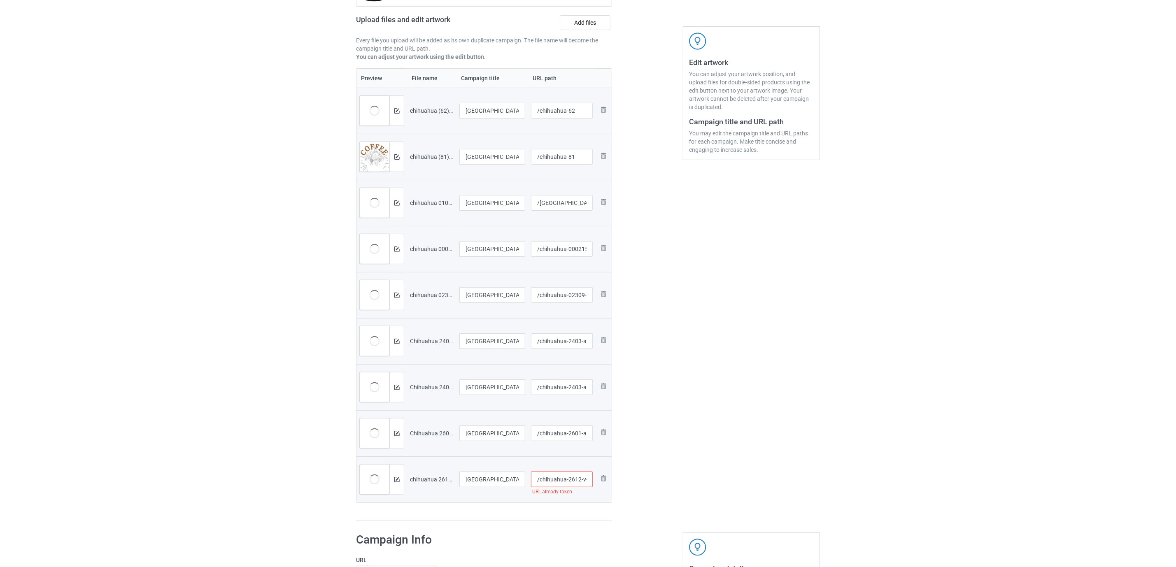
click at [577, 484] on input "/chihuahua-2612-v-1" at bounding box center [562, 480] width 62 height 16
type input "/chihuahua-261a2-v-1"
click at [705, 494] on div "Edit artwork You can adjust your artwork position, and upload files for double-…" at bounding box center [751, 230] width 149 height 593
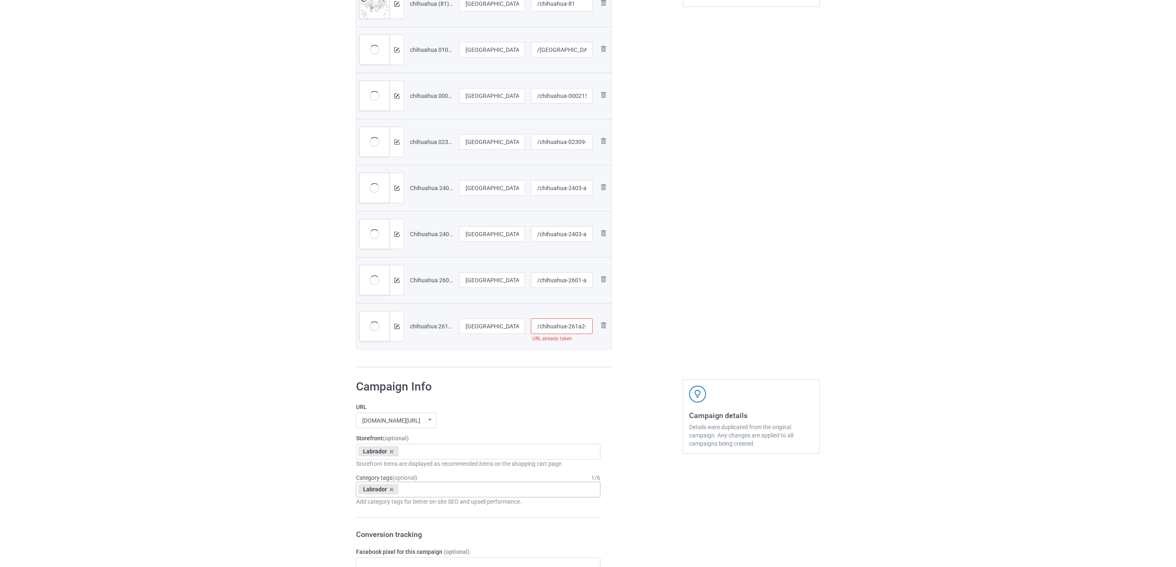
scroll to position [371, 0]
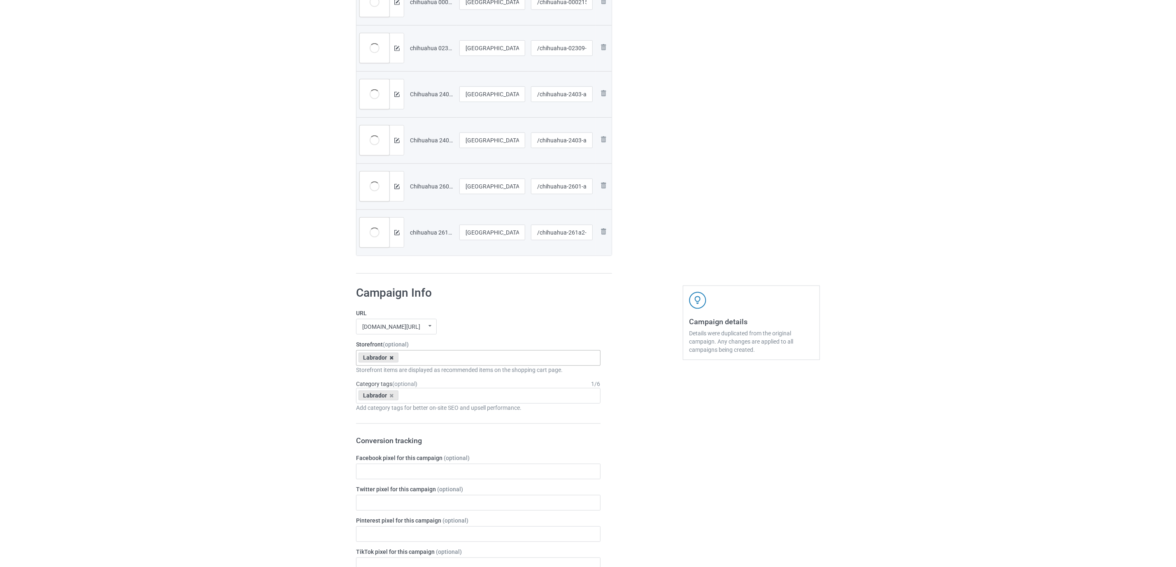
click at [390, 361] on icon at bounding box center [392, 357] width 4 height 5
paste input "[GEOGRAPHIC_DATA]"
type input "[GEOGRAPHIC_DATA]"
click at [380, 377] on div "[GEOGRAPHIC_DATA]" at bounding box center [479, 373] width 244 height 15
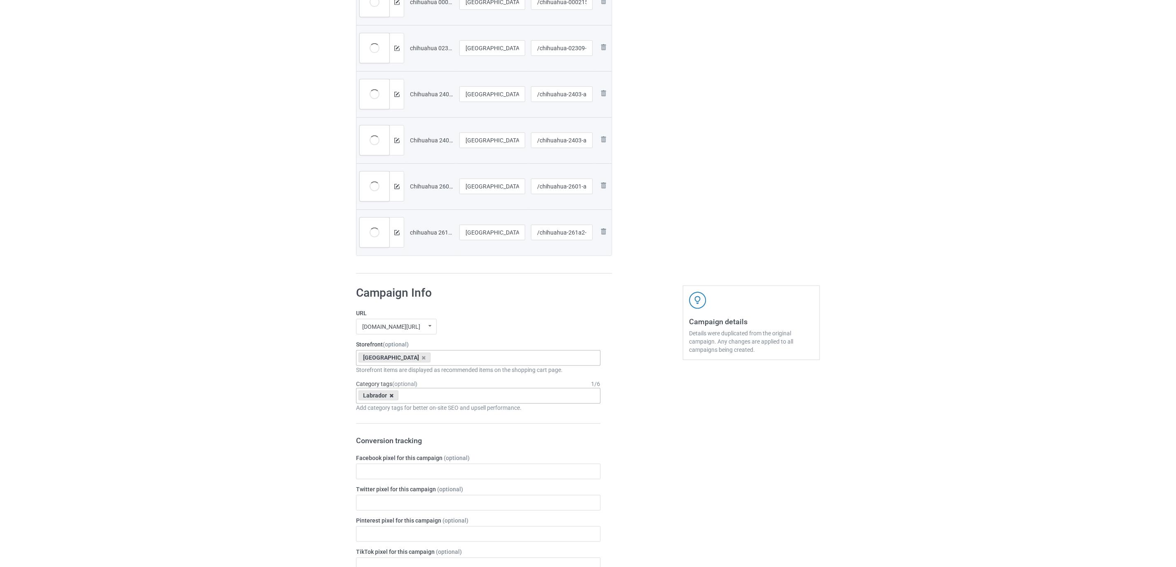
click at [391, 398] on icon at bounding box center [392, 395] width 4 height 5
paste input "[GEOGRAPHIC_DATA]"
type input "[GEOGRAPHIC_DATA]"
click at [380, 425] on div "[GEOGRAPHIC_DATA]" at bounding box center [479, 426] width 244 height 15
click at [305, 405] on div "Bulk duplicate campaign Campaign to duplicate Labrador Original Artwork 2391x31…" at bounding box center [588, 349] width 1176 height 1394
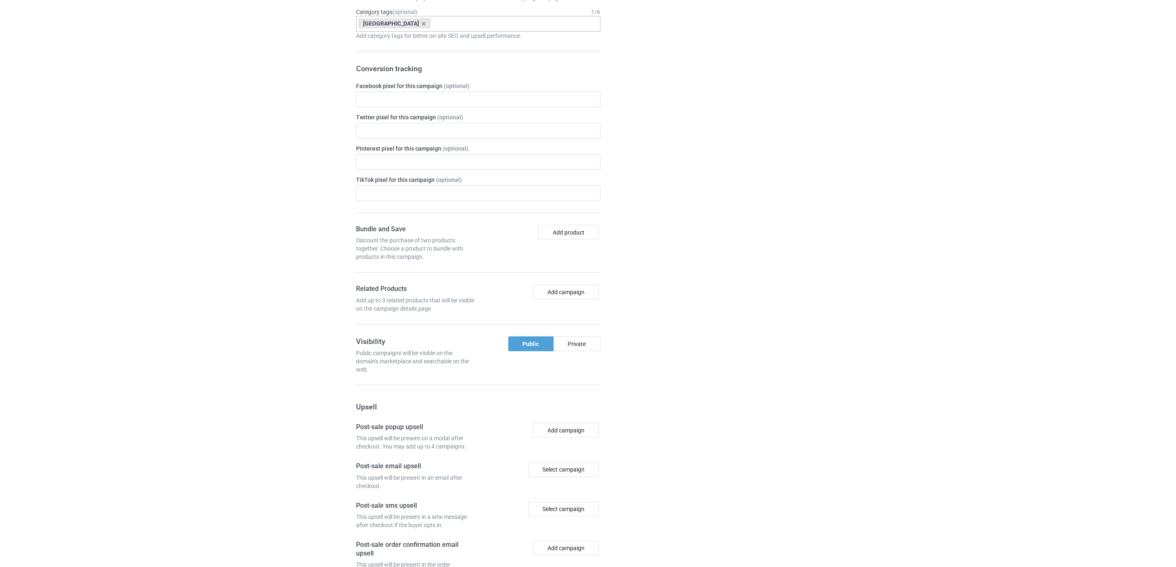
scroll to position [856, 0]
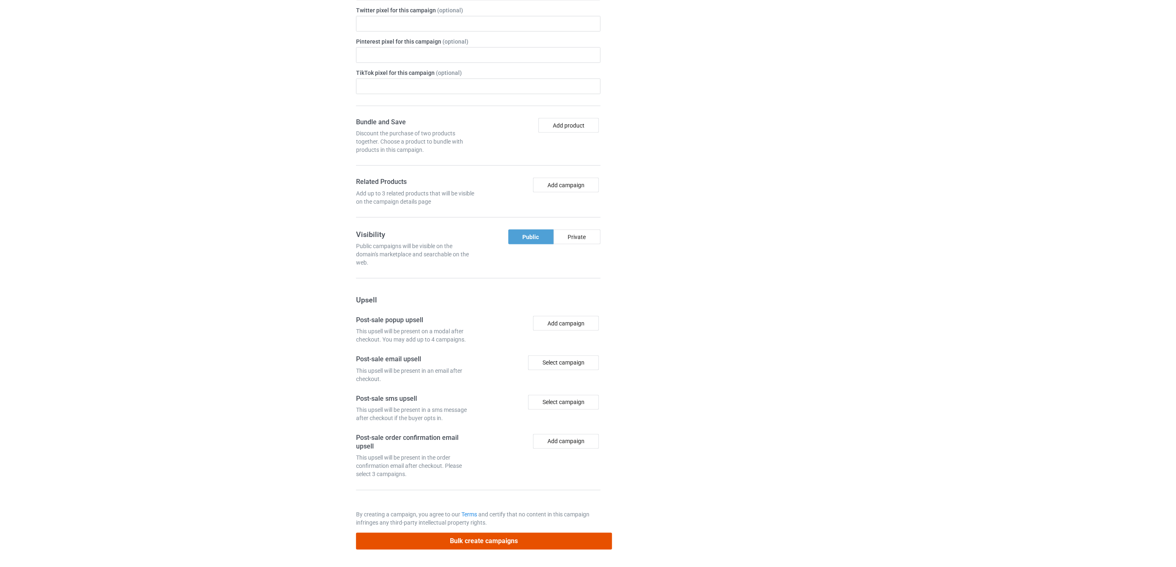
click at [496, 539] on button "Bulk create campaigns" at bounding box center [484, 541] width 256 height 17
